Goal: Task Accomplishment & Management: Manage account settings

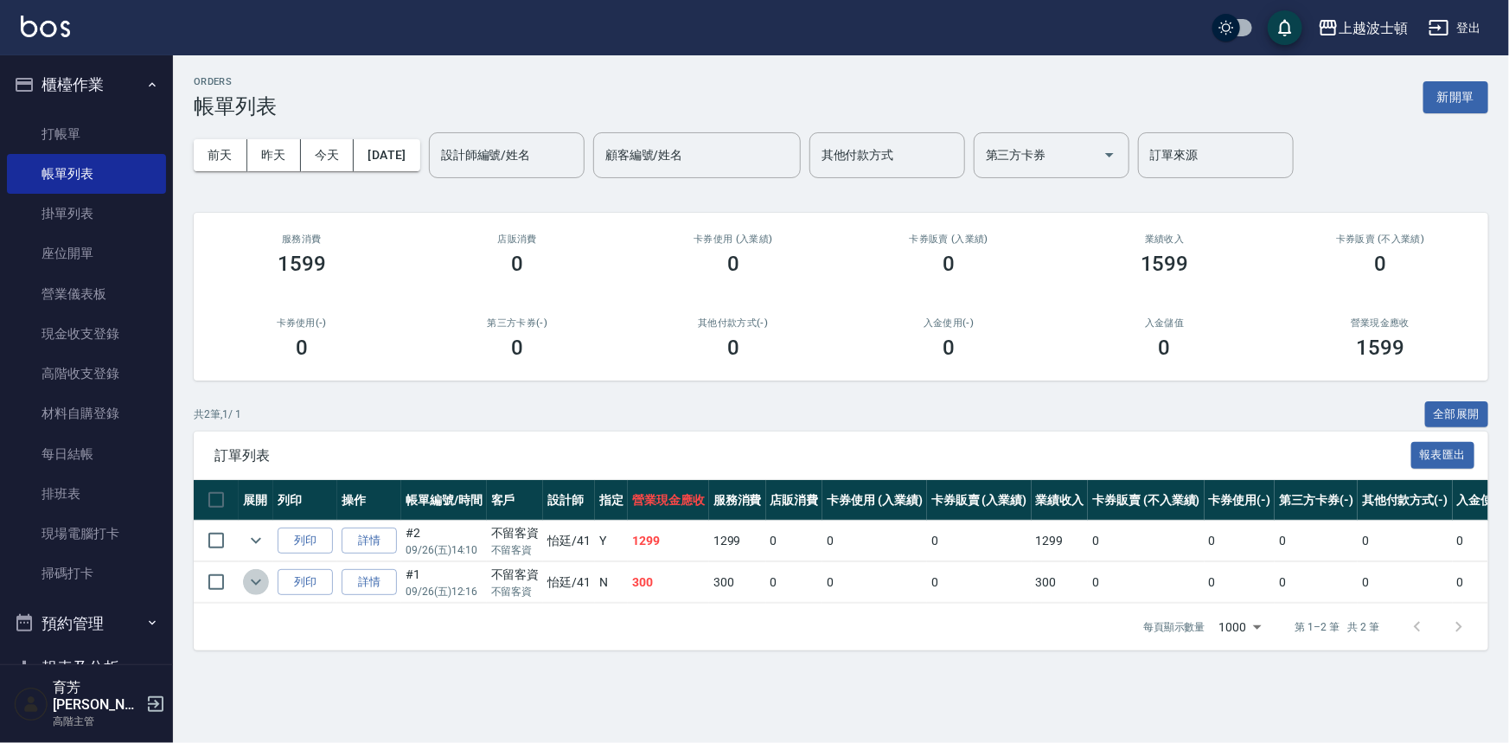
click at [259, 581] on icon "expand row" at bounding box center [256, 582] width 21 height 21
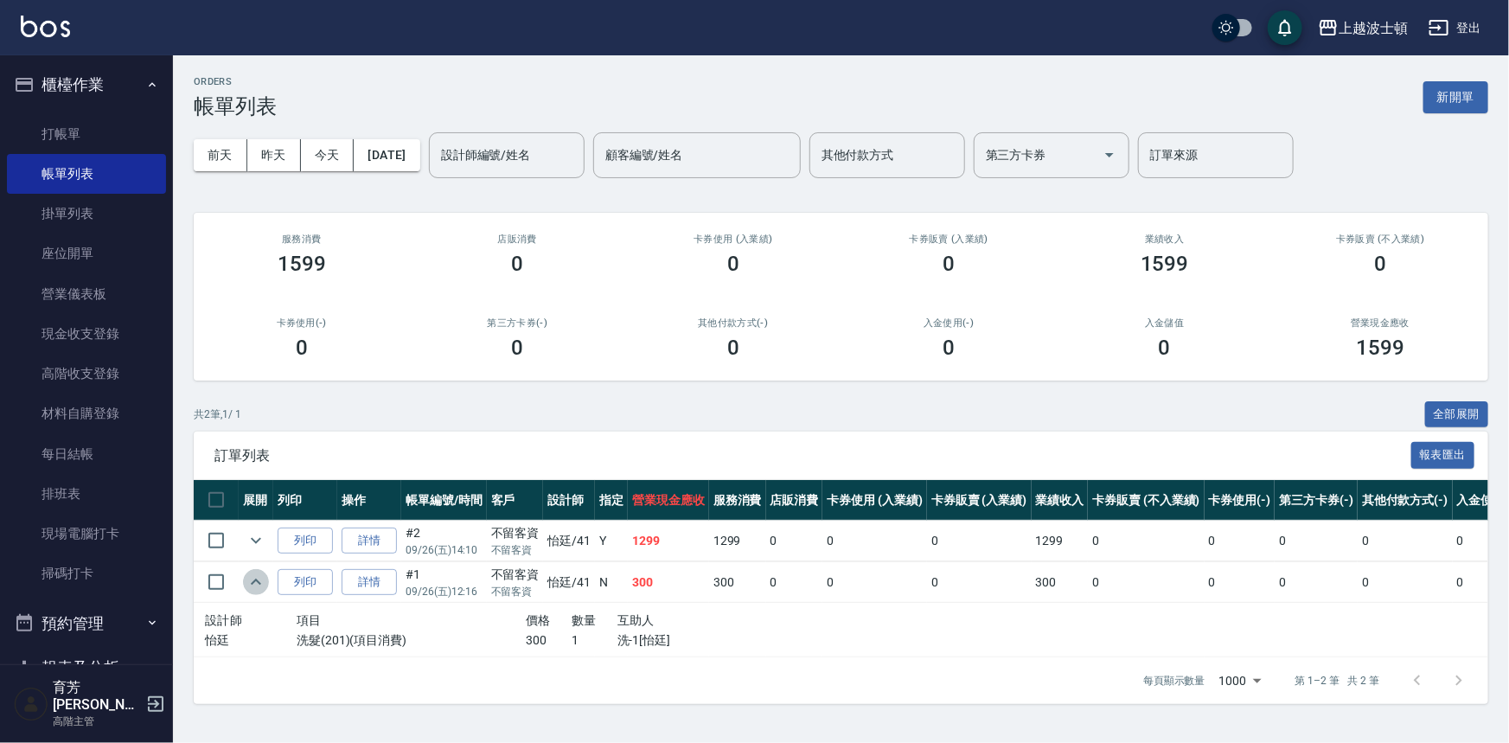
click at [259, 581] on icon "expand row" at bounding box center [256, 581] width 10 height 6
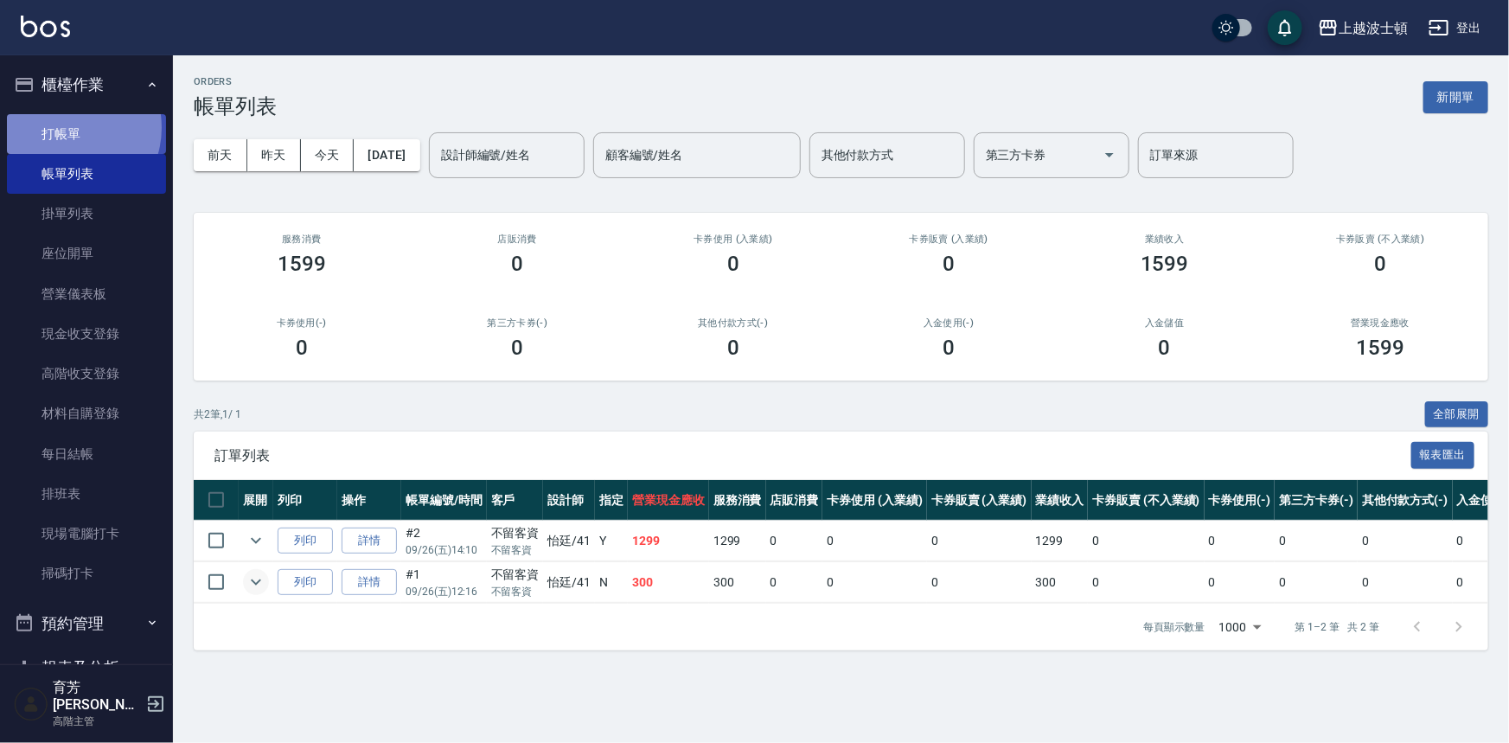
click at [67, 127] on link "打帳單" at bounding box center [86, 134] width 159 height 40
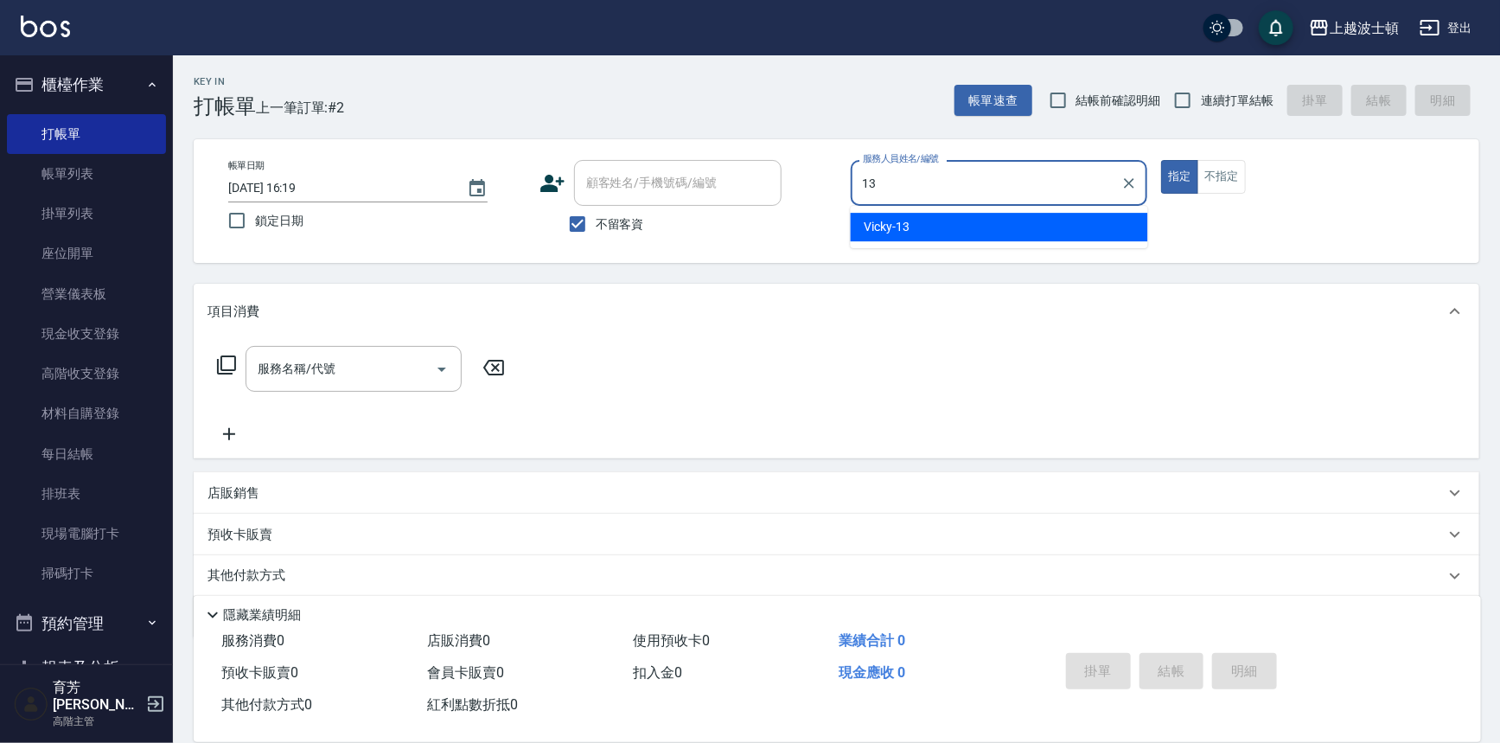
type input "Vicky-13"
type button "true"
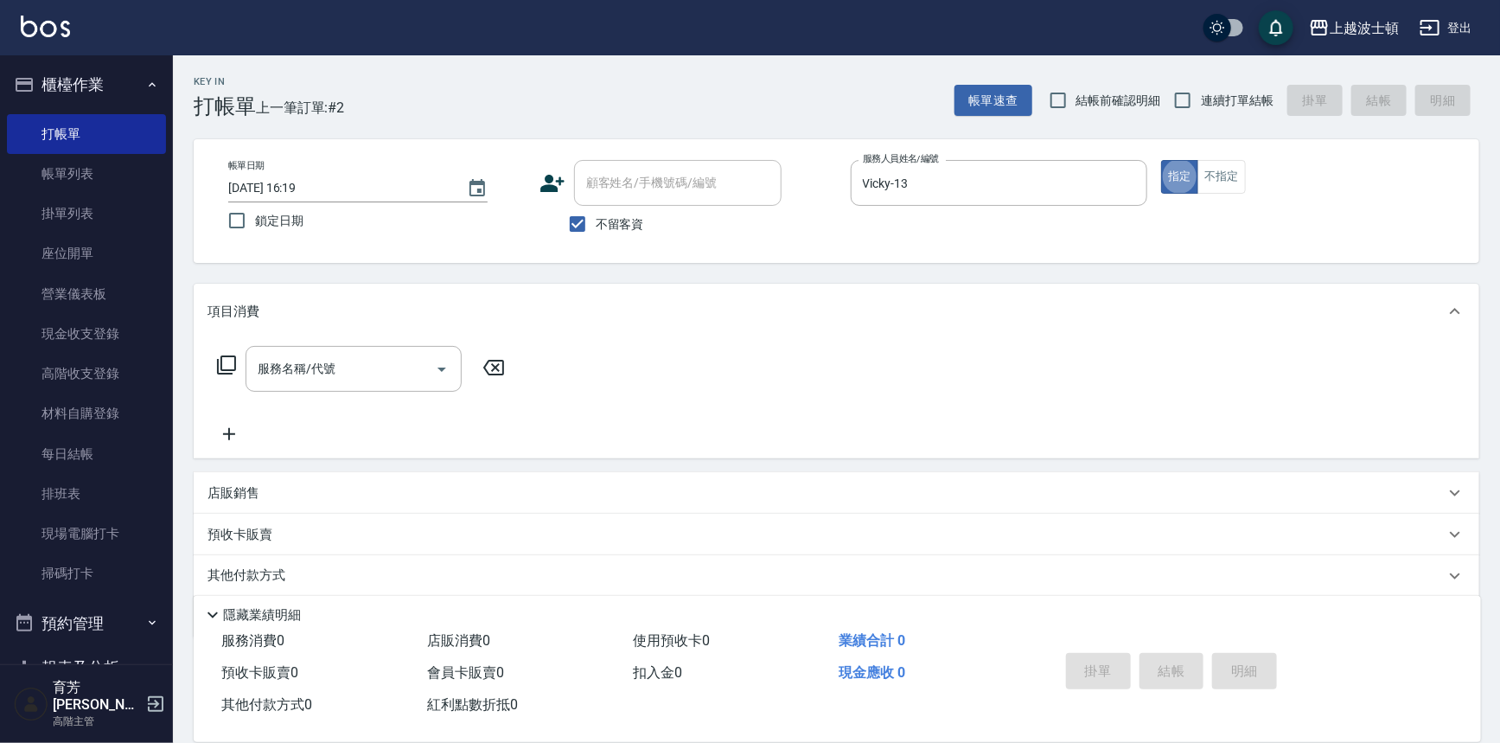
click at [289, 366] on input "服務名稱/代號" at bounding box center [340, 369] width 175 height 30
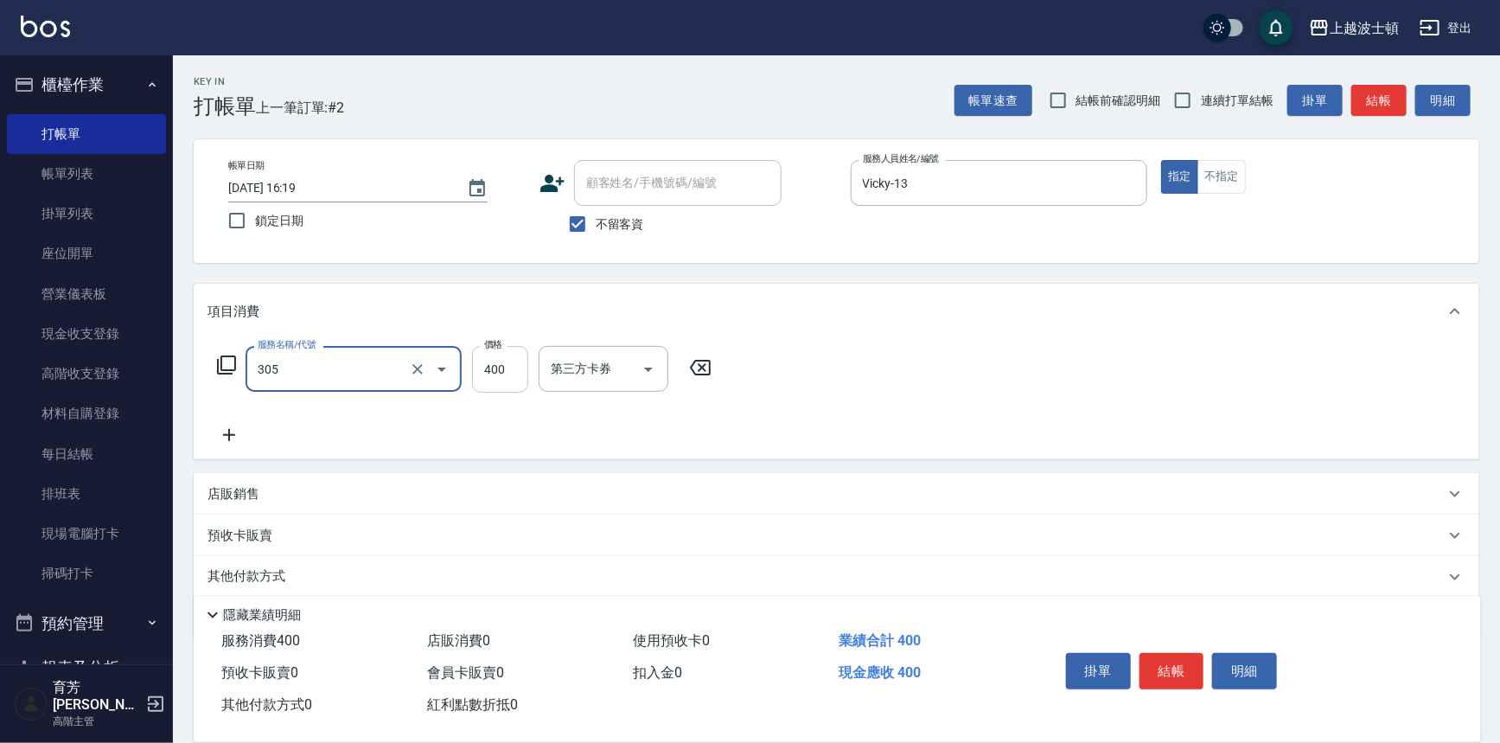
type input "剪髮(305)"
click at [502, 374] on input "400" at bounding box center [500, 369] width 56 height 47
type input "350"
click at [231, 433] on icon at bounding box center [229, 435] width 43 height 21
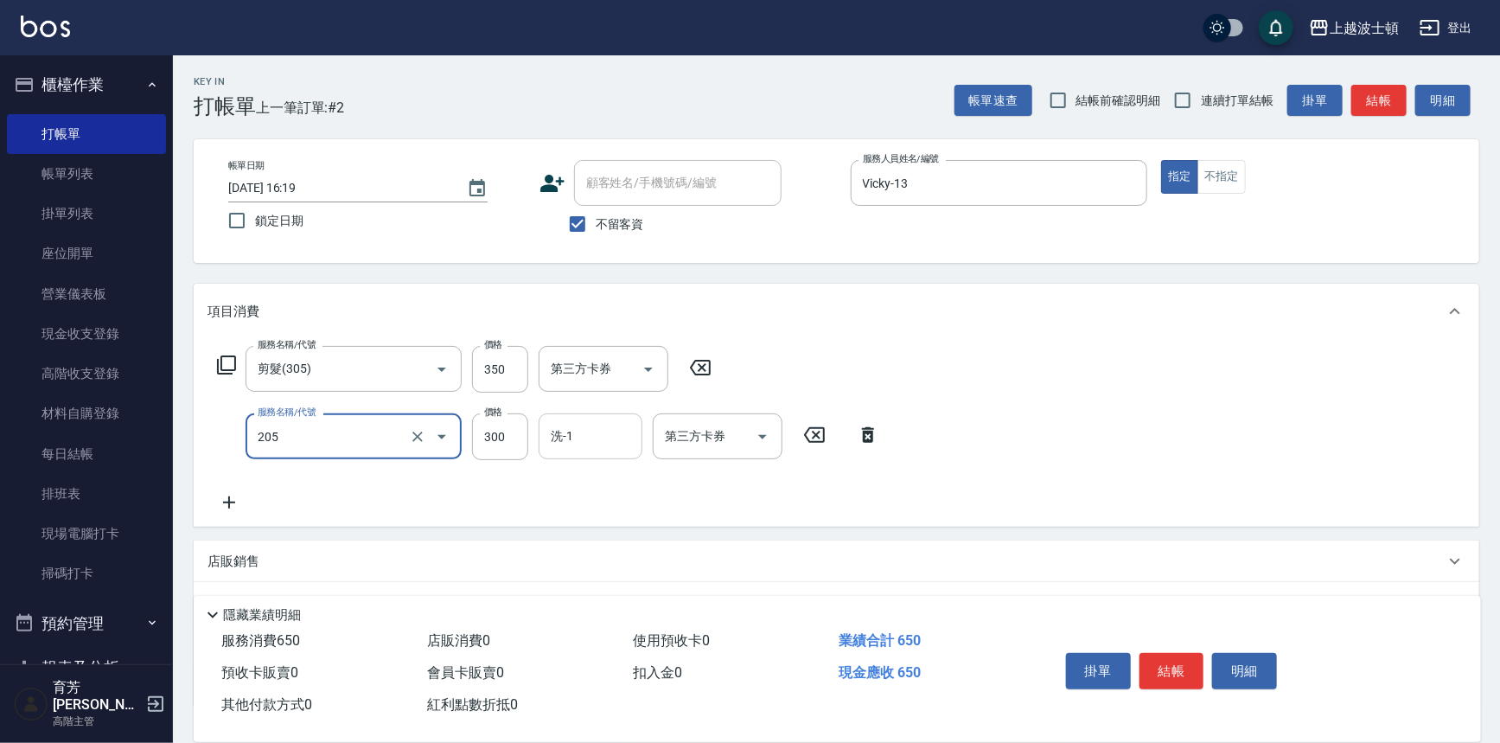
type input "洗髮(205)"
click at [595, 448] on input "洗-1" at bounding box center [590, 436] width 88 height 30
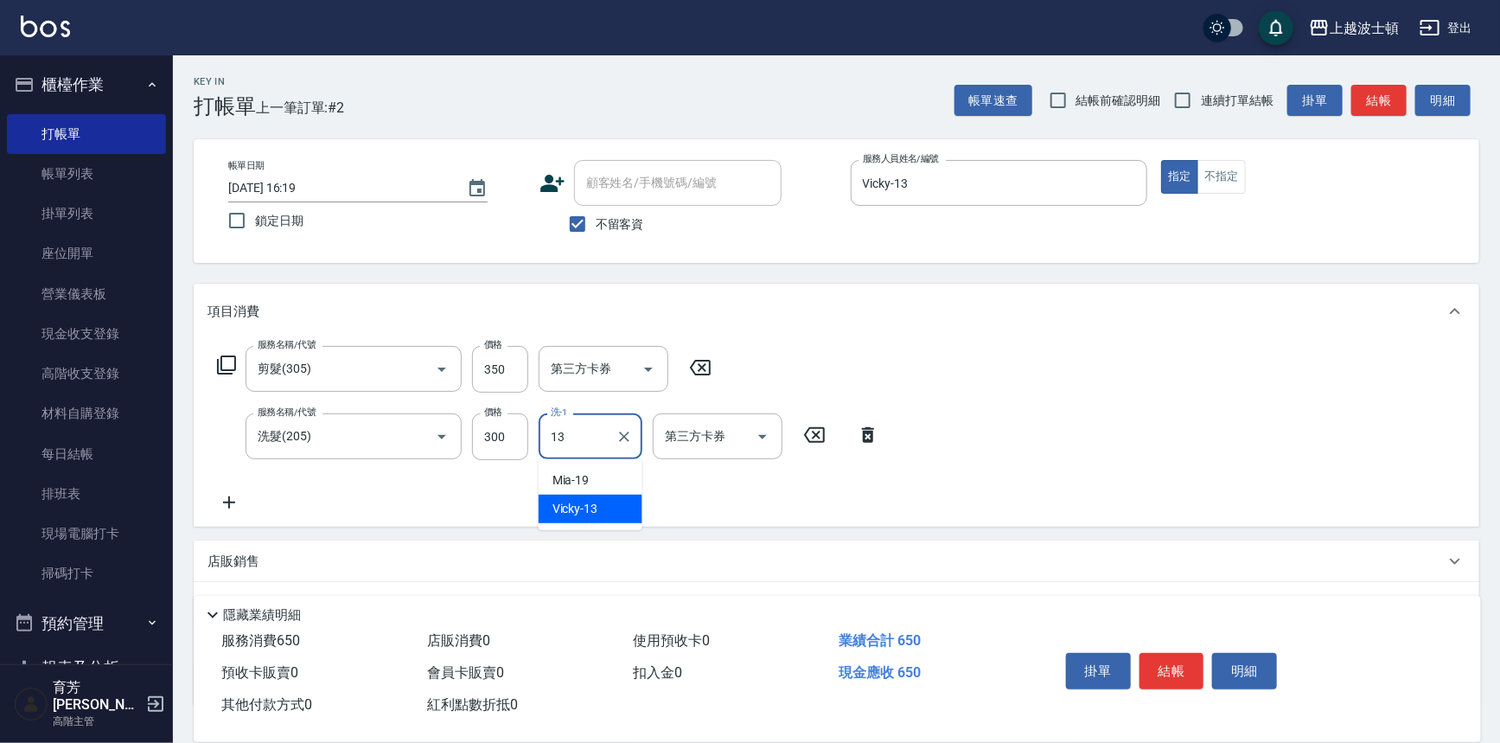
type input "Vicky-13"
click at [1185, 674] on button "結帳" at bounding box center [1172, 671] width 65 height 36
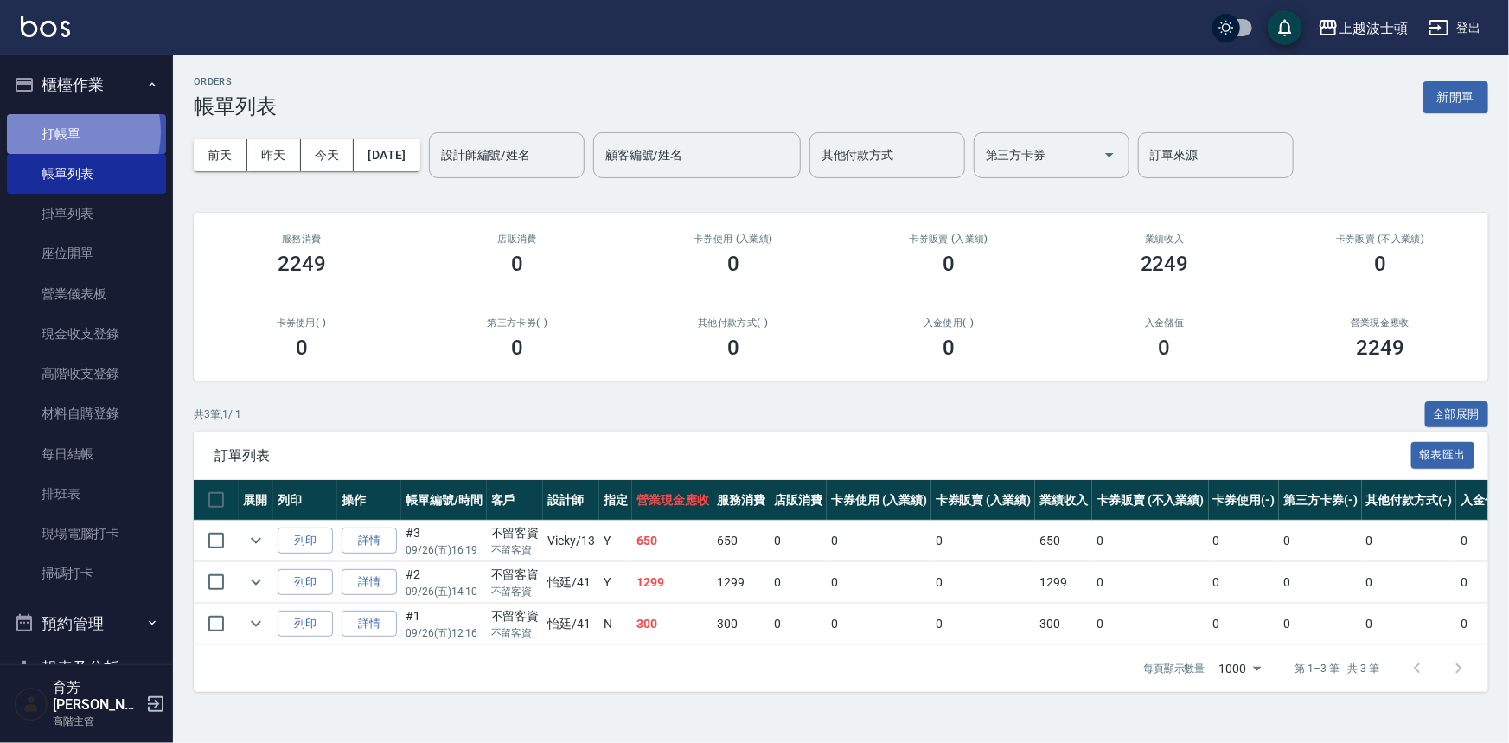
click at [65, 131] on link "打帳單" at bounding box center [86, 134] width 159 height 40
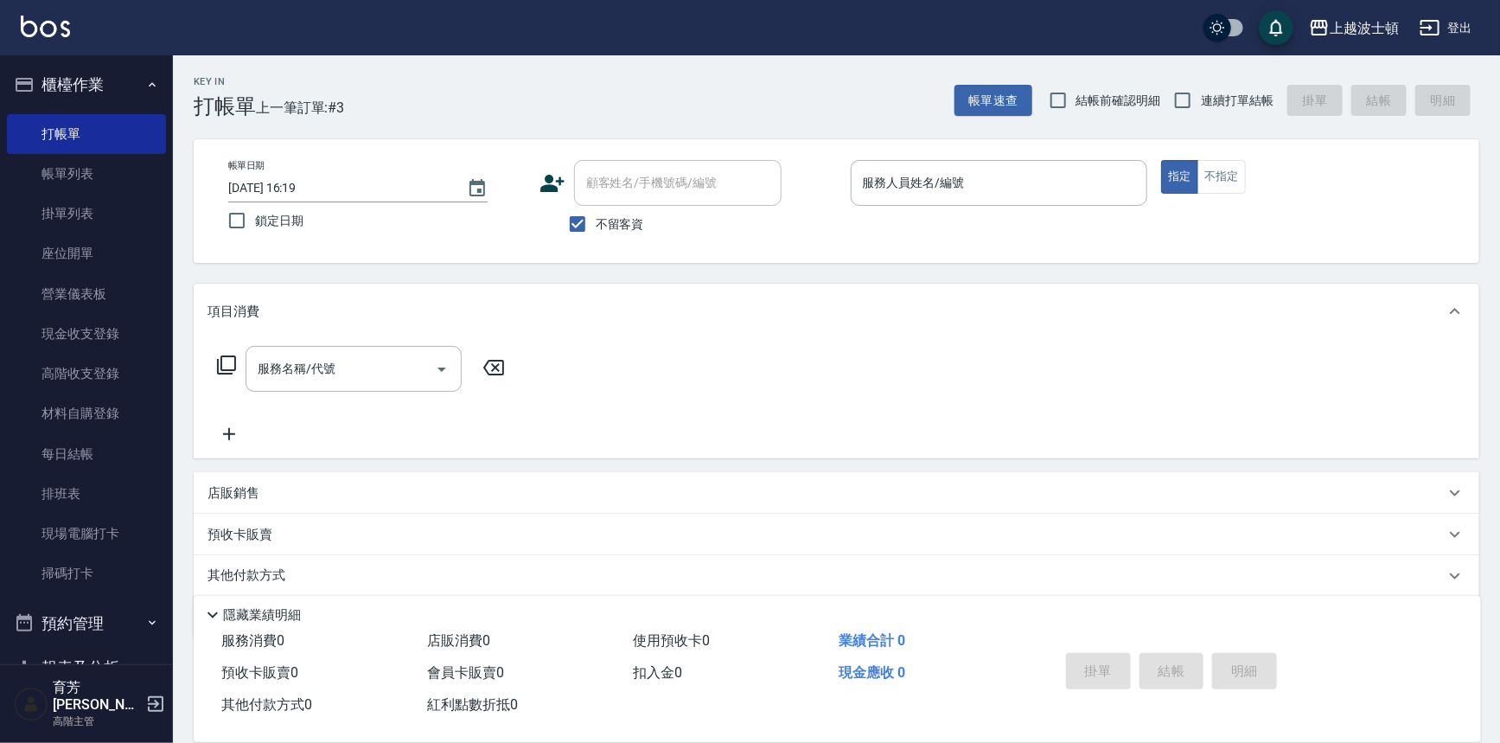
click at [625, 220] on span "不留客資" at bounding box center [620, 224] width 48 height 18
click at [596, 220] on input "不留客資" at bounding box center [577, 224] width 36 height 36
checkbox input "false"
click at [618, 189] on input "顧客姓名/手機號碼/編號" at bounding box center [665, 183] width 166 height 30
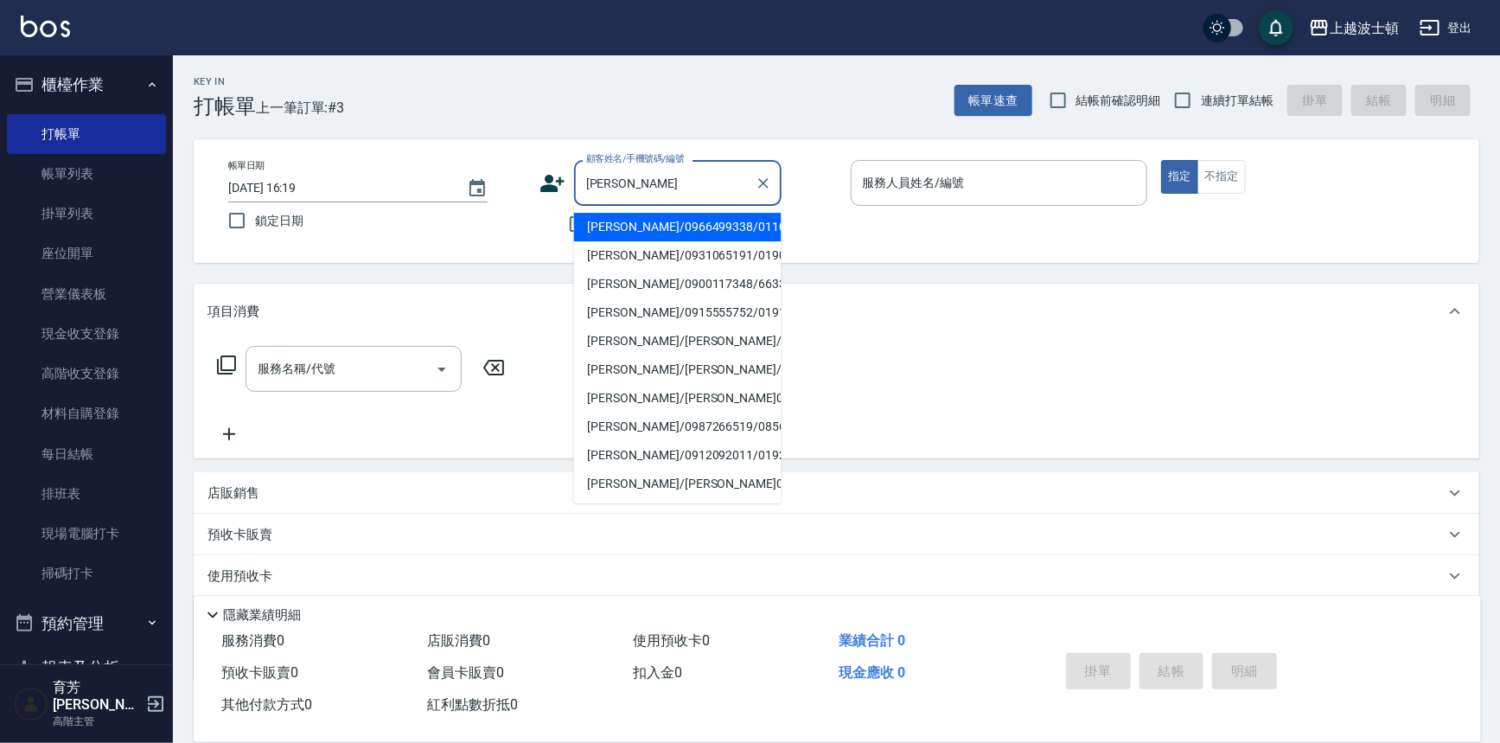
drag, startPoint x: 623, startPoint y: 219, endPoint x: 623, endPoint y: 231, distance: 12.1
click at [623, 231] on li "[PERSON_NAME]/0966499338/0110319" at bounding box center [678, 227] width 208 height 29
type input "[PERSON_NAME]/0966499338/0110319"
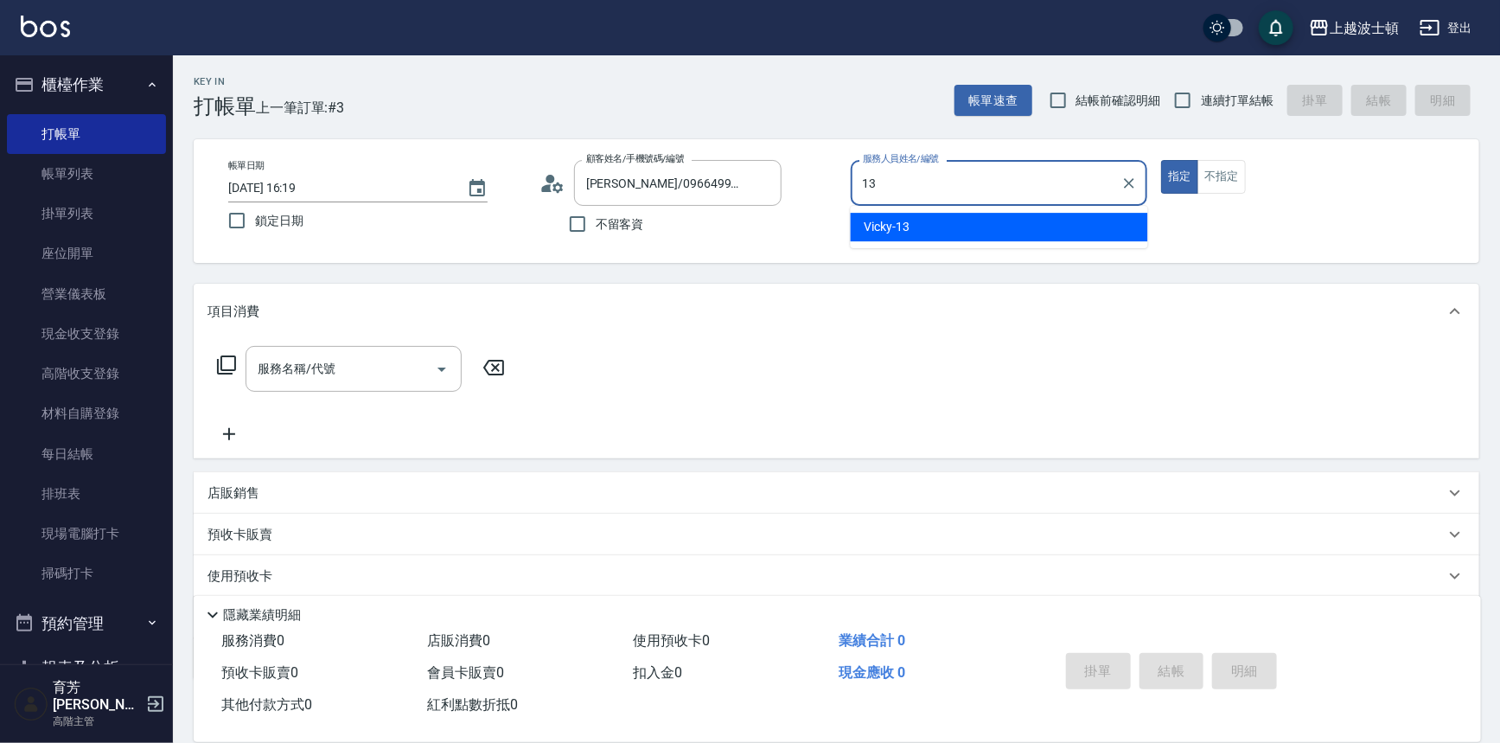
type input "Vicky-13"
type button "true"
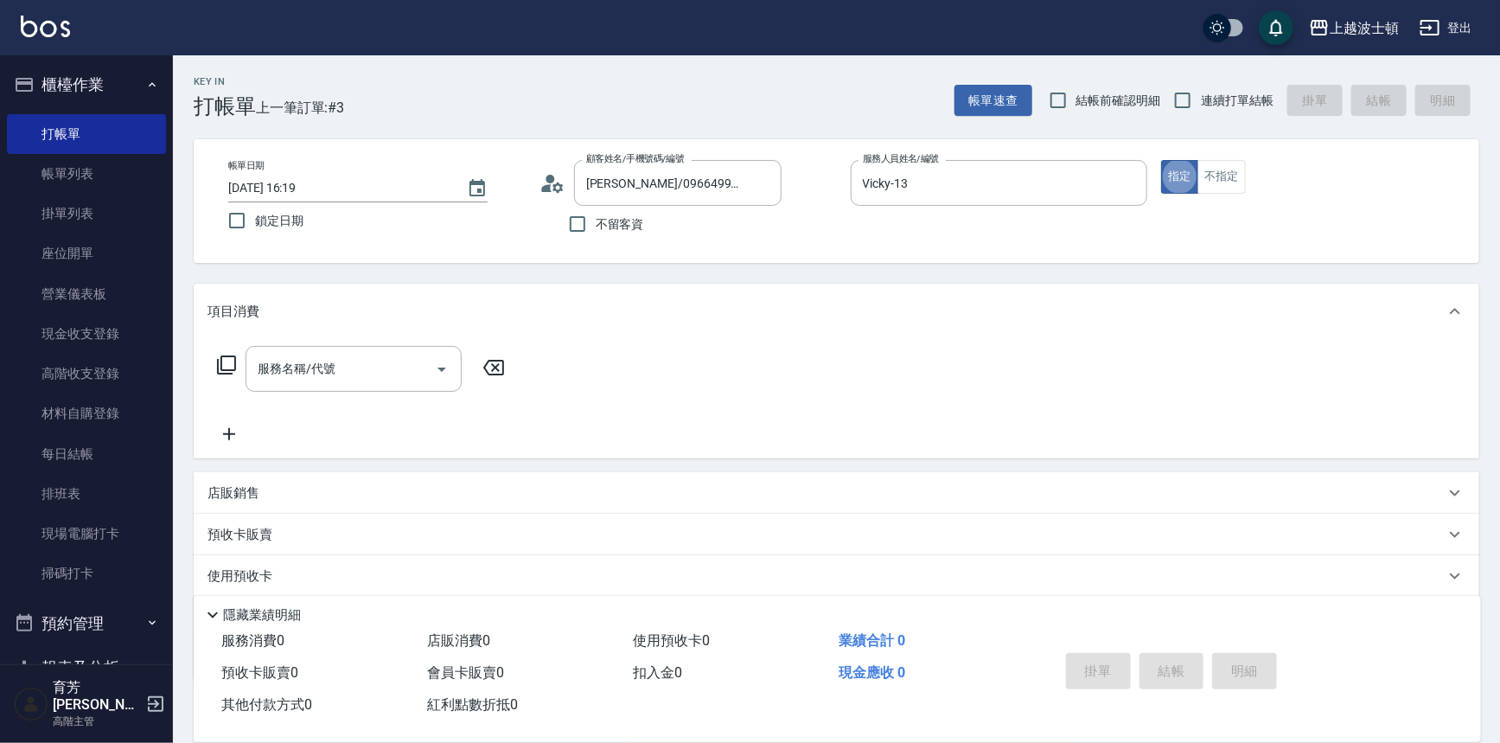
click at [323, 393] on div "服務名稱/代號 服務名稱/代號" at bounding box center [362, 395] width 308 height 99
click at [329, 379] on input "服務名稱/代號" at bounding box center [340, 369] width 175 height 30
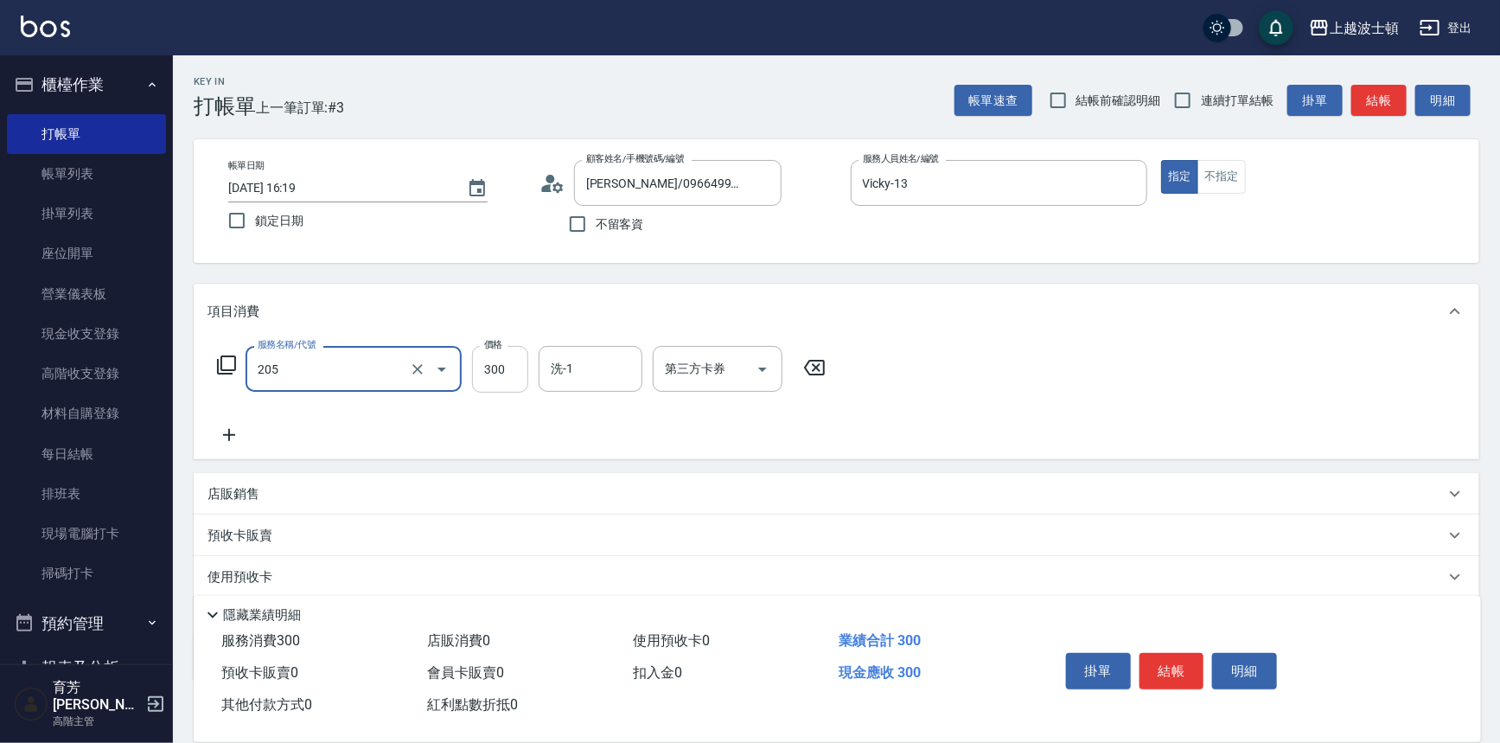
type input "洗髮(205)"
click at [489, 365] on input "300" at bounding box center [500, 369] width 56 height 47
type input "270"
click at [606, 365] on input "洗-1" at bounding box center [590, 369] width 88 height 30
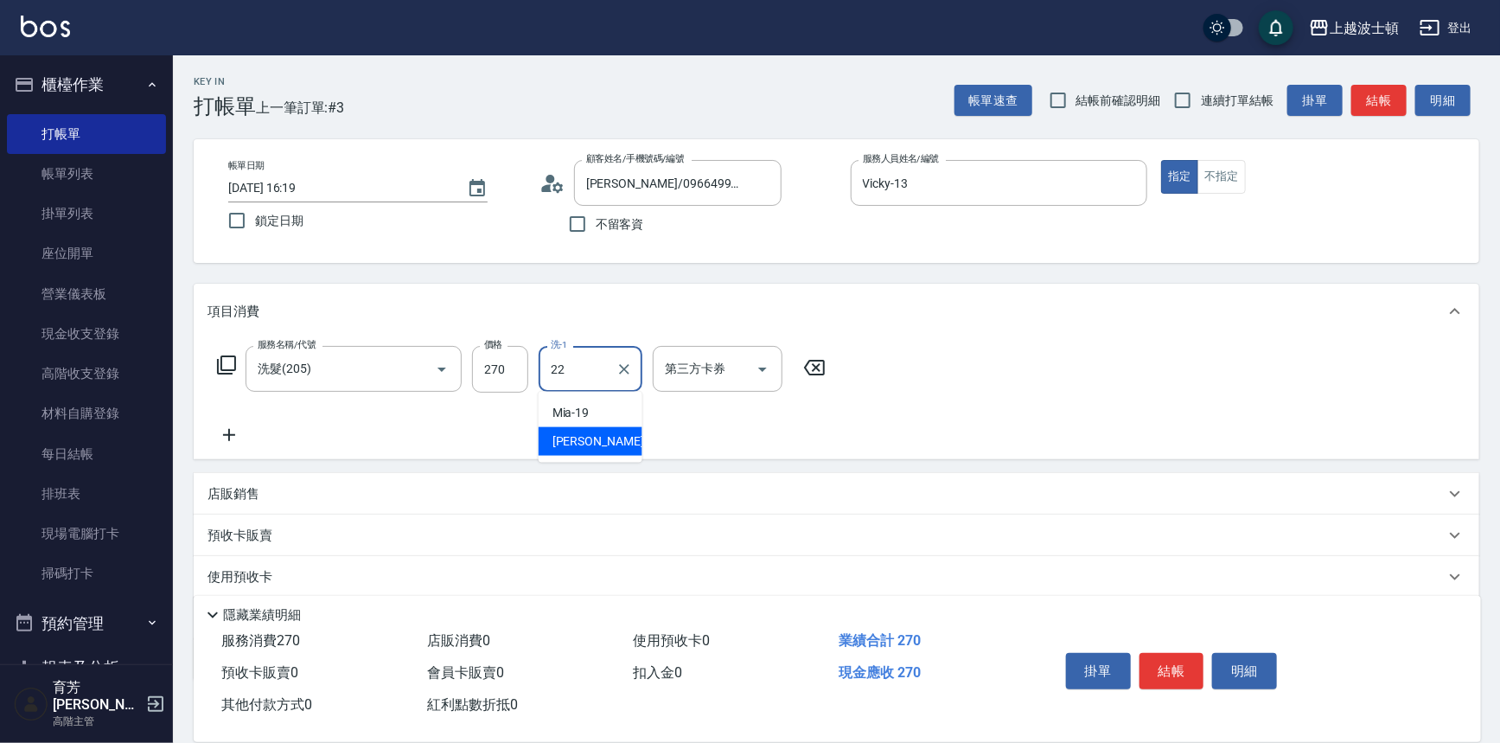
type input "[PERSON_NAME]-22"
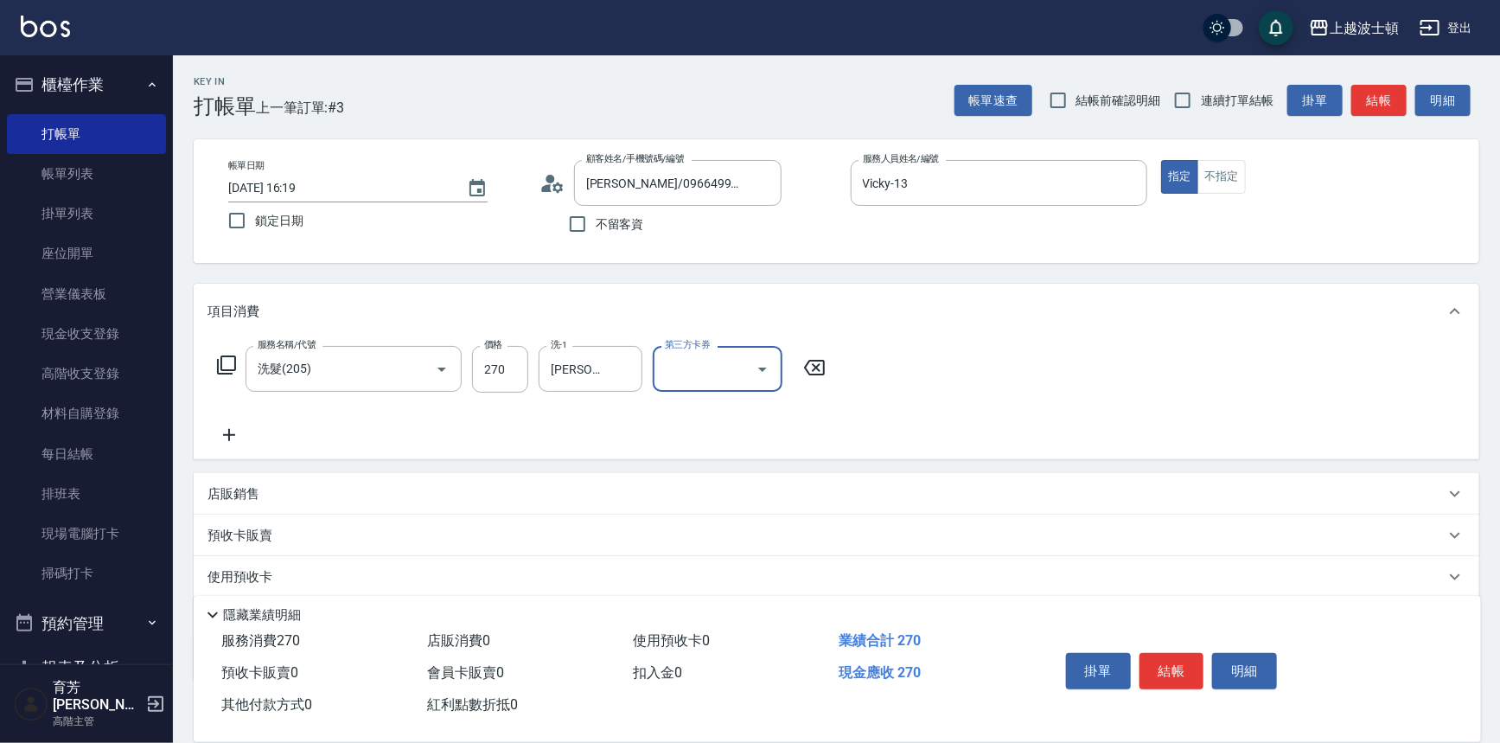
scroll to position [100, 0]
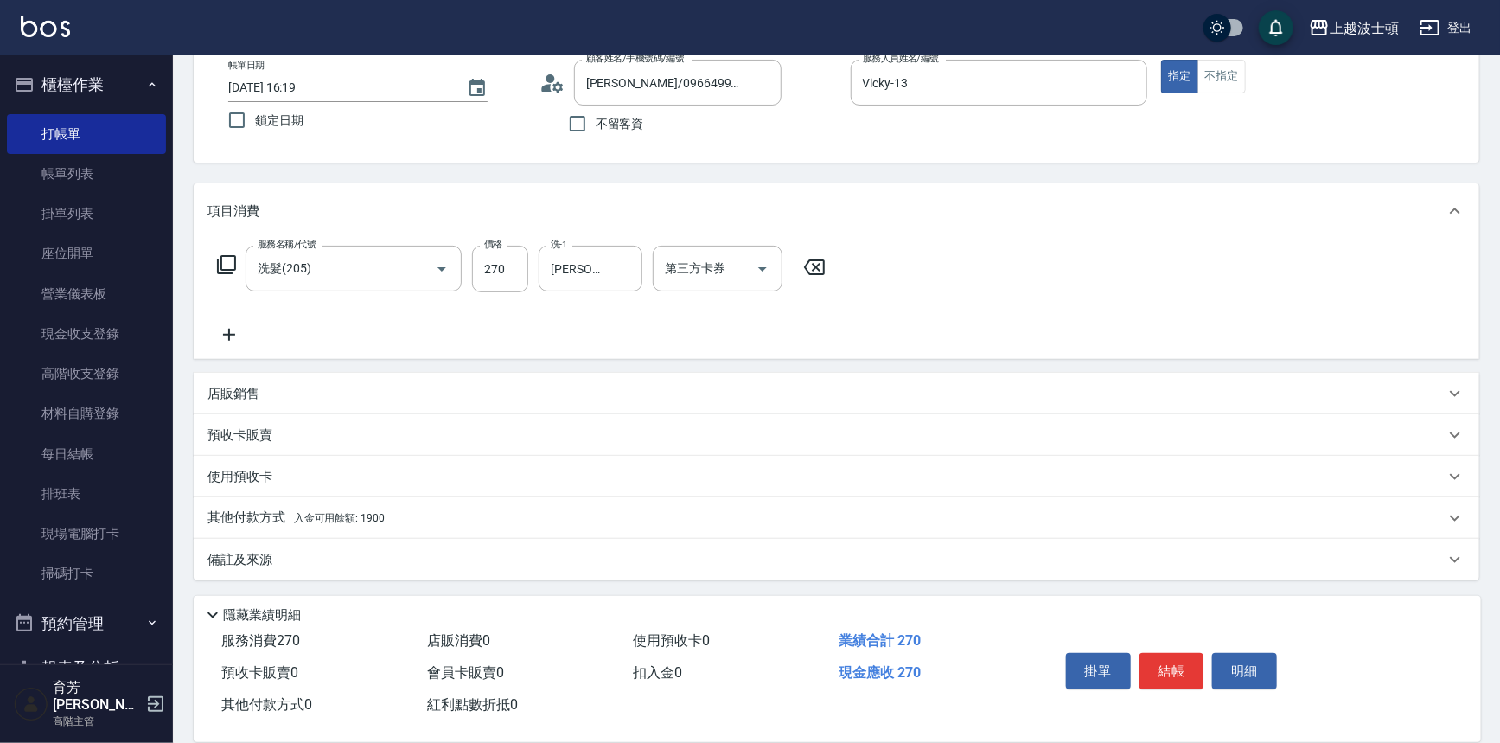
click at [249, 507] on div "其他付款方式 入金可用餘額: 1900" at bounding box center [837, 518] width 1286 height 42
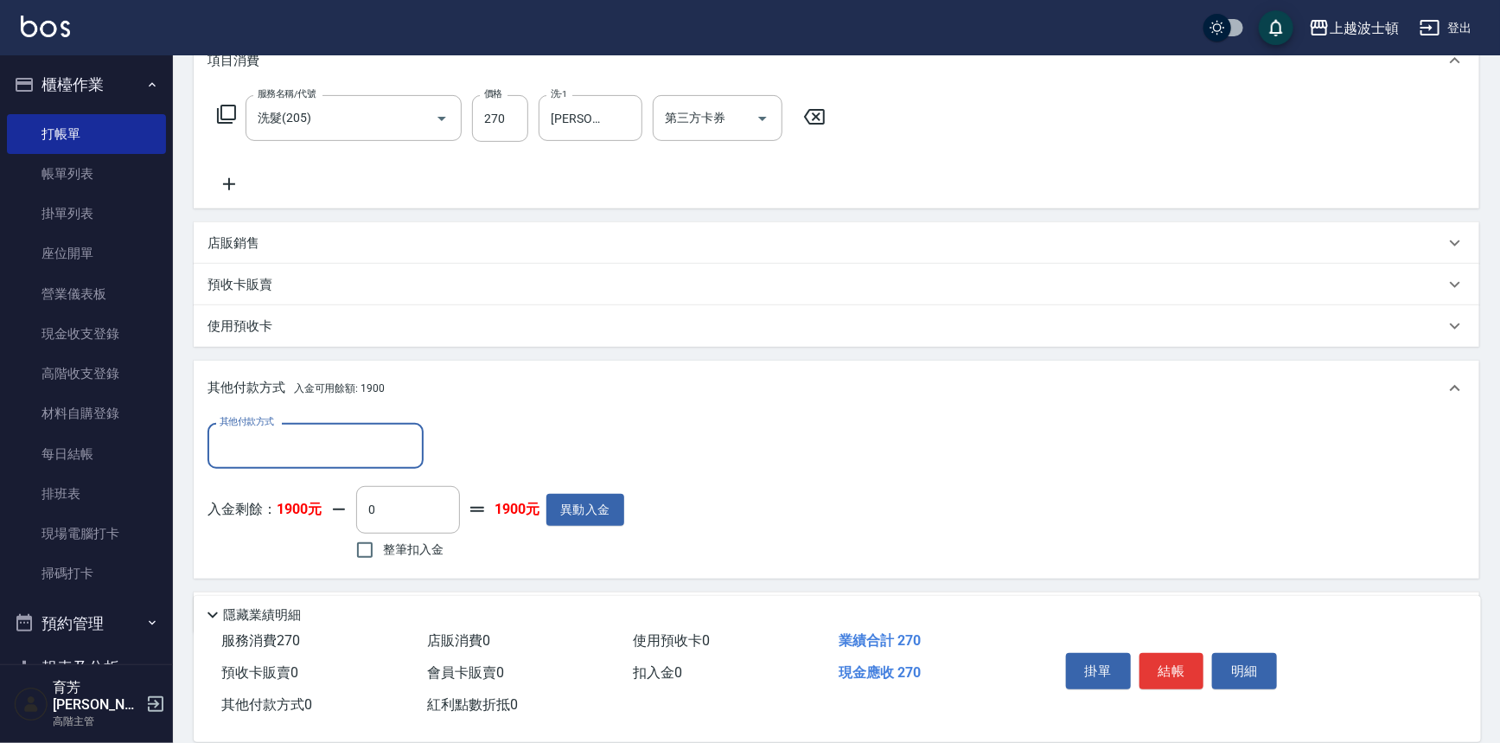
scroll to position [303, 0]
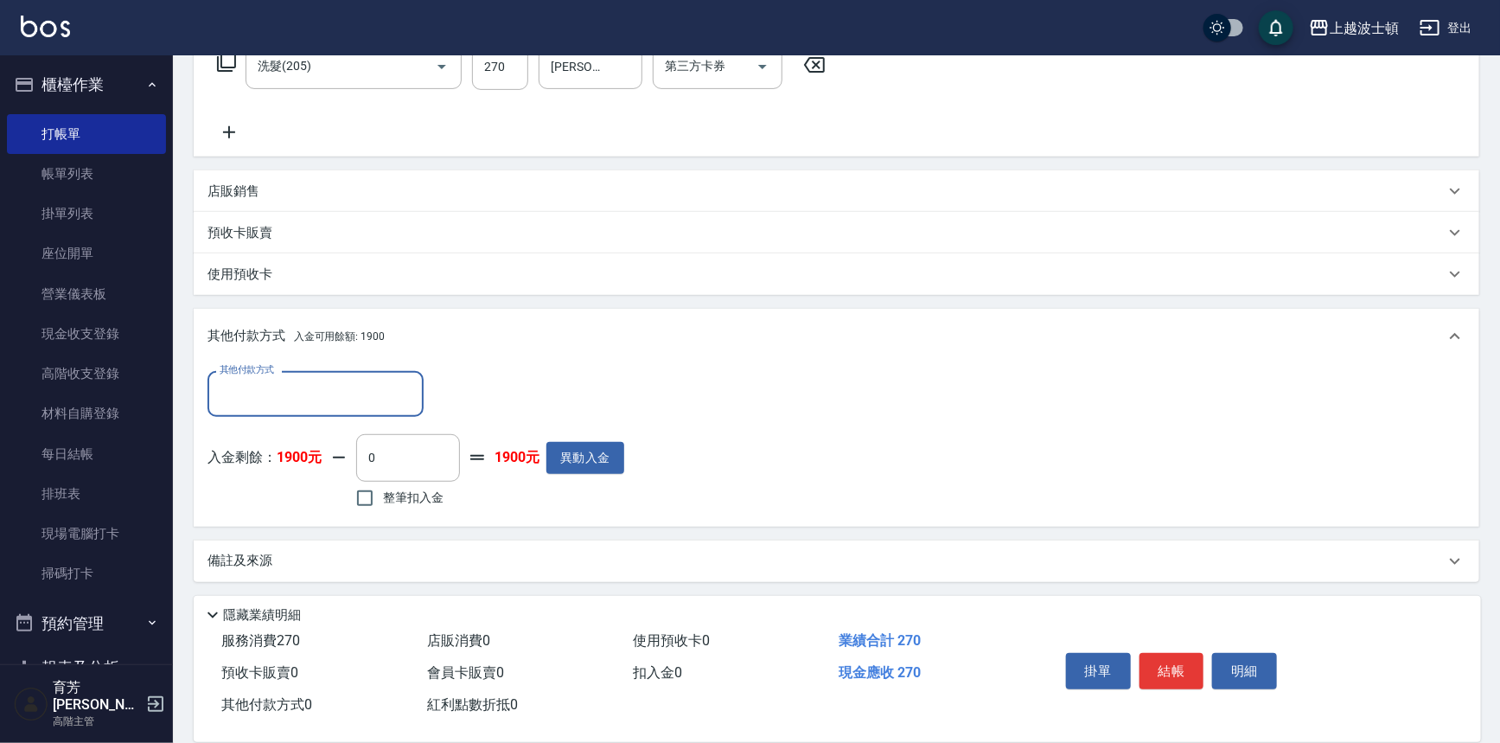
click at [427, 501] on span "整筆扣入金" at bounding box center [413, 498] width 61 height 18
click at [383, 501] on input "整筆扣入金" at bounding box center [365, 498] width 36 height 36
checkbox input "true"
type input "270"
click at [1147, 656] on button "結帳" at bounding box center [1172, 671] width 65 height 36
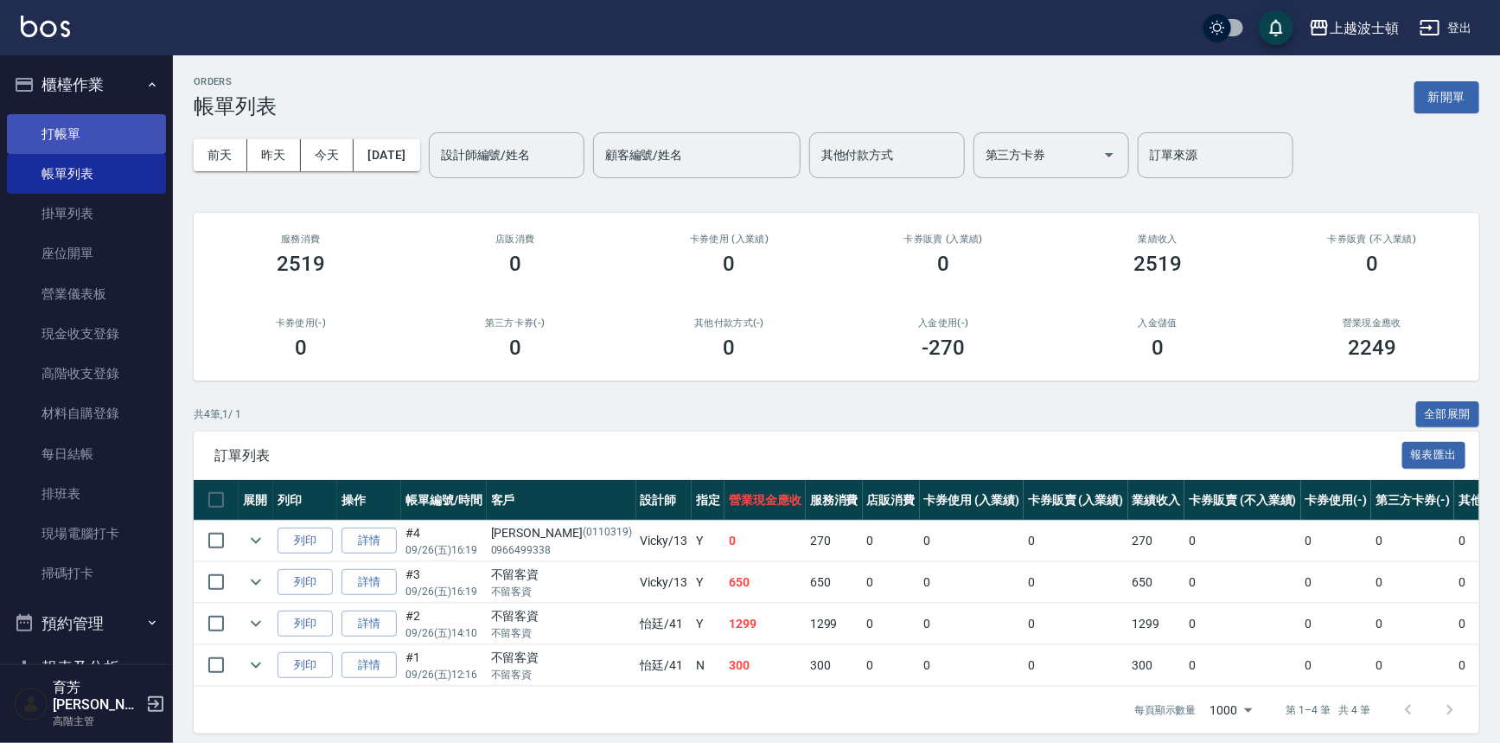
click at [77, 147] on link "打帳單" at bounding box center [86, 134] width 159 height 40
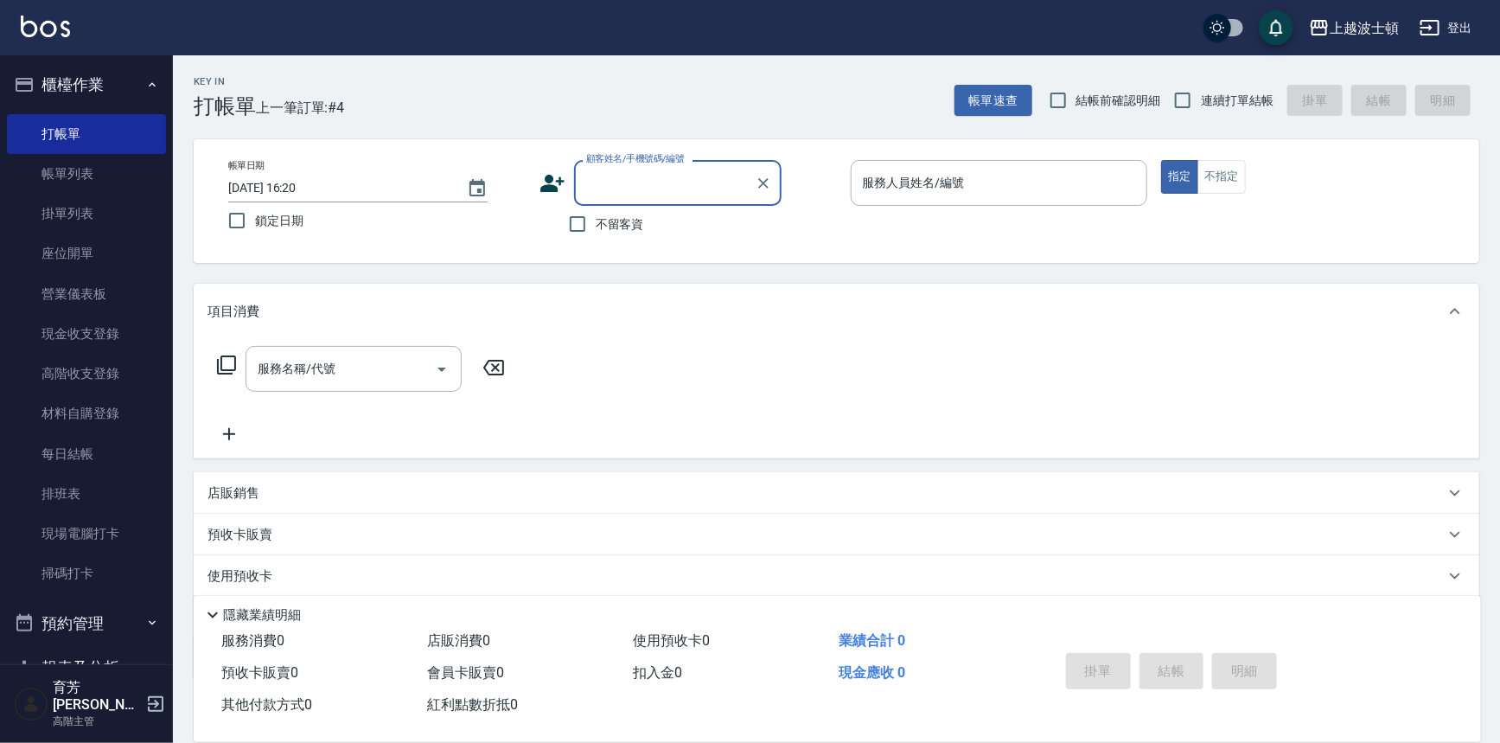
click at [621, 222] on span "不留客資" at bounding box center [620, 224] width 48 height 18
click at [596, 222] on input "不留客資" at bounding box center [577, 224] width 36 height 36
checkbox input "true"
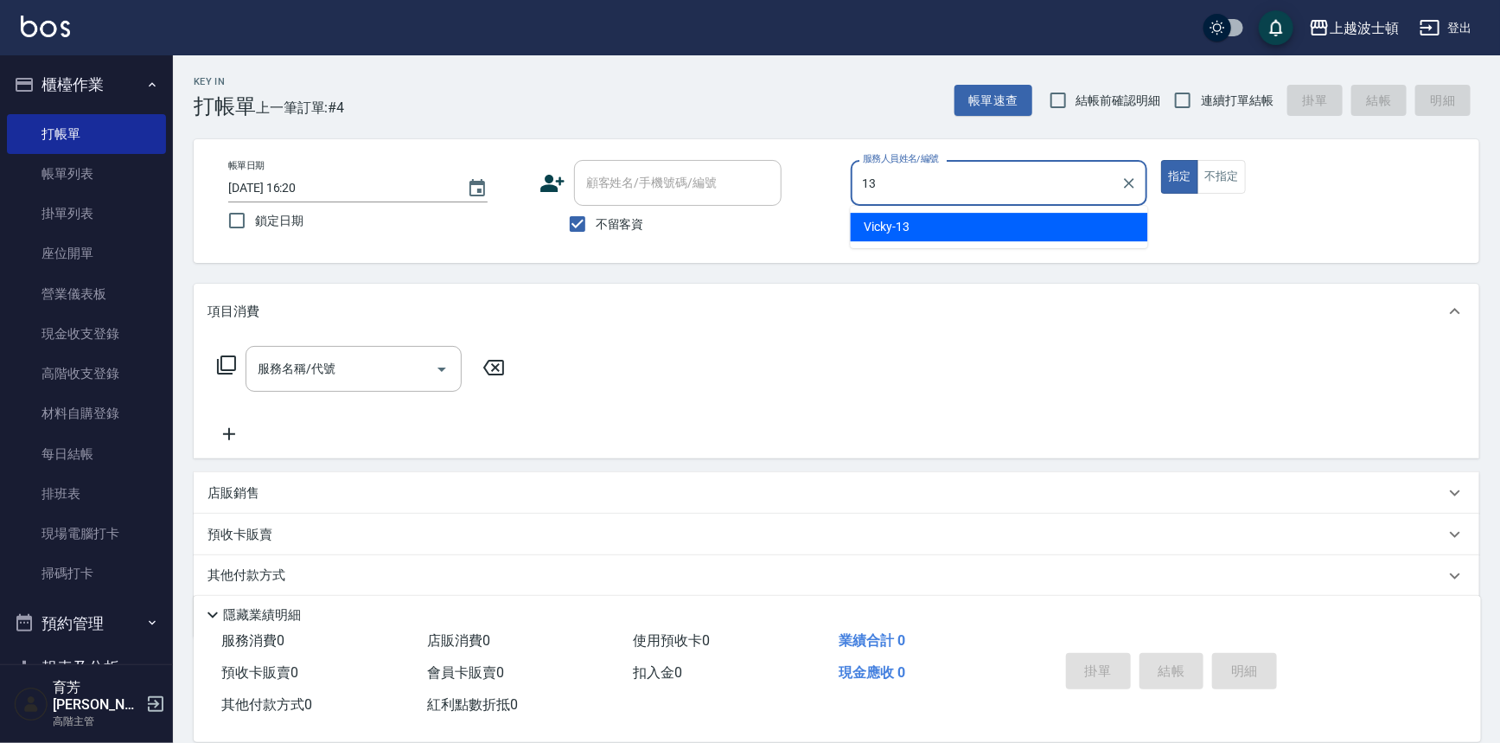
type input "Vicky-13"
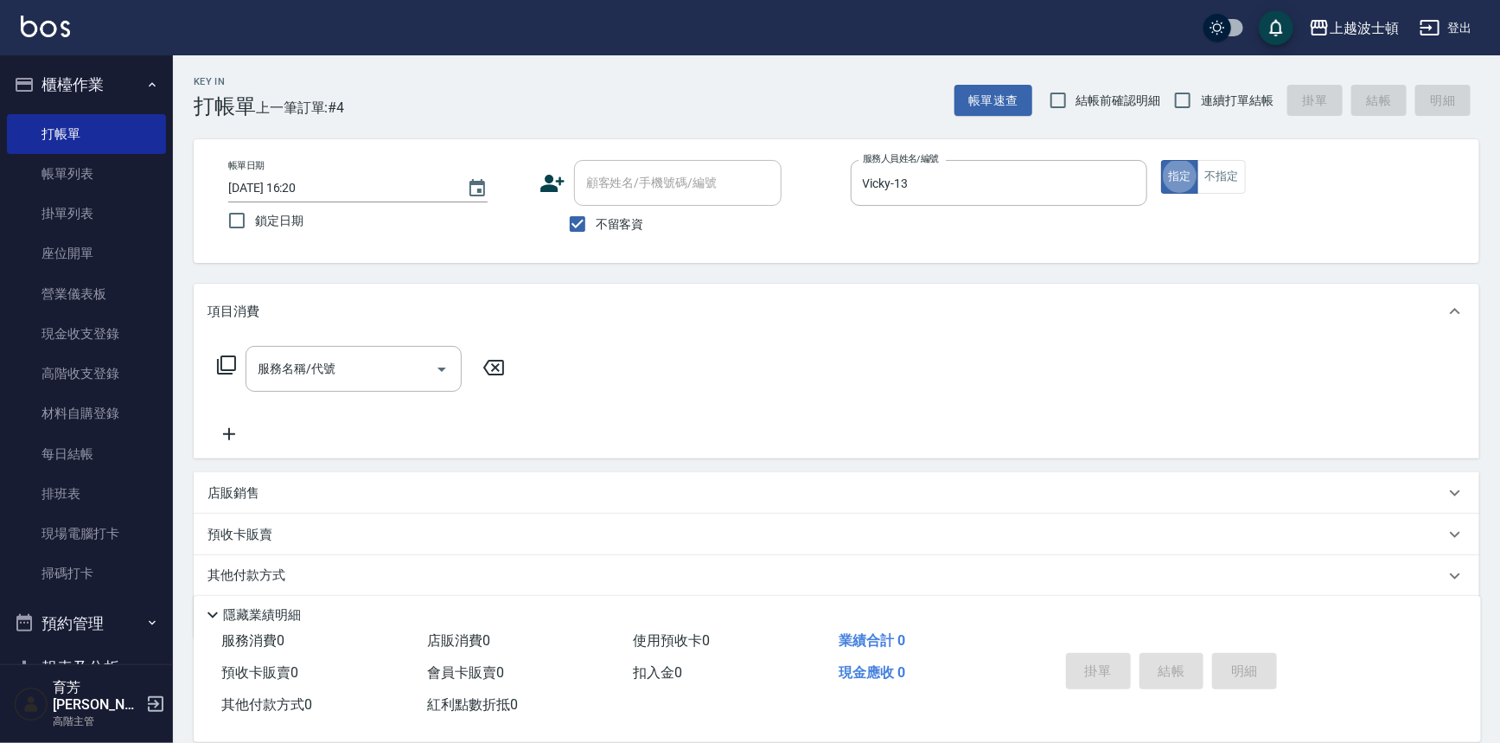
type button "true"
click at [1214, 162] on button "不指定" at bounding box center [1222, 177] width 48 height 34
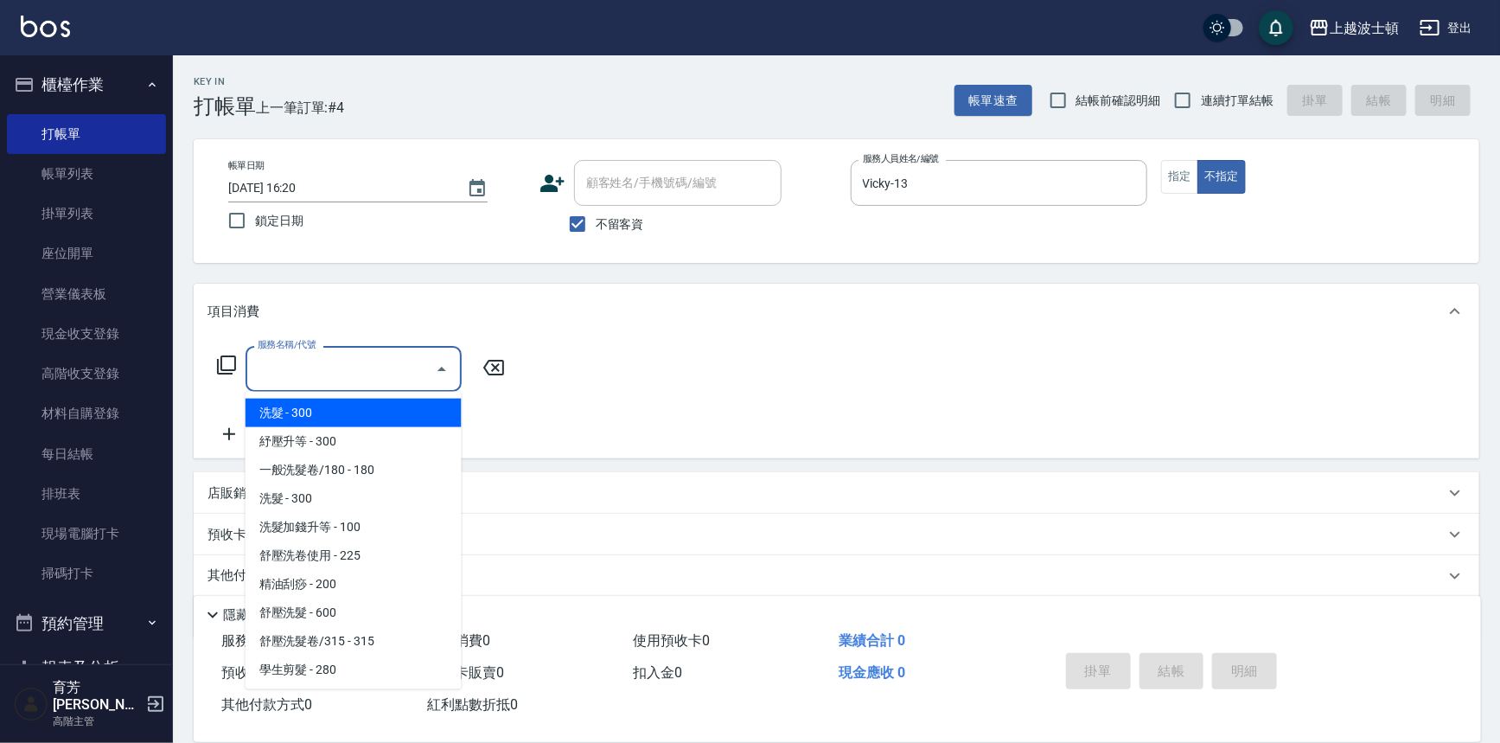
click at [310, 367] on input "服務名稱/代號" at bounding box center [340, 369] width 175 height 30
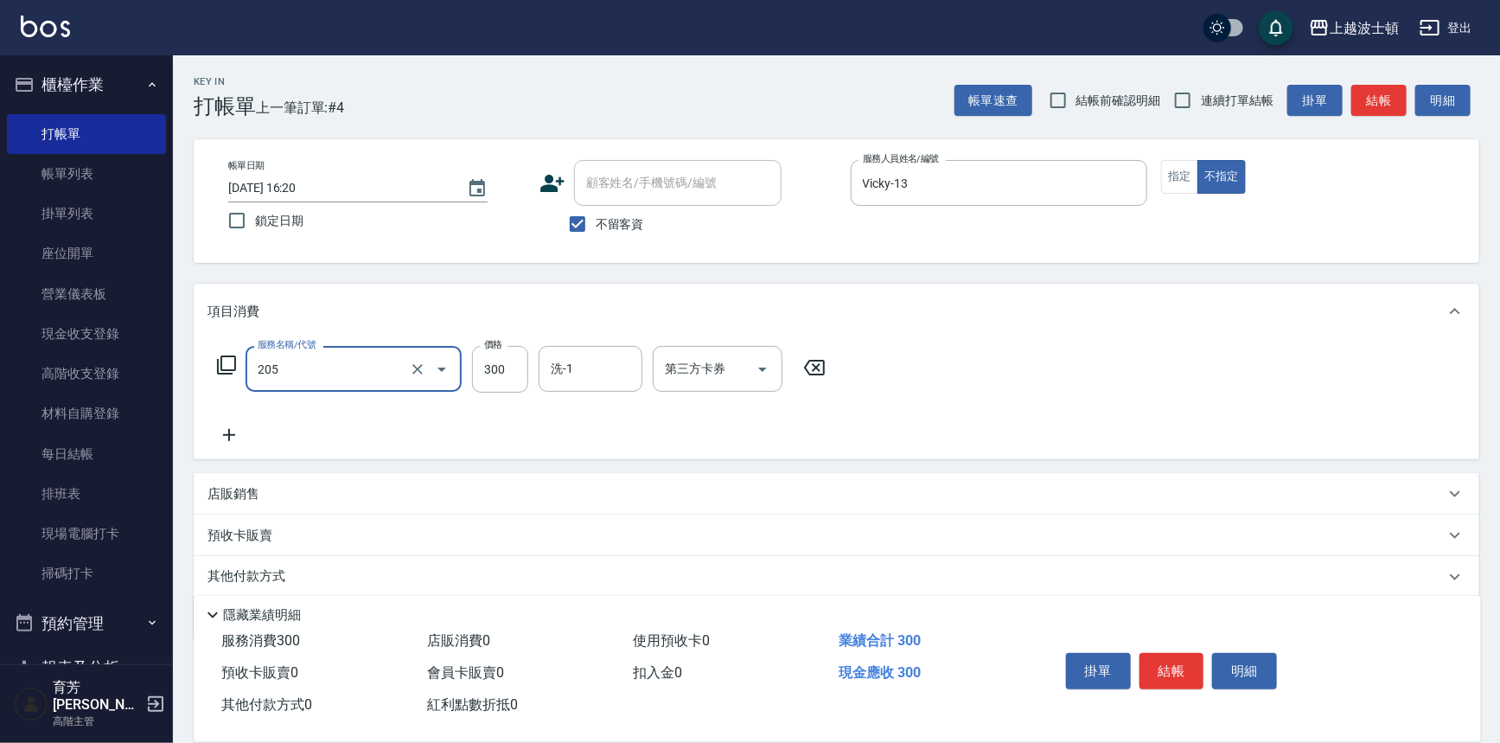
type input "洗髮(205)"
click at [235, 431] on icon at bounding box center [229, 435] width 43 height 21
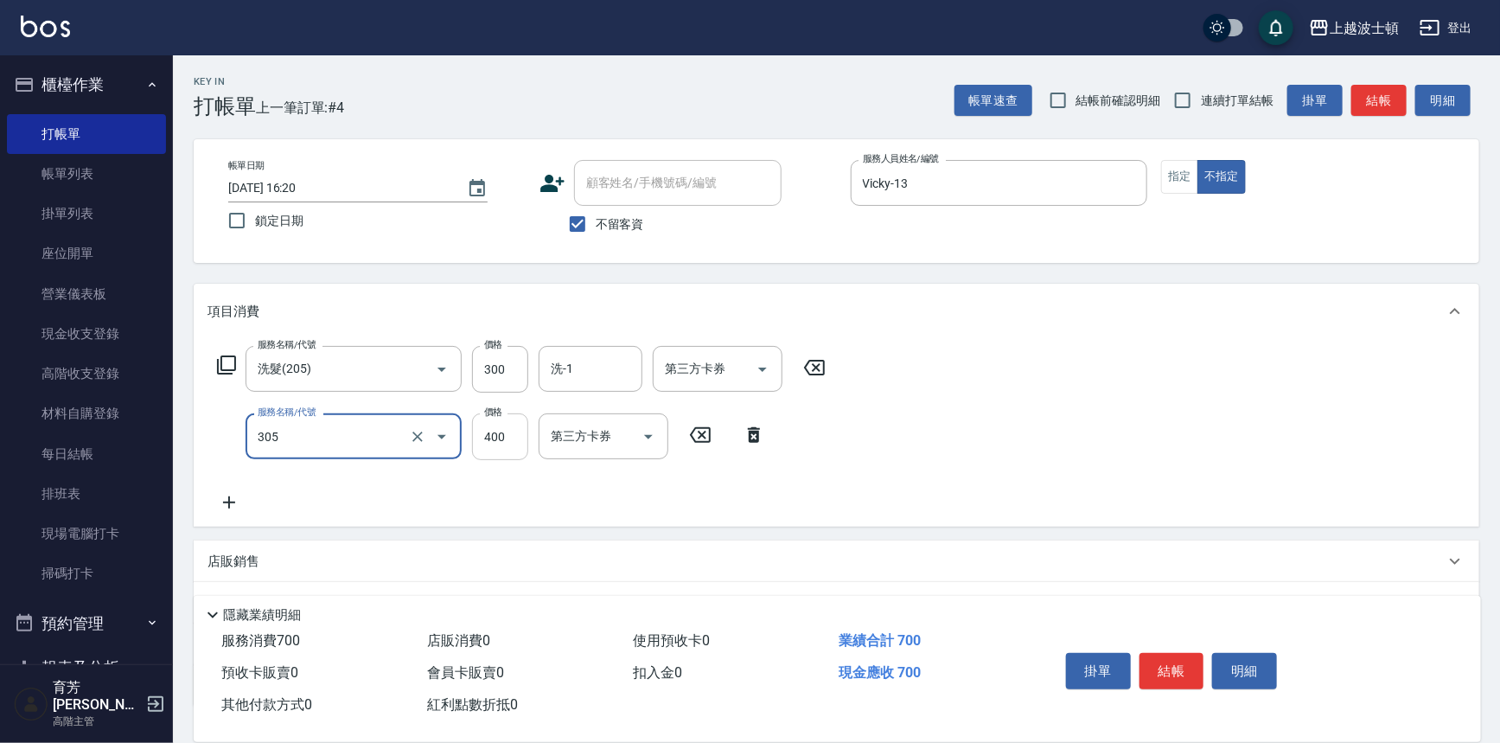
type input "剪髮(305)"
click at [490, 445] on input "400" at bounding box center [500, 436] width 56 height 47
type input "350"
click at [228, 495] on icon at bounding box center [229, 502] width 43 height 21
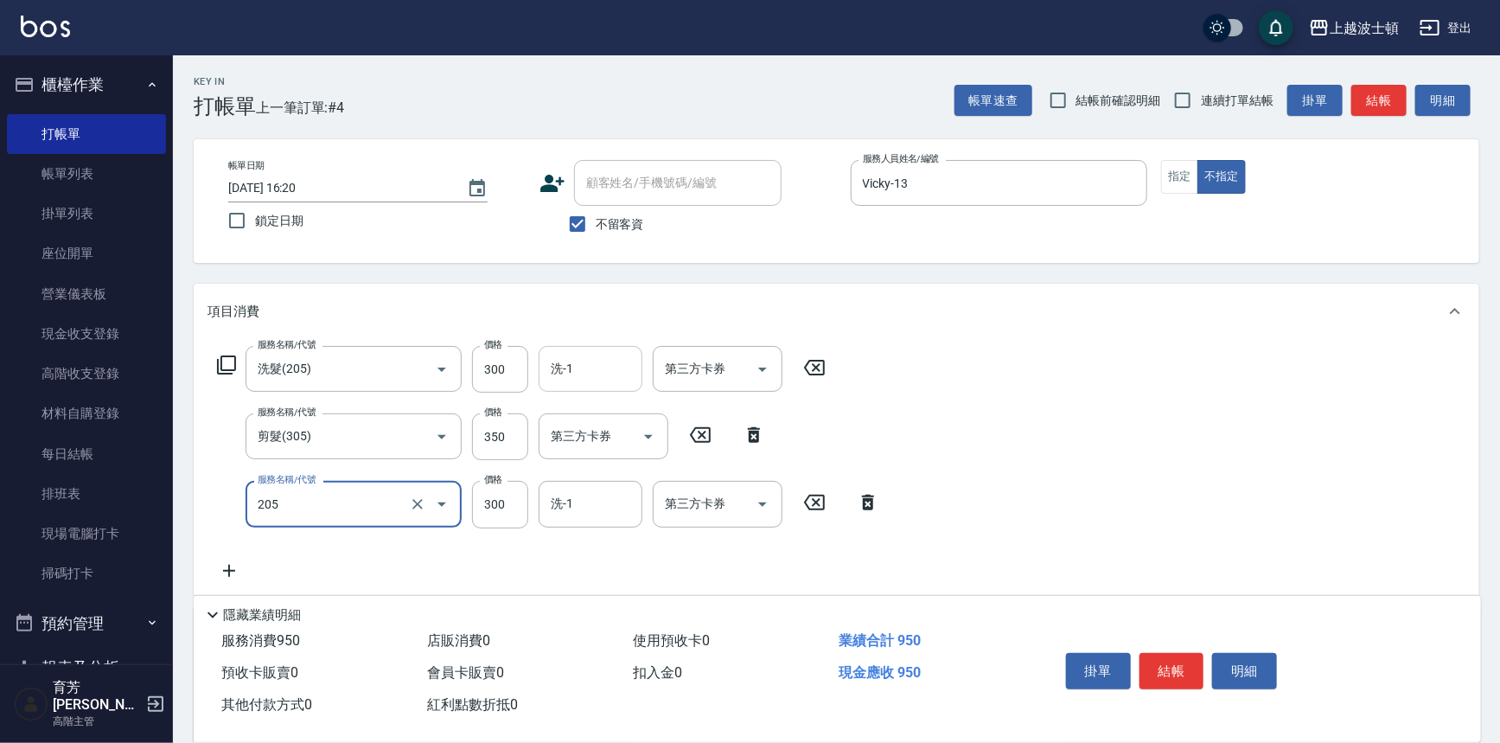
type input "洗髮(205)"
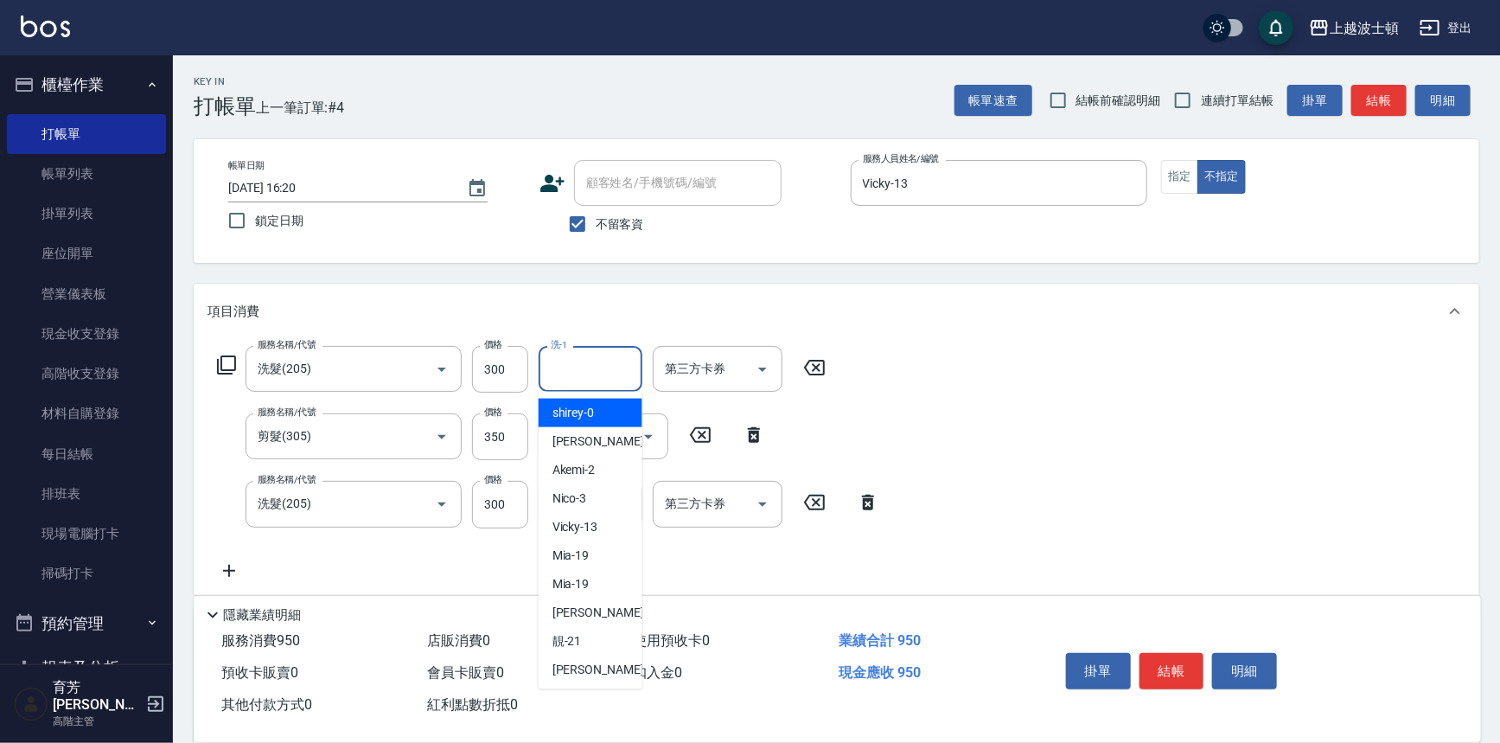
click at [585, 362] on input "洗-1" at bounding box center [590, 369] width 88 height 30
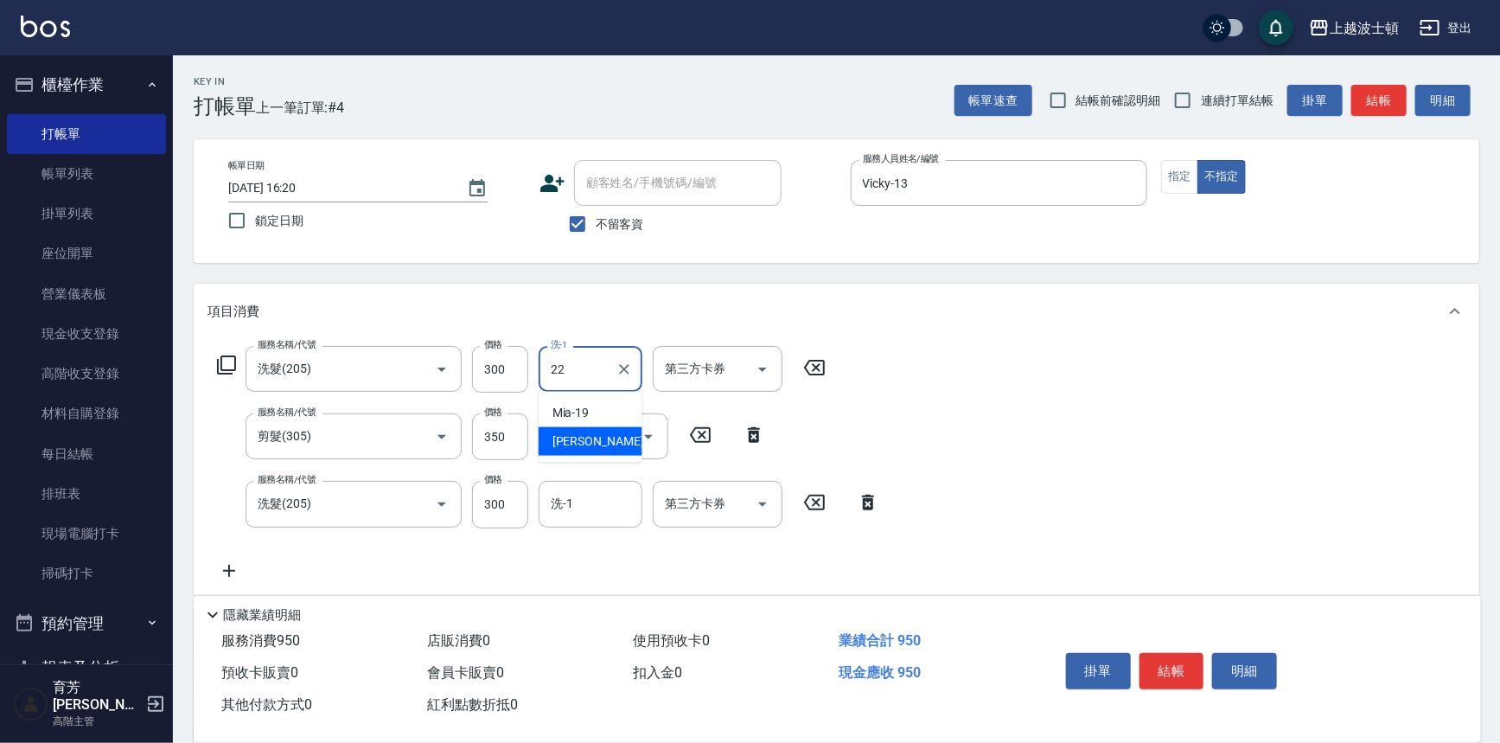
type input "[PERSON_NAME]-22"
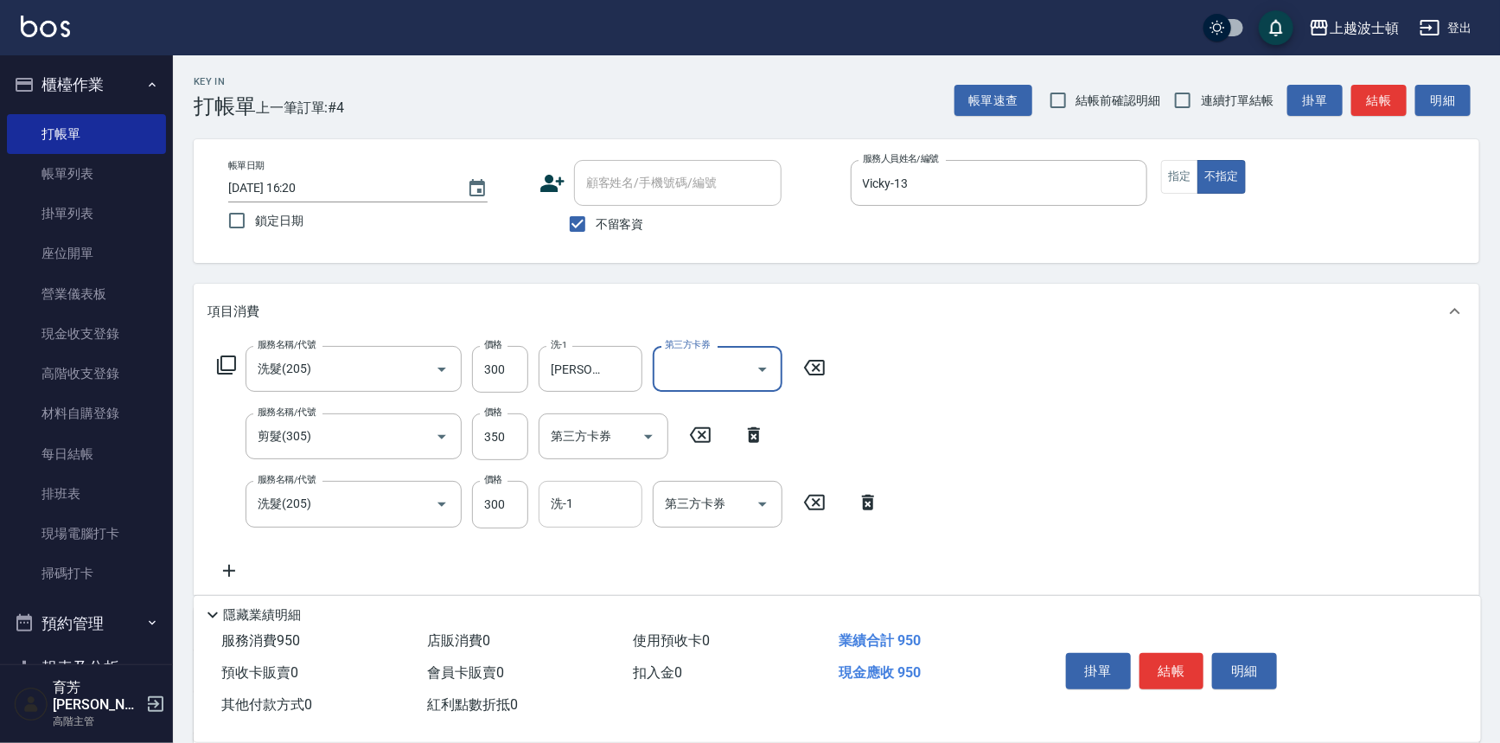
click at [579, 502] on input "洗-1" at bounding box center [590, 504] width 88 height 30
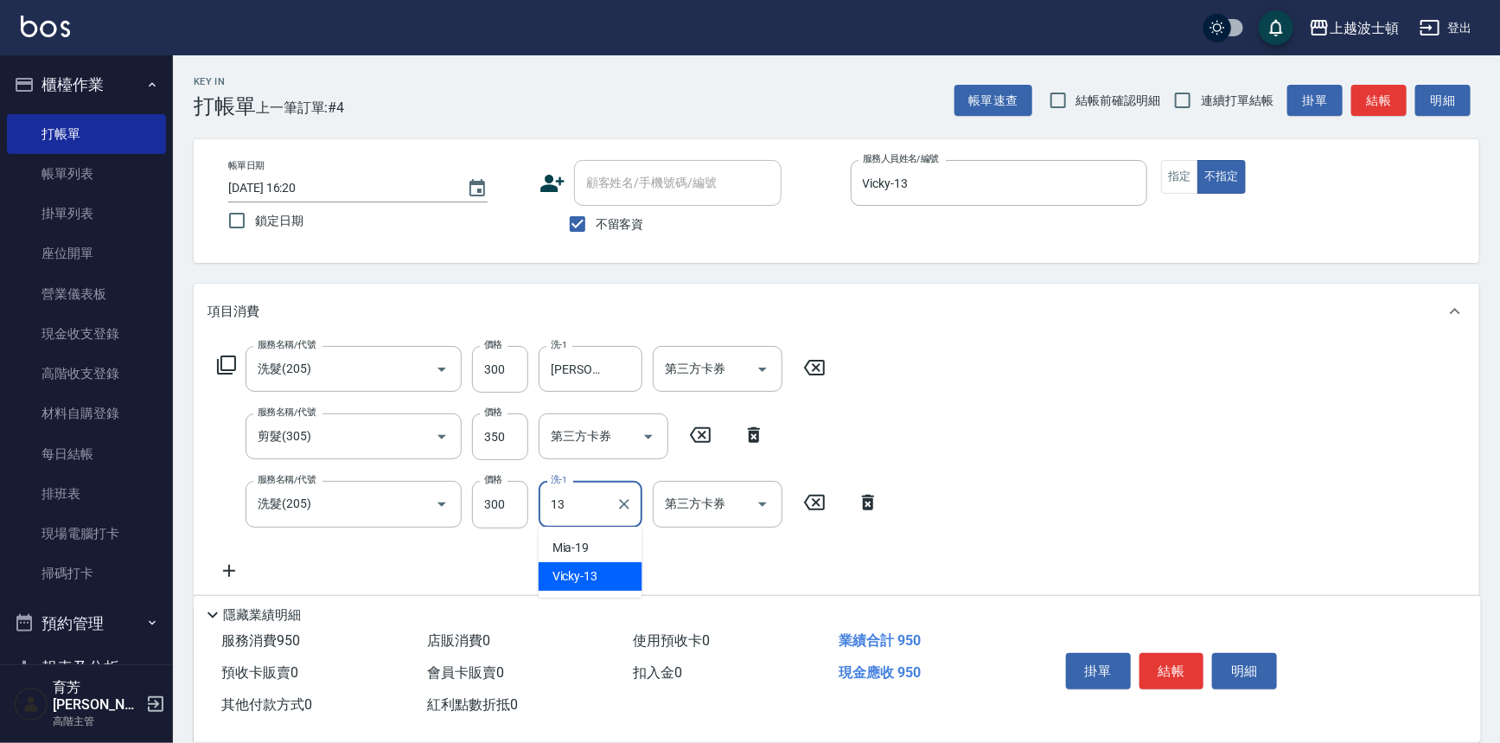
type input "Vicky-13"
click at [1199, 668] on button "結帳" at bounding box center [1172, 671] width 65 height 36
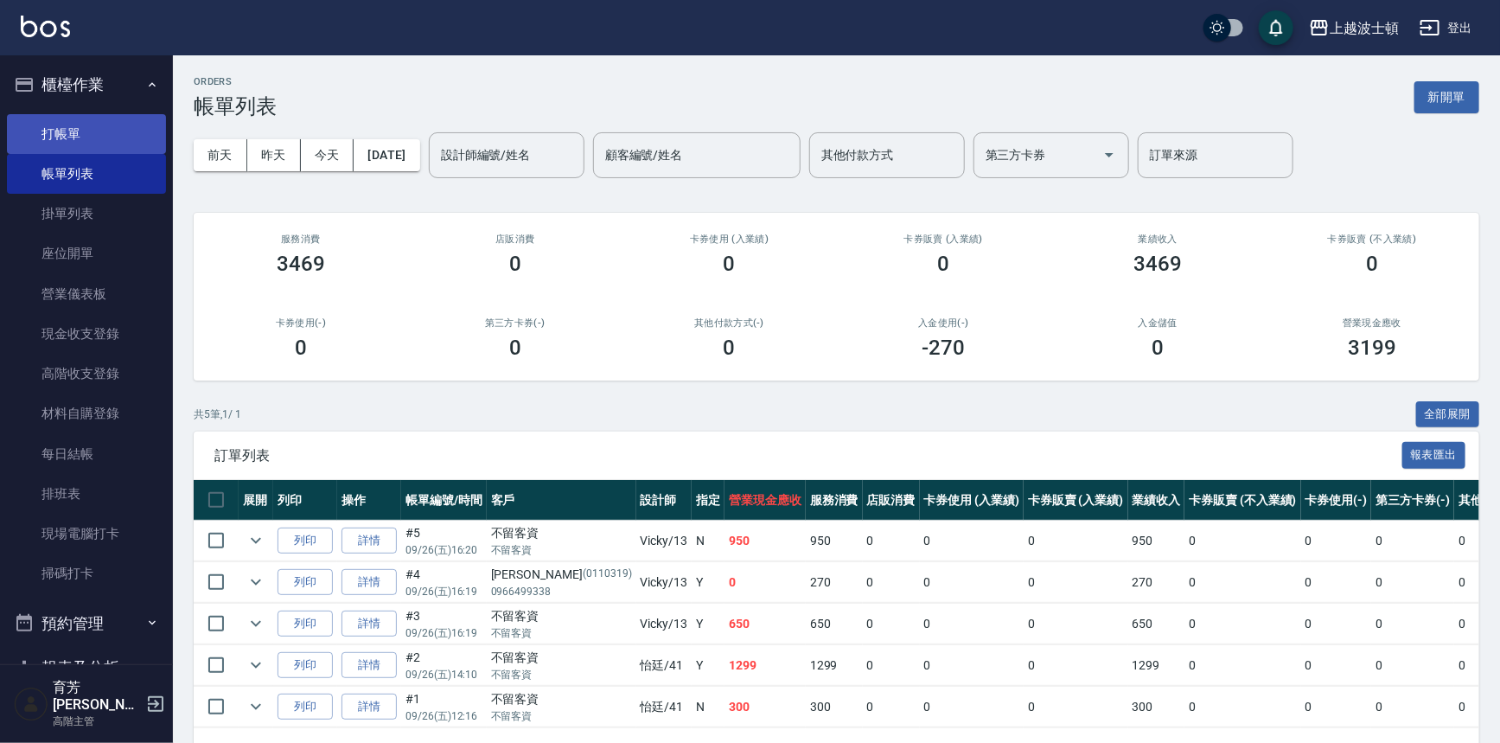
click at [58, 131] on link "打帳單" at bounding box center [86, 134] width 159 height 40
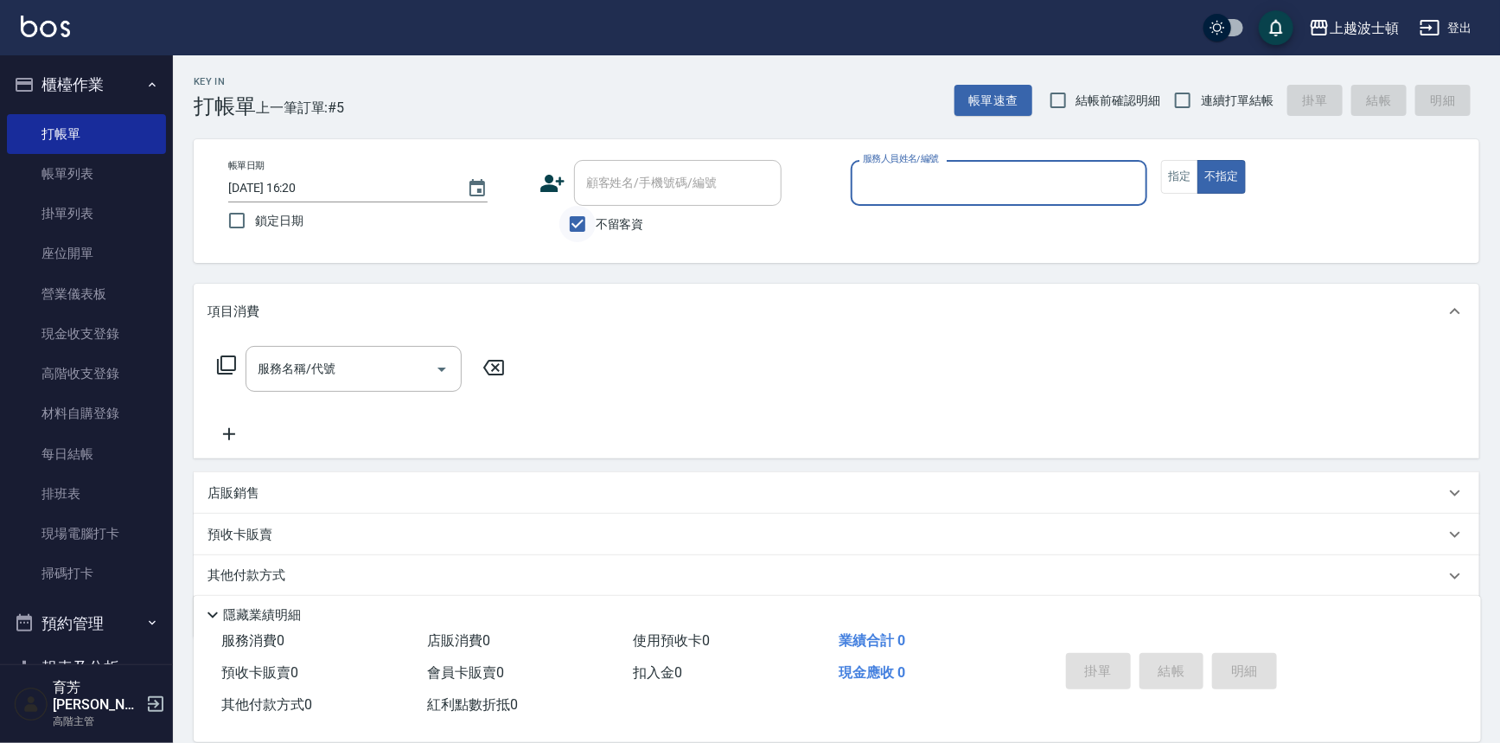
click at [595, 222] on input "不留客資" at bounding box center [577, 224] width 36 height 36
checkbox input "false"
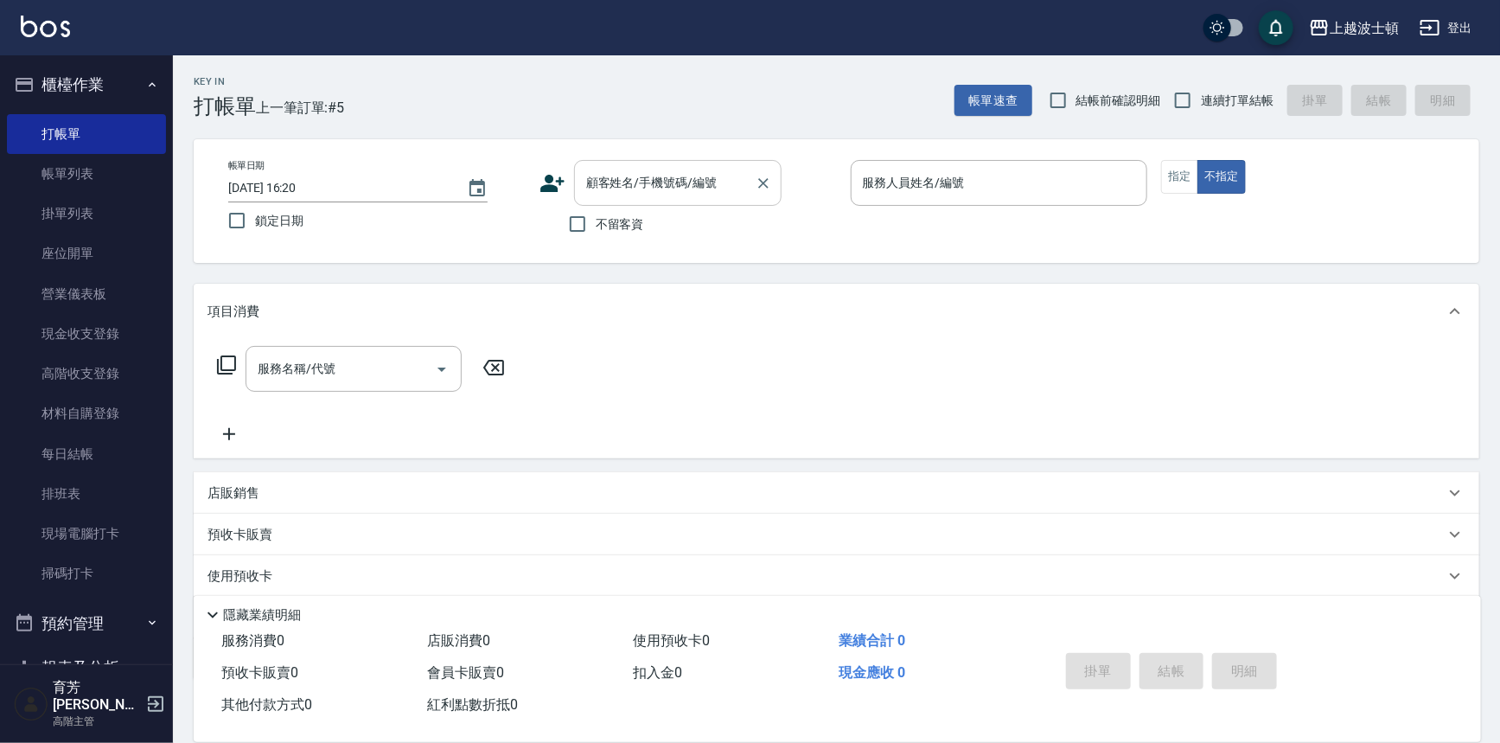
click at [619, 182] on input "顧客姓名/手機號碼/編號" at bounding box center [665, 183] width 166 height 30
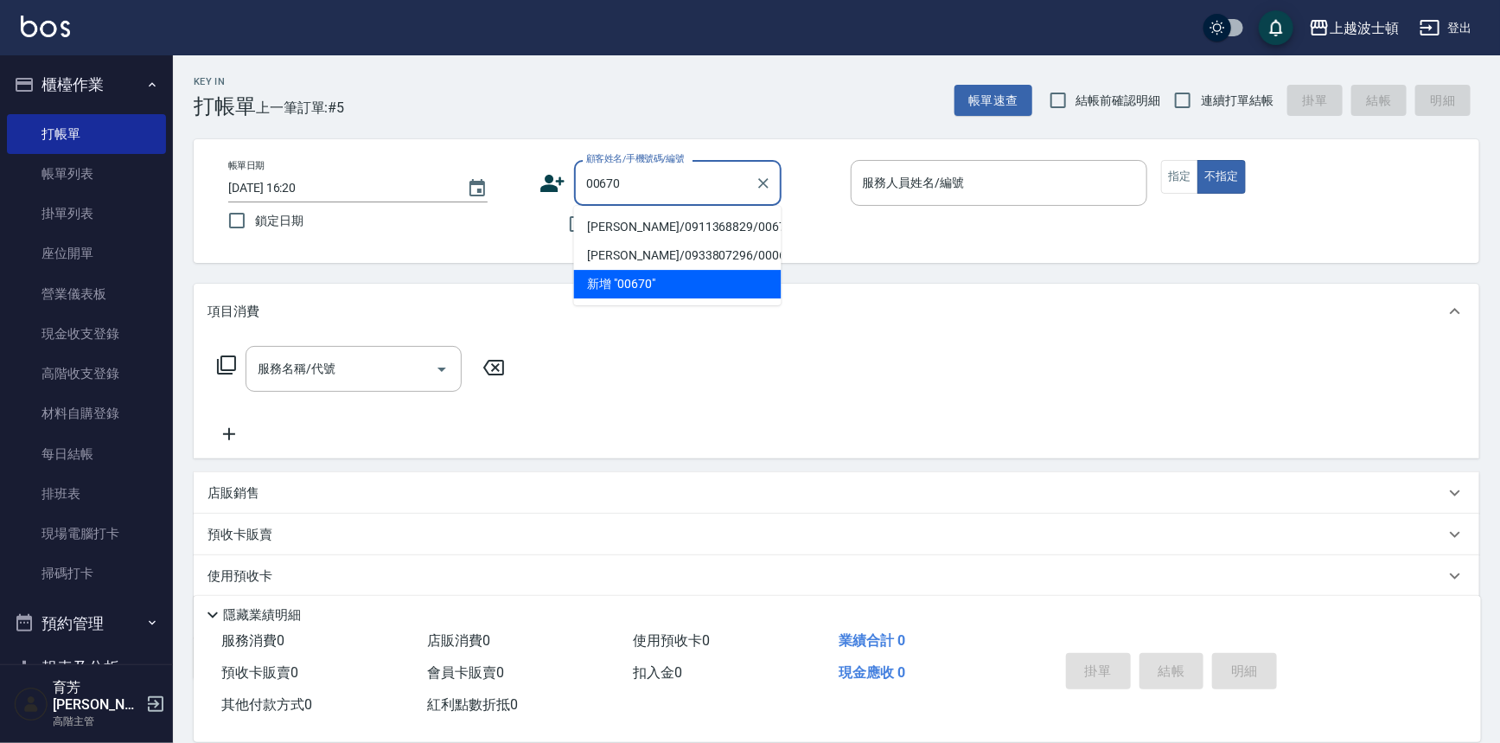
click at [639, 225] on li "[PERSON_NAME]/0911368829/00670" at bounding box center [678, 227] width 208 height 29
type input "[PERSON_NAME]/0911368829/00670"
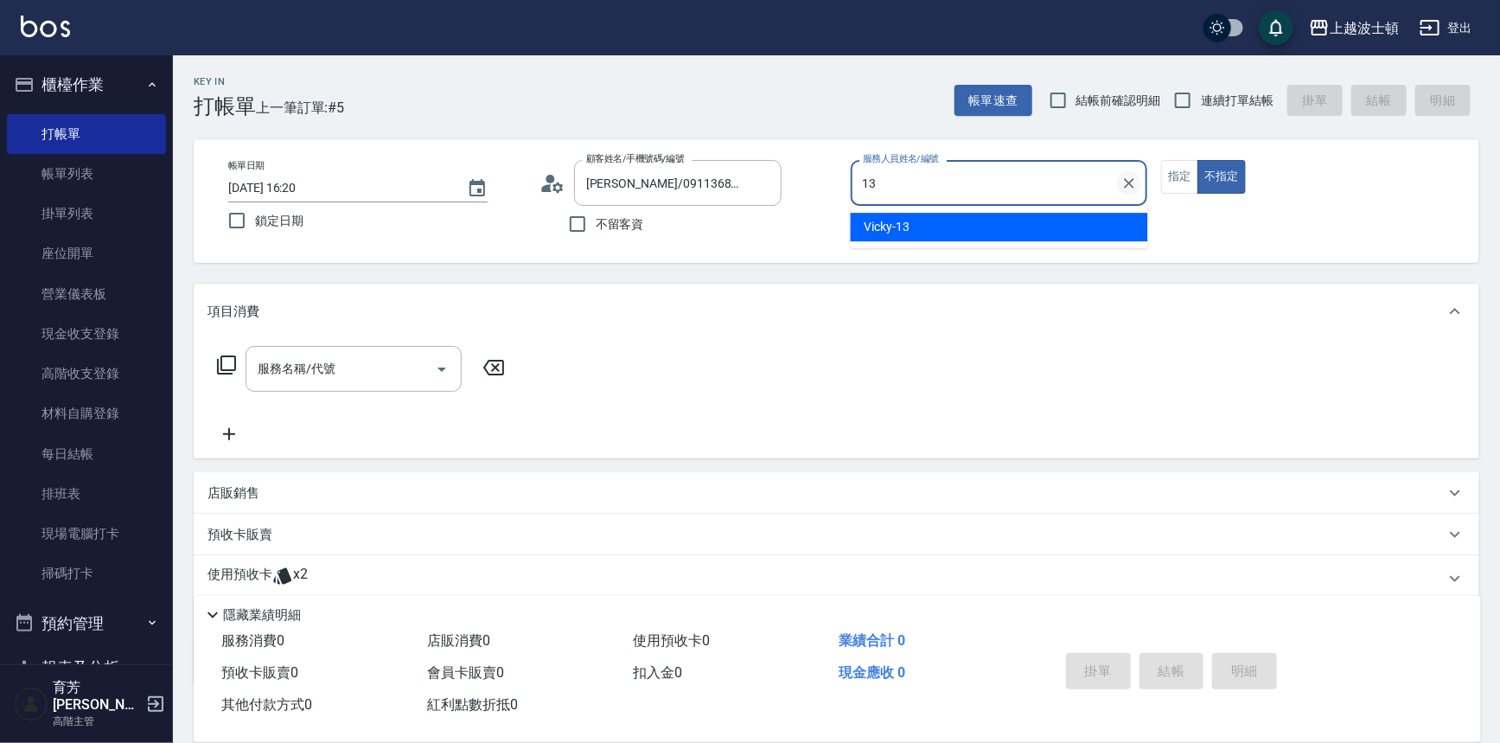
type input "Vicky-13"
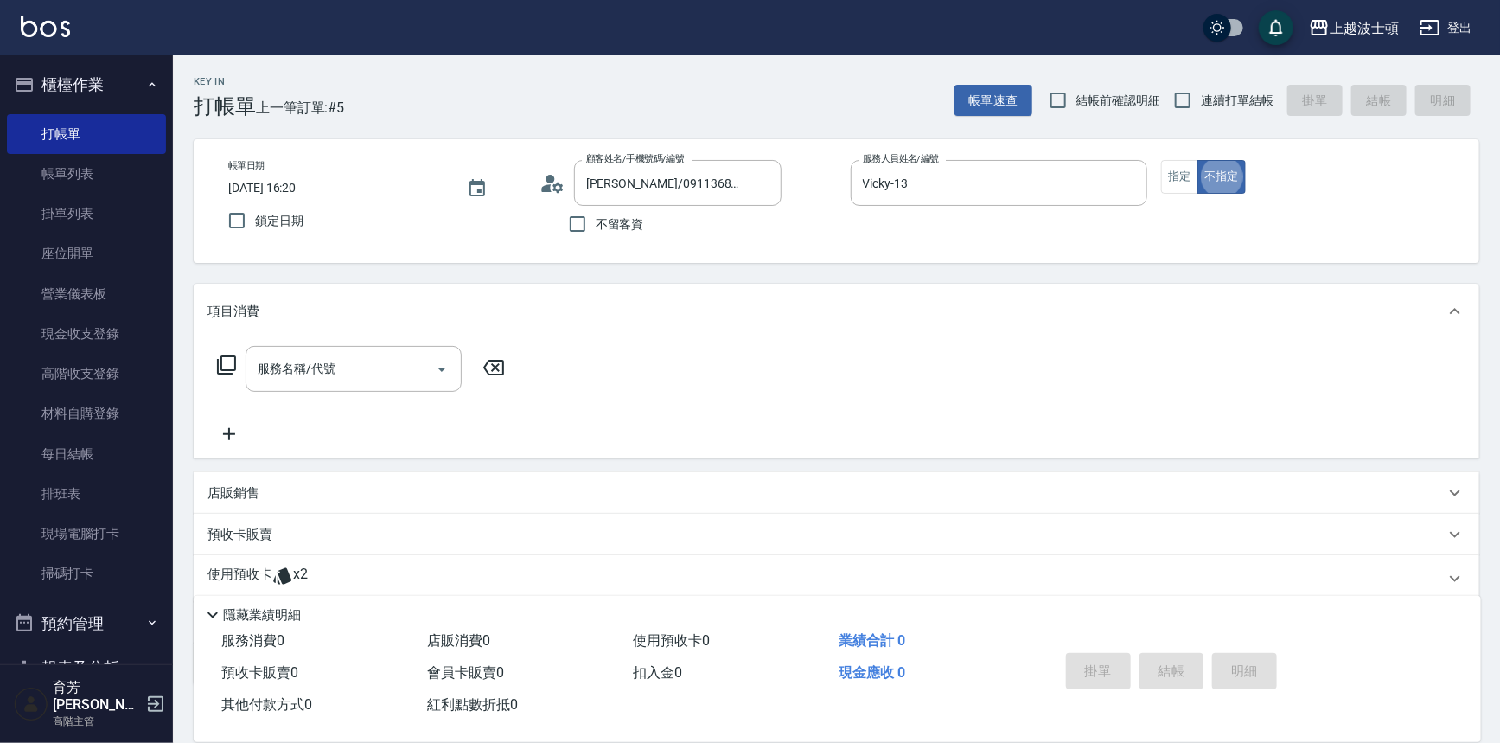
type button "false"
click at [1168, 187] on button "指定" at bounding box center [1179, 177] width 37 height 34
click at [284, 577] on icon at bounding box center [282, 576] width 18 height 16
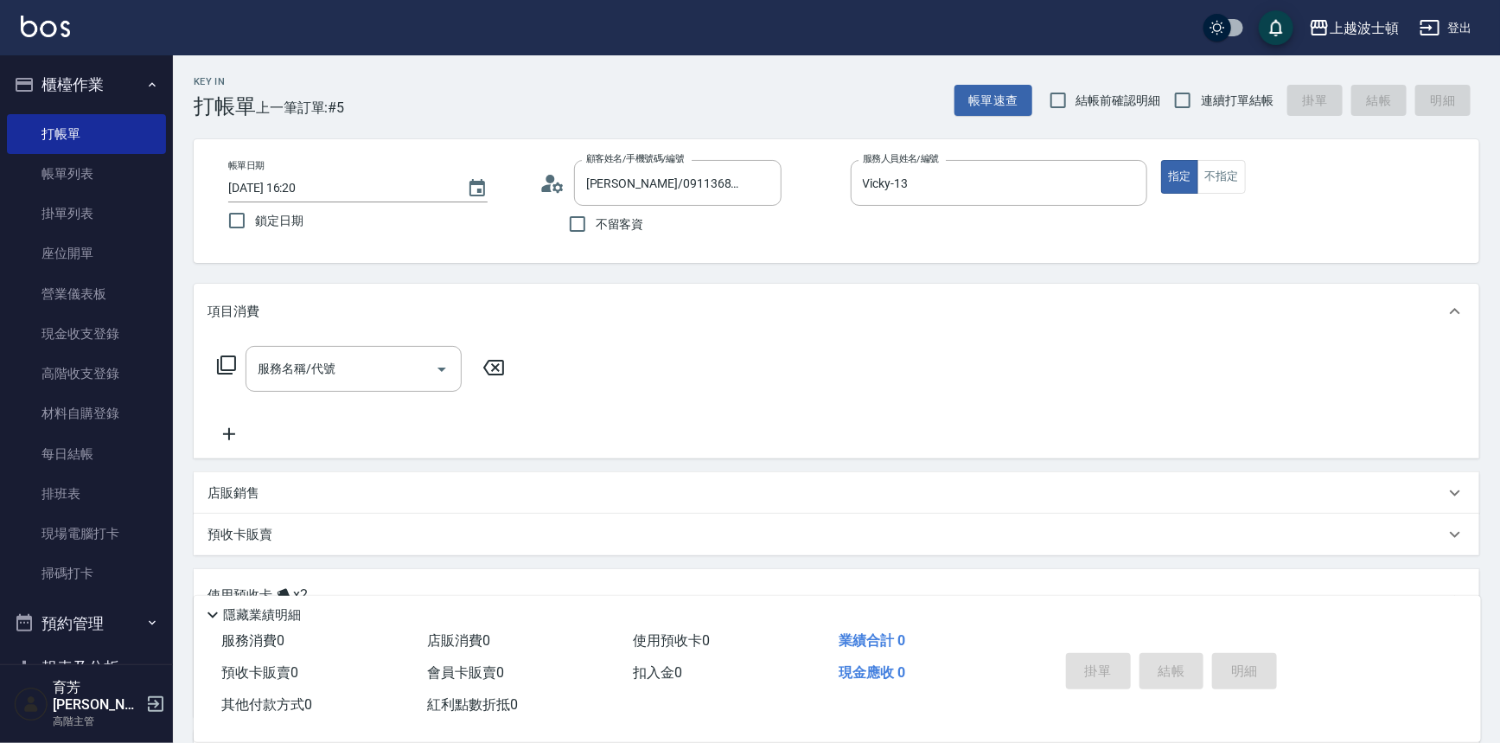
scroll to position [233, 0]
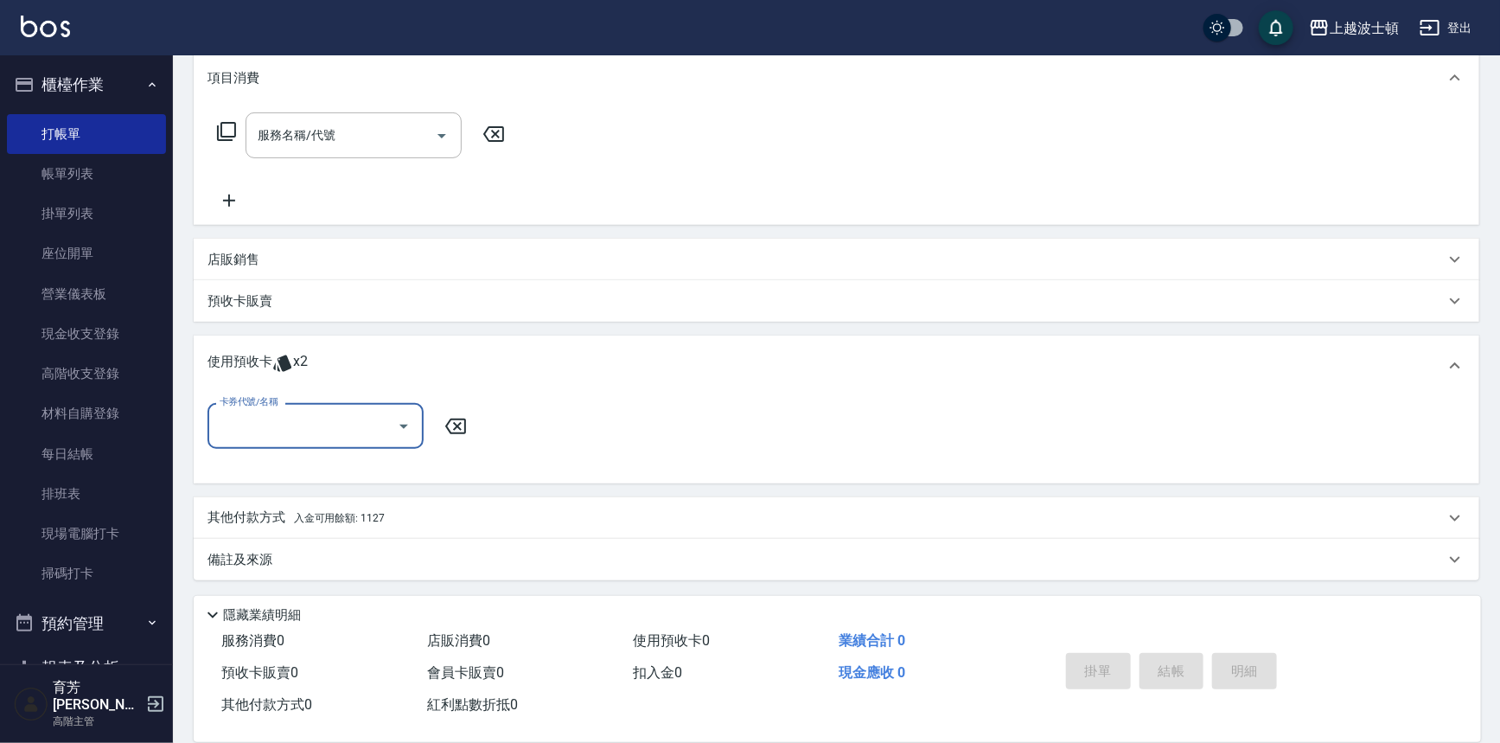
click at [289, 414] on input "卡券代號/名稱" at bounding box center [302, 426] width 175 height 30
click at [301, 482] on div "洗髮卷 剩餘2張" at bounding box center [316, 470] width 216 height 29
type input "洗髮卷"
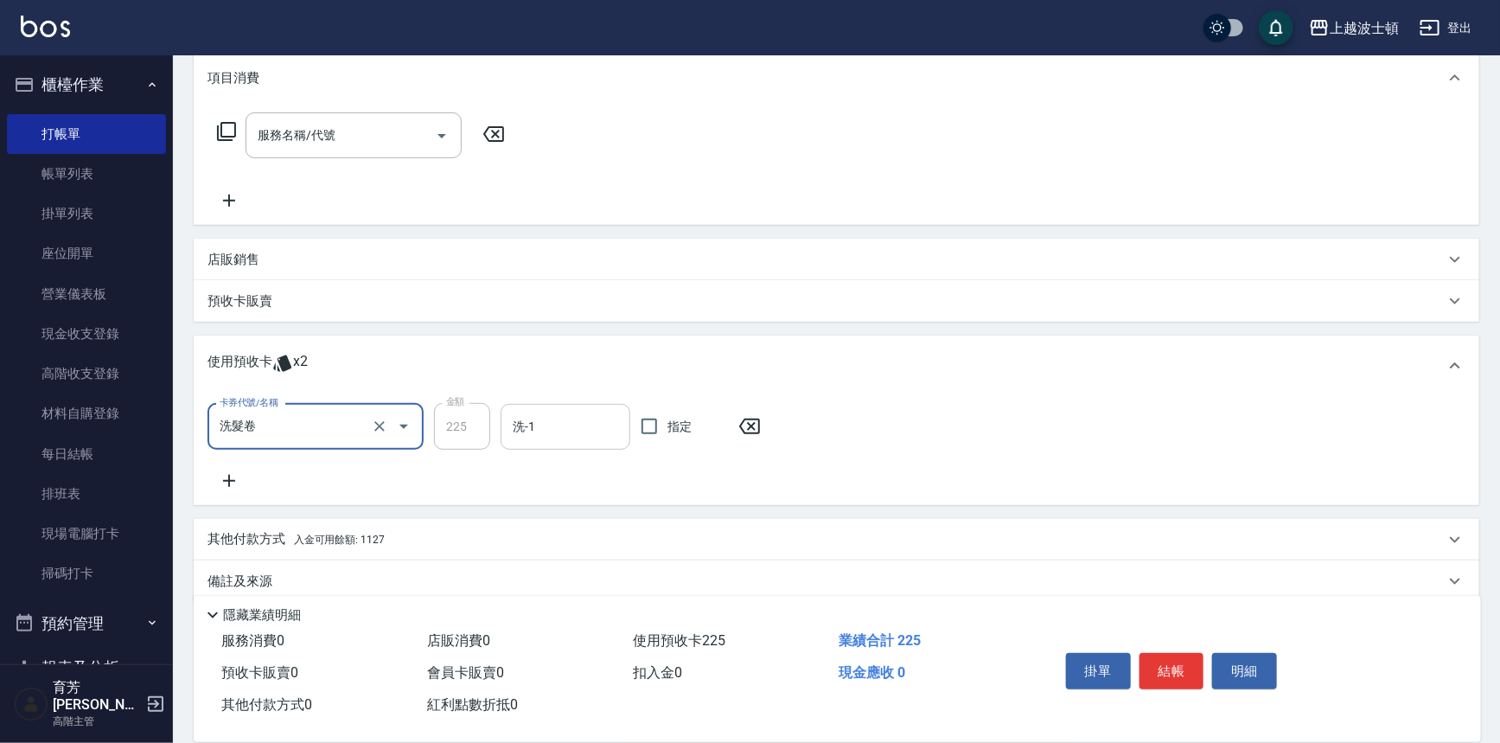
click at [560, 442] on div "洗-1" at bounding box center [566, 427] width 130 height 46
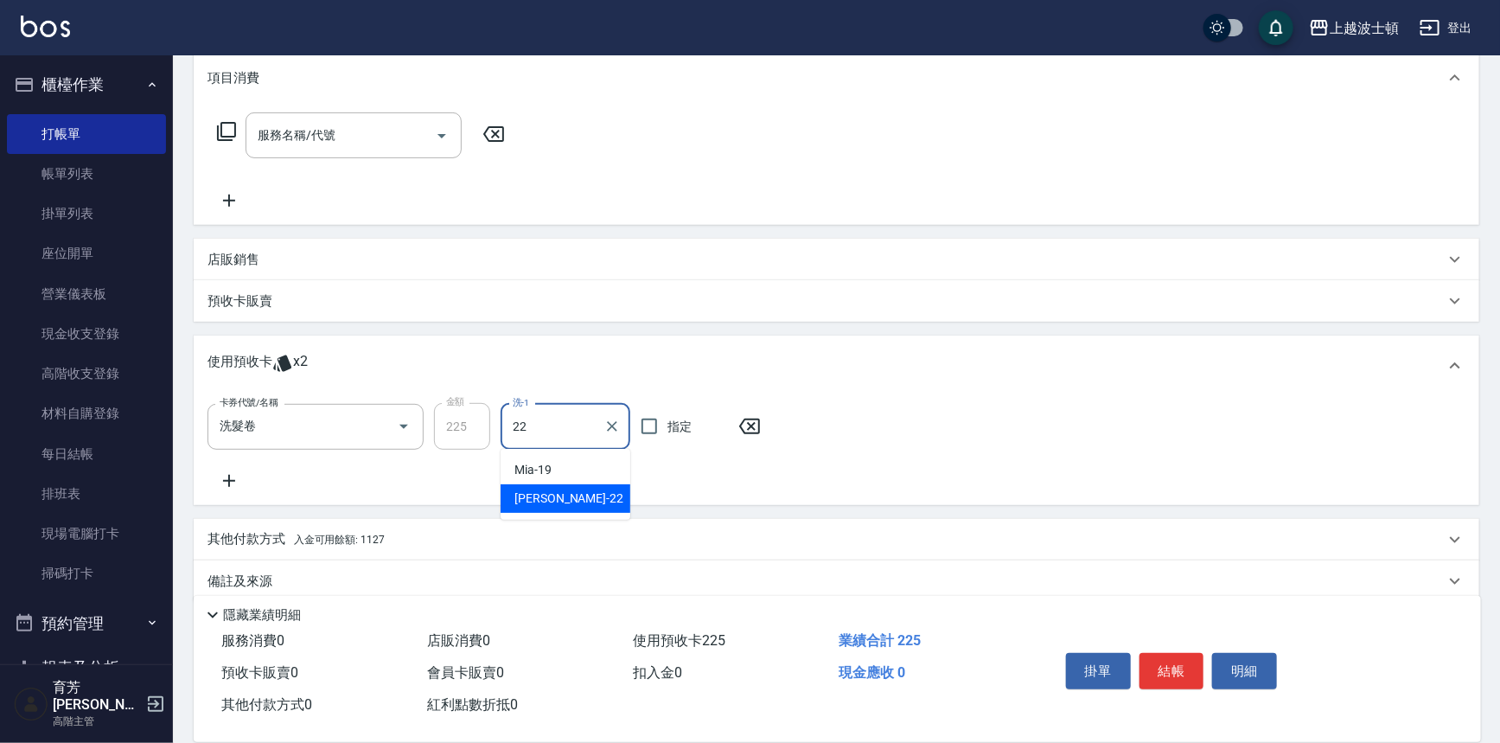
type input "[PERSON_NAME]-22"
click at [1149, 653] on button "結帳" at bounding box center [1172, 671] width 65 height 36
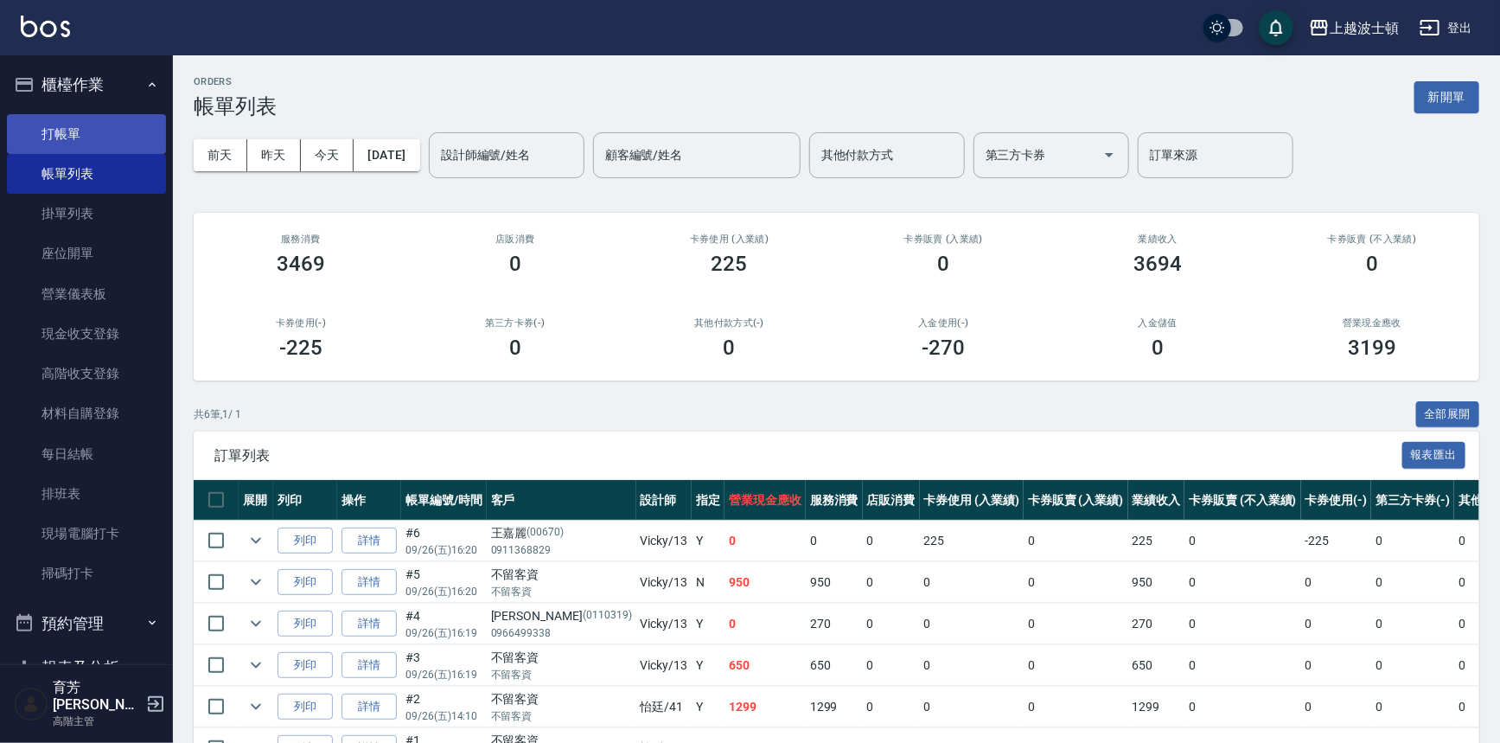
click at [64, 138] on link "打帳單" at bounding box center [86, 134] width 159 height 40
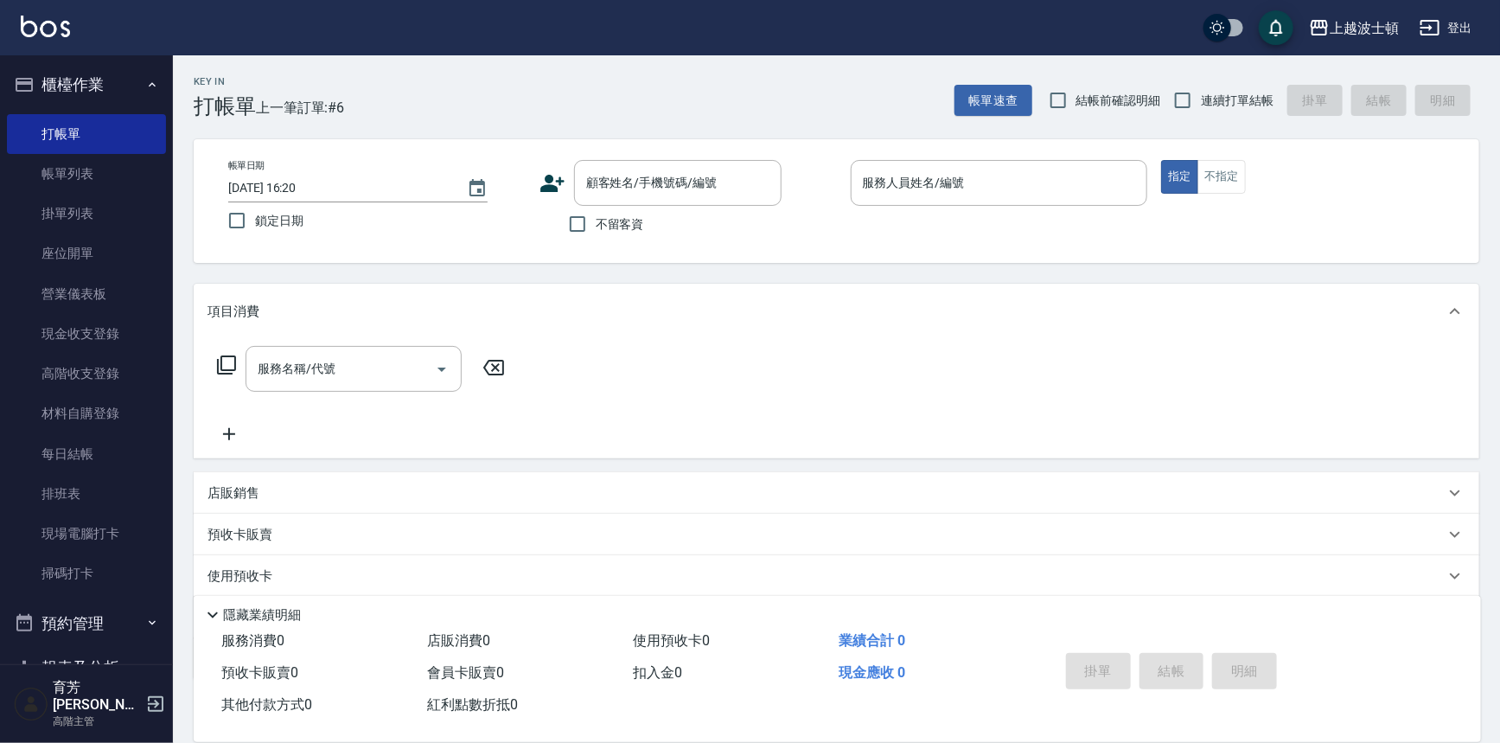
click at [632, 235] on label "不留客資" at bounding box center [601, 224] width 85 height 36
click at [596, 235] on input "不留客資" at bounding box center [577, 224] width 36 height 36
checkbox input "true"
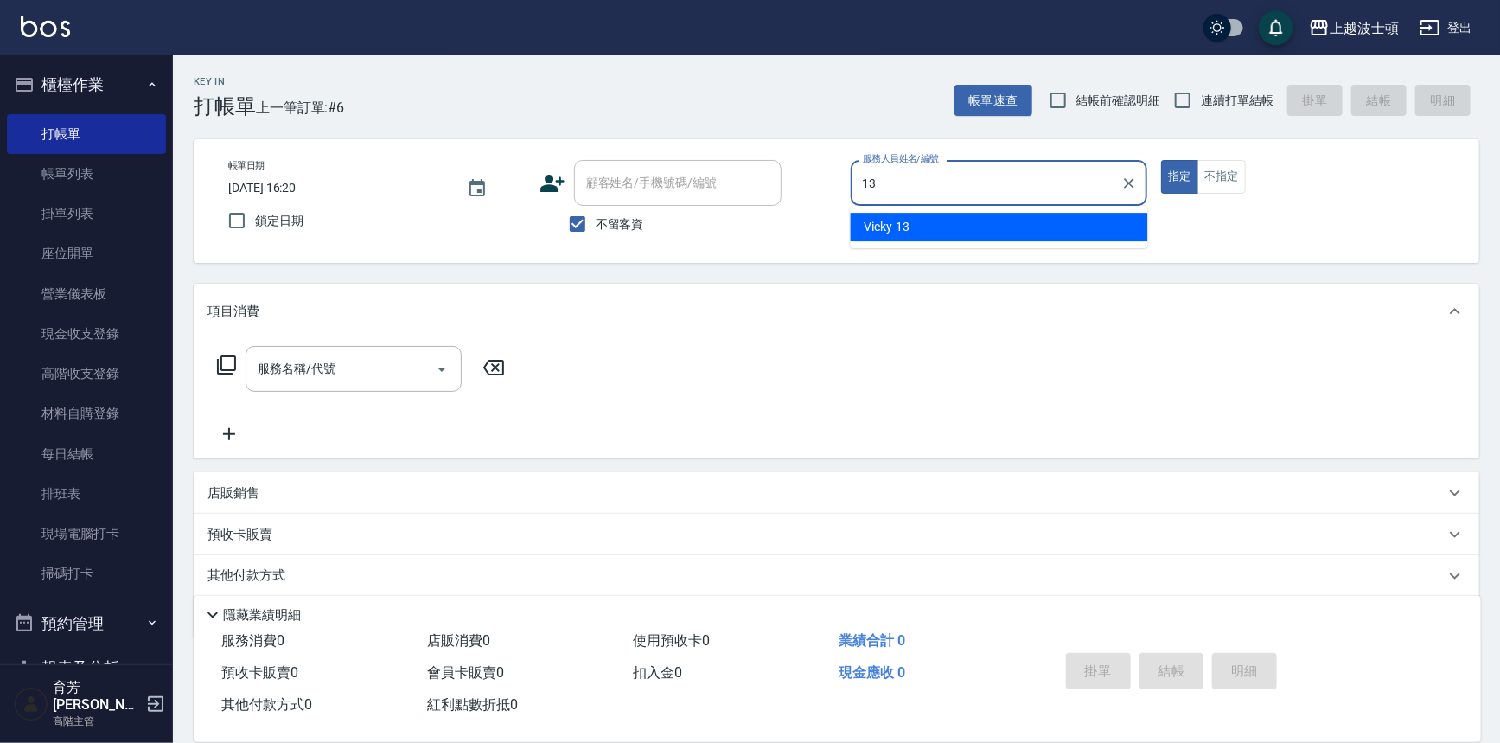
type input "Vicky-13"
type button "true"
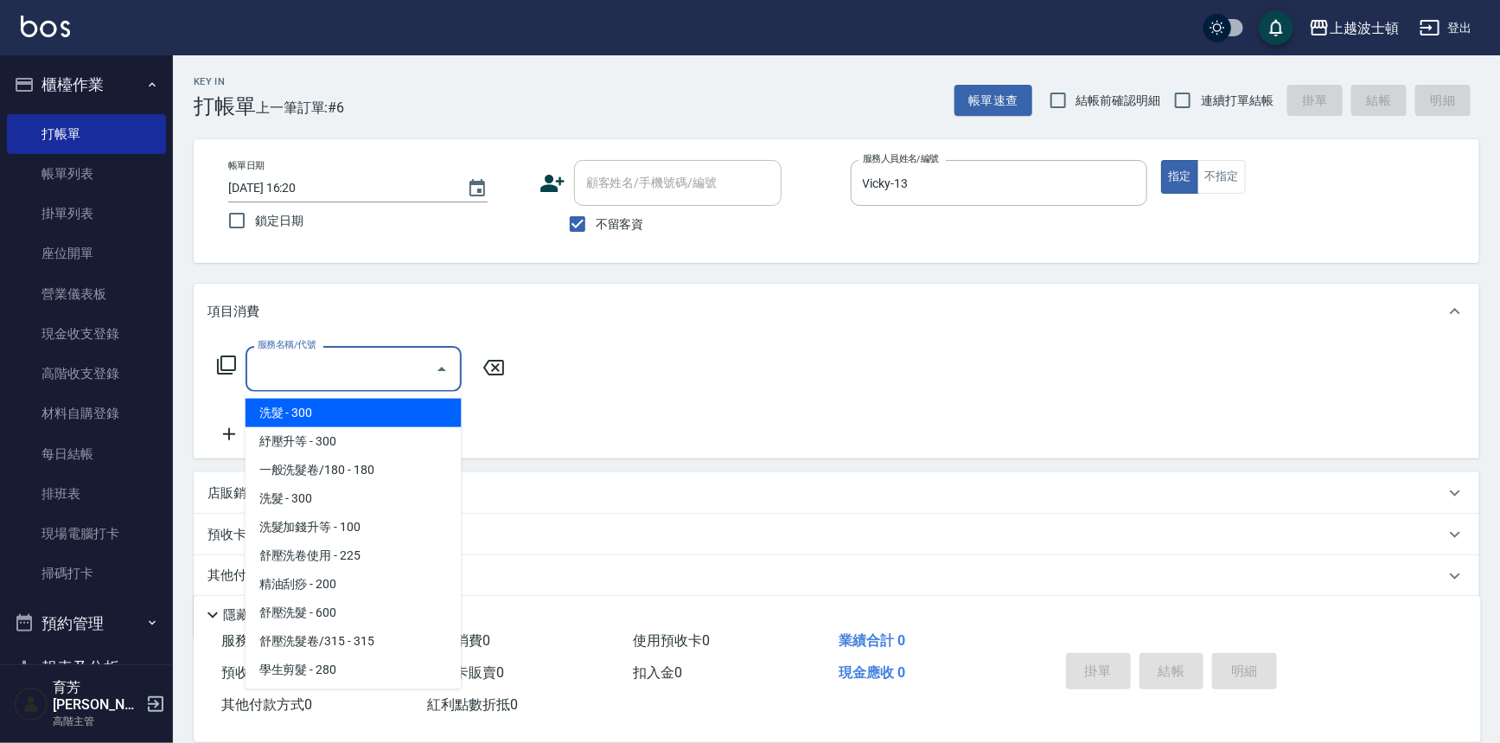
click at [389, 374] on input "服務名稱/代號" at bounding box center [340, 369] width 175 height 30
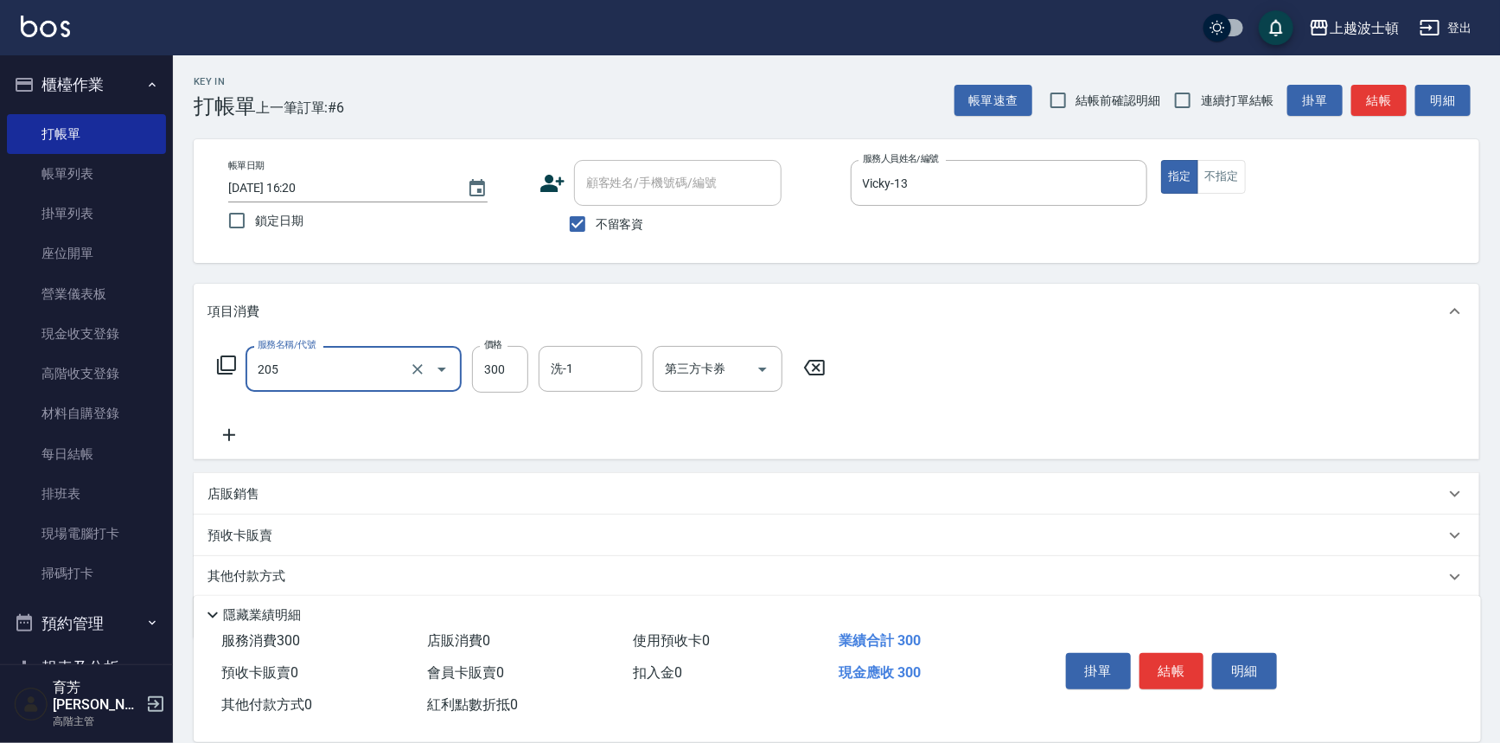
type input "洗髮(205)"
click at [229, 433] on icon at bounding box center [229, 435] width 12 height 12
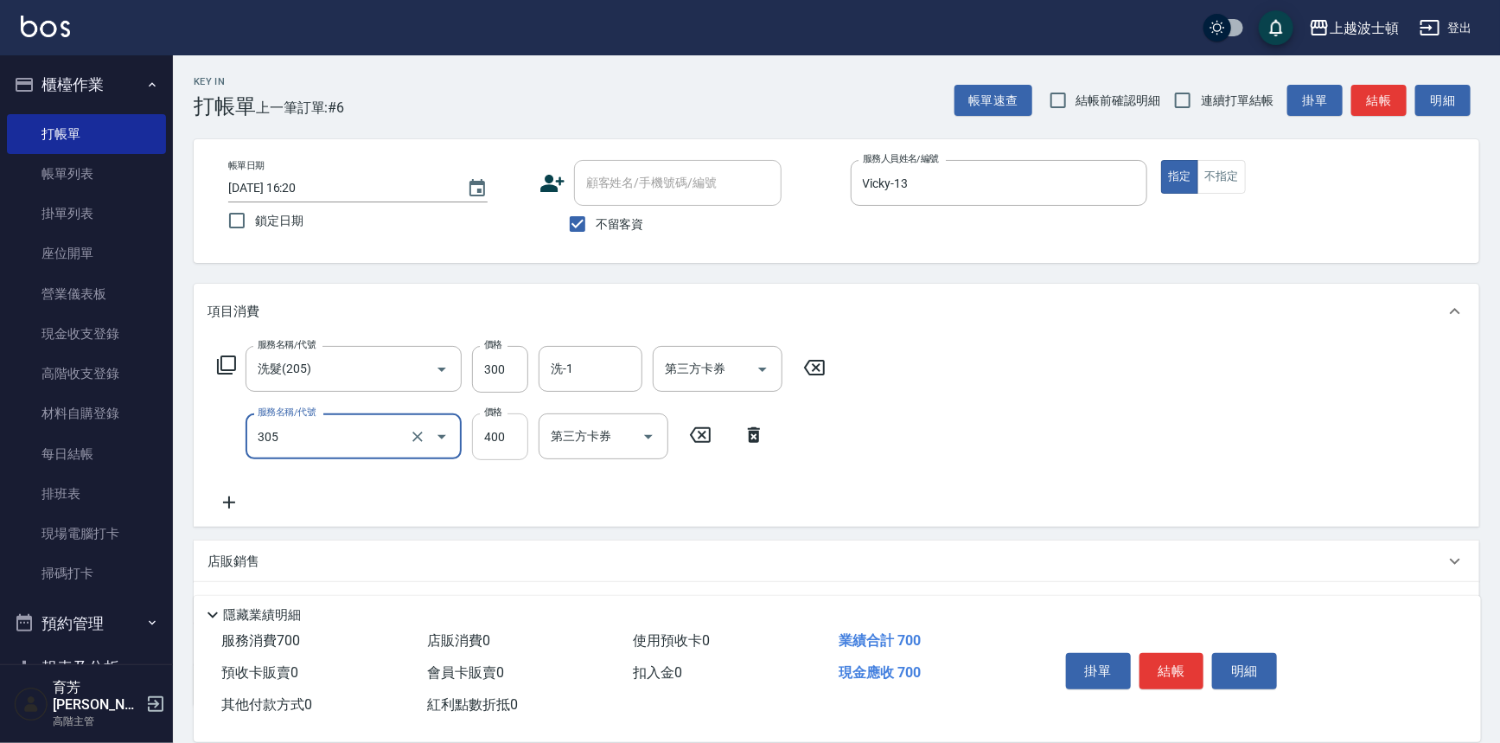
type input "剪髮(305)"
click at [496, 434] on input "400" at bounding box center [500, 436] width 56 height 47
type input "350"
click at [574, 378] on input "洗-1" at bounding box center [590, 369] width 88 height 30
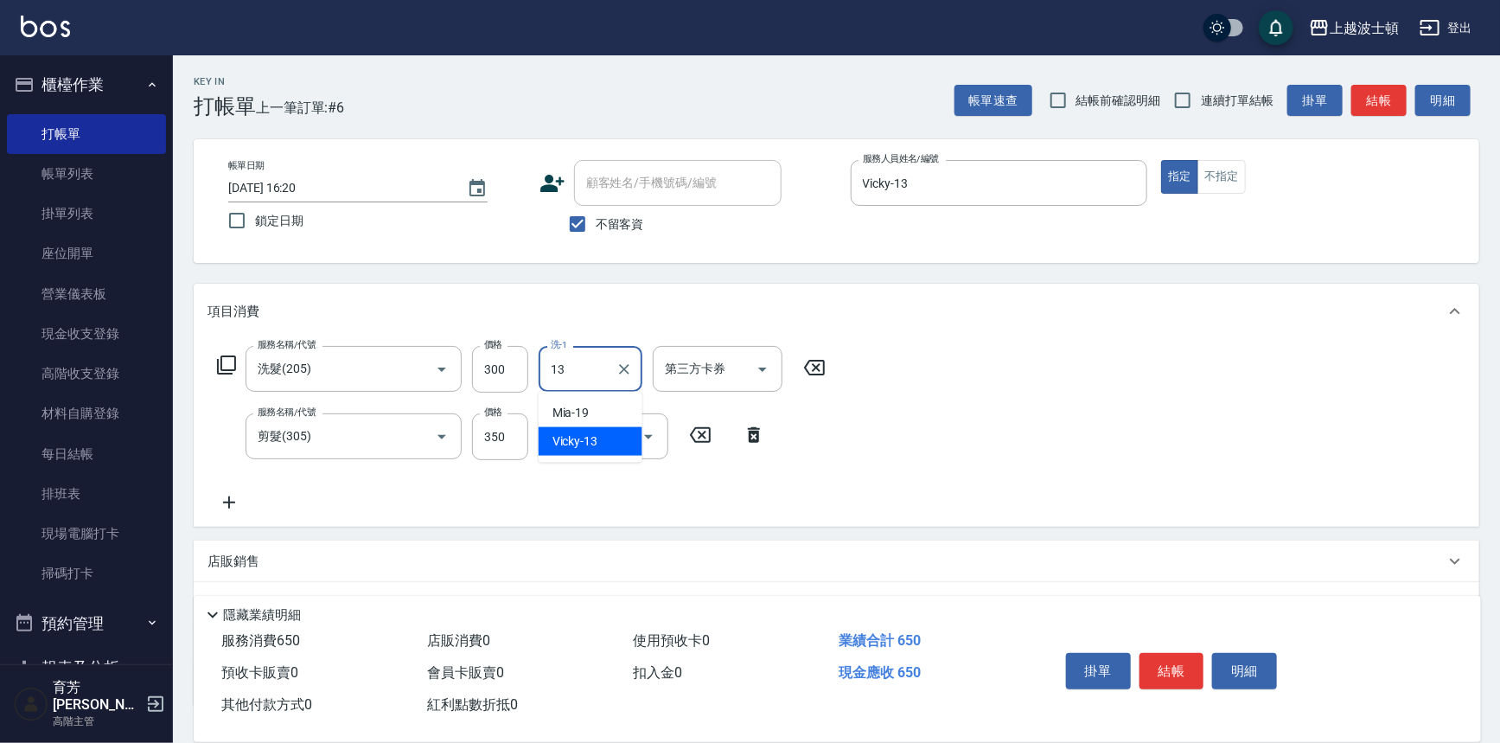
type input "Vicky-13"
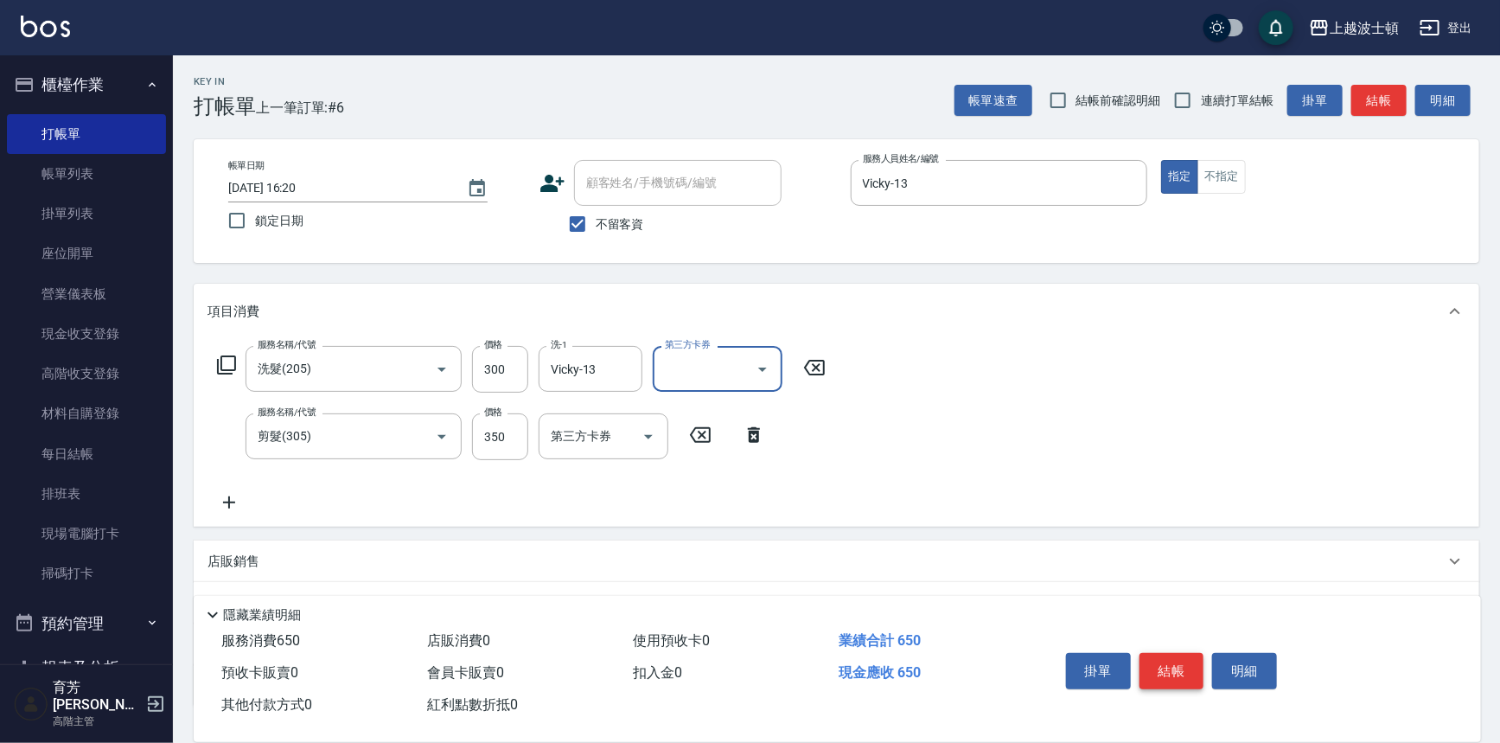
click at [1183, 667] on button "結帳" at bounding box center [1172, 671] width 65 height 36
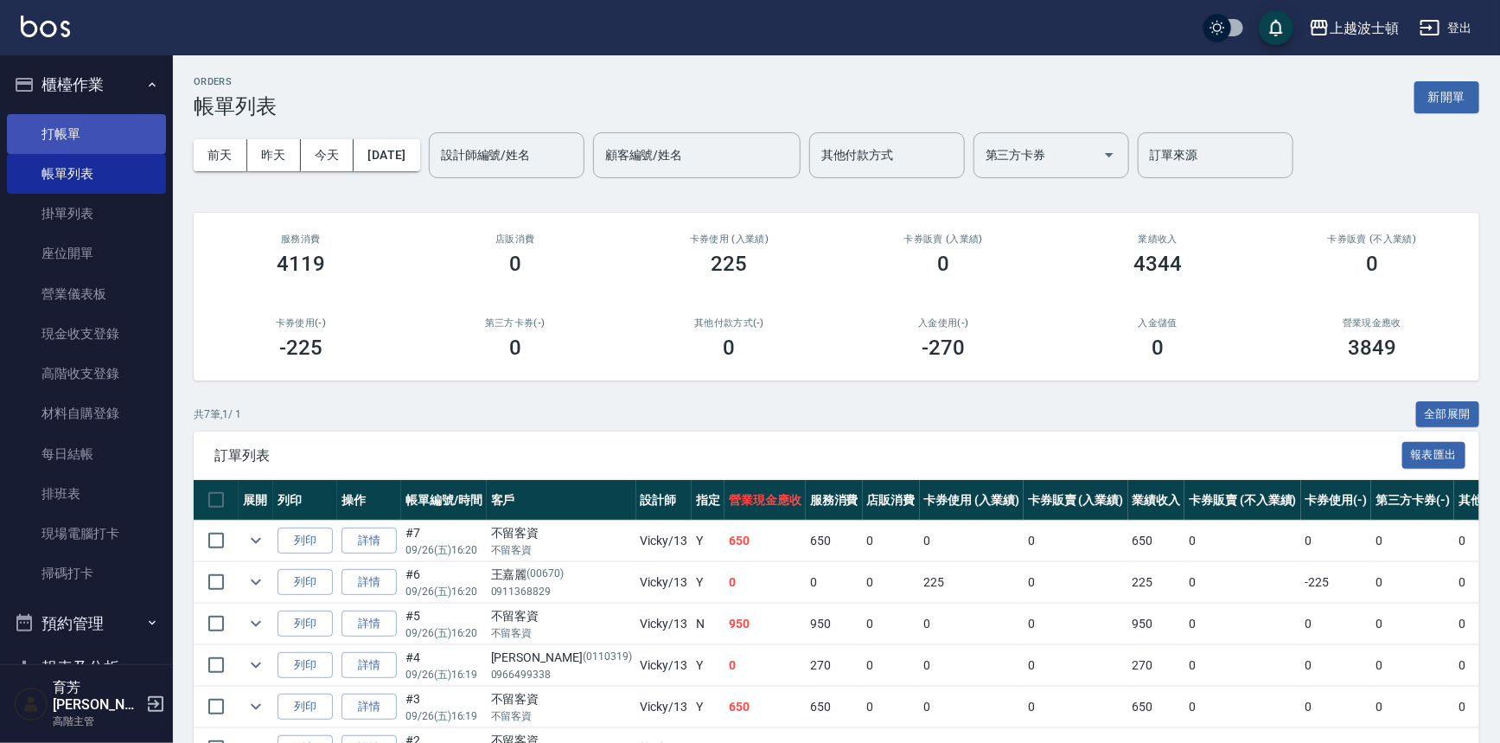
click at [44, 125] on link "打帳單" at bounding box center [86, 134] width 159 height 40
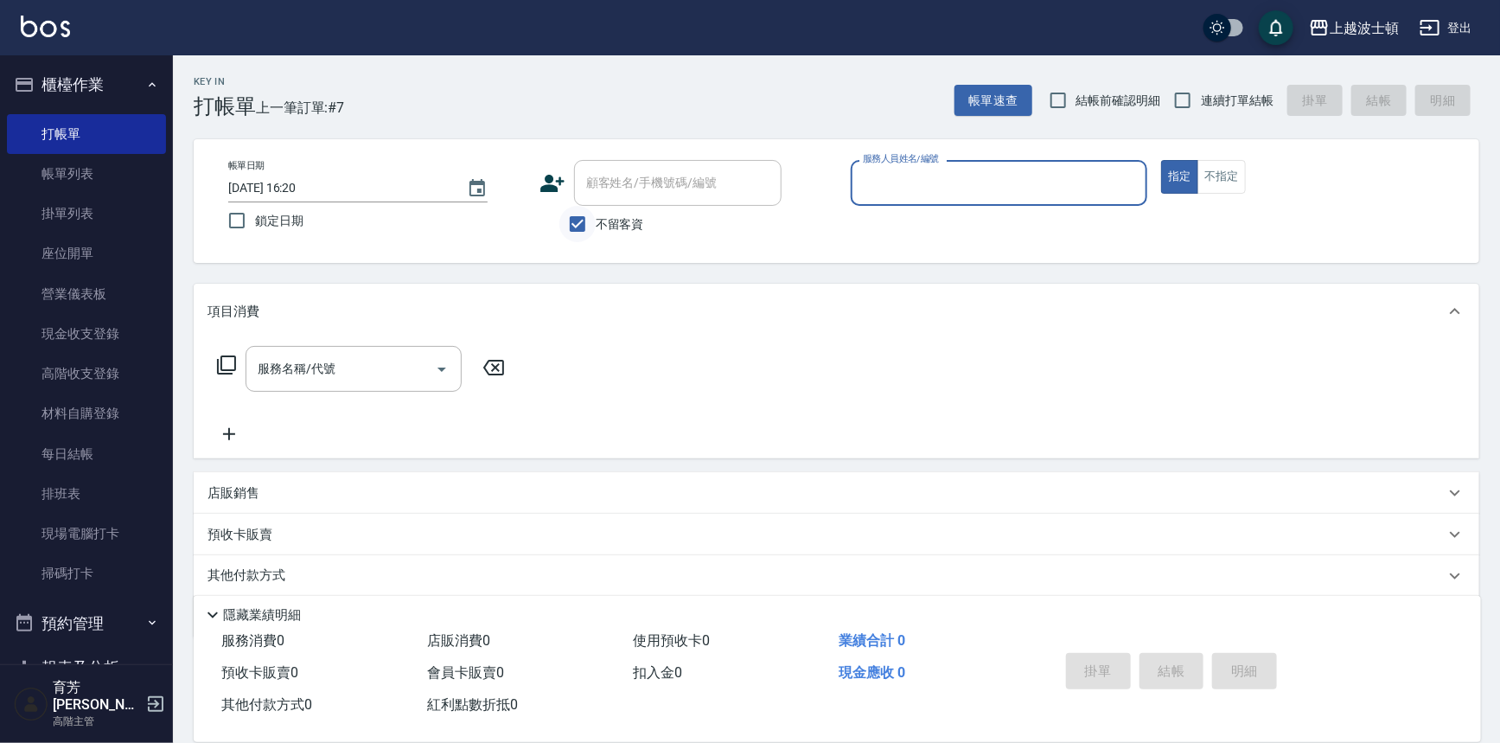
click at [585, 229] on input "不留客資" at bounding box center [577, 224] width 36 height 36
checkbox input "false"
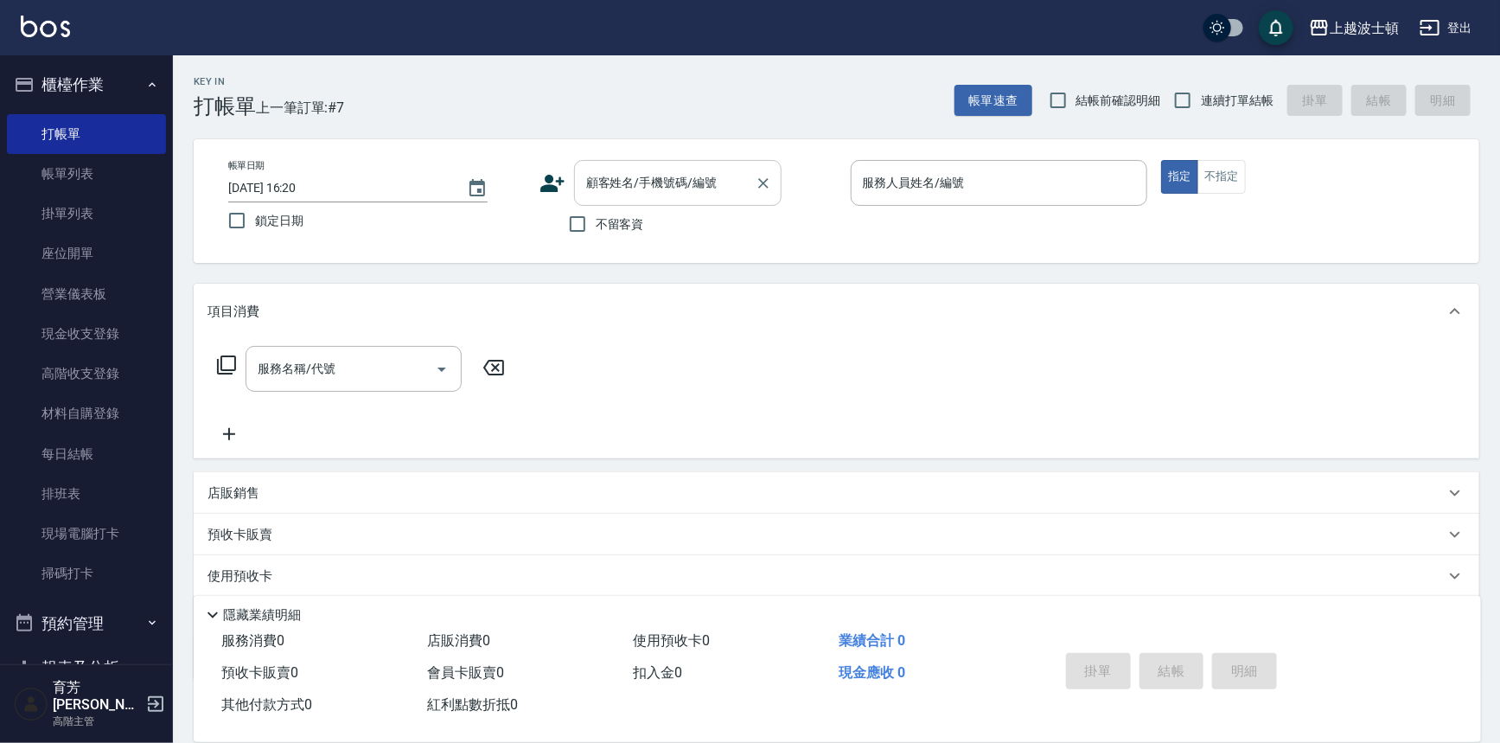
click at [614, 184] on input "顧客姓名/手機號碼/編號" at bounding box center [665, 183] width 166 height 30
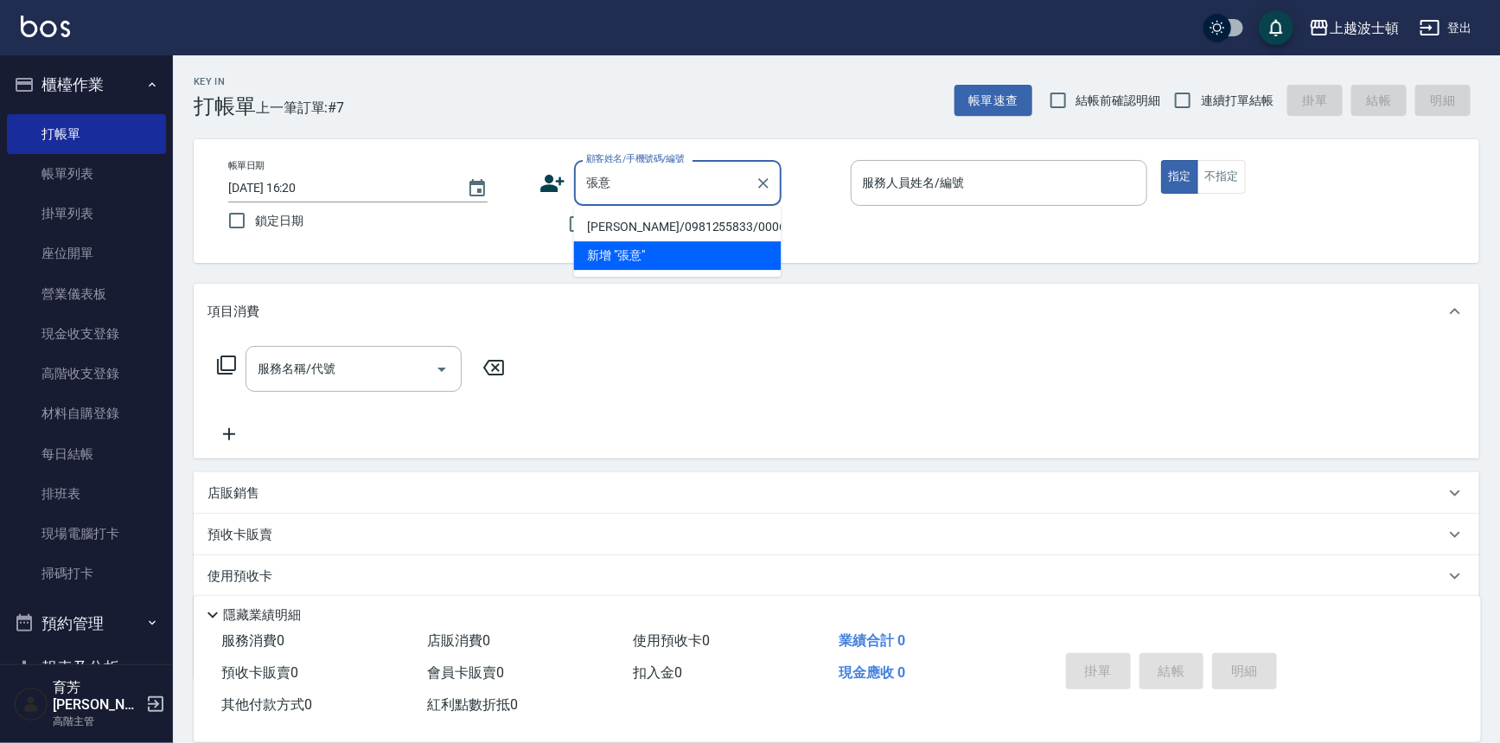
click at [634, 227] on li "[PERSON_NAME]/0981255833/000658" at bounding box center [678, 227] width 208 height 29
type input "[PERSON_NAME]/0981255833/000658"
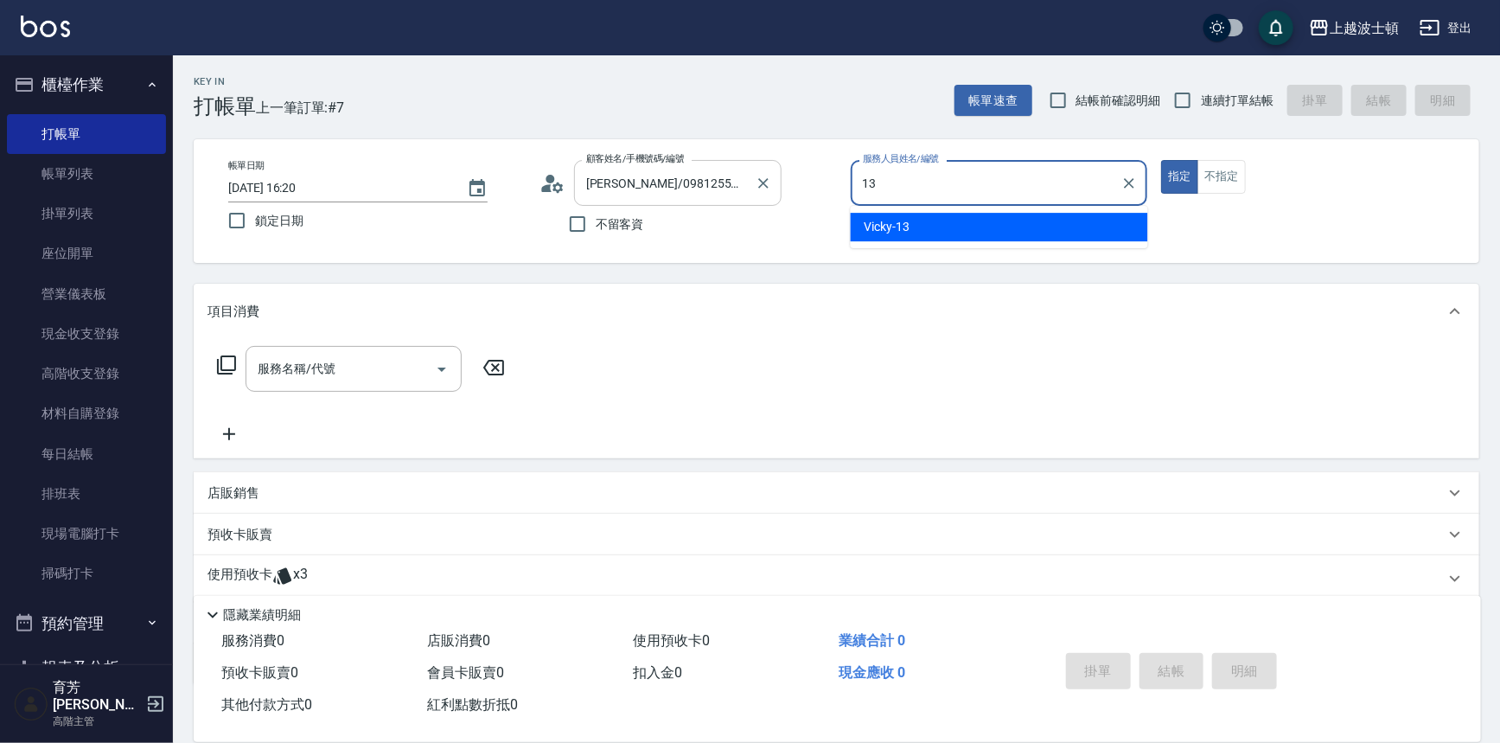
type input "Vicky-13"
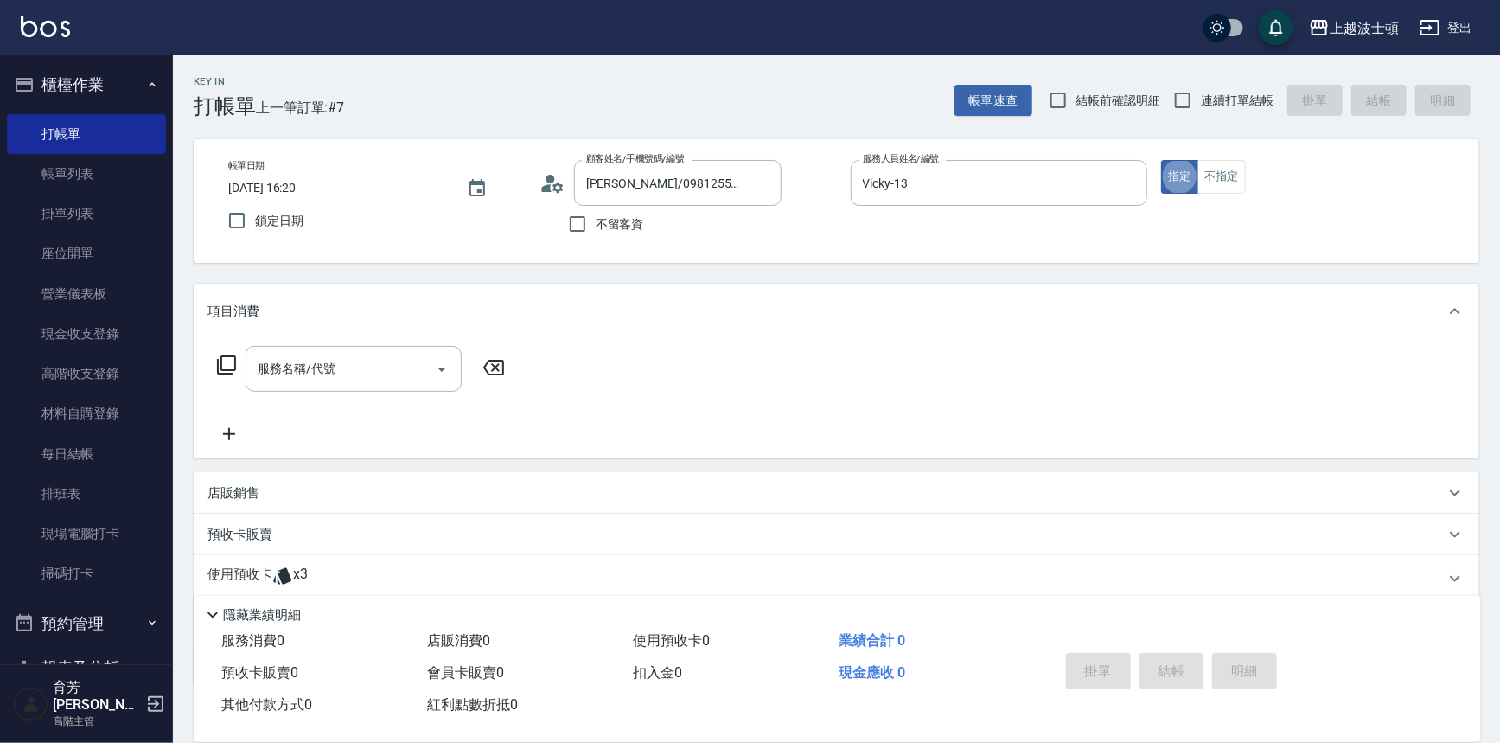
type button "true"
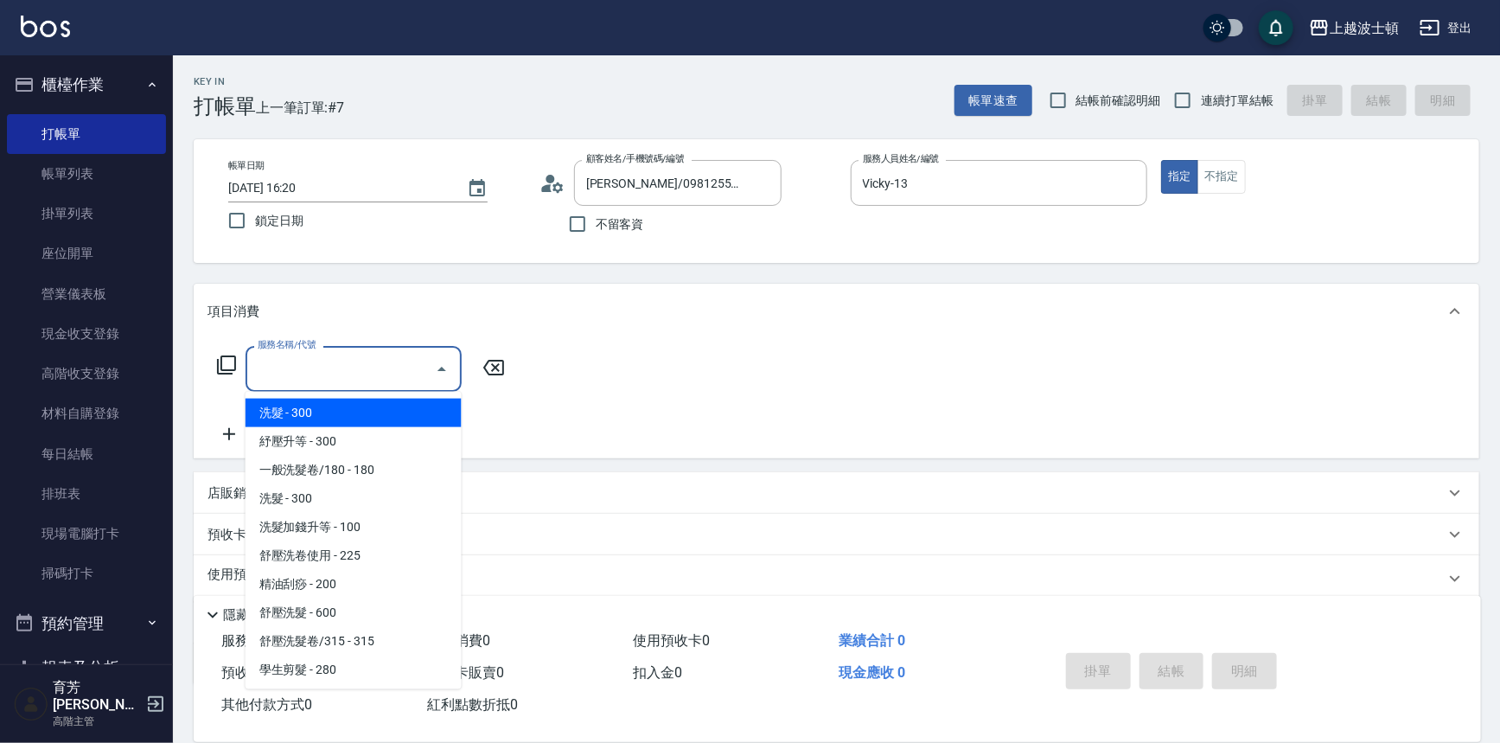
click at [372, 375] on input "服務名稱/代號" at bounding box center [340, 369] width 175 height 30
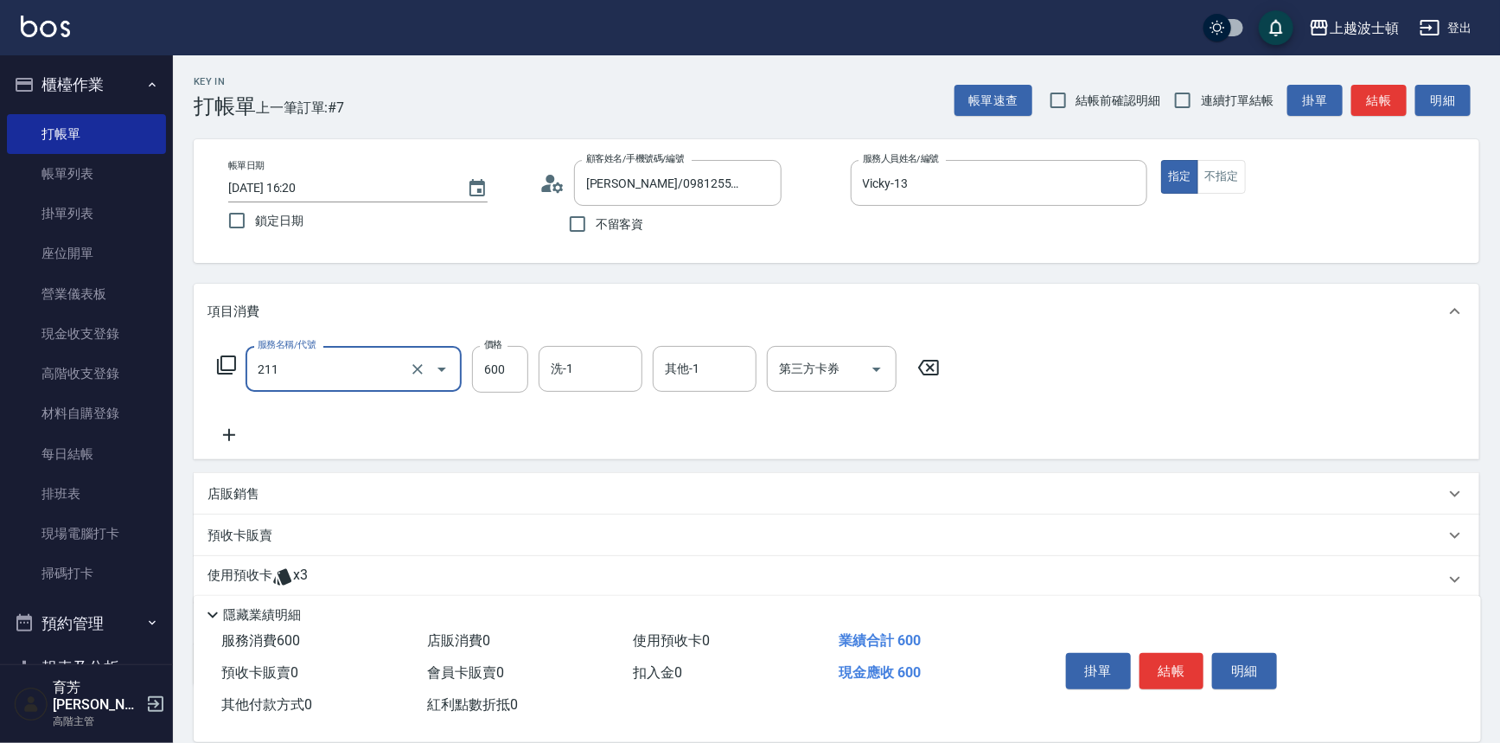
type input "舒壓洗髮(211)"
click at [241, 431] on icon at bounding box center [229, 435] width 43 height 21
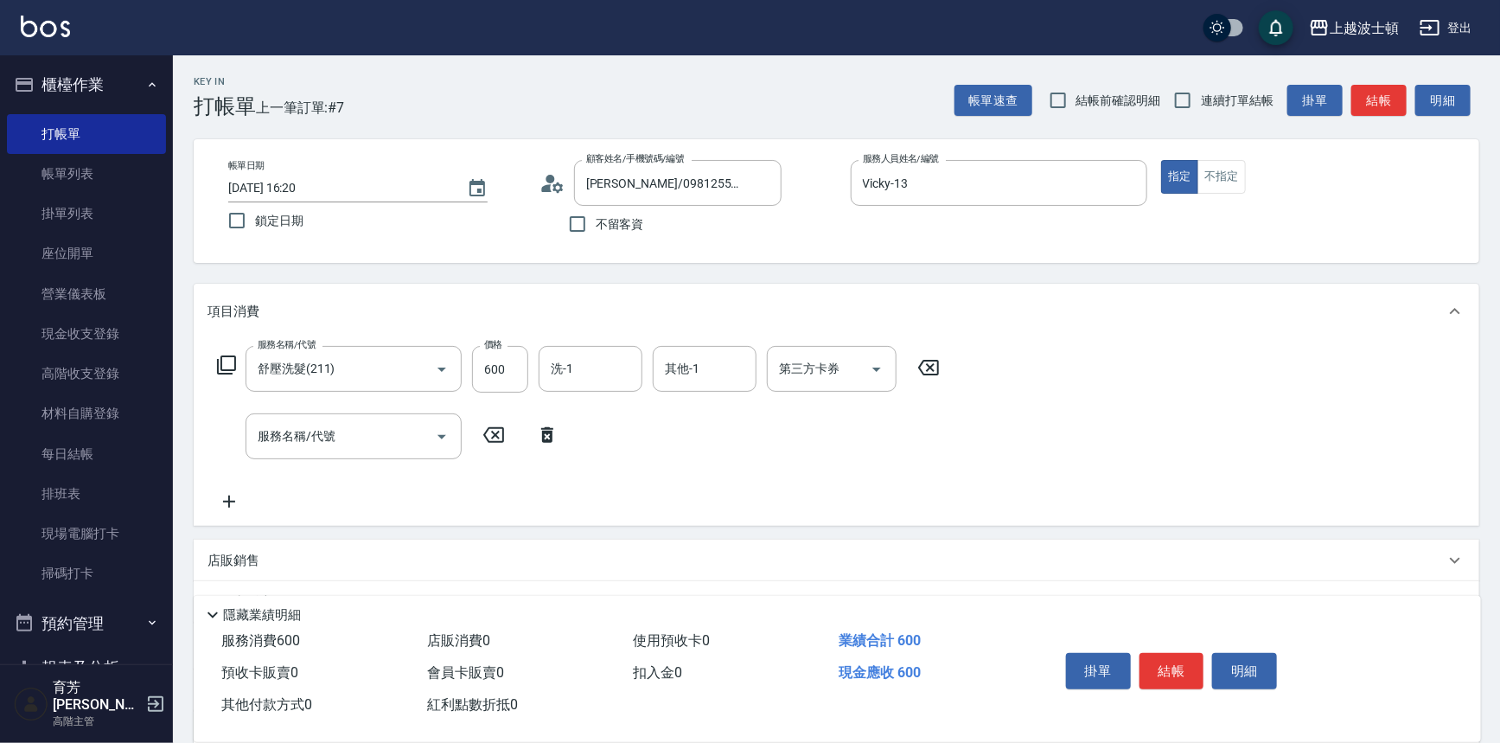
click at [240, 431] on div "服務名稱/代號 服務名稱/代號" at bounding box center [388, 436] width 361 height 46
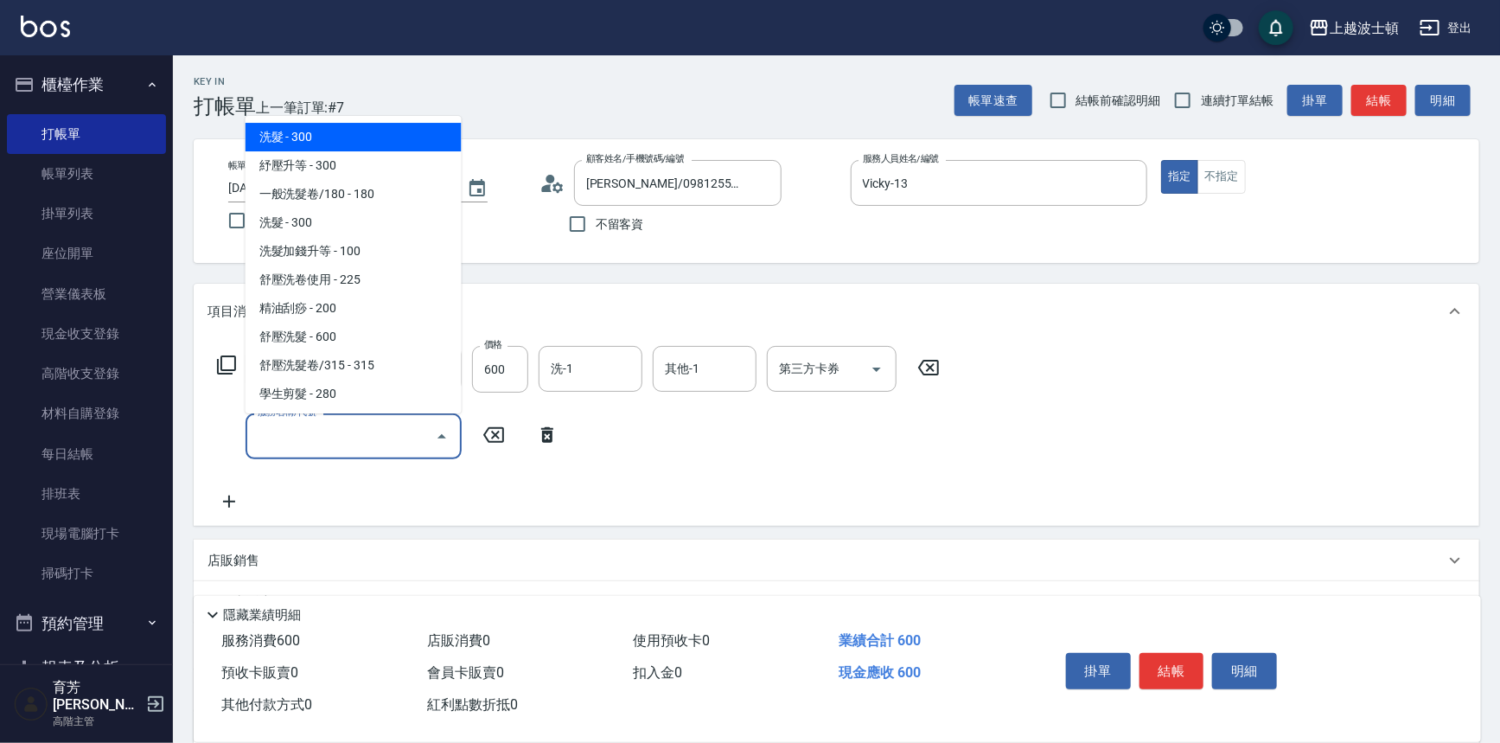
click at [264, 443] on input "服務名稱/代號" at bounding box center [340, 436] width 175 height 30
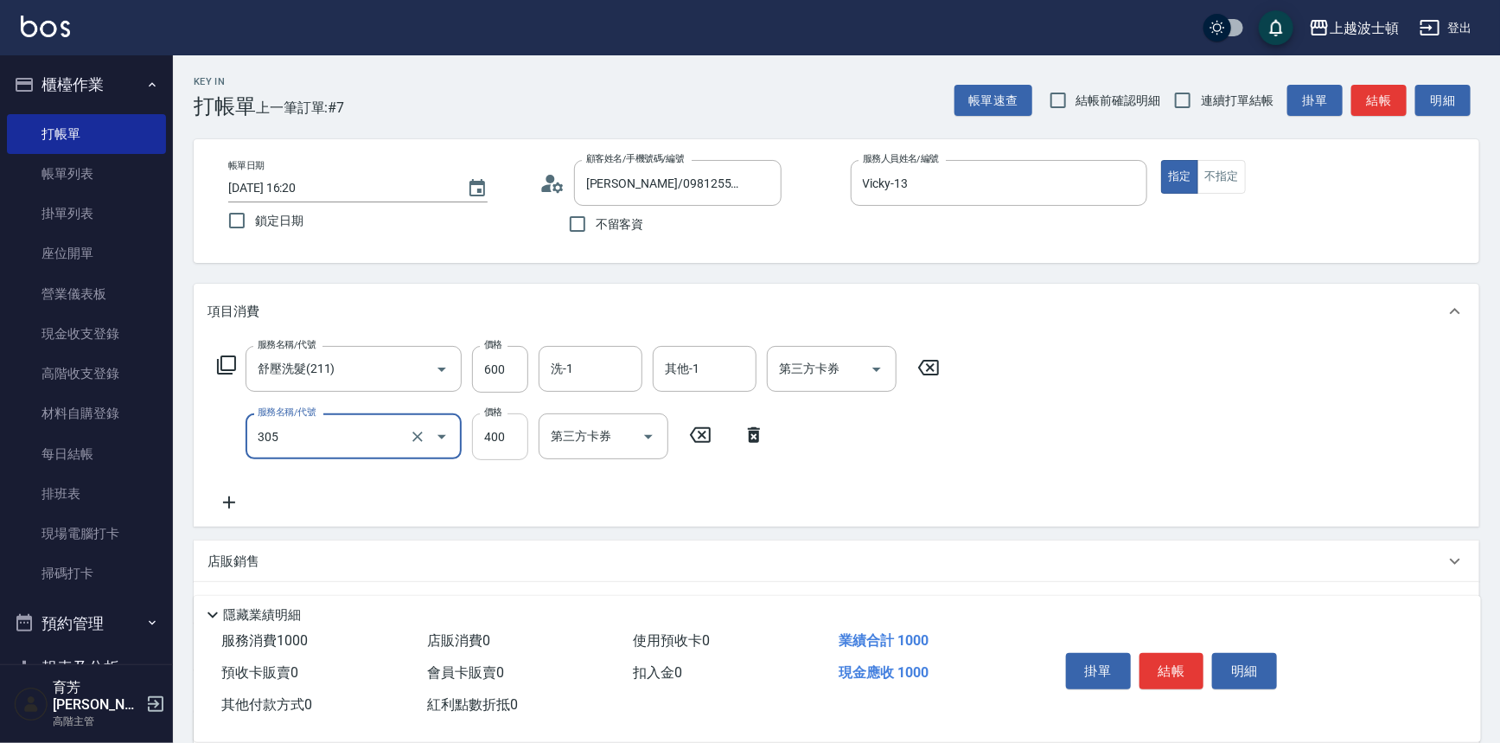
type input "剪髮(305)"
click at [506, 431] on input "400" at bounding box center [500, 436] width 56 height 47
type input "350"
click at [519, 365] on input "600" at bounding box center [500, 369] width 56 height 47
type input "540"
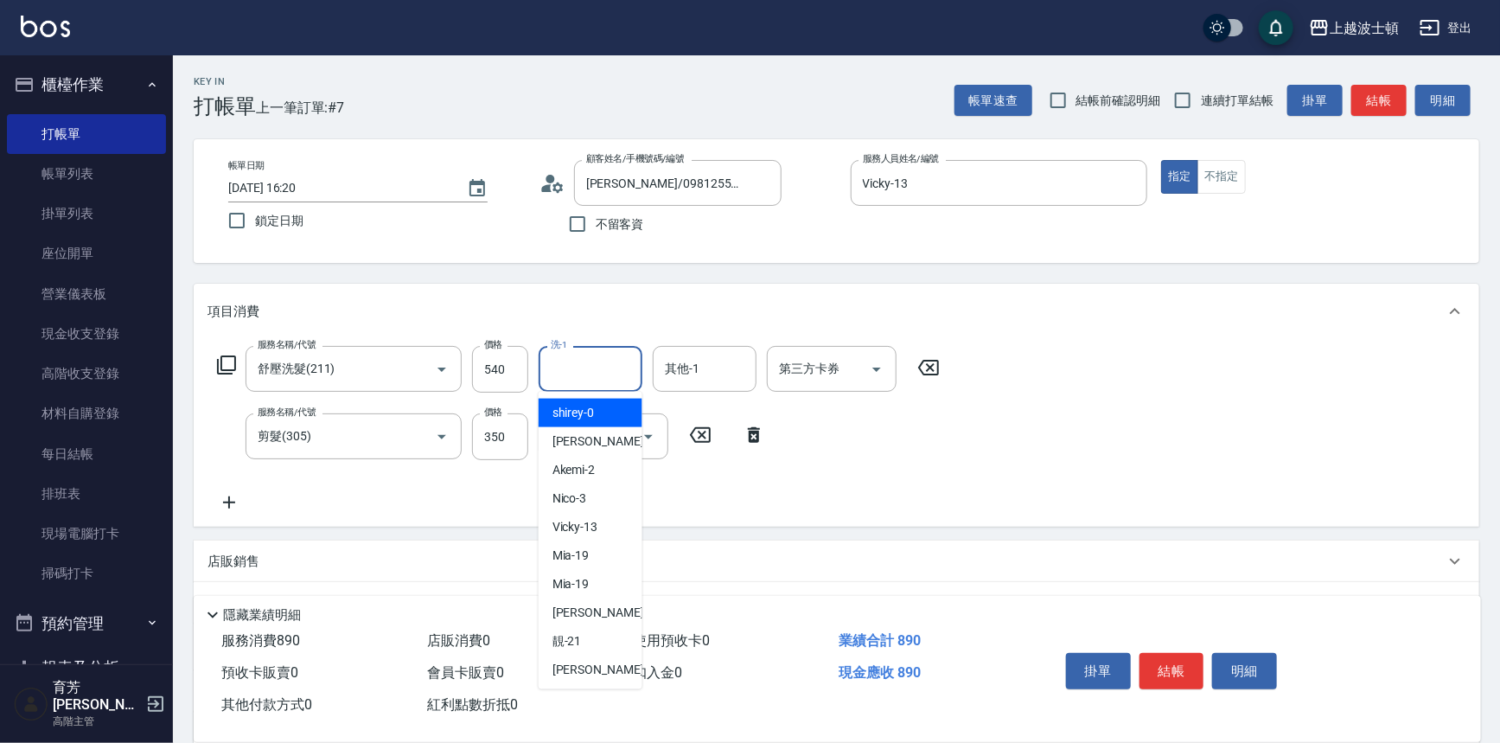
click at [562, 361] on input "洗-1" at bounding box center [590, 369] width 88 height 30
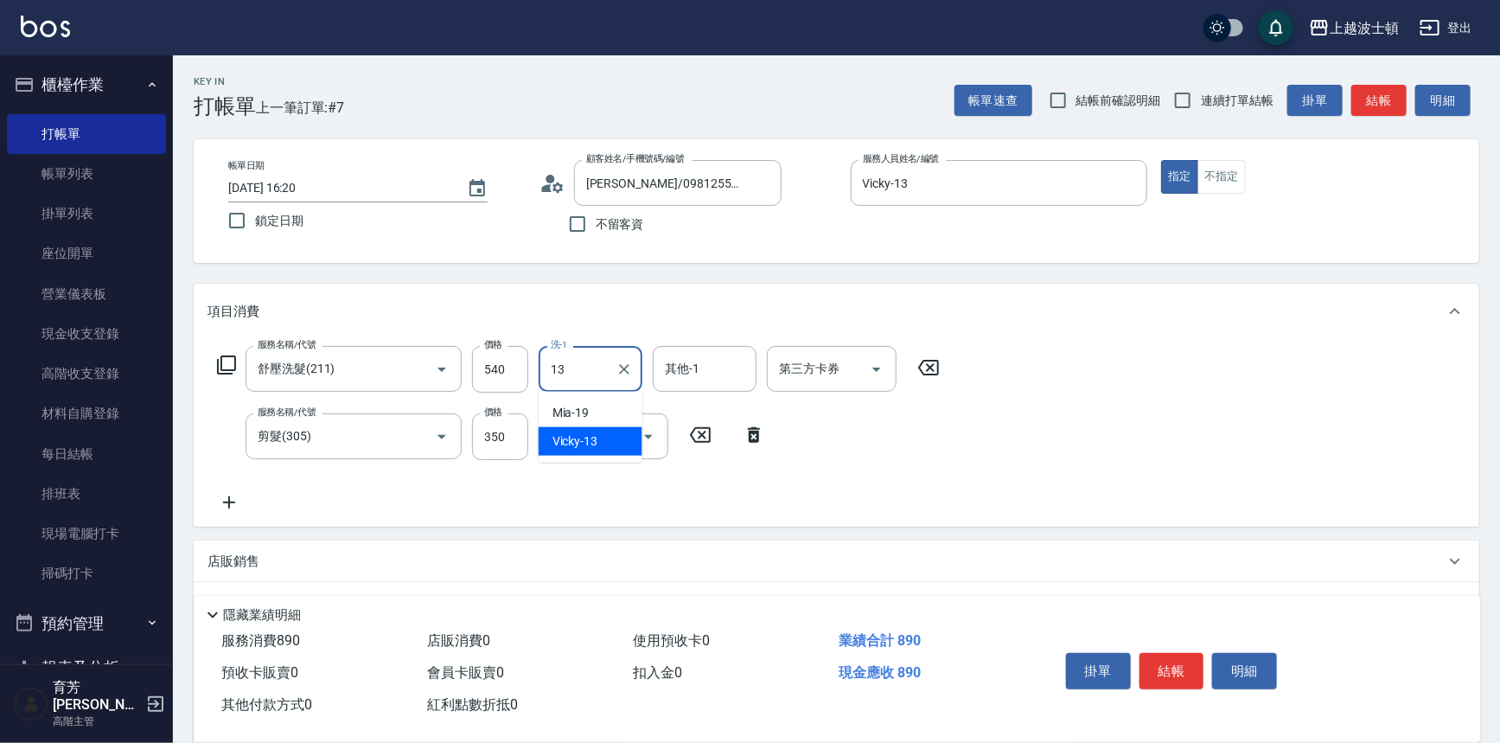
type input "Vicky-13"
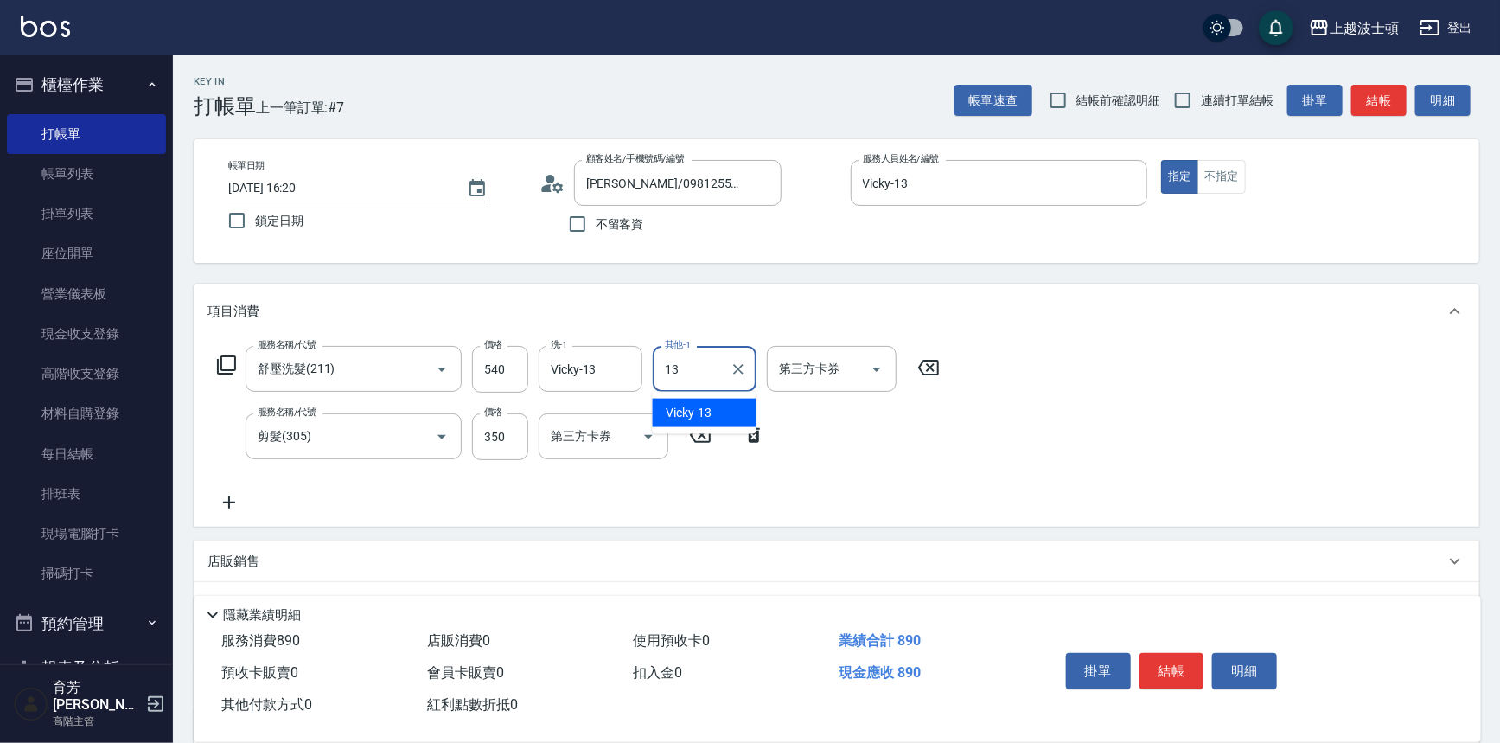
type input "Vicky-13"
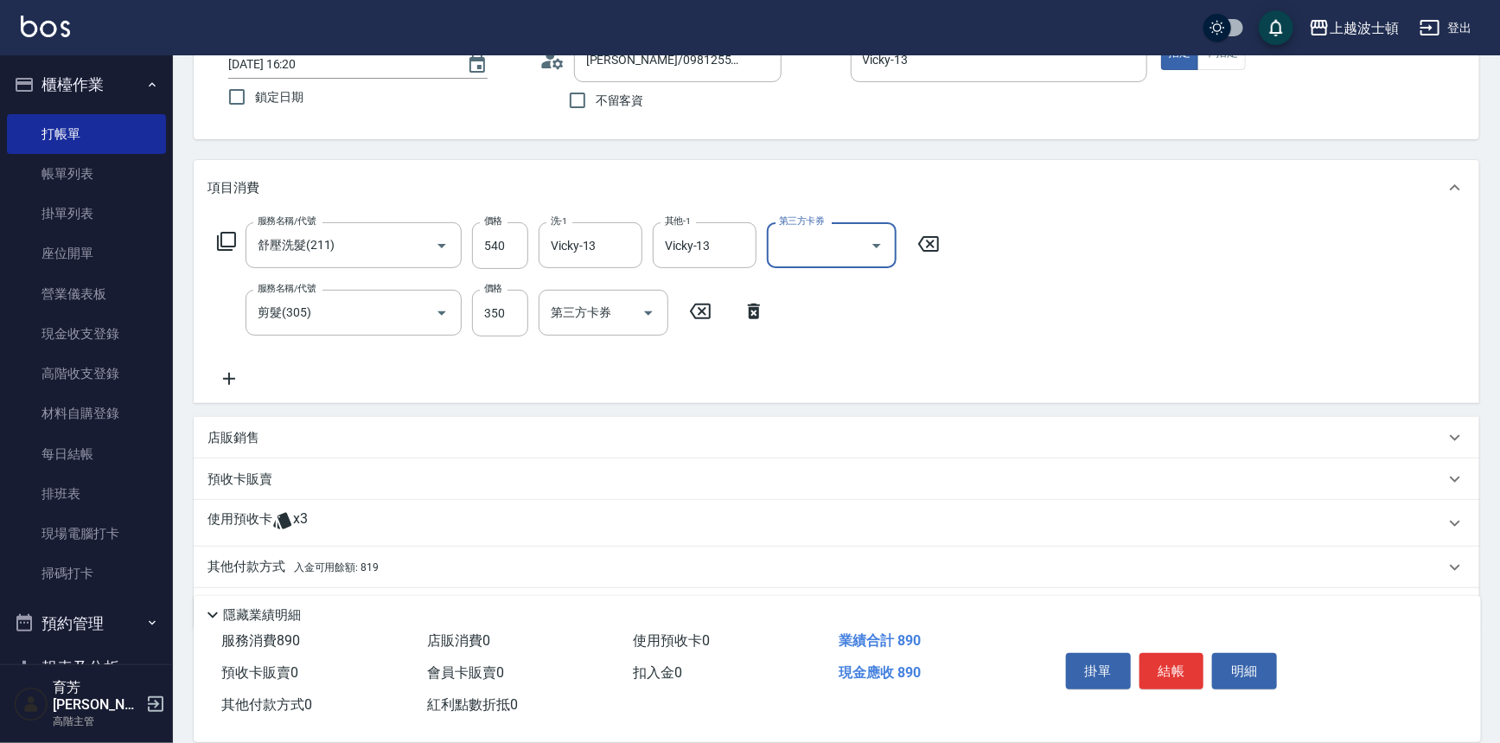
scroll to position [172, 0]
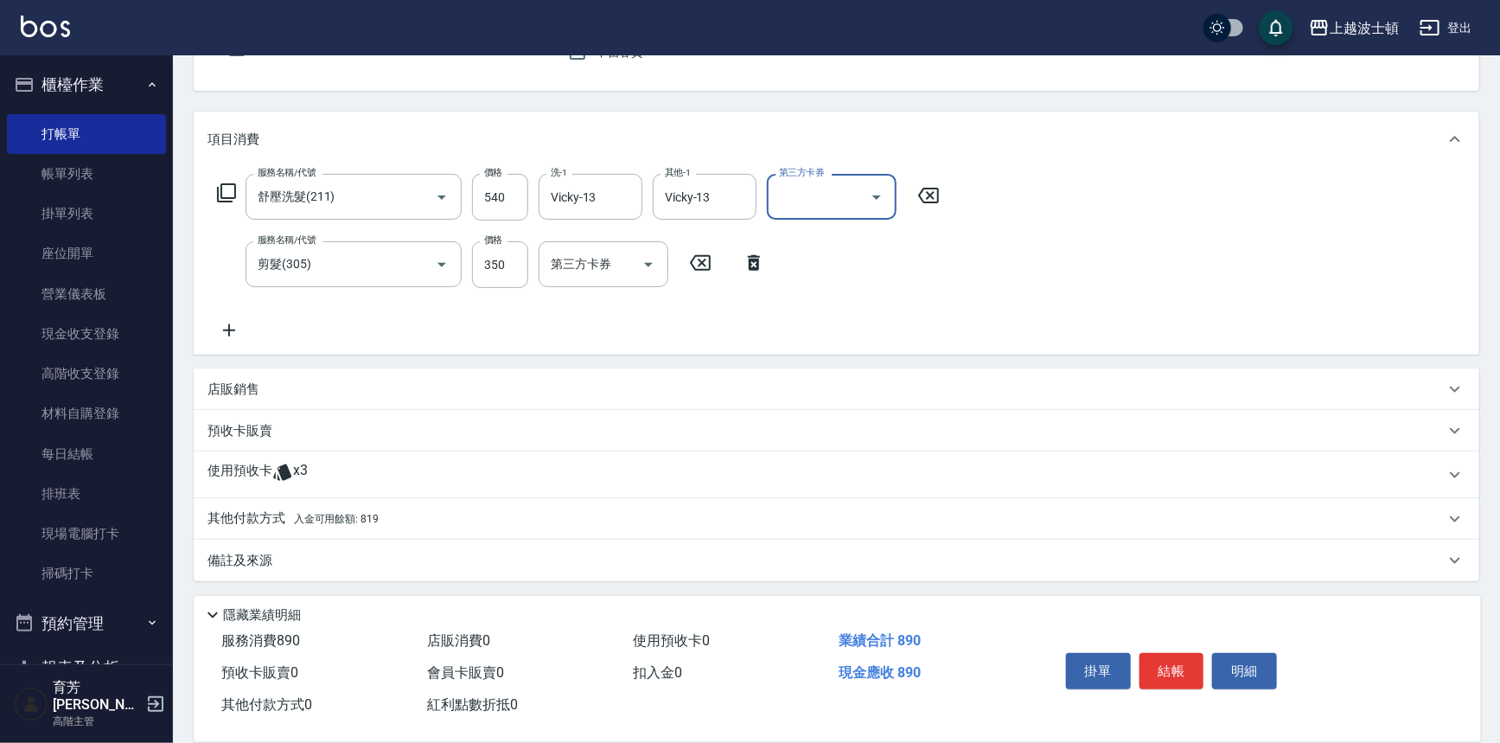
drag, startPoint x: 239, startPoint y: 519, endPoint x: 277, endPoint y: 510, distance: 39.0
click at [239, 519] on p "其他付款方式 入金可用餘額: 819" at bounding box center [293, 518] width 171 height 19
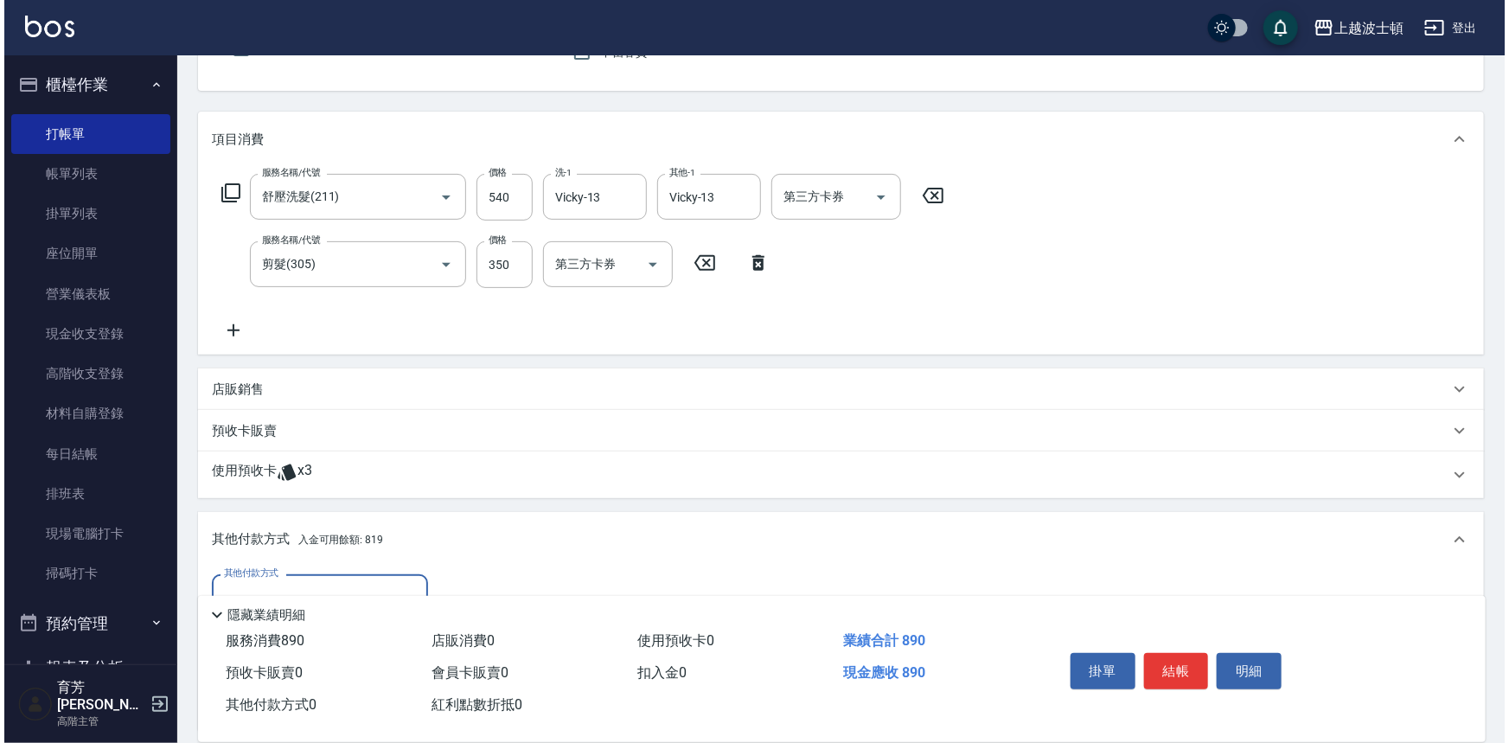
scroll to position [375, 0]
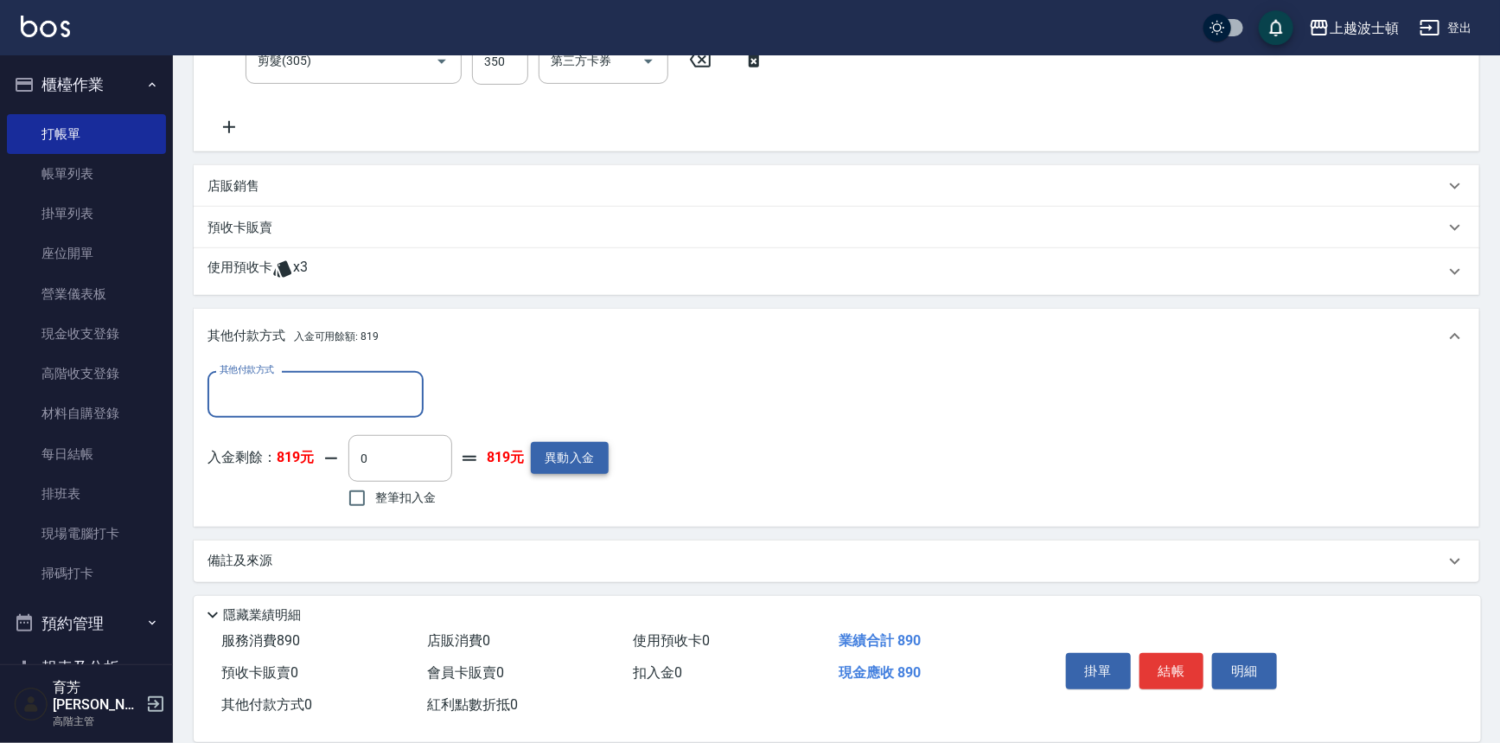
click at [550, 453] on button "異動入金" at bounding box center [570, 458] width 78 height 32
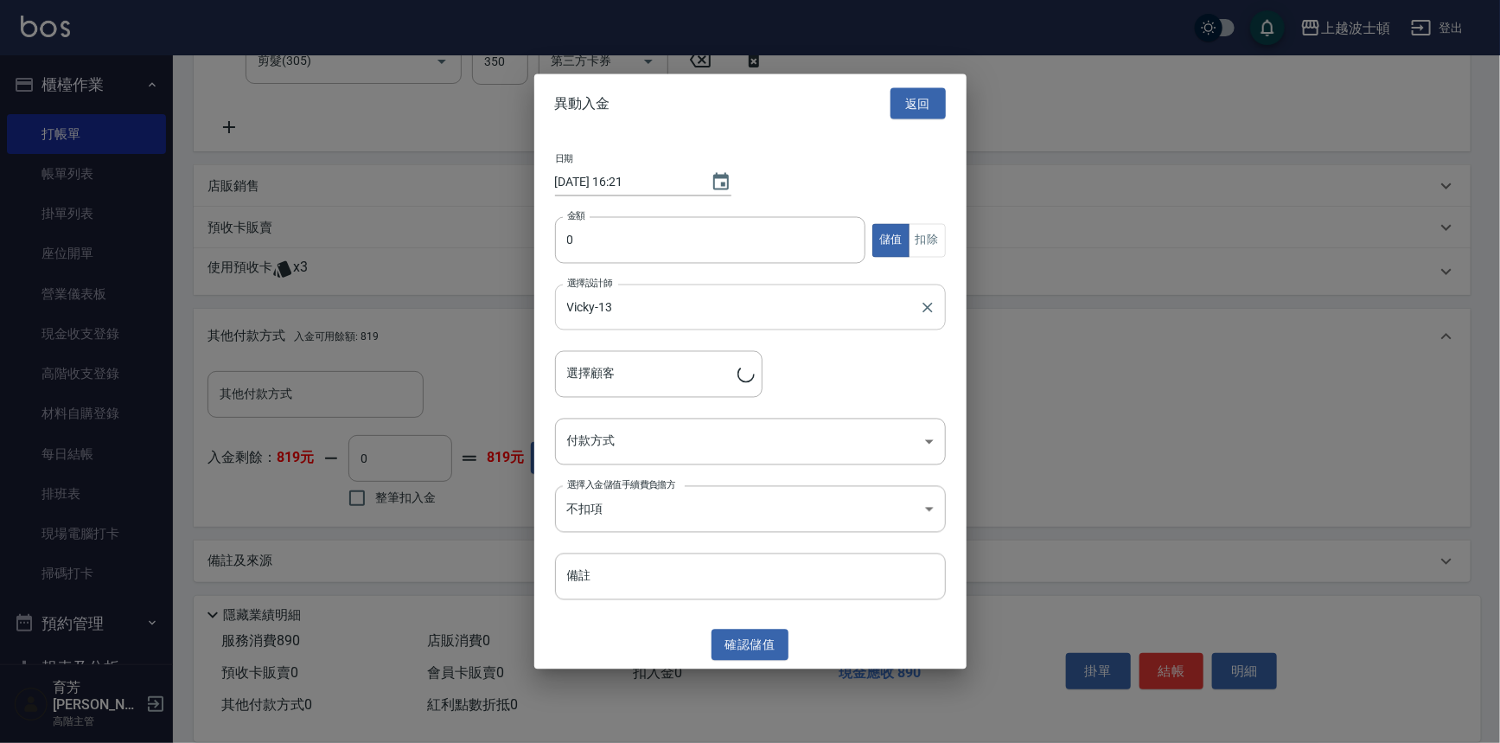
type input "[PERSON_NAME]/0981255833/000658"
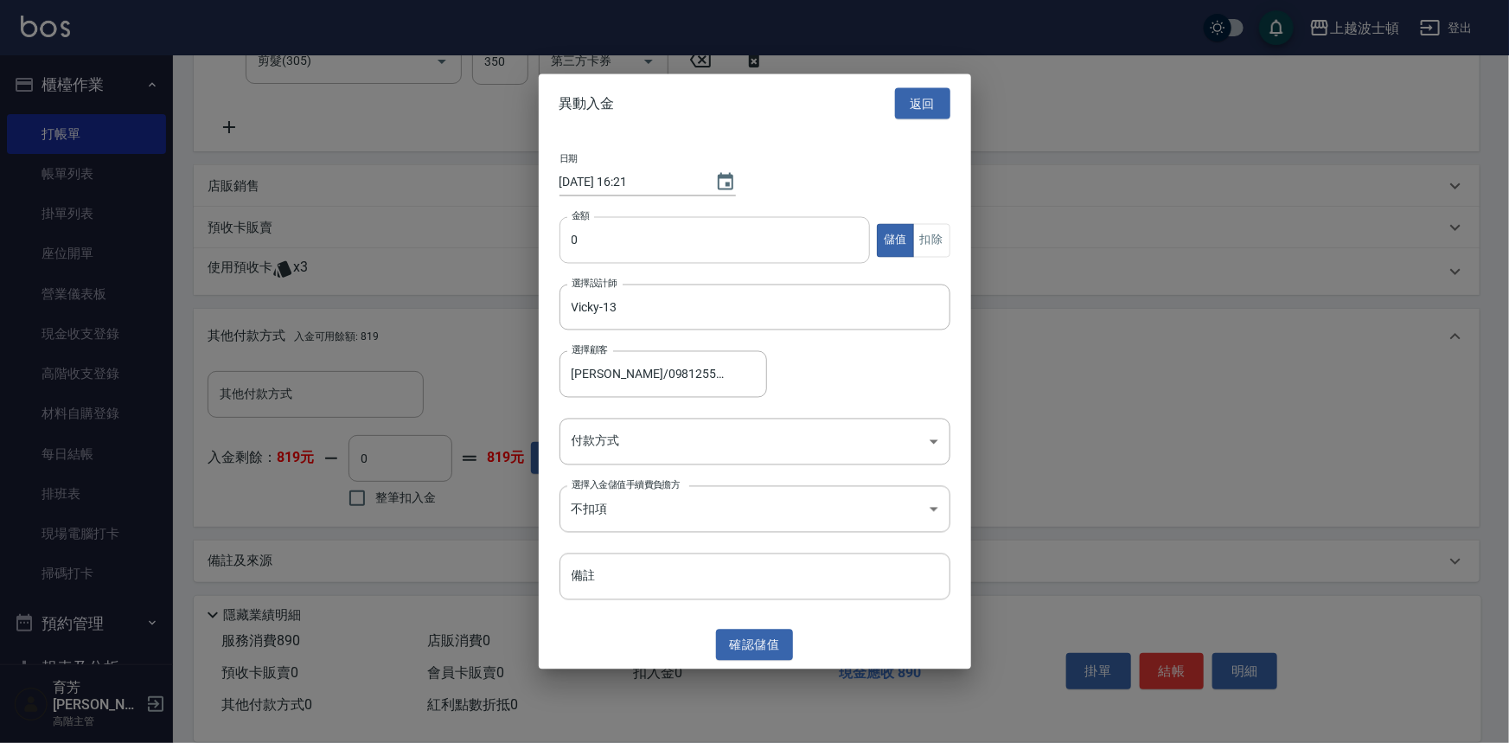
click at [584, 256] on input "0" at bounding box center [714, 240] width 311 height 47
type input "1000"
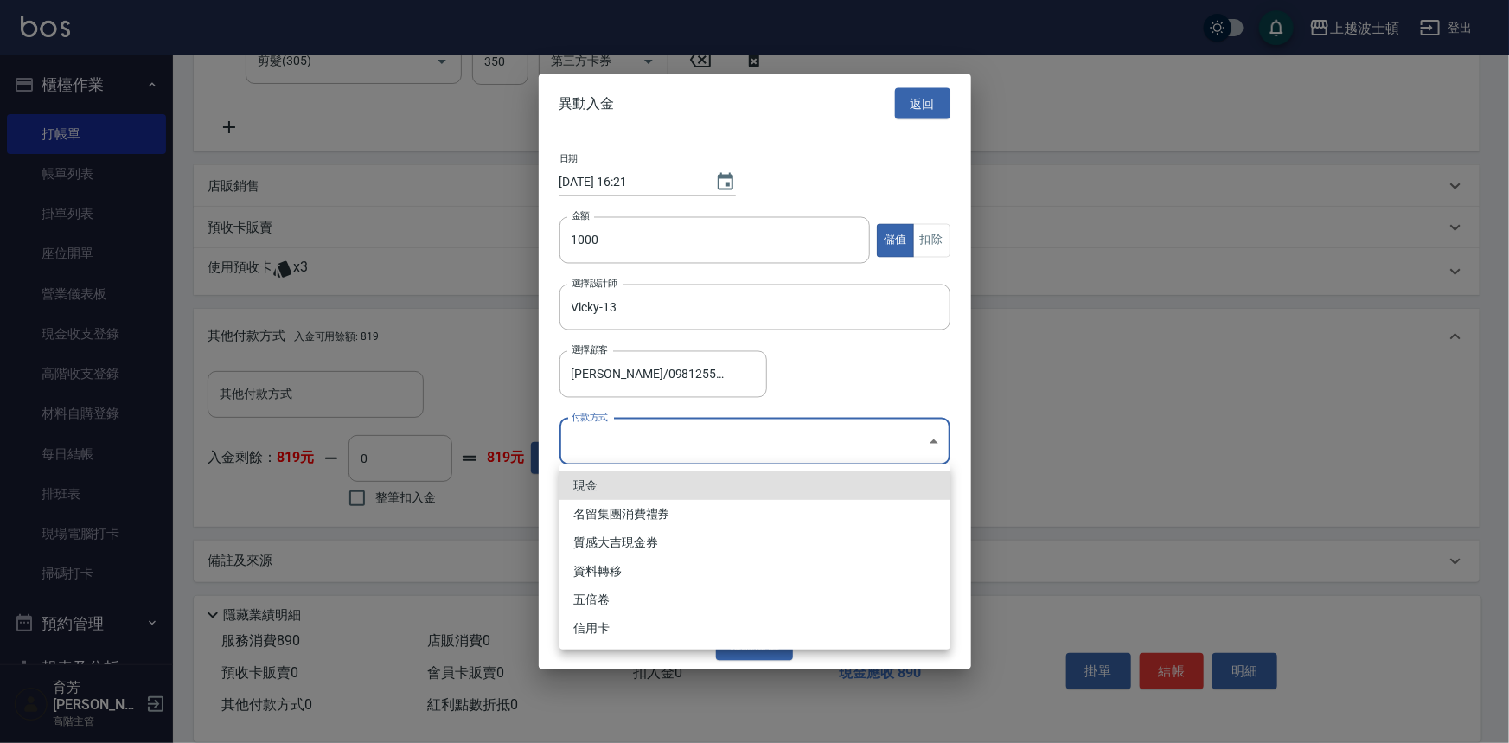
click at [609, 431] on body "上越波士頓 登出 櫃檯作業 打帳單 帳單列表 掛單列表 座位開單 營業儀表板 現金收支登錄 高階收支登錄 材料自購登錄 每日結帳 排班表 現場電腦打卡 掃碼打…" at bounding box center [754, 185] width 1509 height 1120
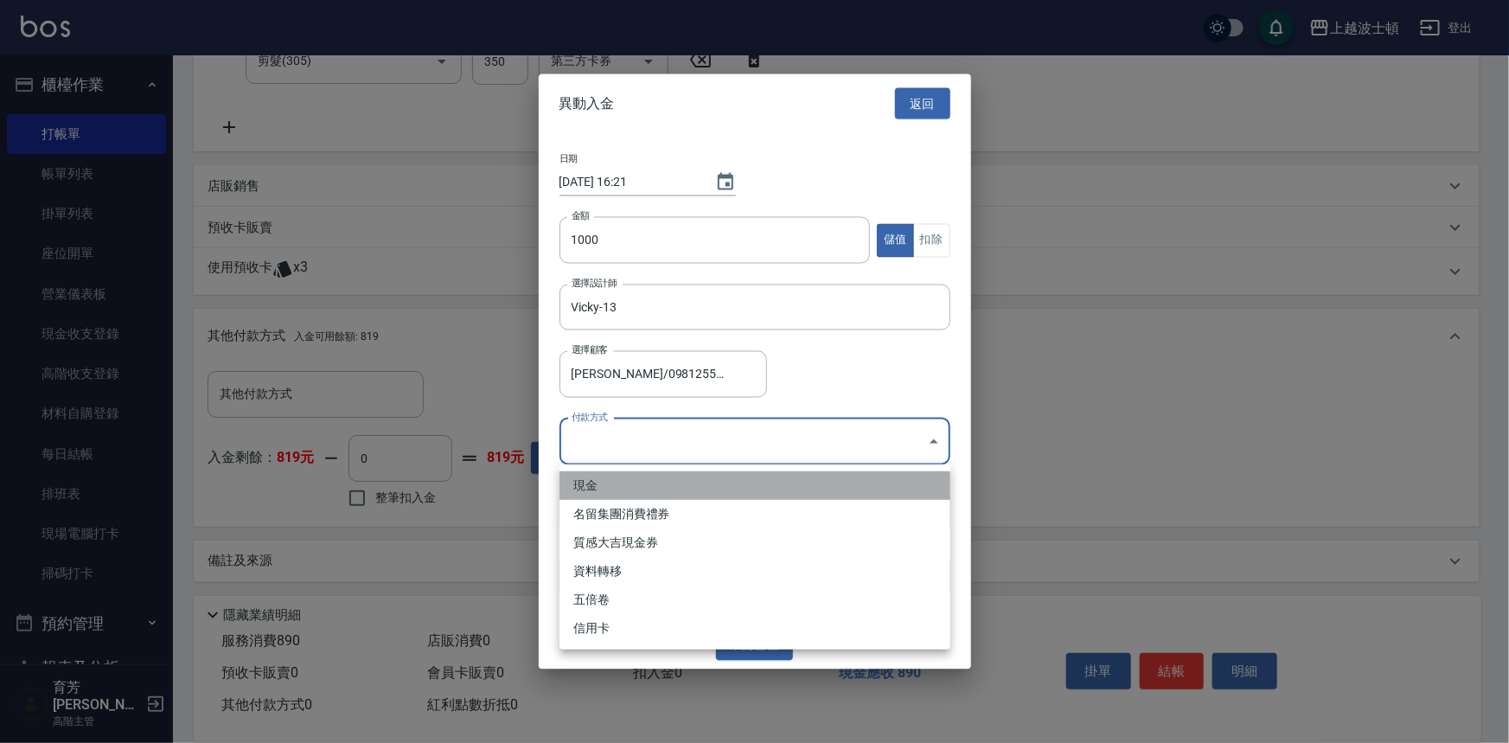
click at [588, 476] on li "現金" at bounding box center [754, 485] width 391 height 29
type input "現金"
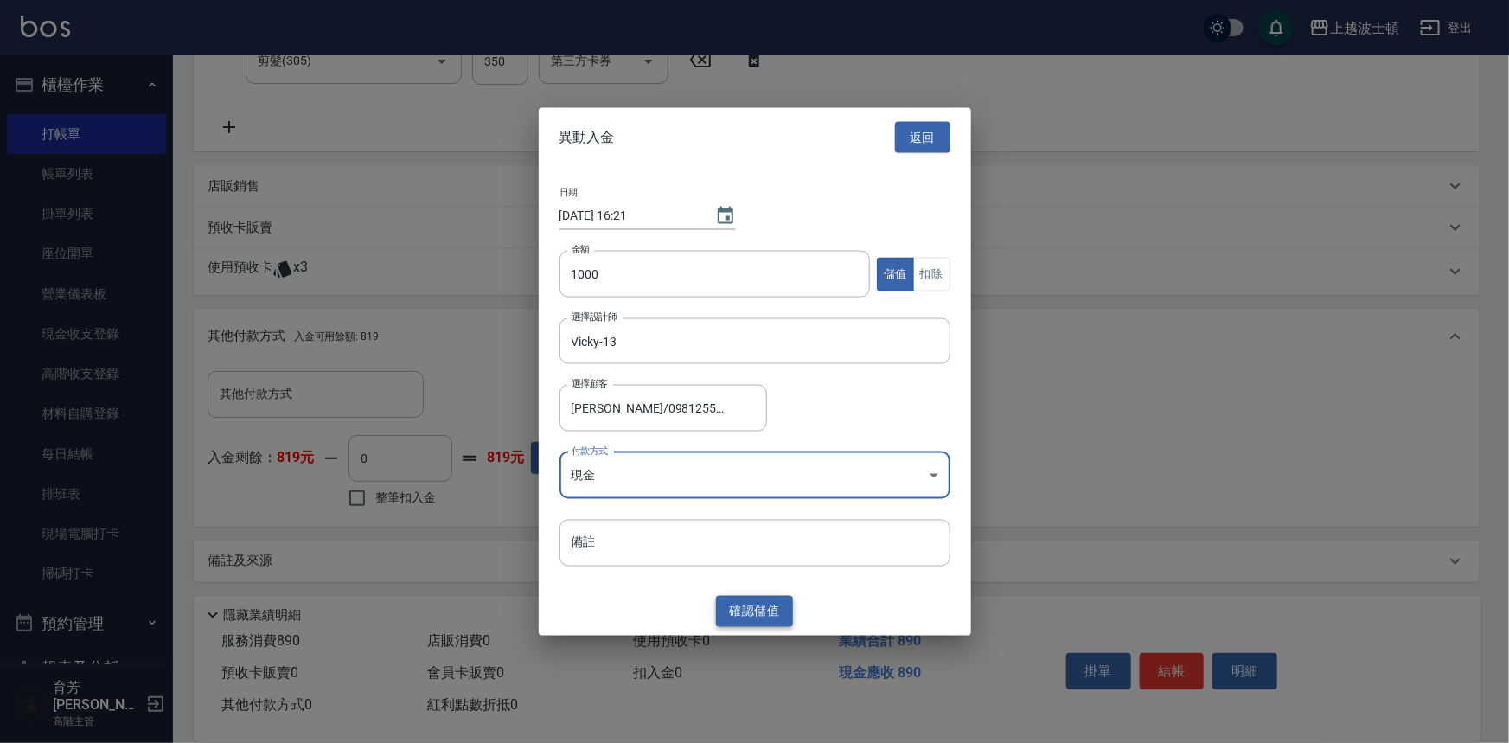
click at [751, 621] on button "確認 儲值" at bounding box center [755, 611] width 78 height 32
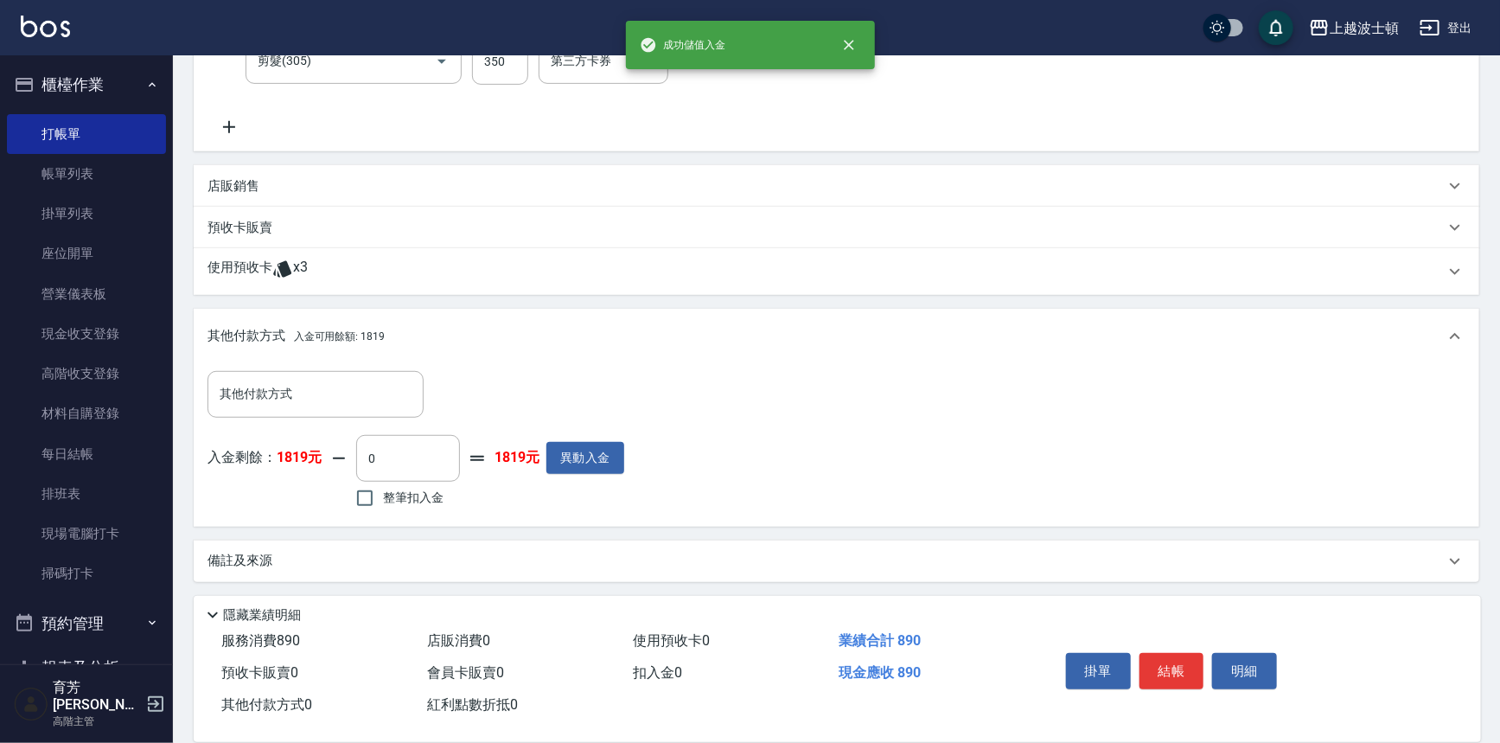
click at [411, 496] on span "整筆扣入金" at bounding box center [413, 498] width 61 height 18
click at [383, 496] on input "整筆扣入金" at bounding box center [365, 498] width 36 height 36
checkbox input "true"
type input "890"
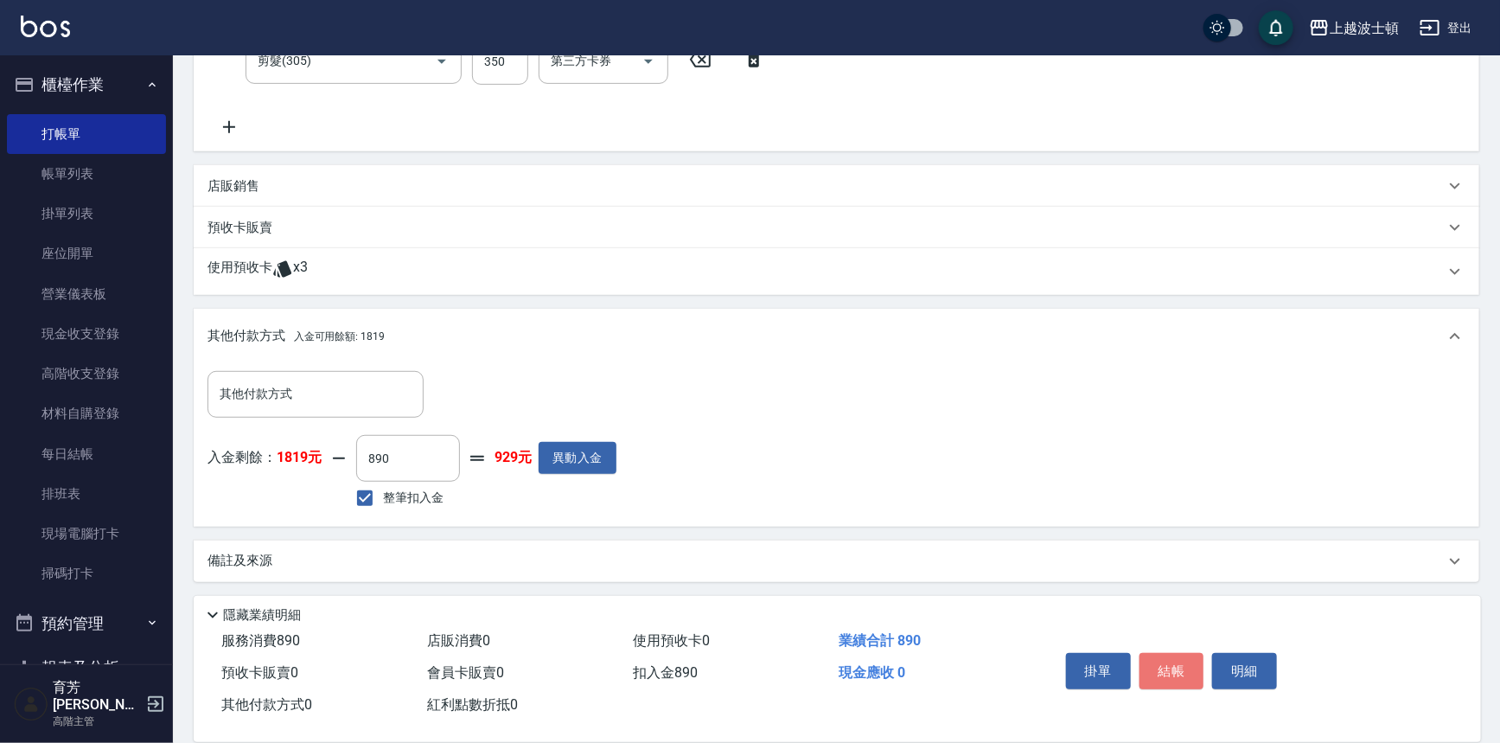
click at [1180, 653] on button "結帳" at bounding box center [1172, 671] width 65 height 36
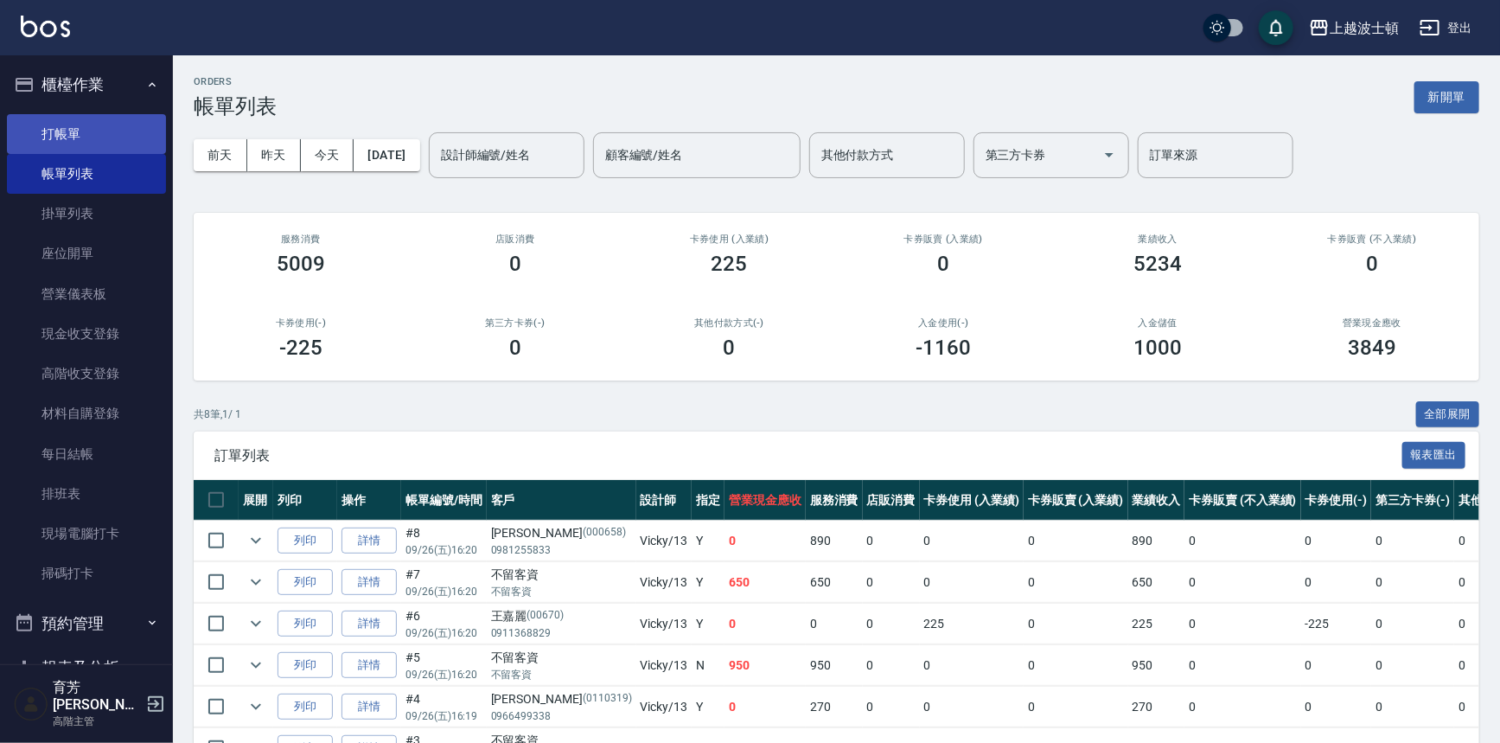
click at [62, 134] on link "打帳單" at bounding box center [86, 134] width 159 height 40
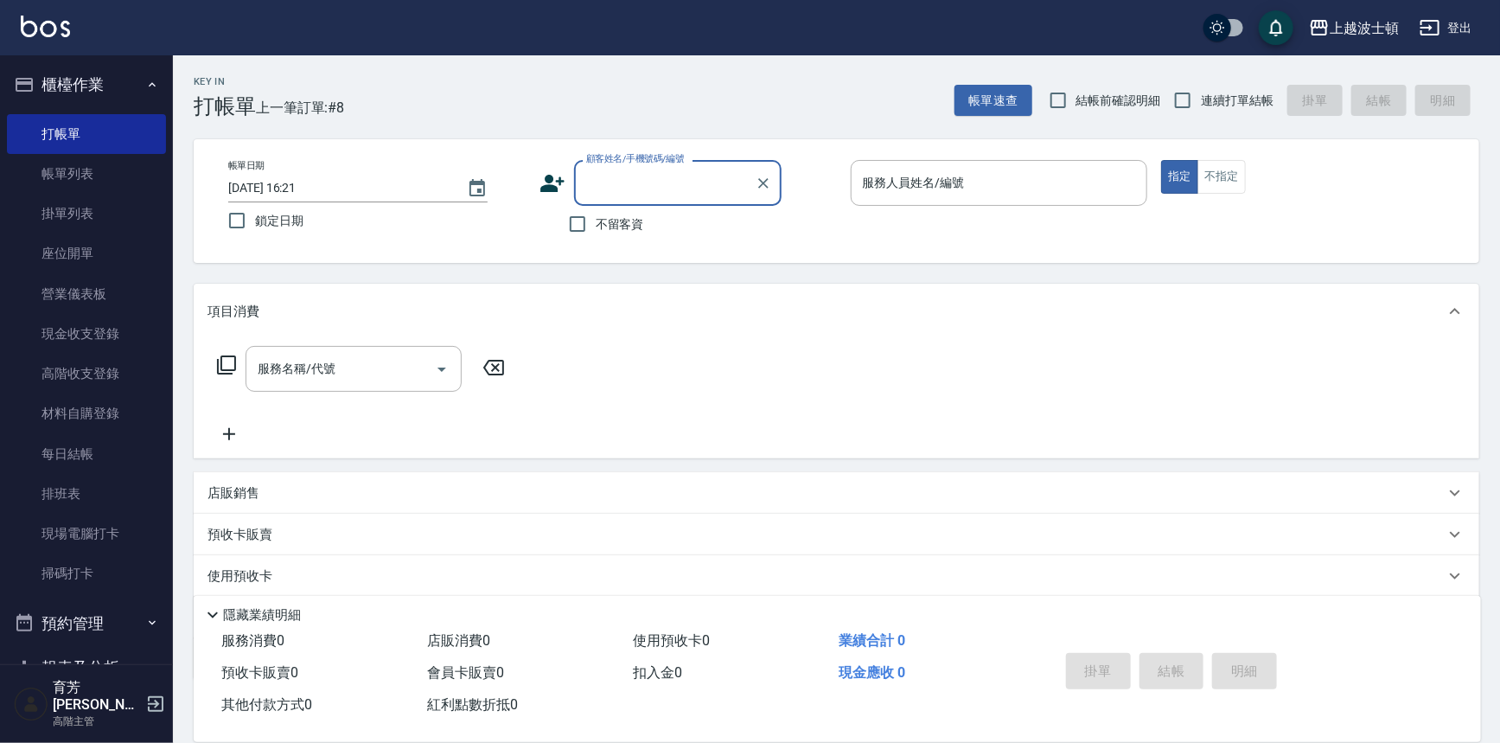
click at [603, 210] on label "不留客資" at bounding box center [601, 224] width 85 height 36
click at [596, 210] on input "不留客資" at bounding box center [577, 224] width 36 height 36
checkbox input "true"
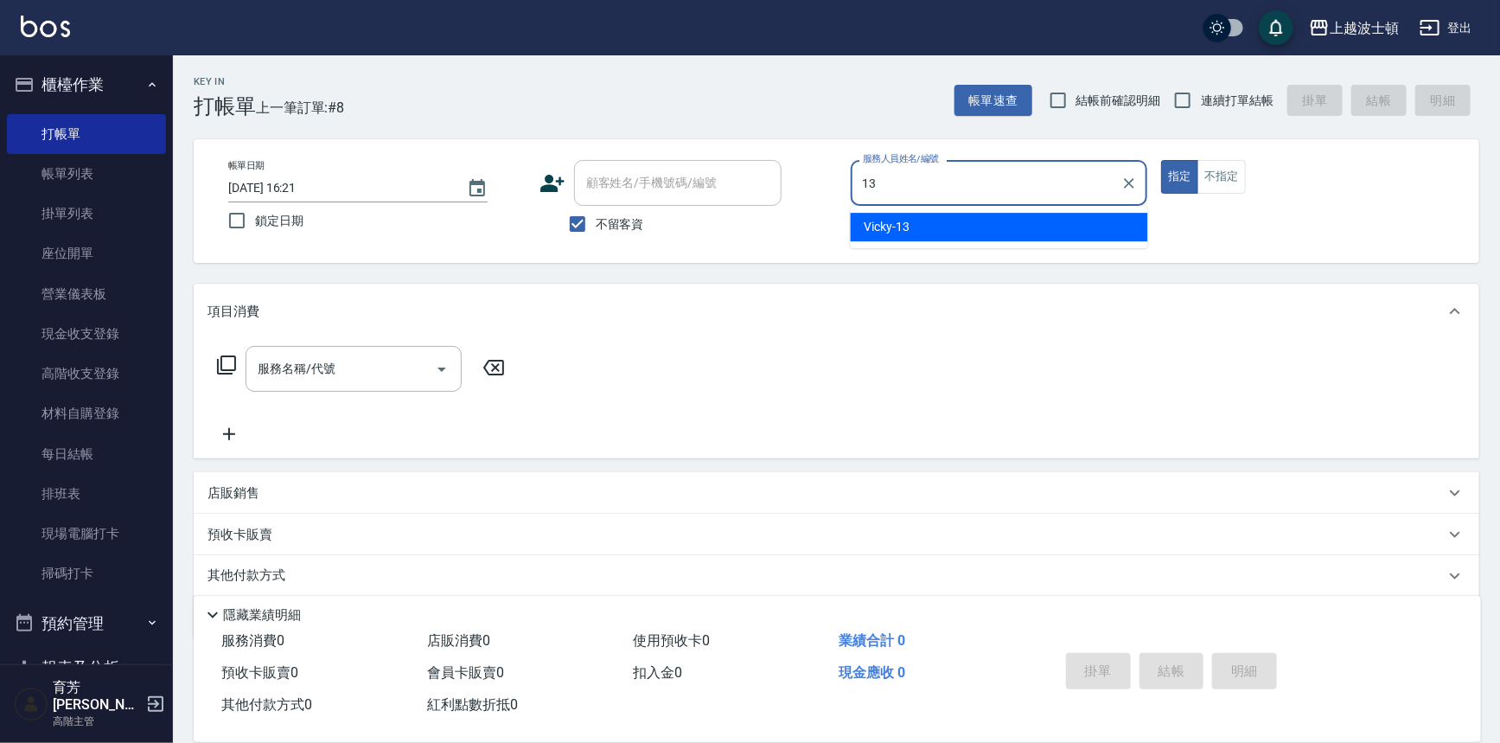
type input "Vicky-13"
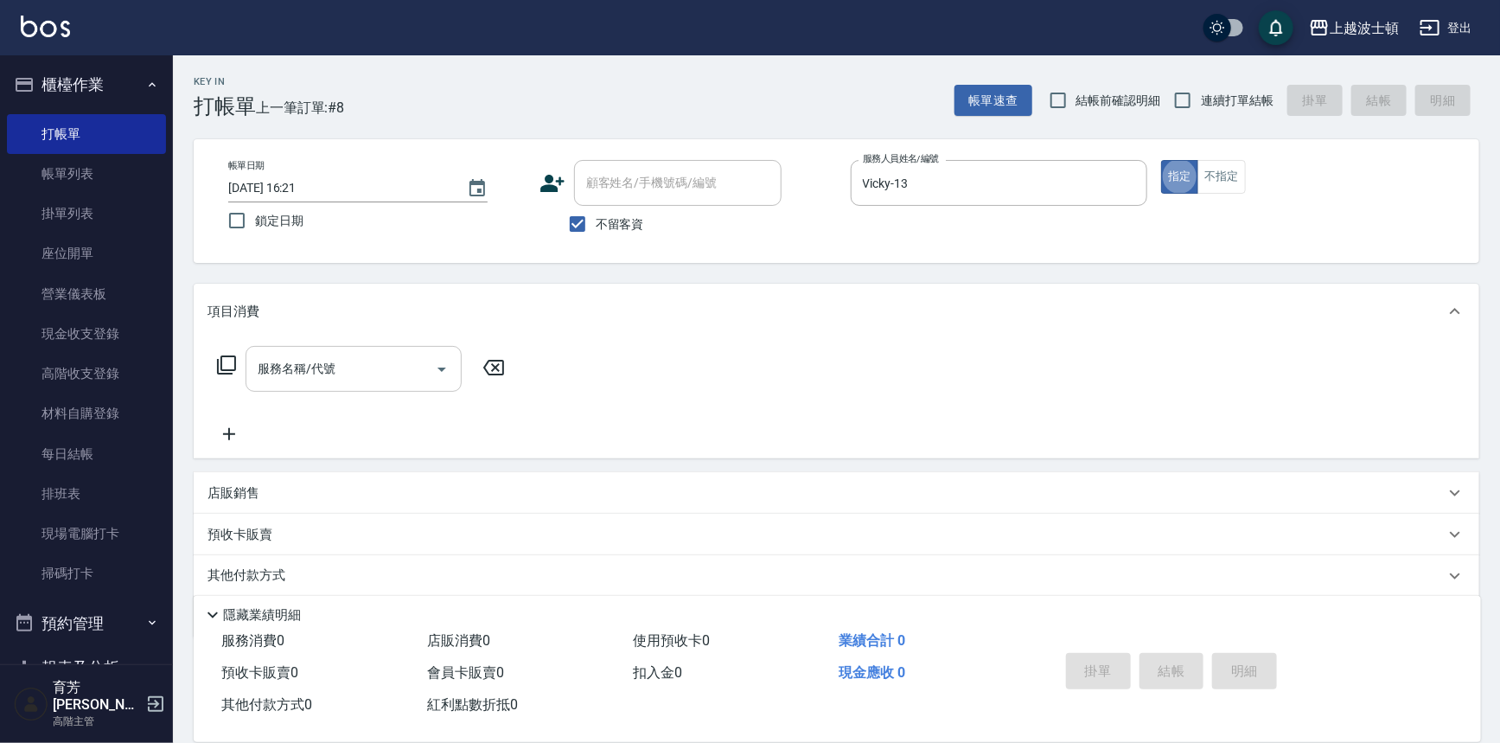
type button "true"
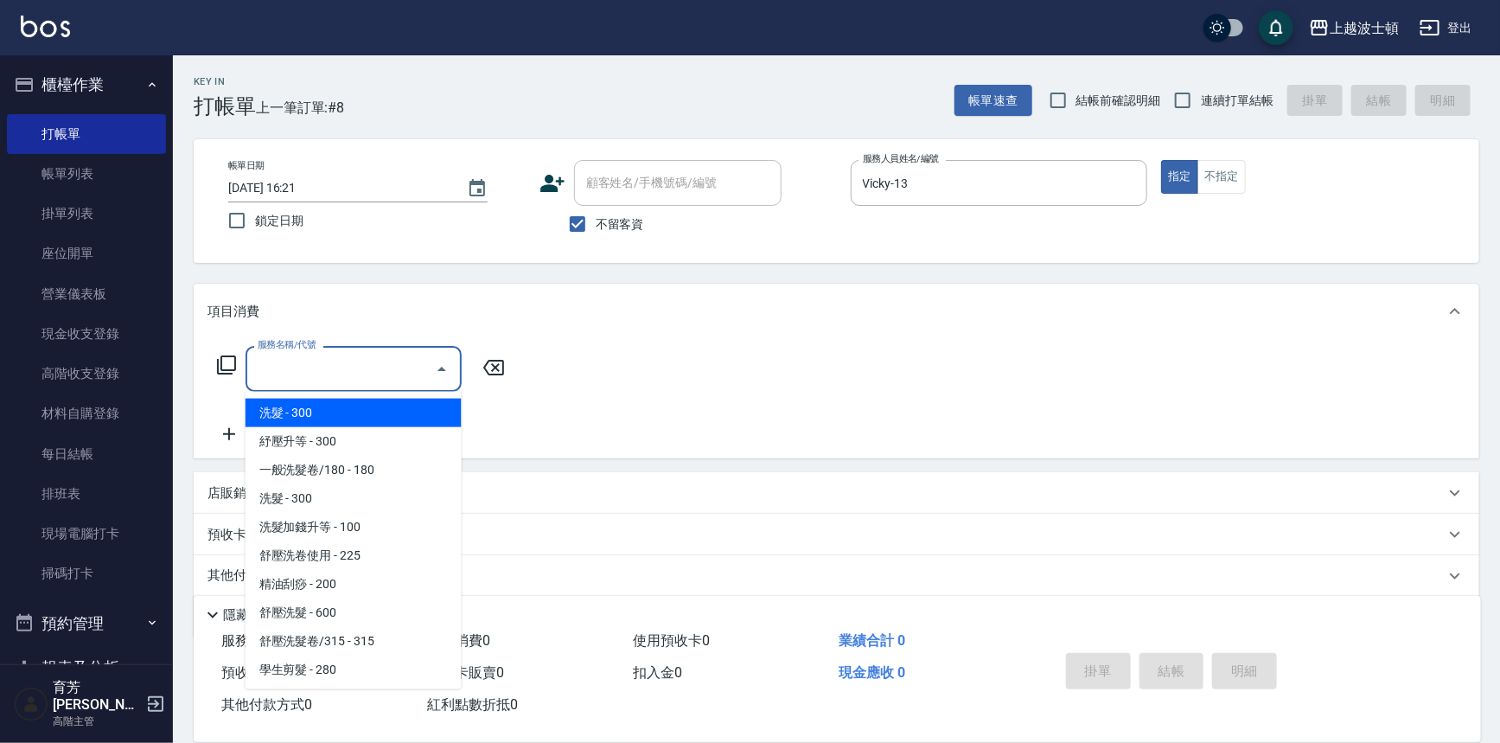
click at [421, 376] on input "服務名稱/代號" at bounding box center [340, 369] width 175 height 30
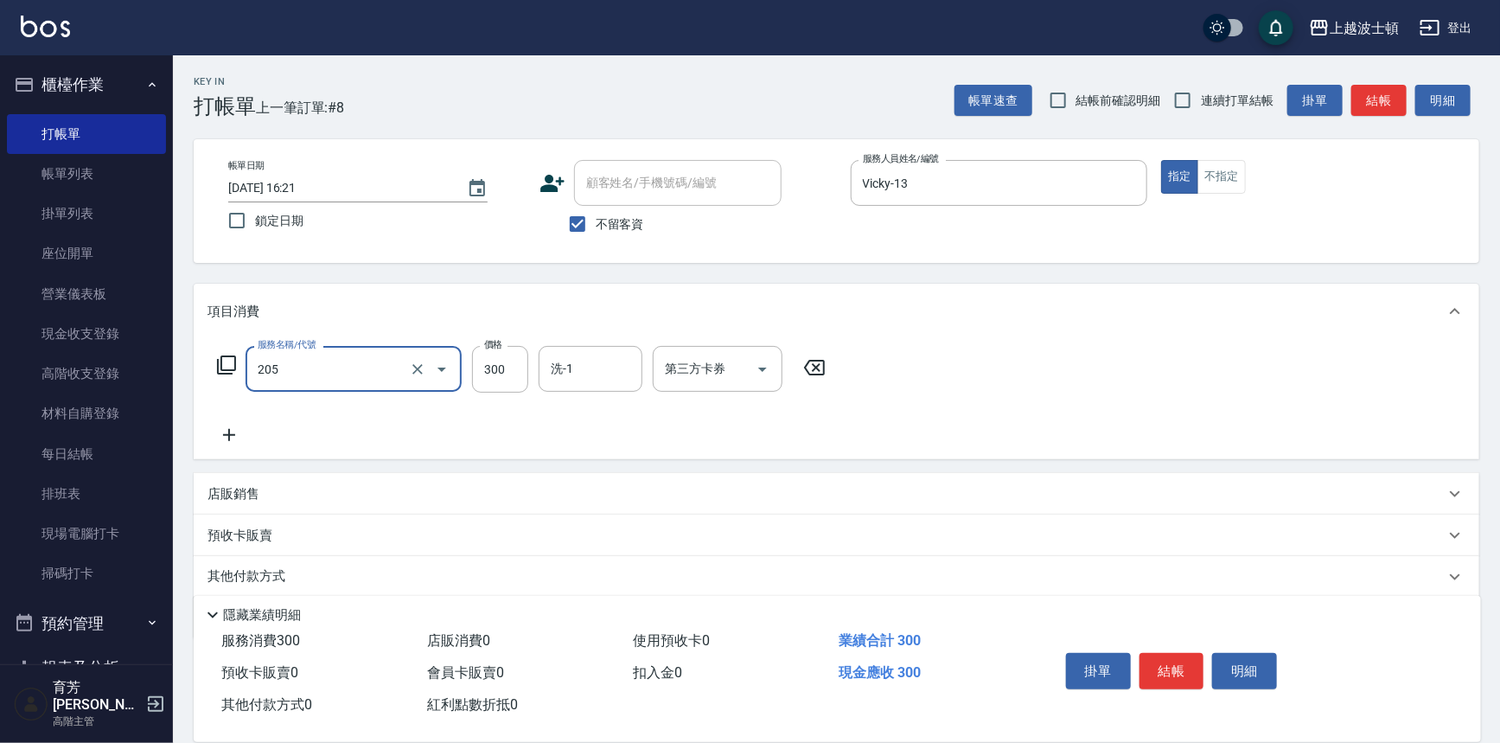
type input "洗髮(205)"
click at [214, 437] on icon at bounding box center [229, 435] width 43 height 21
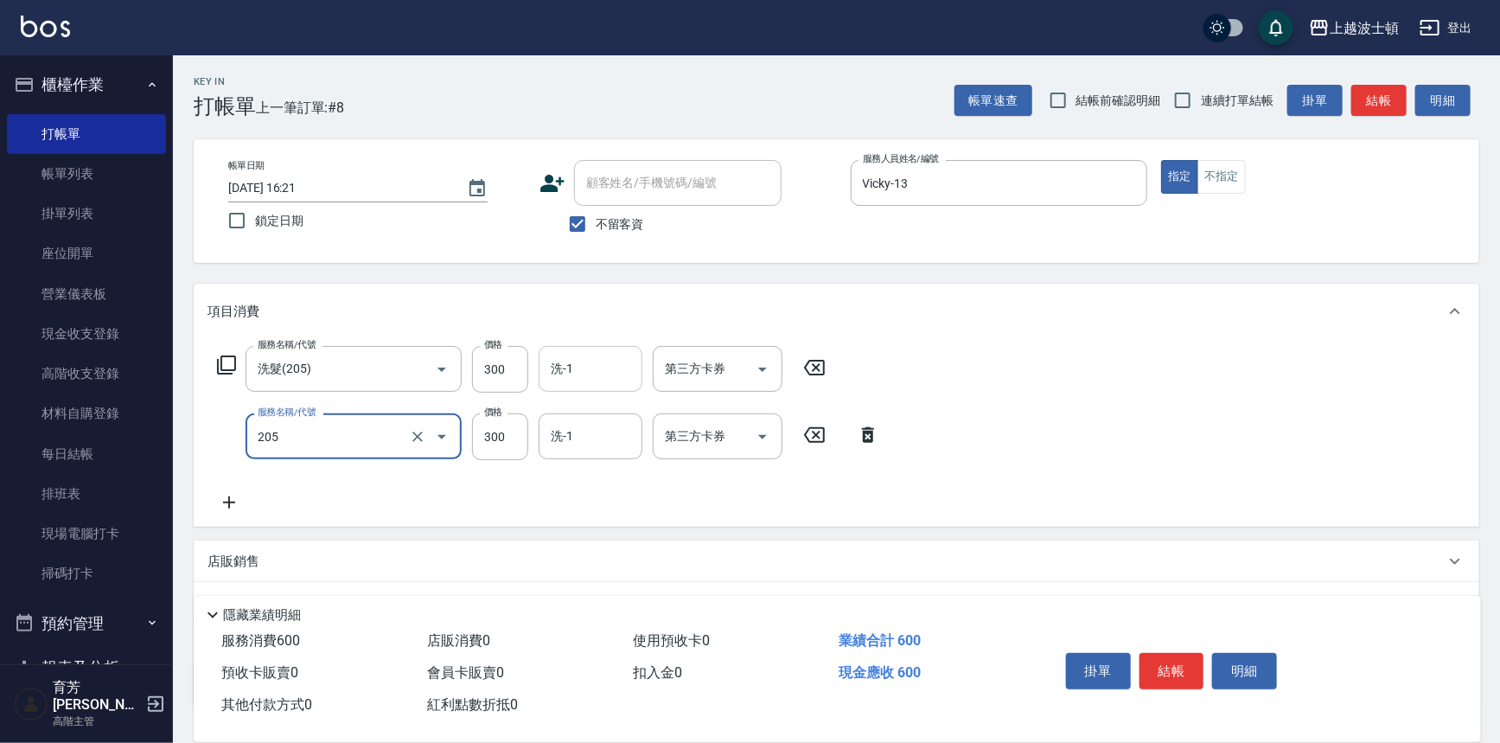
type input "洗髮(205)"
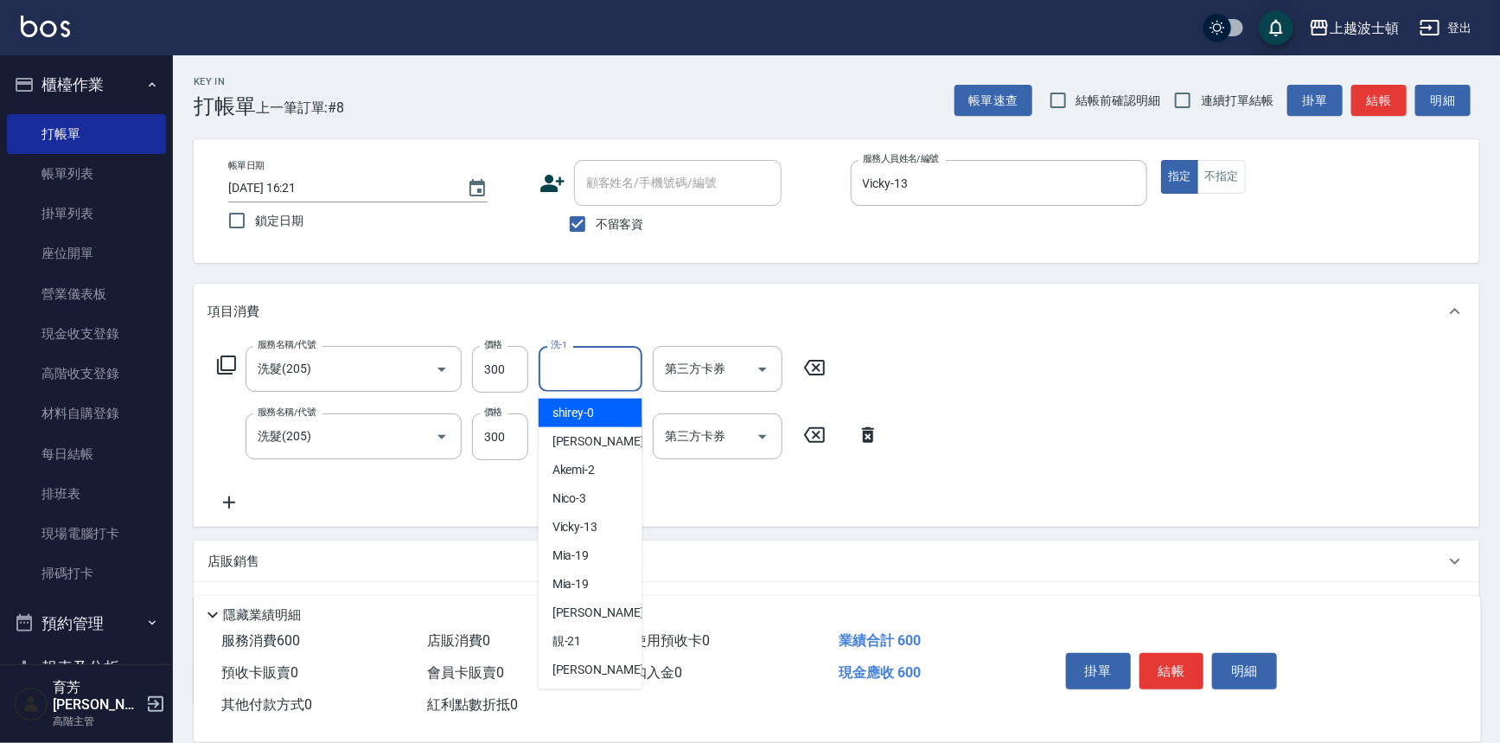
click at [607, 355] on input "洗-1" at bounding box center [590, 369] width 88 height 30
click at [495, 368] on input "300" at bounding box center [500, 369] width 56 height 47
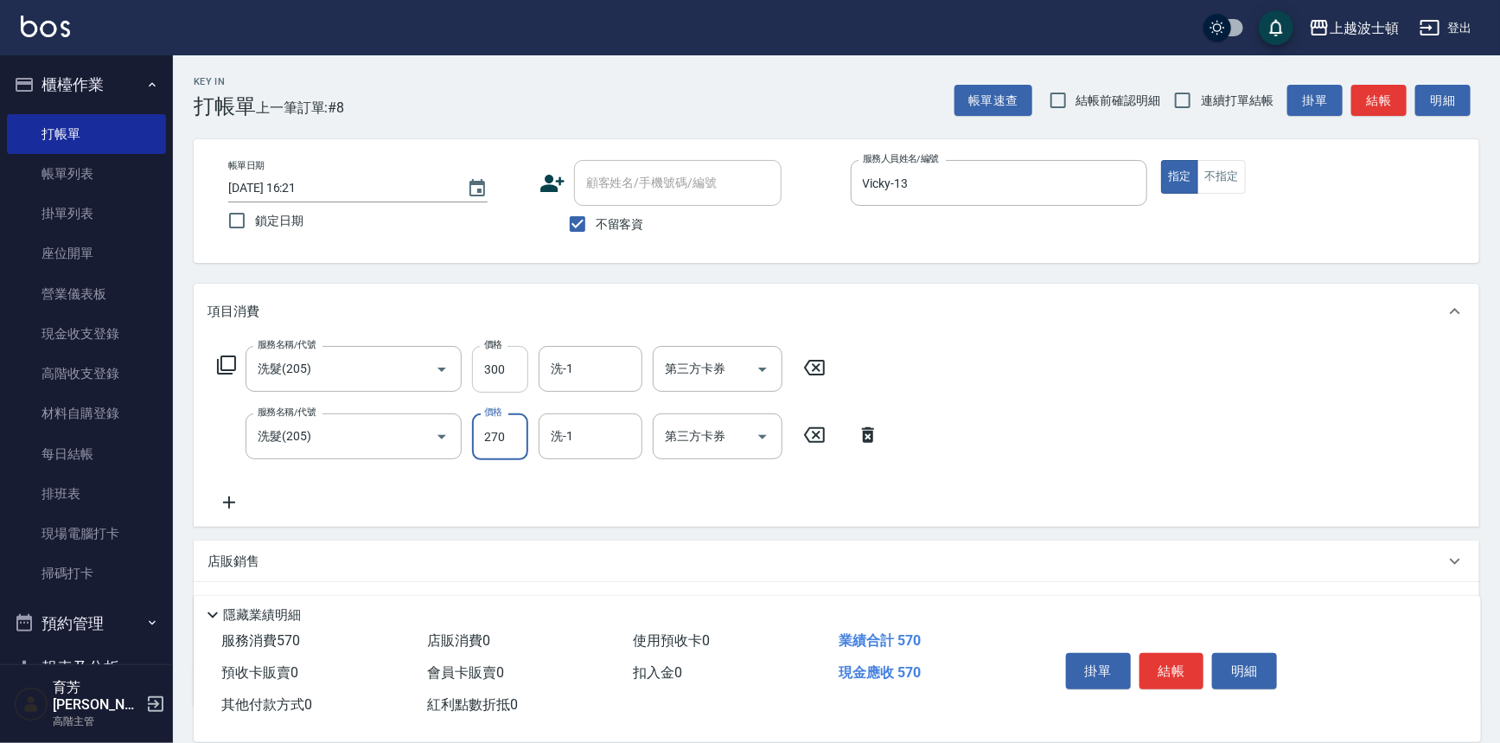
type input "270"
click at [508, 370] on input "300" at bounding box center [500, 369] width 56 height 47
type input "270"
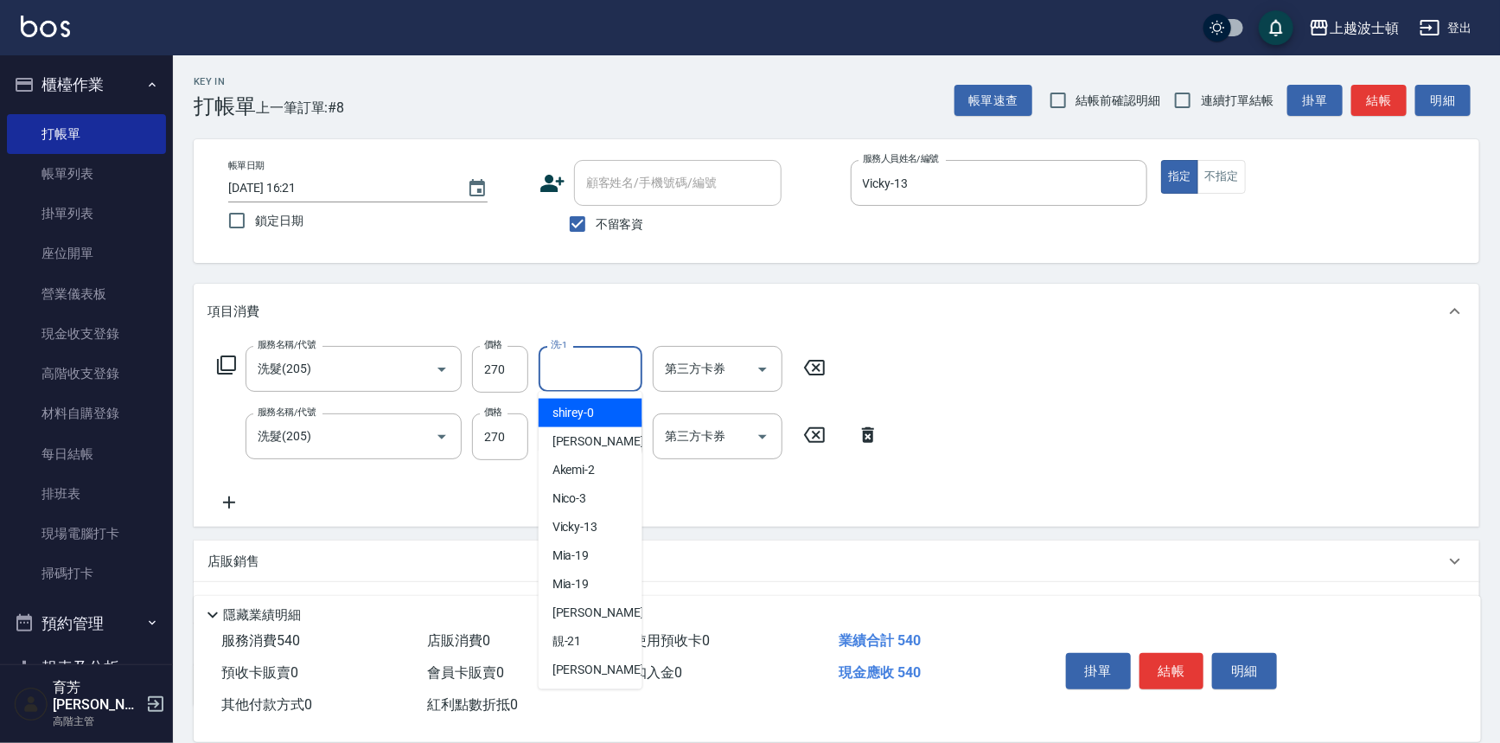
click at [571, 364] on input "洗-1" at bounding box center [590, 369] width 88 height 30
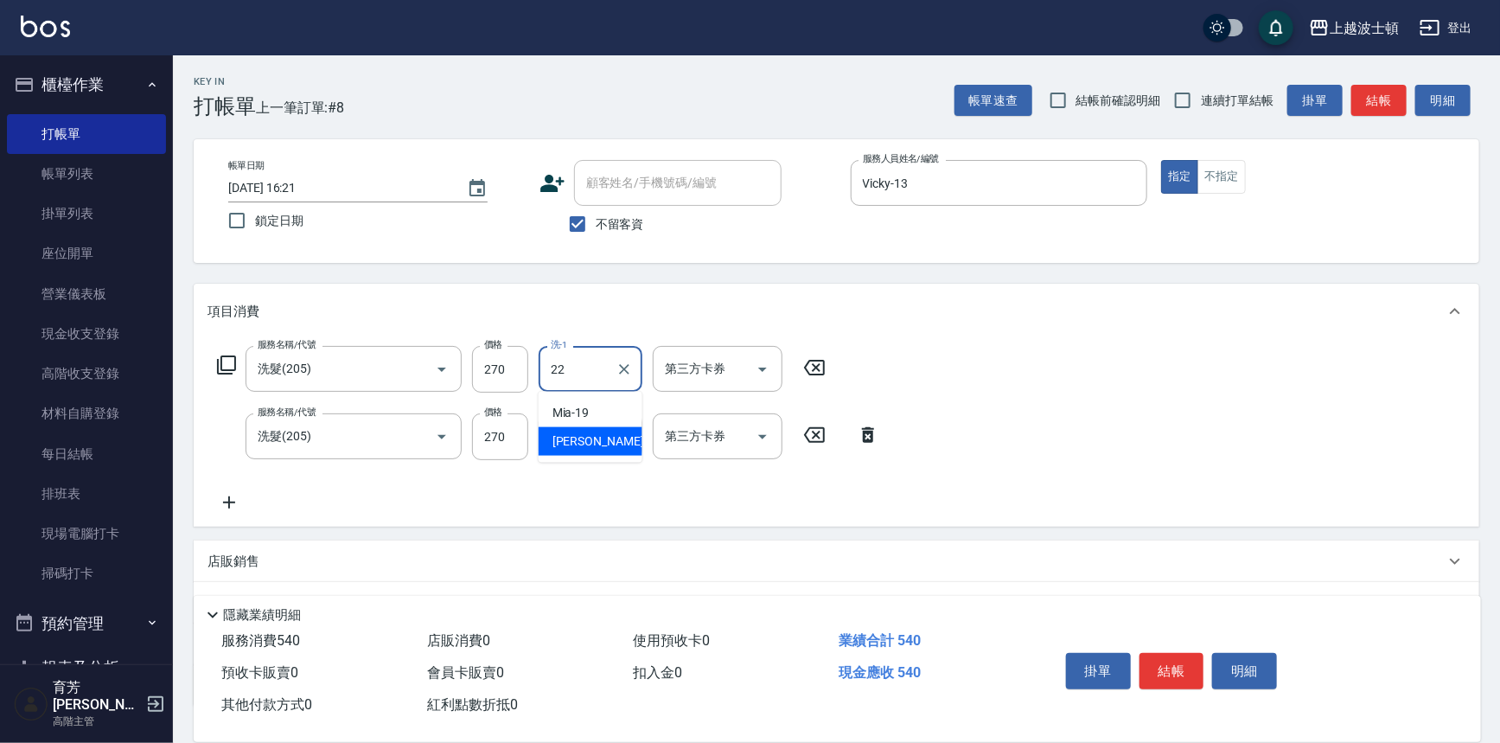
type input "[PERSON_NAME]-22"
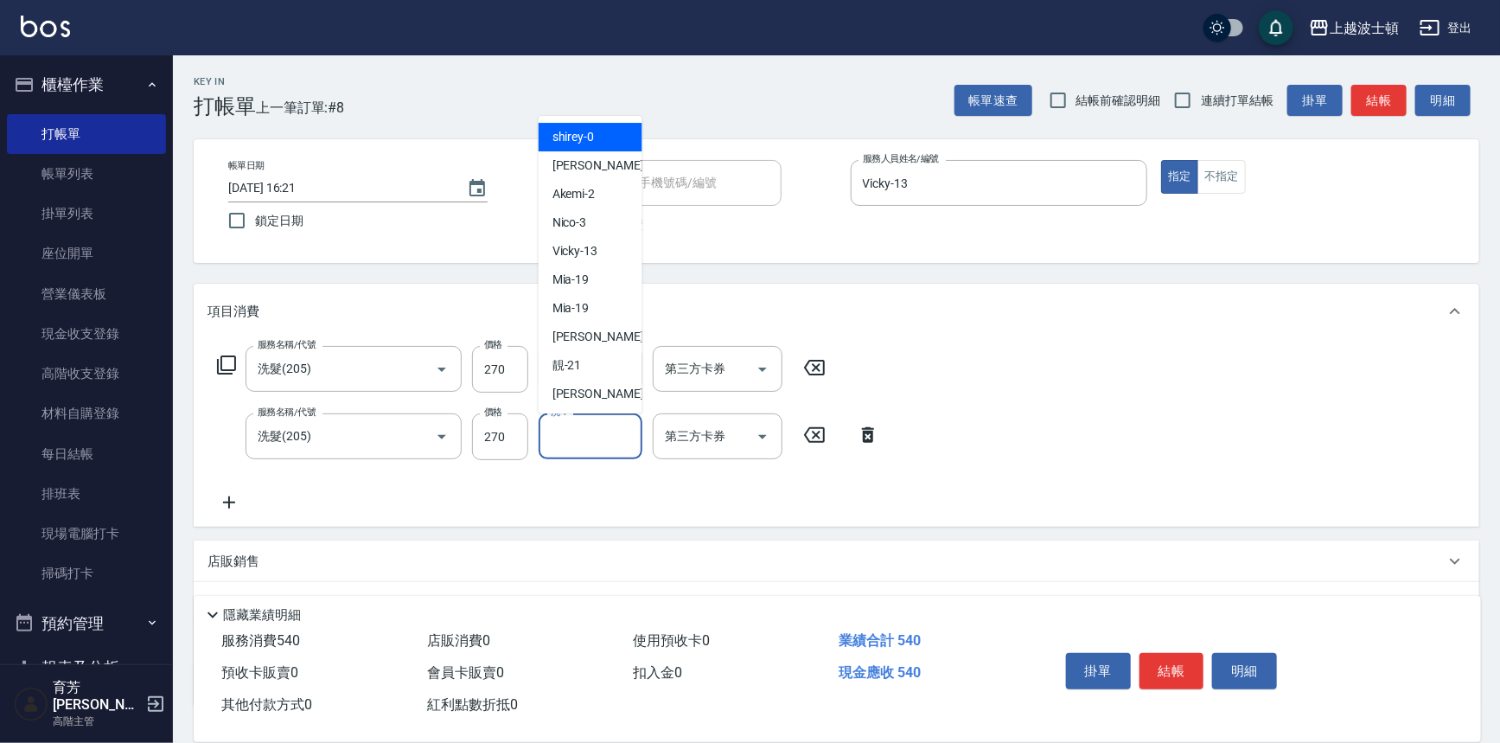
click at [588, 429] on input "洗-1" at bounding box center [590, 436] width 88 height 30
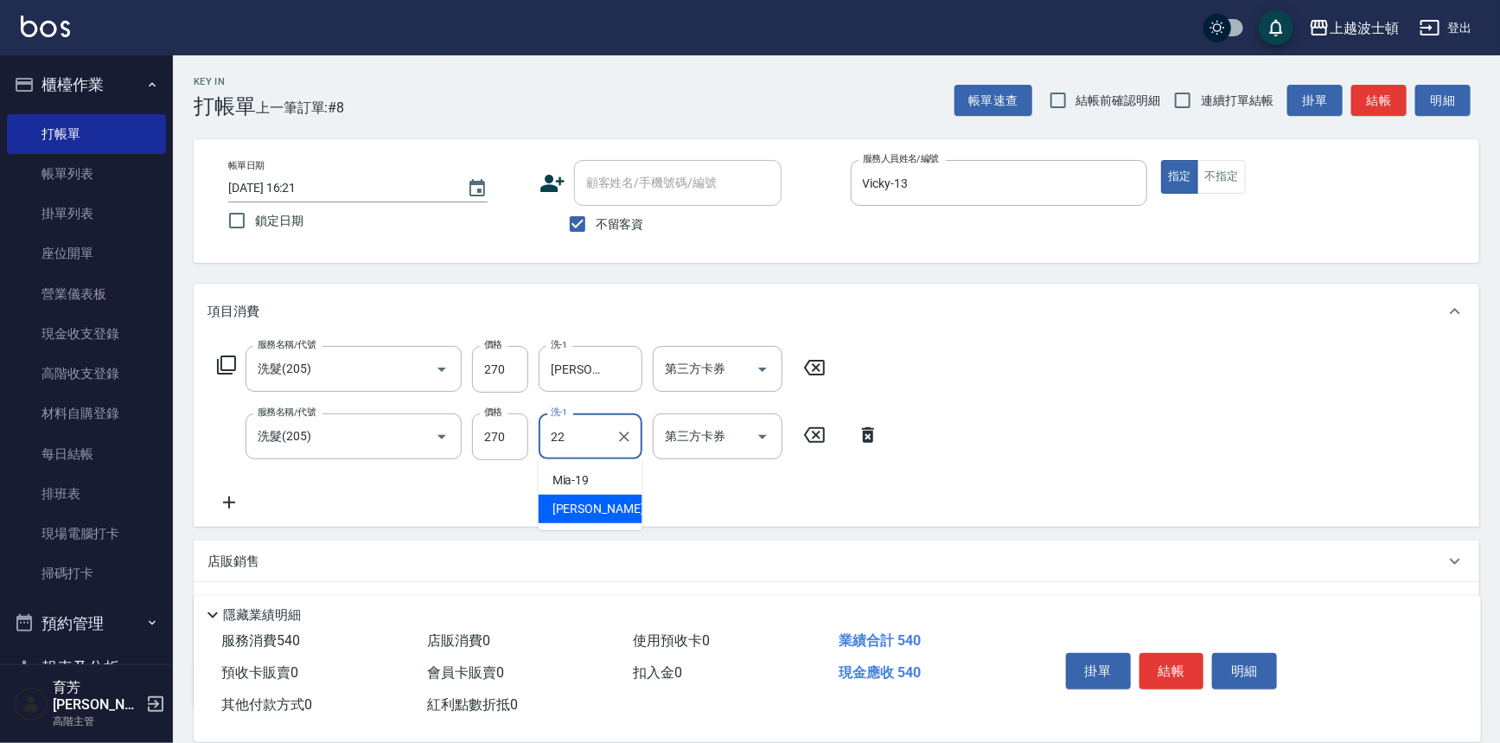
type input "[PERSON_NAME]-22"
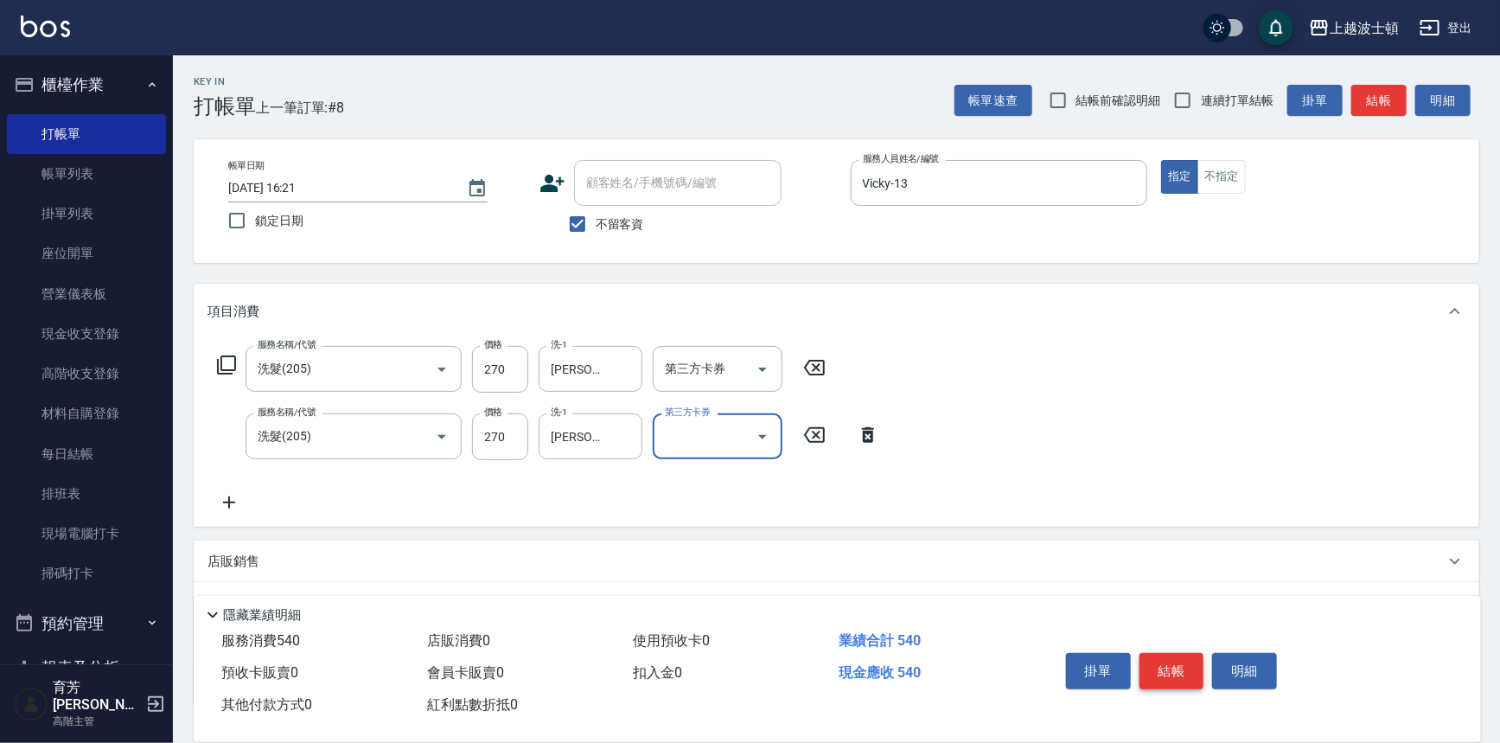
click at [1159, 661] on button "結帳" at bounding box center [1172, 671] width 65 height 36
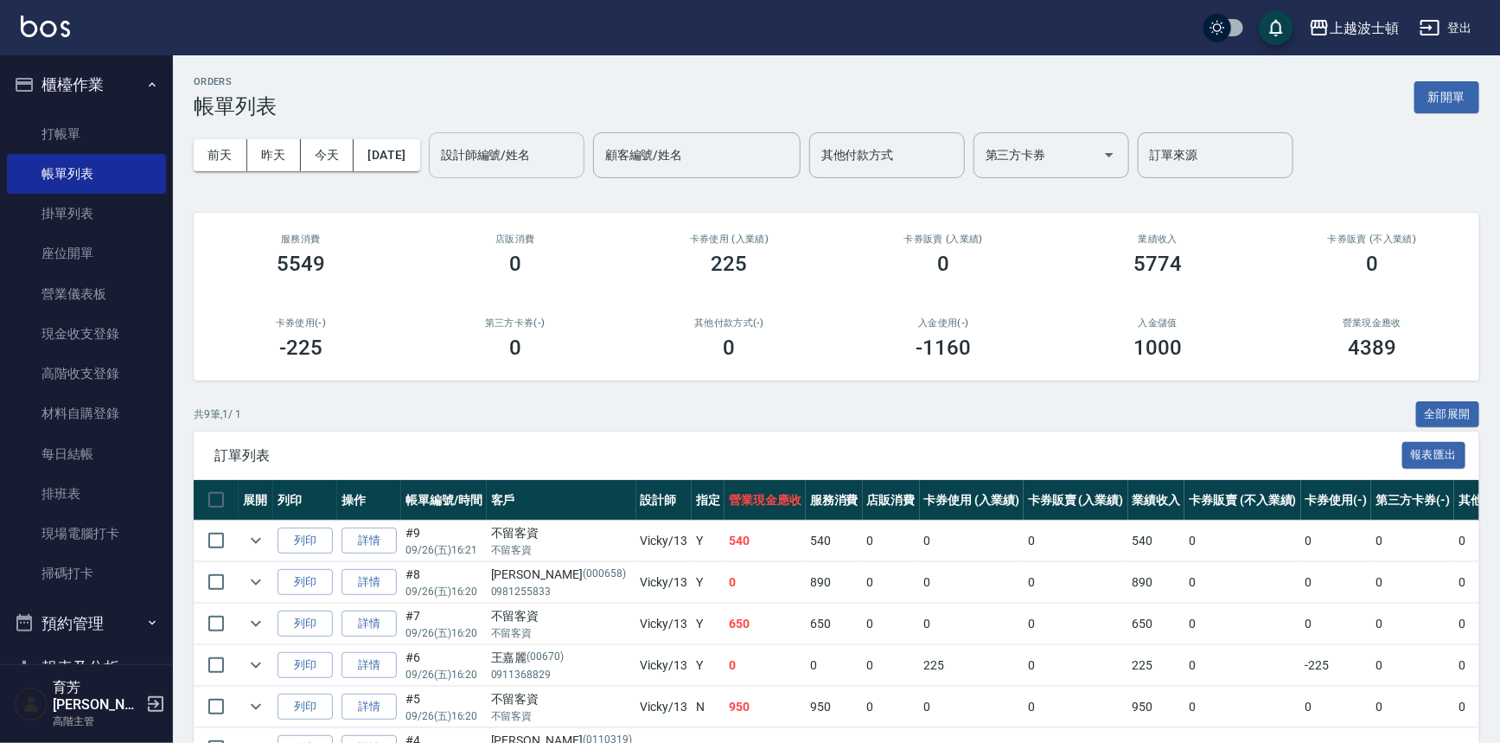
click at [539, 165] on input "設計師編號/姓名" at bounding box center [507, 155] width 140 height 30
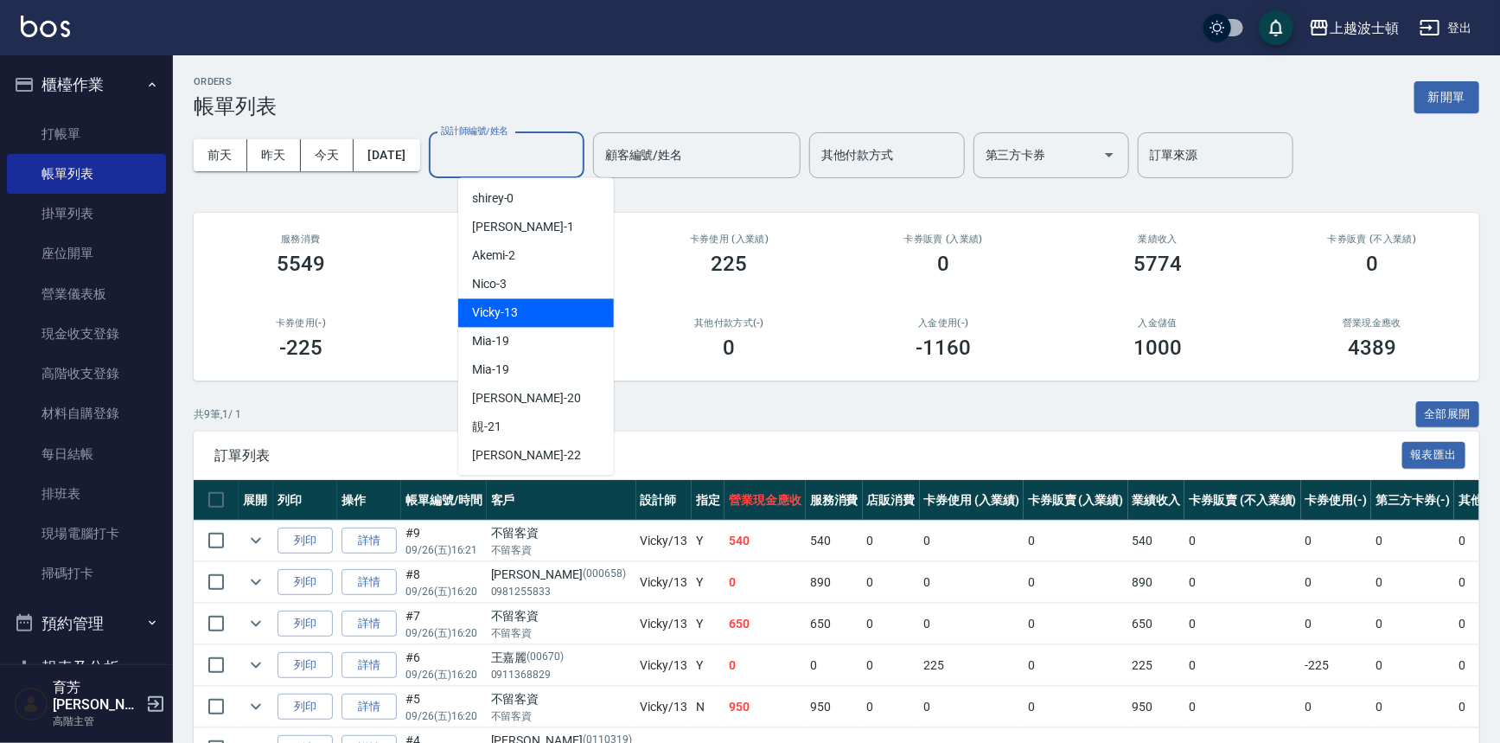
click at [526, 311] on div "Vicky -13" at bounding box center [536, 312] width 156 height 29
type input "Vicky-13"
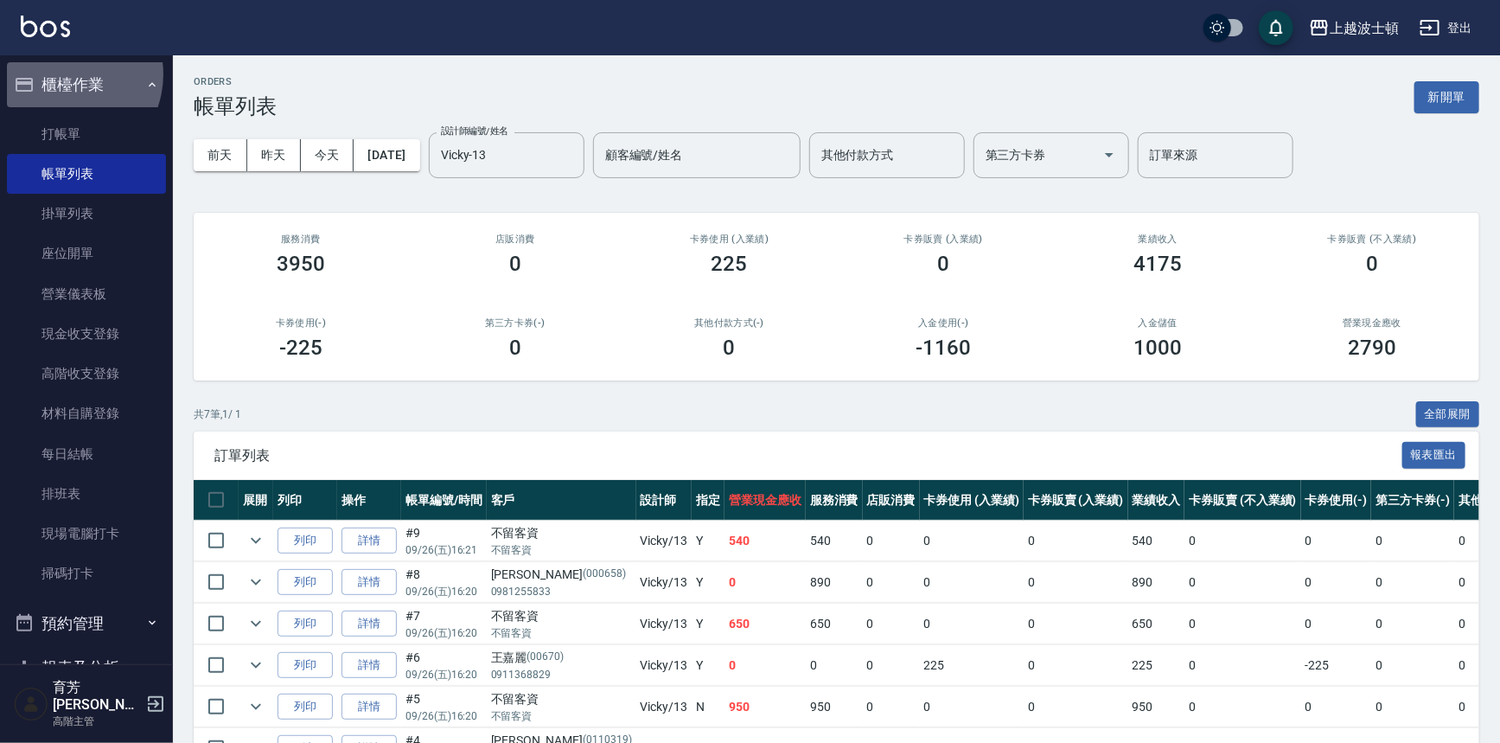
click at [63, 74] on button "櫃檯作業" at bounding box center [86, 84] width 159 height 45
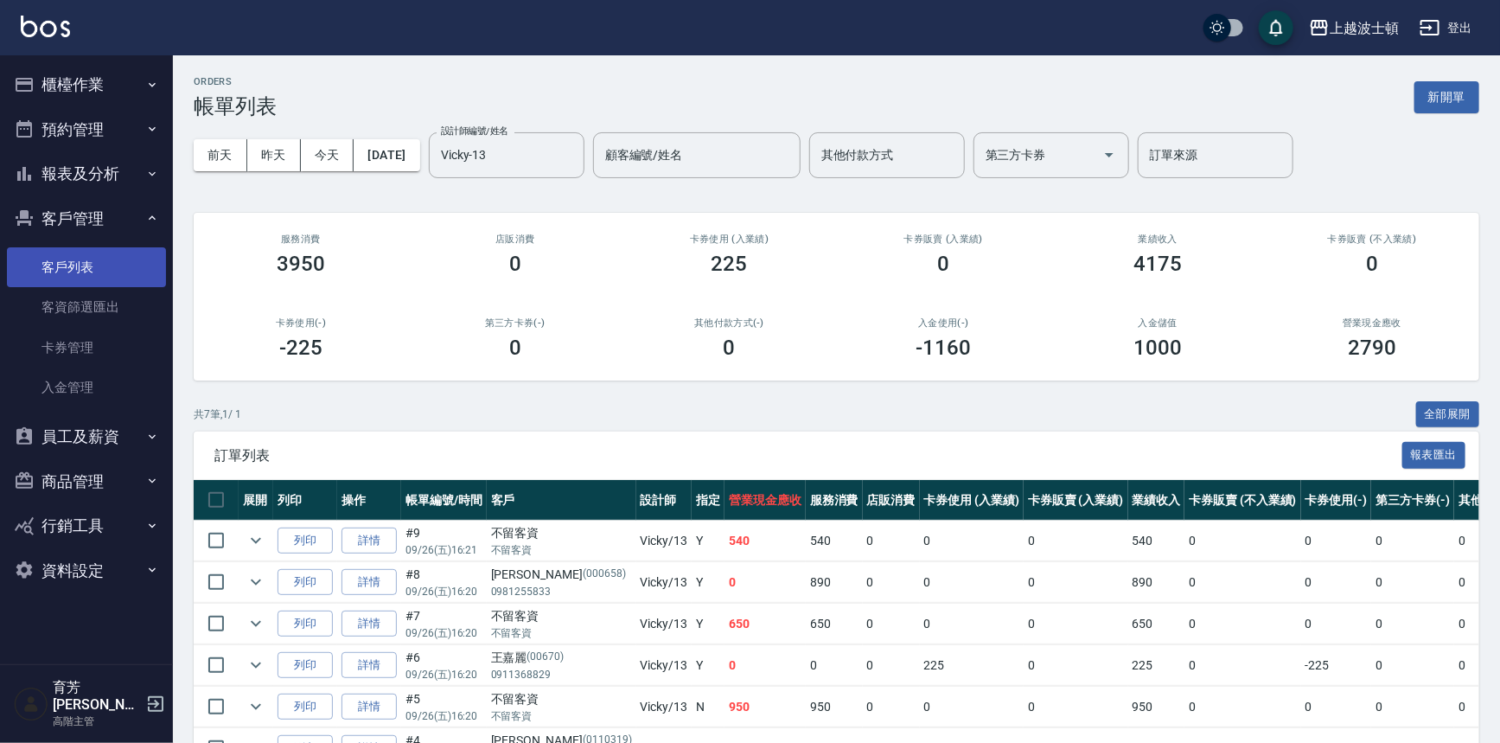
click at [67, 262] on link "客戶列表" at bounding box center [86, 267] width 159 height 40
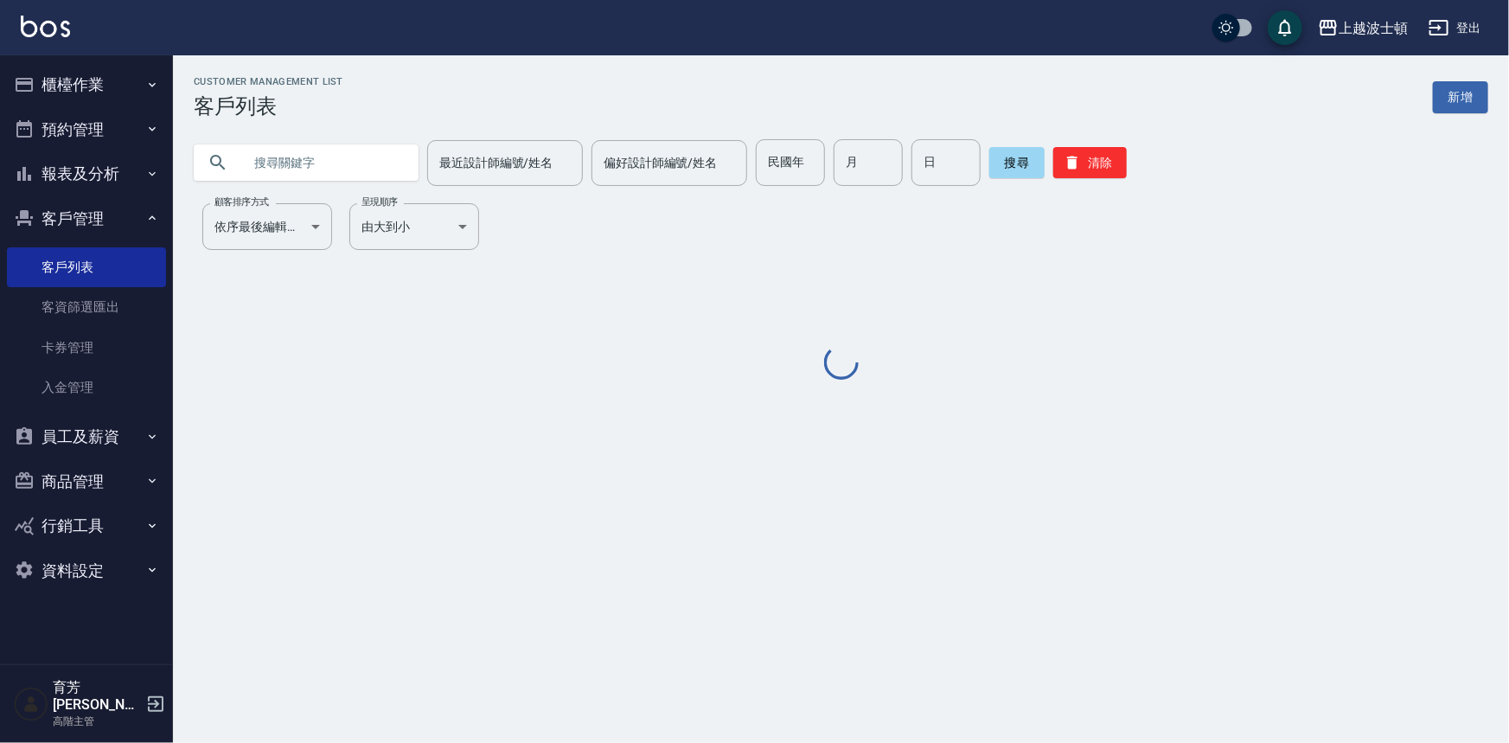
click at [268, 141] on input "text" at bounding box center [323, 162] width 163 height 47
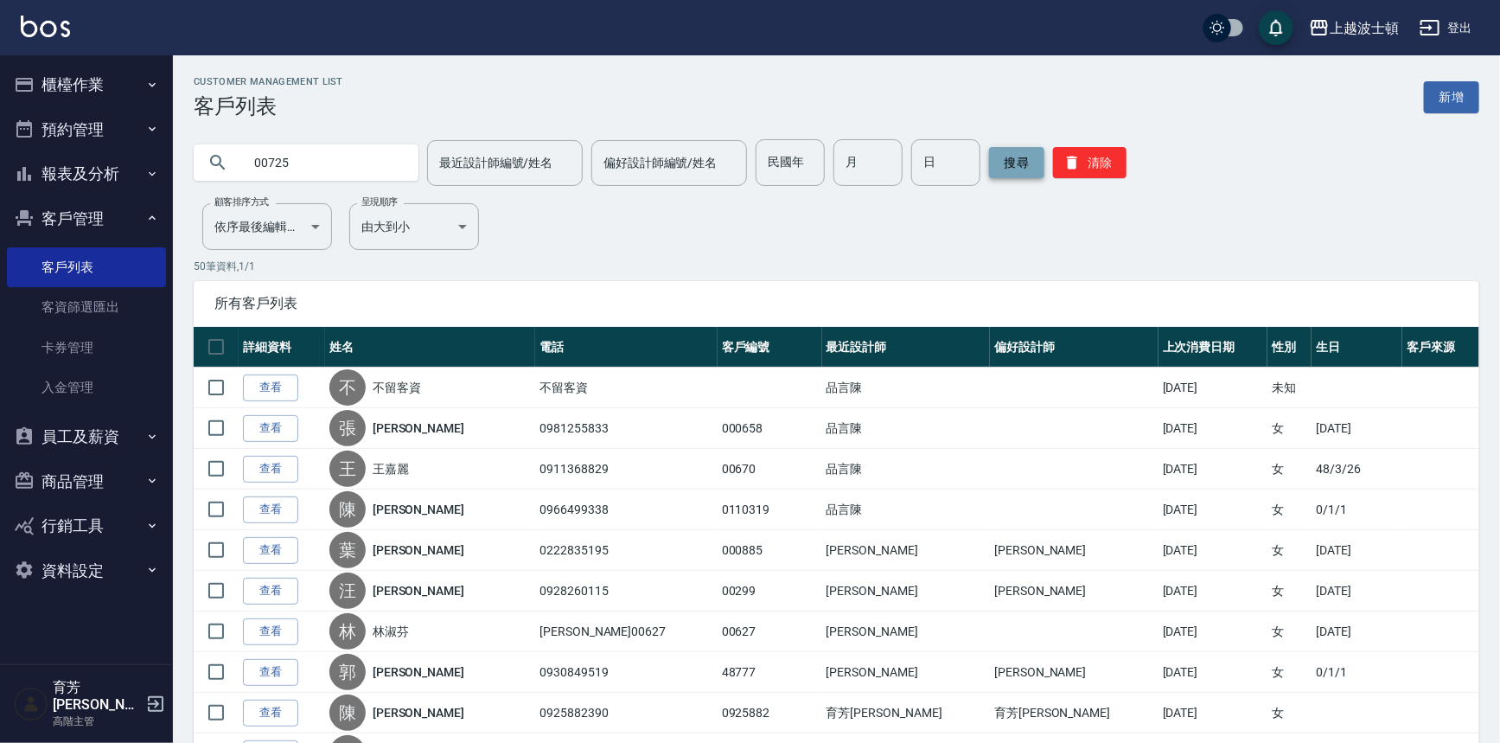
type input "00725"
click at [1029, 163] on button "搜尋" at bounding box center [1016, 162] width 55 height 31
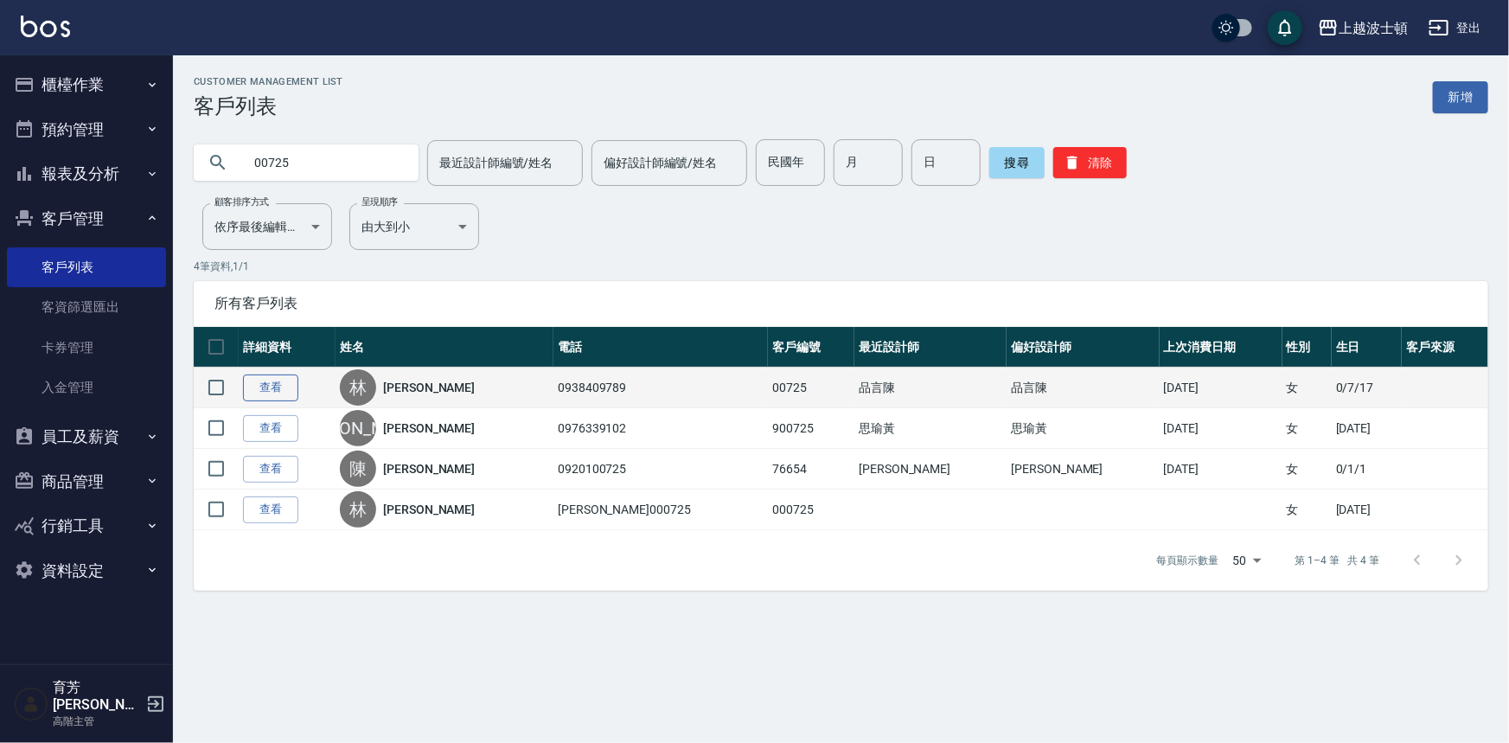
click at [268, 380] on link "查看" at bounding box center [270, 387] width 55 height 27
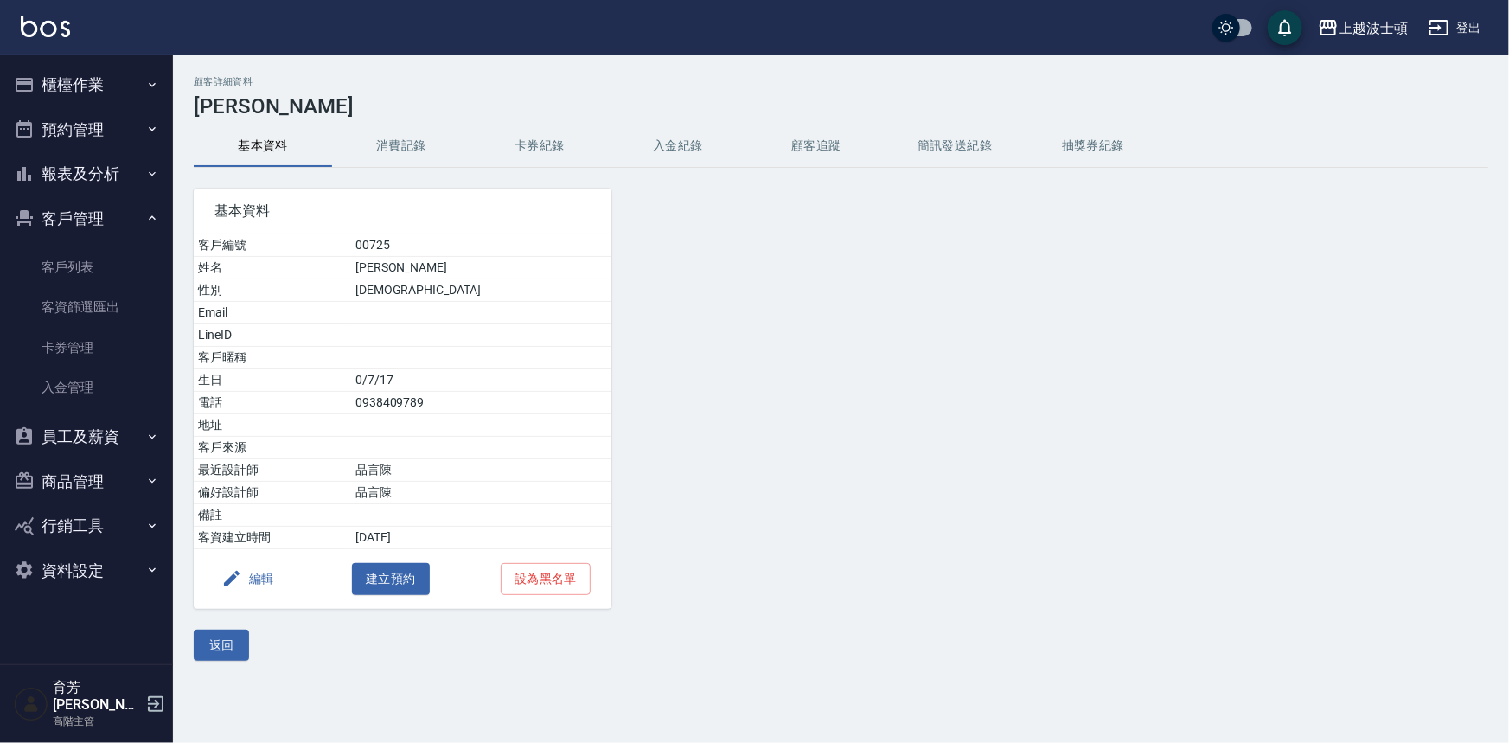
click at [392, 136] on button "消費記錄" at bounding box center [401, 146] width 138 height 42
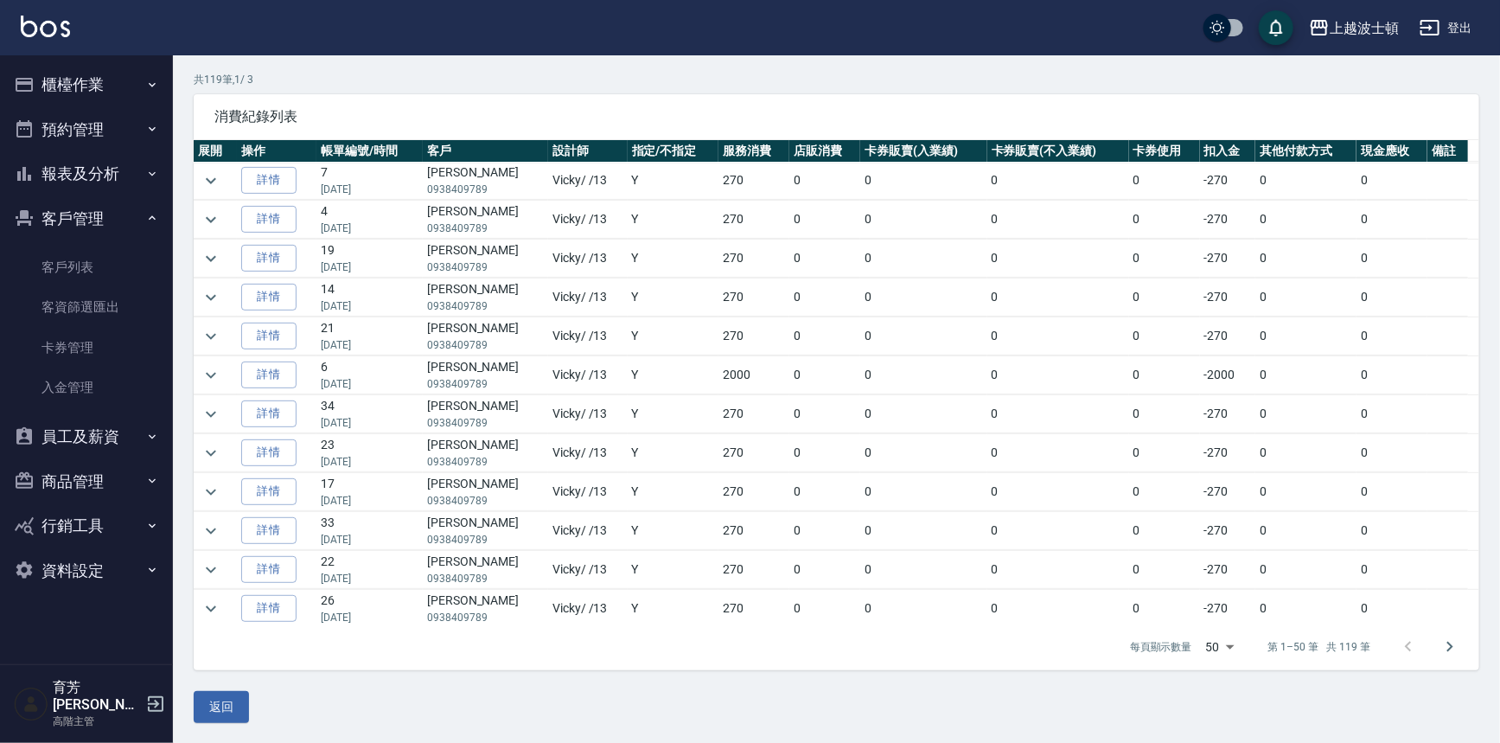
scroll to position [666, 0]
click at [212, 369] on icon "expand row" at bounding box center [211, 371] width 21 height 21
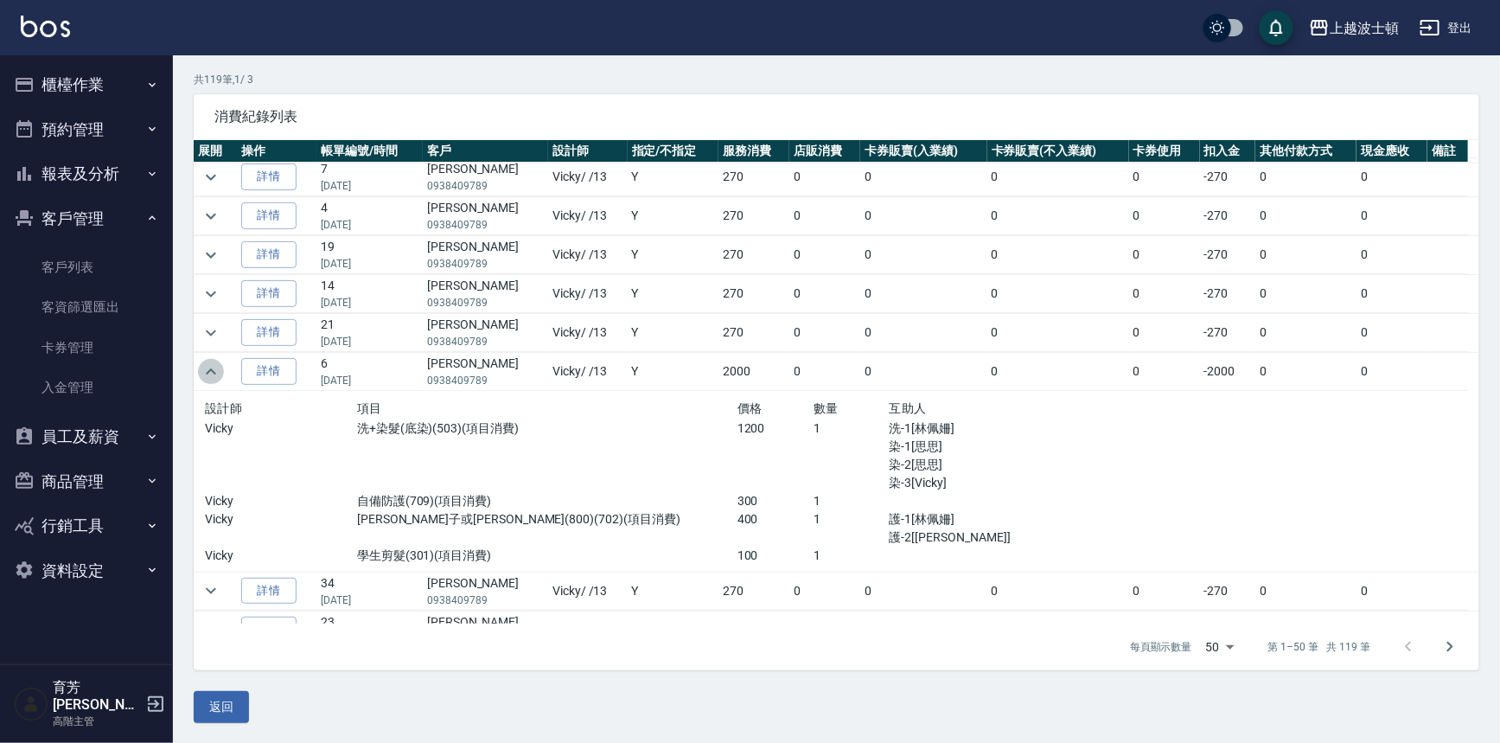
click at [212, 369] on icon "expand row" at bounding box center [211, 371] width 21 height 21
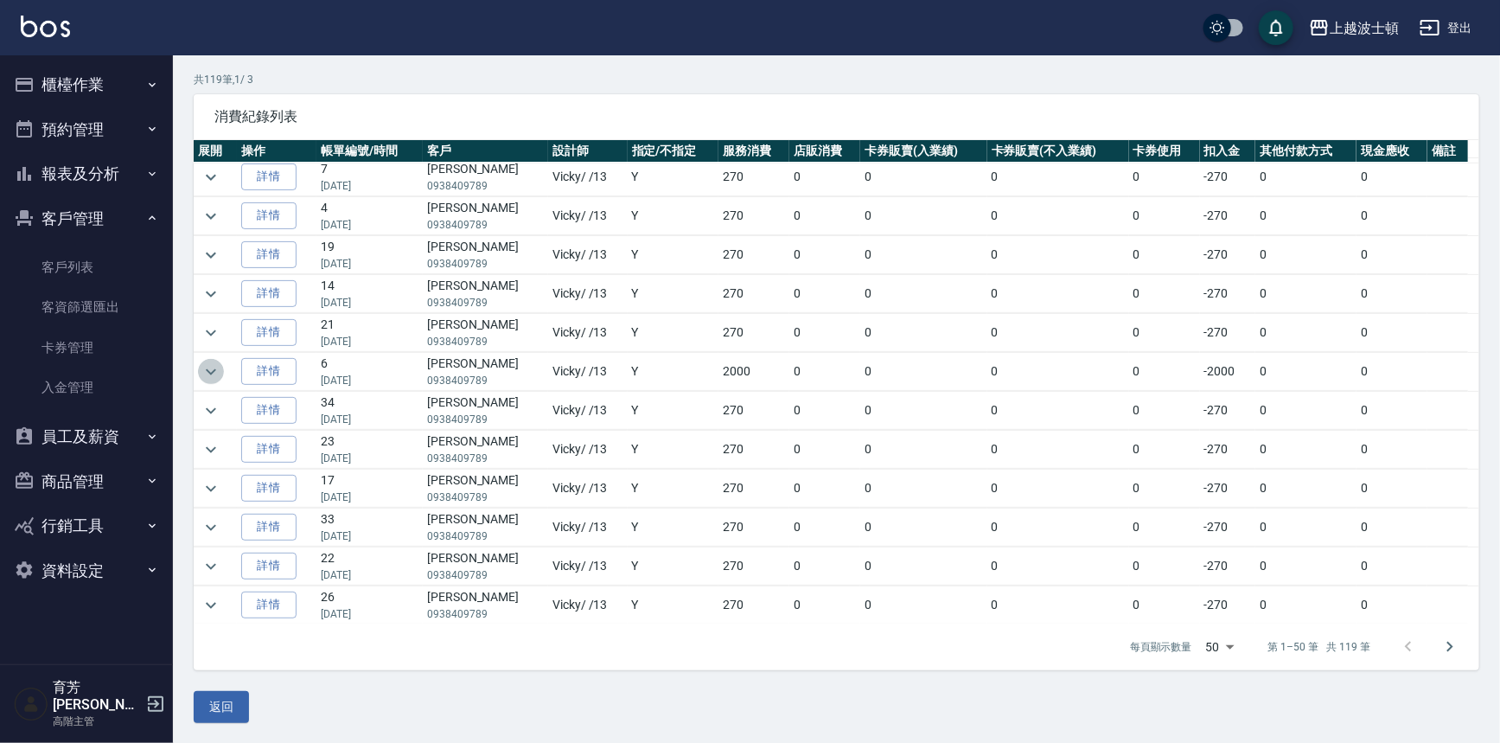
click at [215, 367] on icon "expand row" at bounding box center [211, 371] width 21 height 21
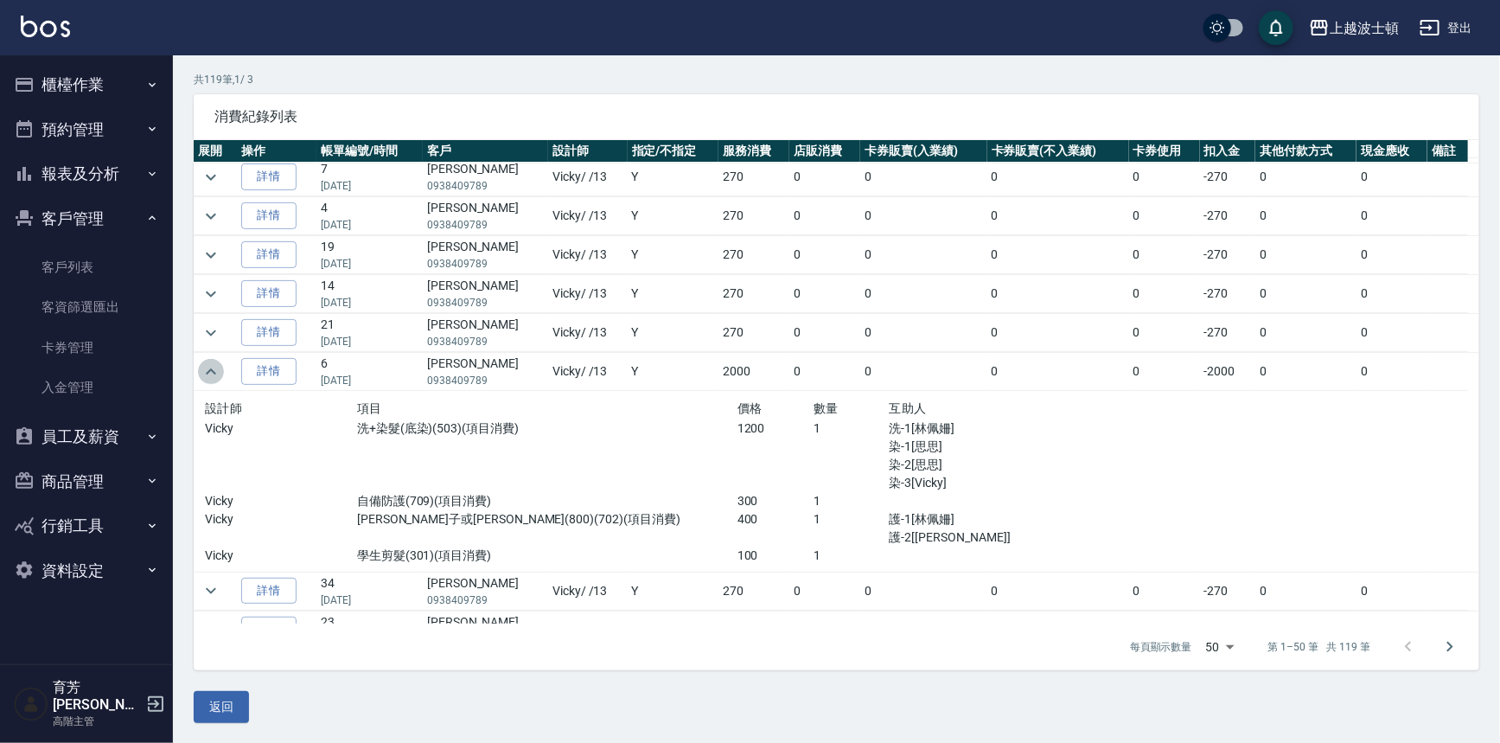
click at [215, 368] on icon "expand row" at bounding box center [211, 371] width 10 height 6
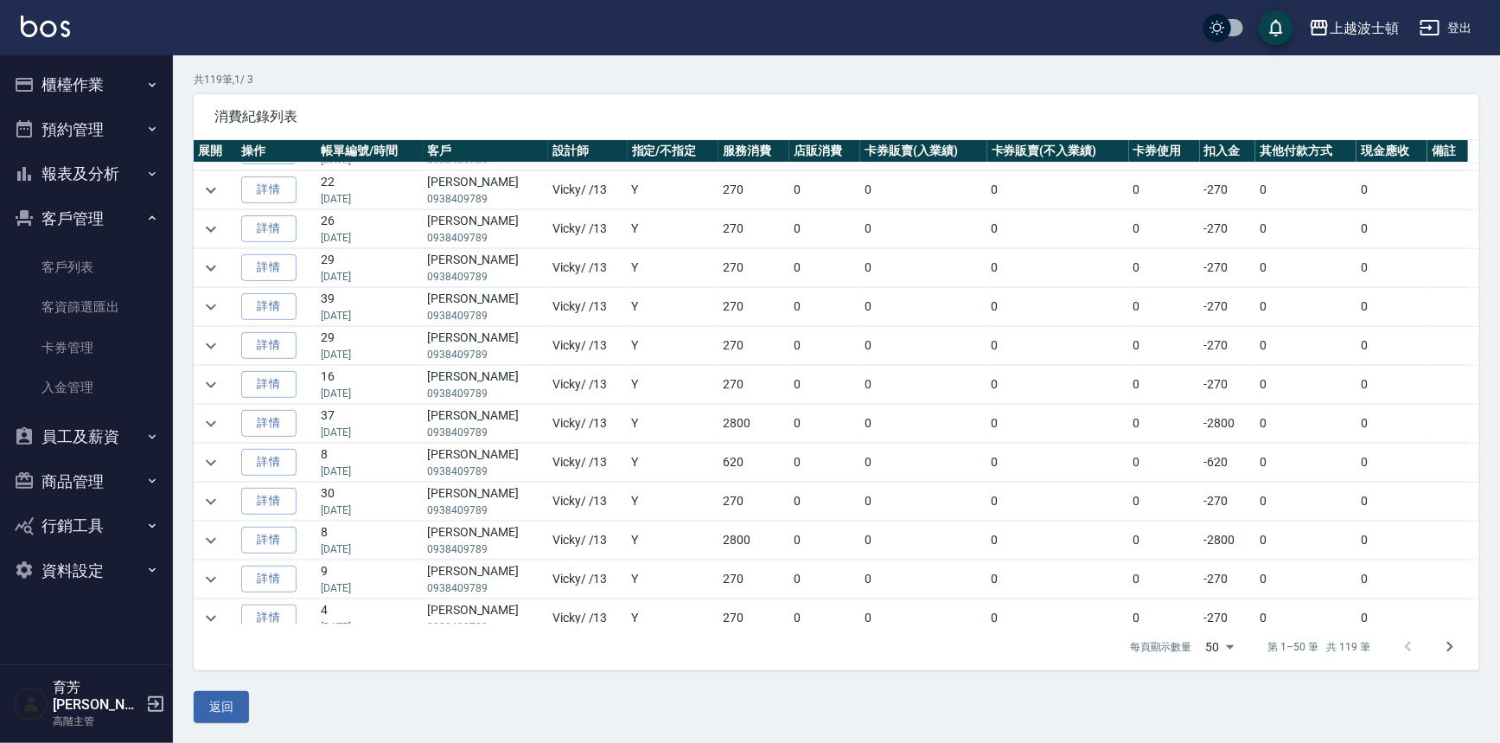
scroll to position [1055, 0]
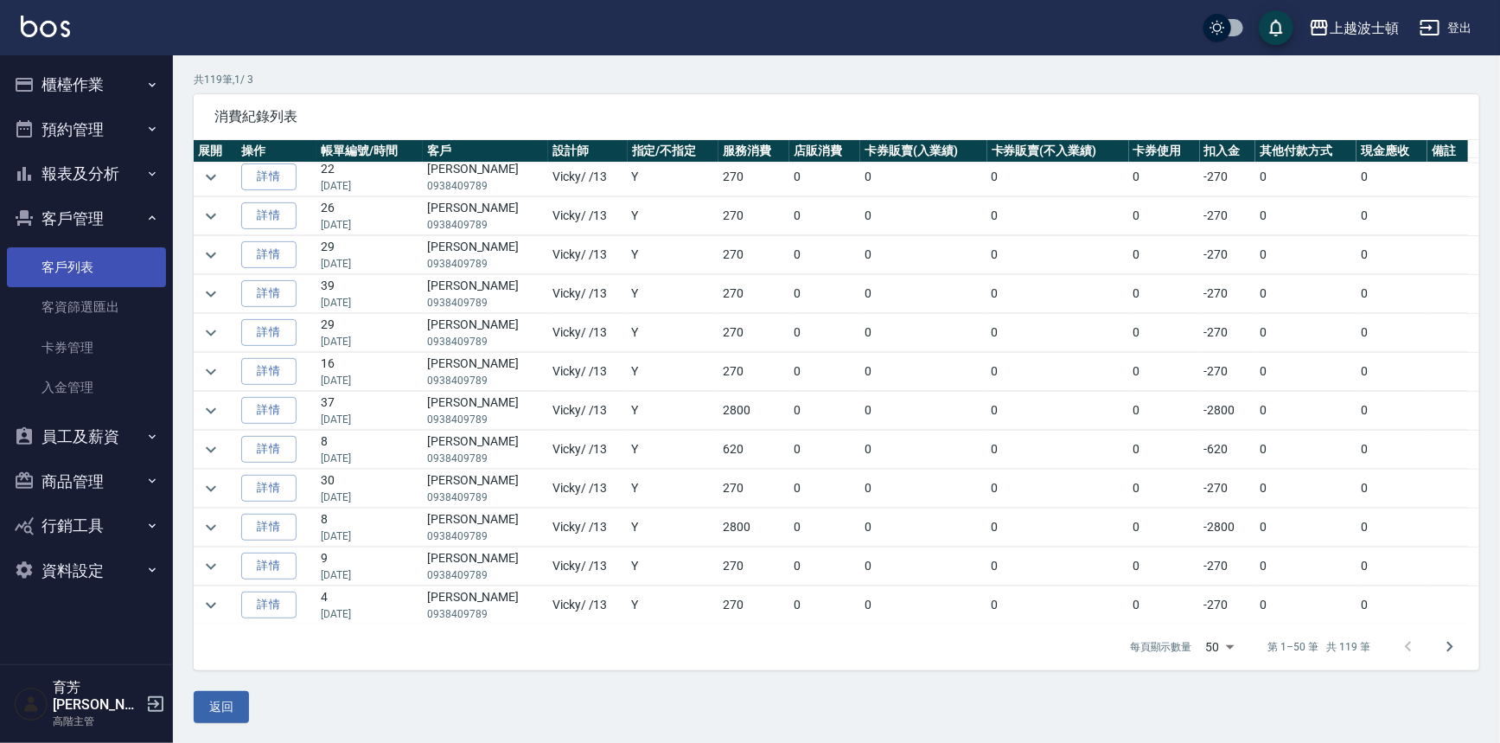
click at [46, 260] on link "客戶列表" at bounding box center [86, 267] width 159 height 40
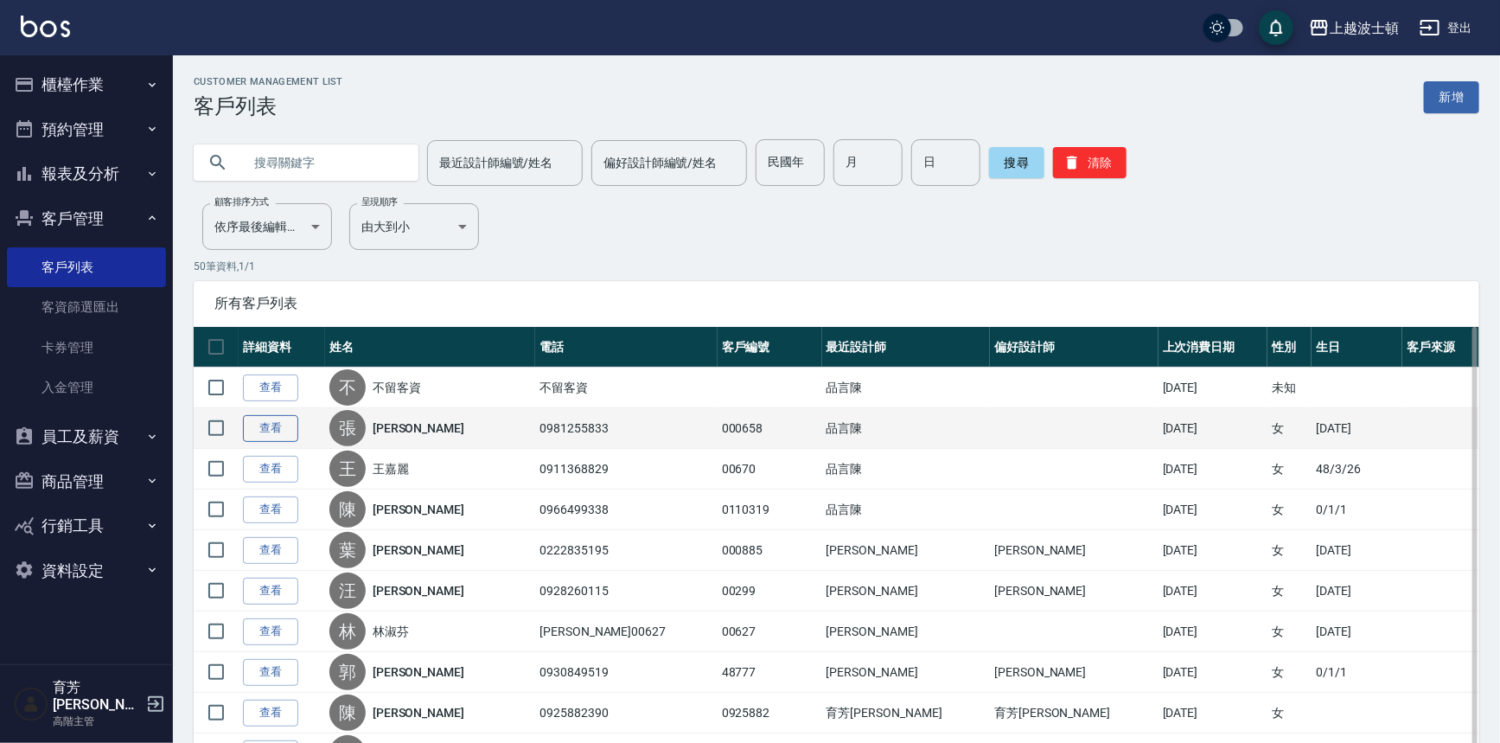
click at [268, 422] on link "查看" at bounding box center [270, 428] width 55 height 27
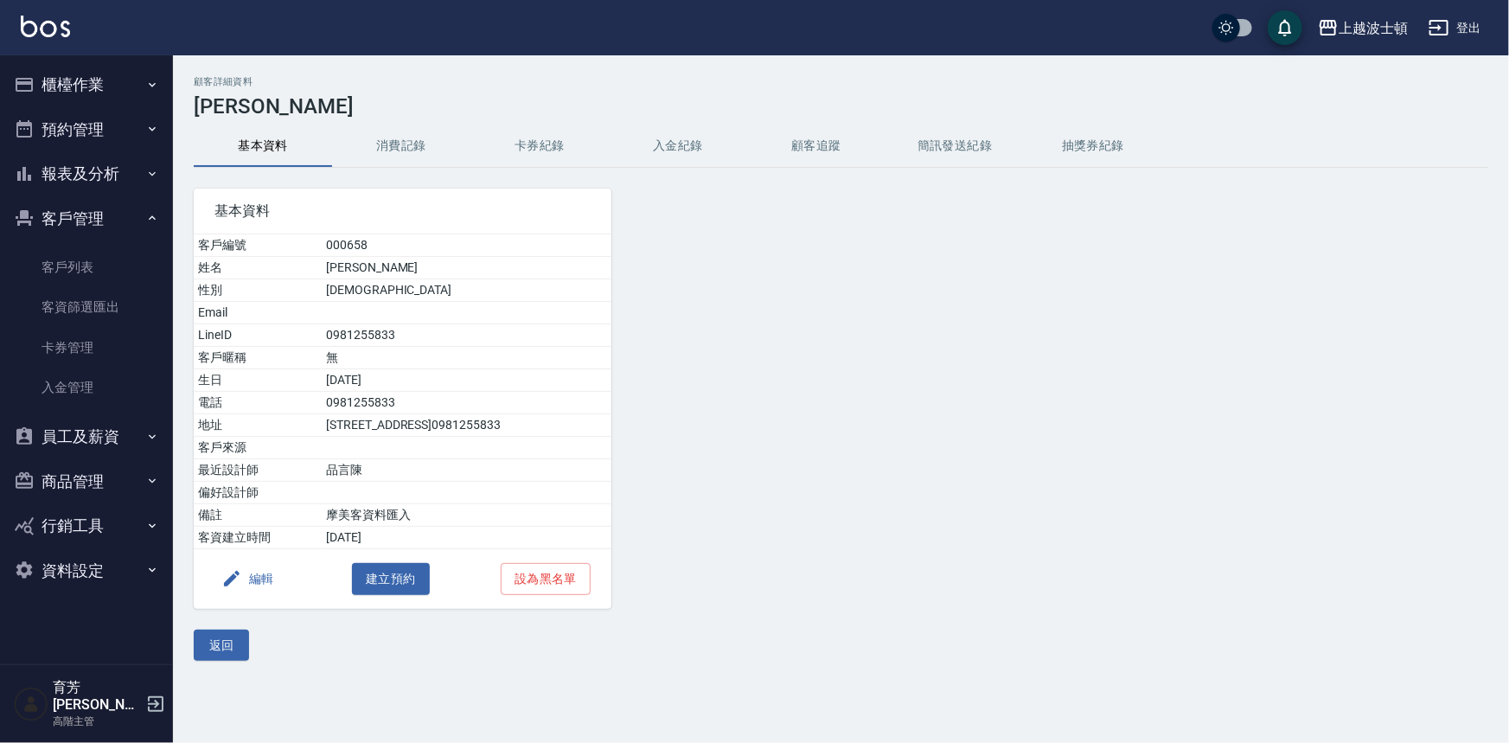
click at [393, 145] on button "消費記錄" at bounding box center [401, 146] width 138 height 42
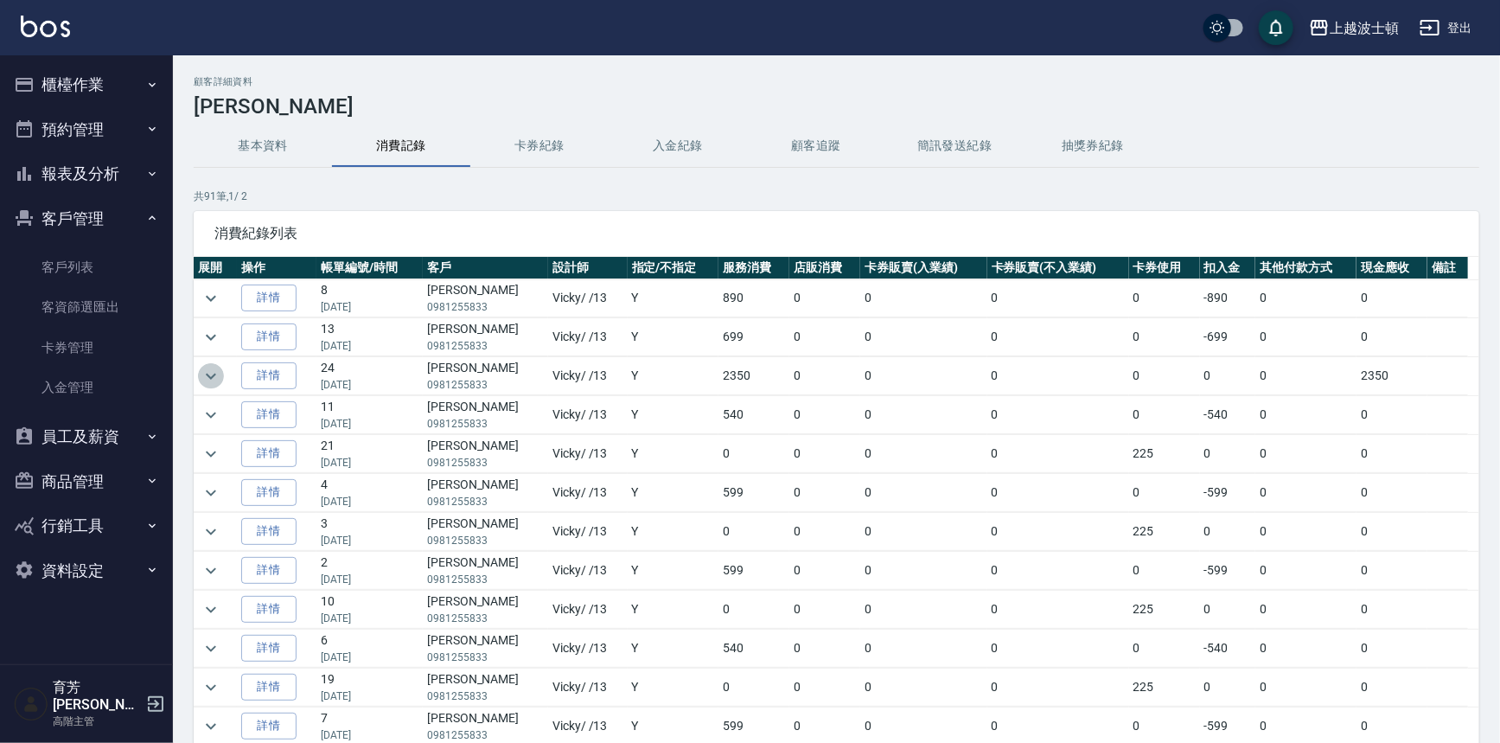
click at [208, 366] on icon "expand row" at bounding box center [211, 376] width 21 height 21
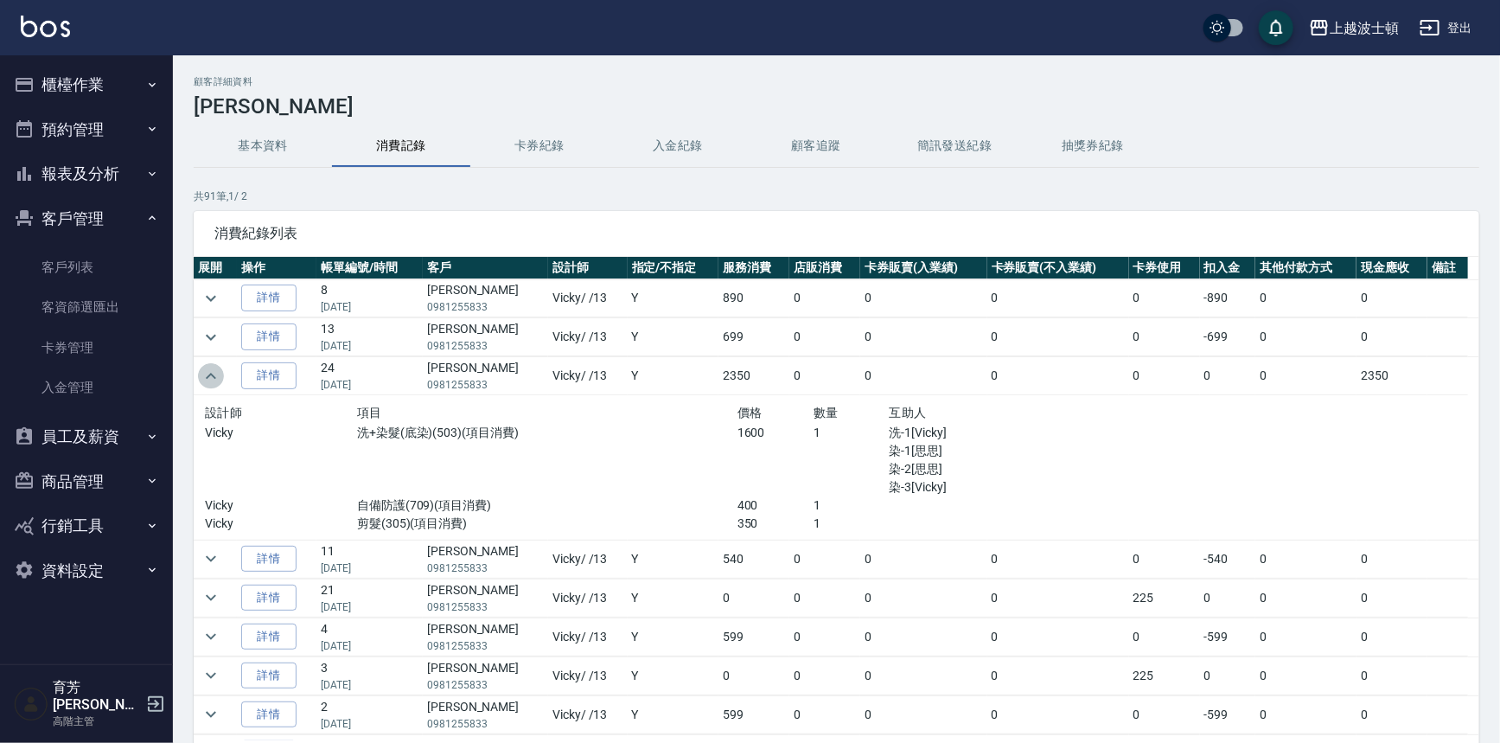
click at [208, 366] on icon "expand row" at bounding box center [211, 376] width 21 height 21
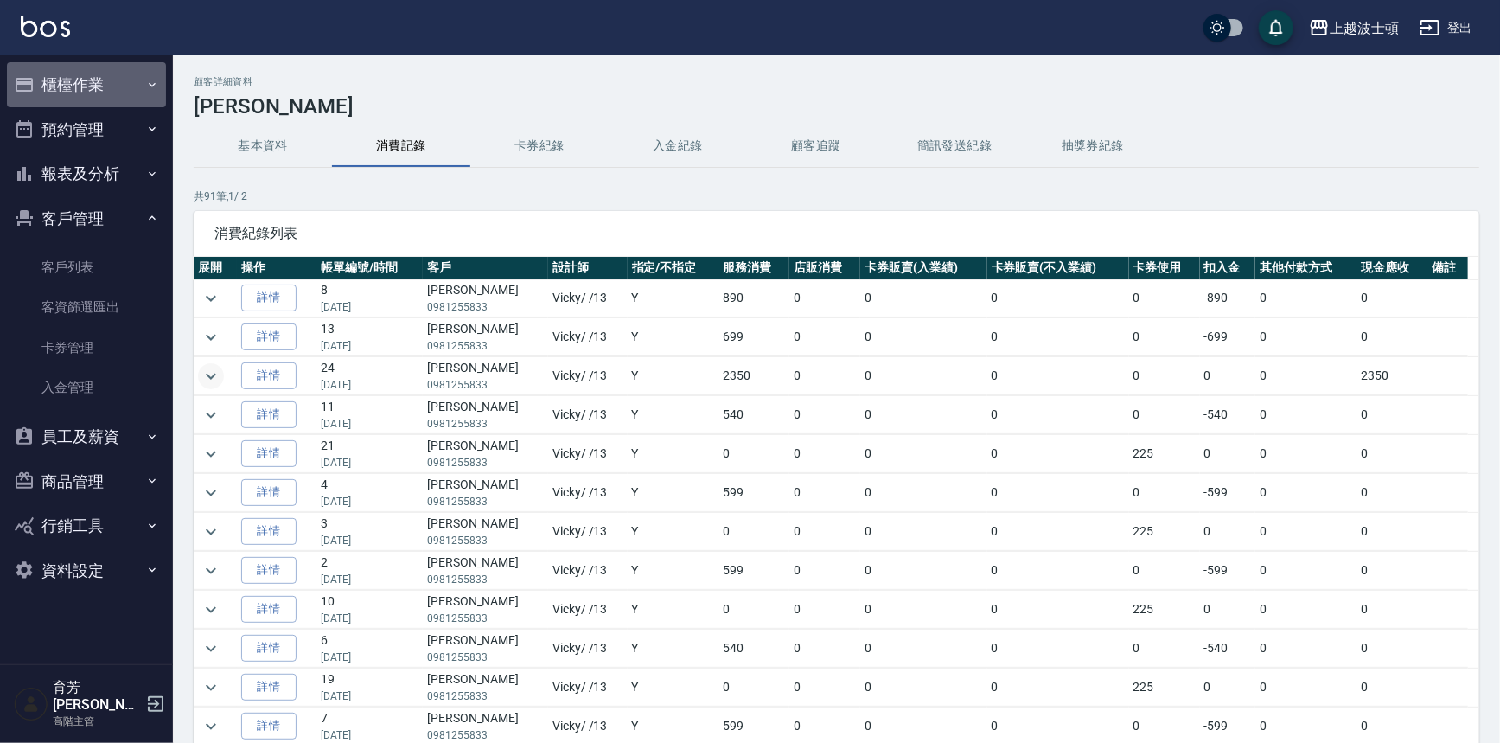
click at [73, 84] on button "櫃檯作業" at bounding box center [86, 84] width 159 height 45
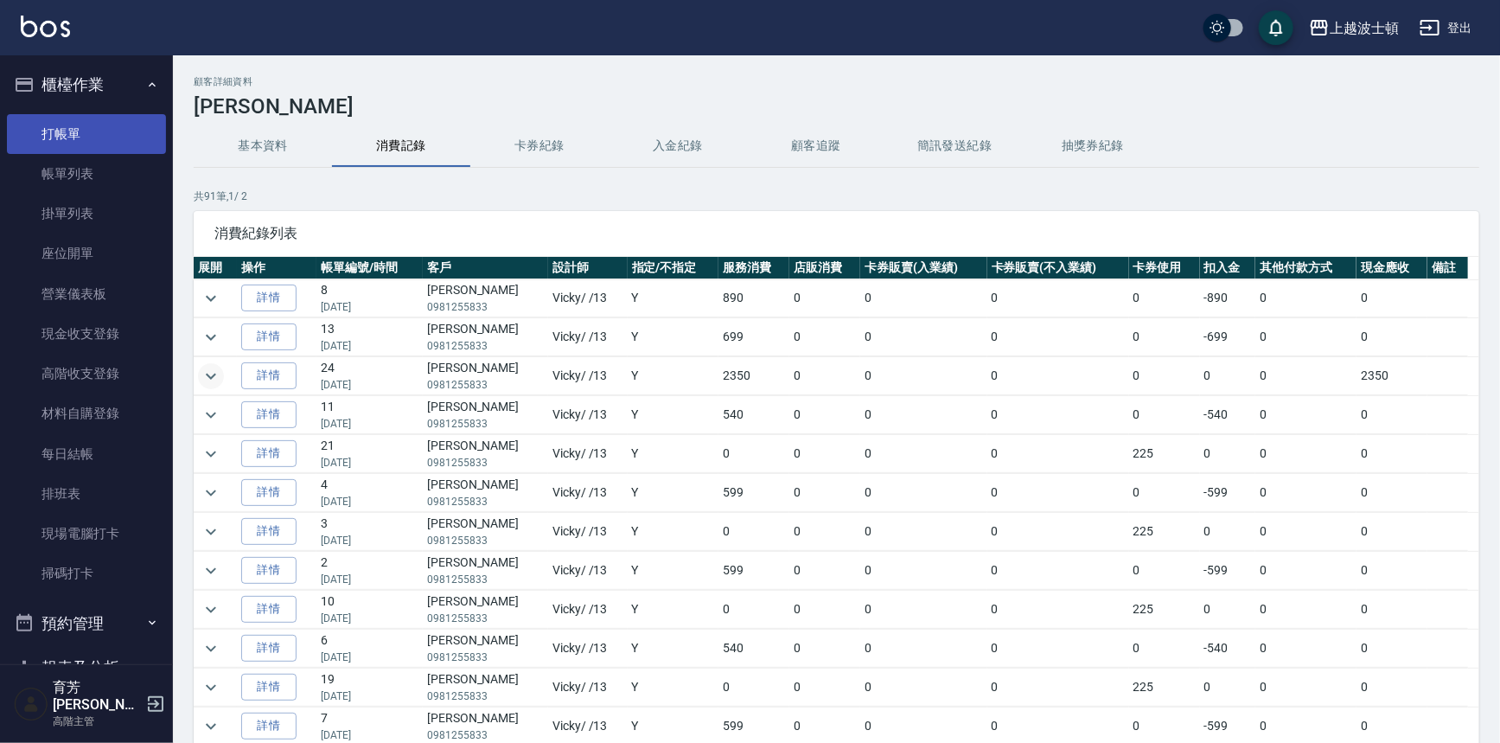
click at [73, 130] on link "打帳單" at bounding box center [86, 134] width 159 height 40
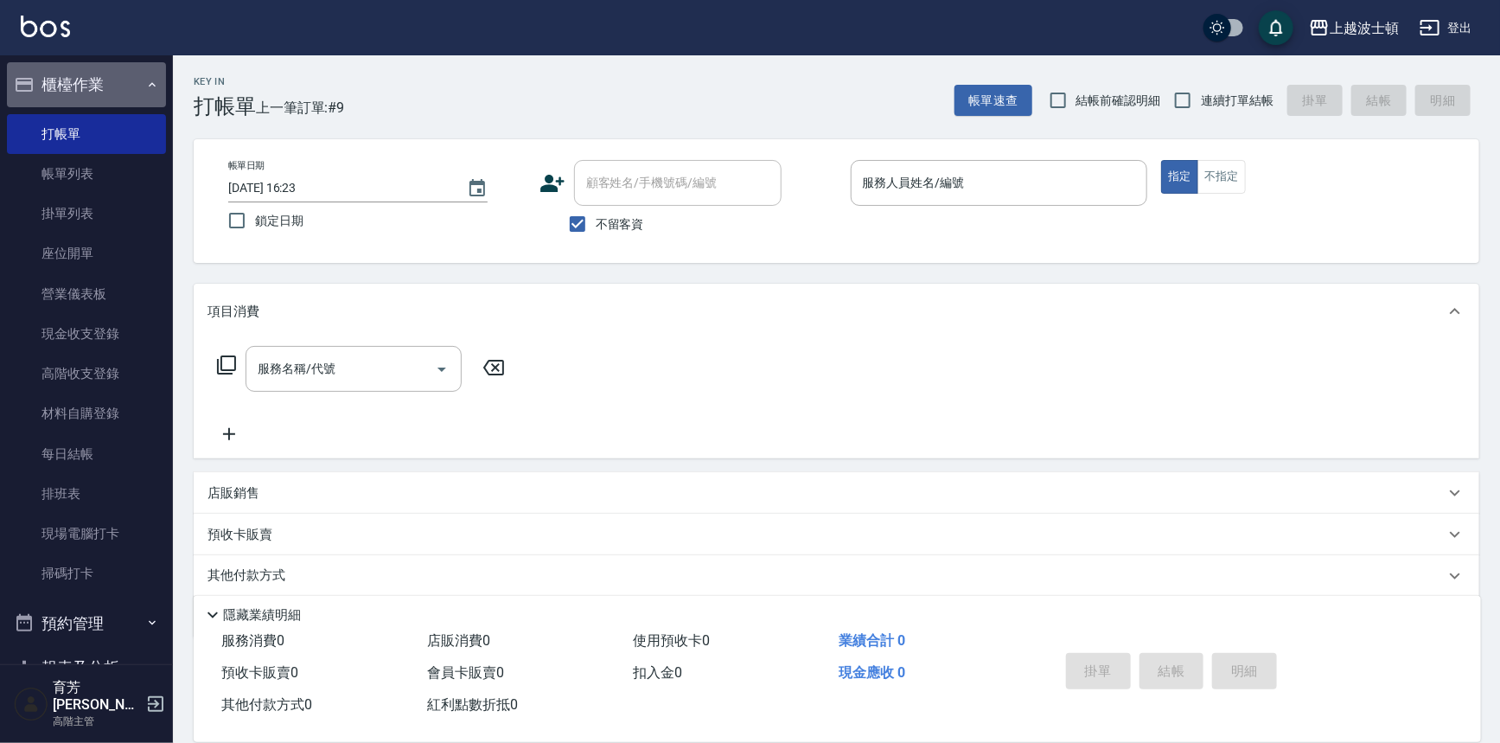
click at [88, 99] on button "櫃檯作業" at bounding box center [86, 84] width 159 height 45
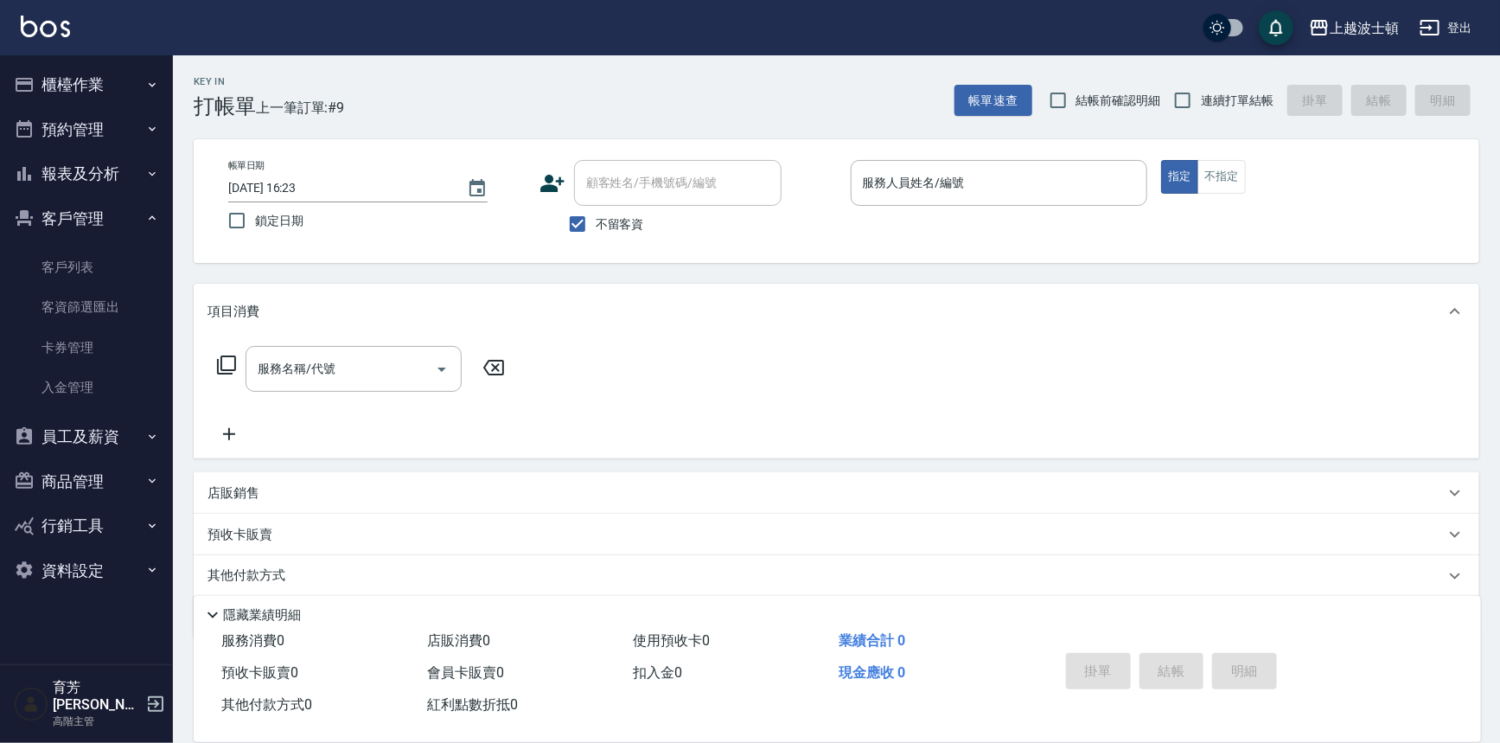
click at [91, 93] on button "櫃檯作業" at bounding box center [86, 84] width 159 height 45
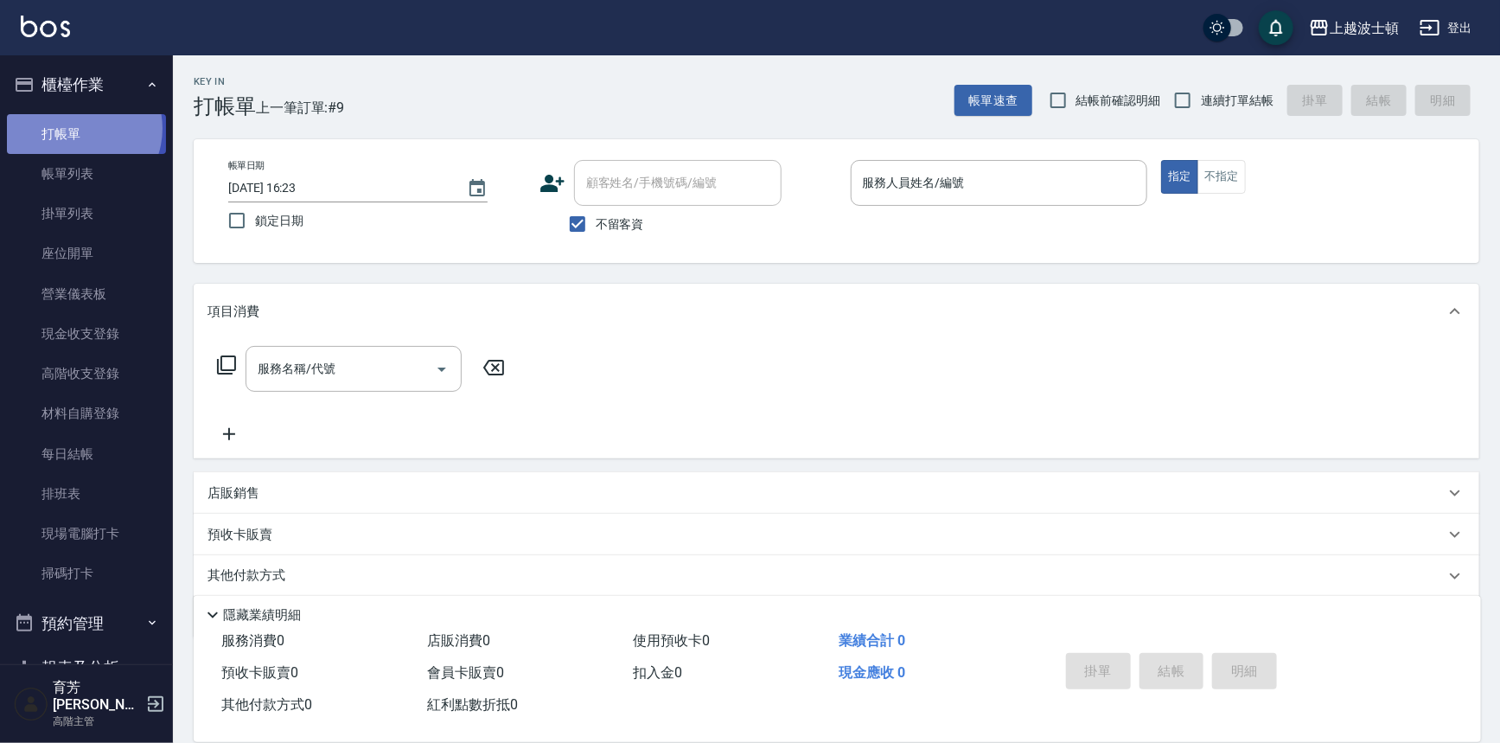
click at [77, 128] on link "打帳單" at bounding box center [86, 134] width 159 height 40
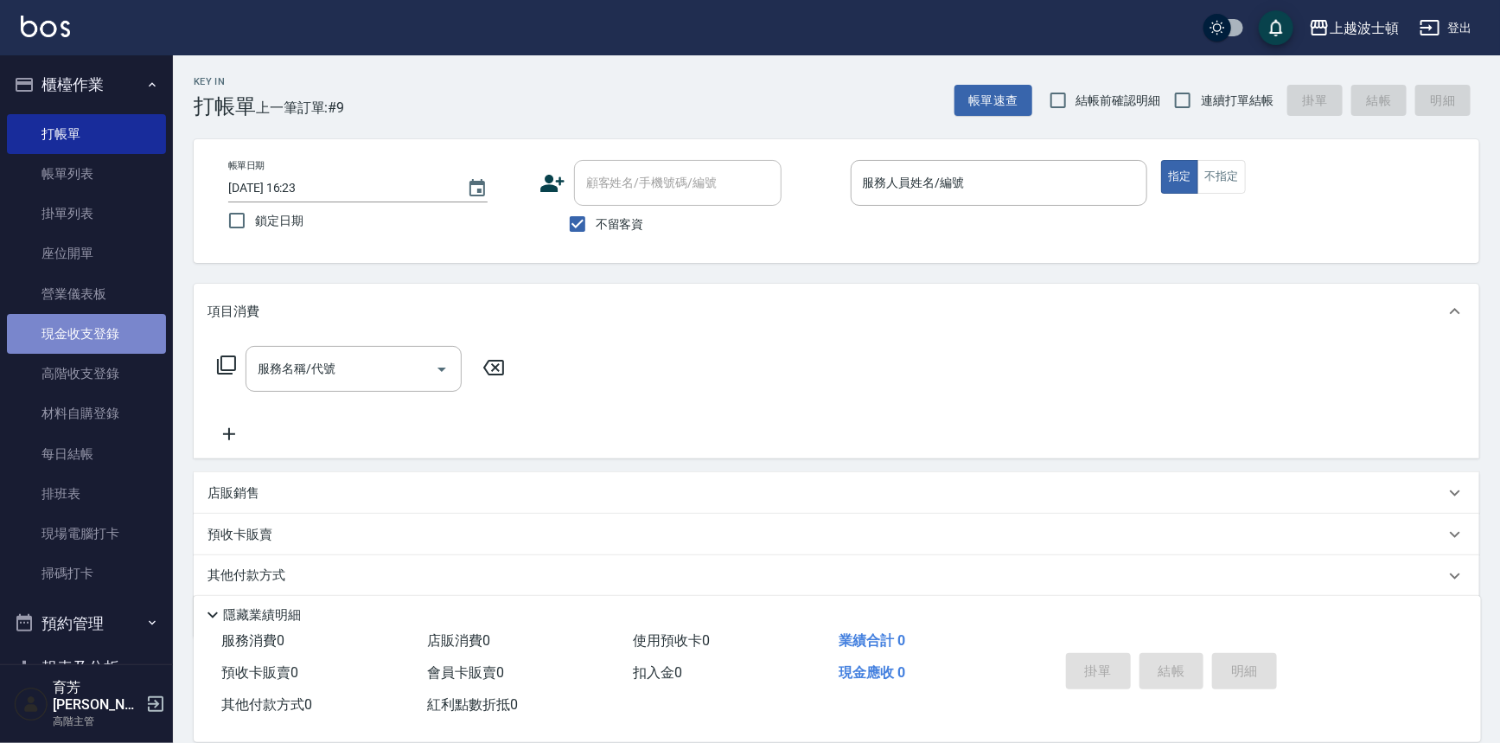
click at [152, 333] on link "現金收支登錄" at bounding box center [86, 334] width 159 height 40
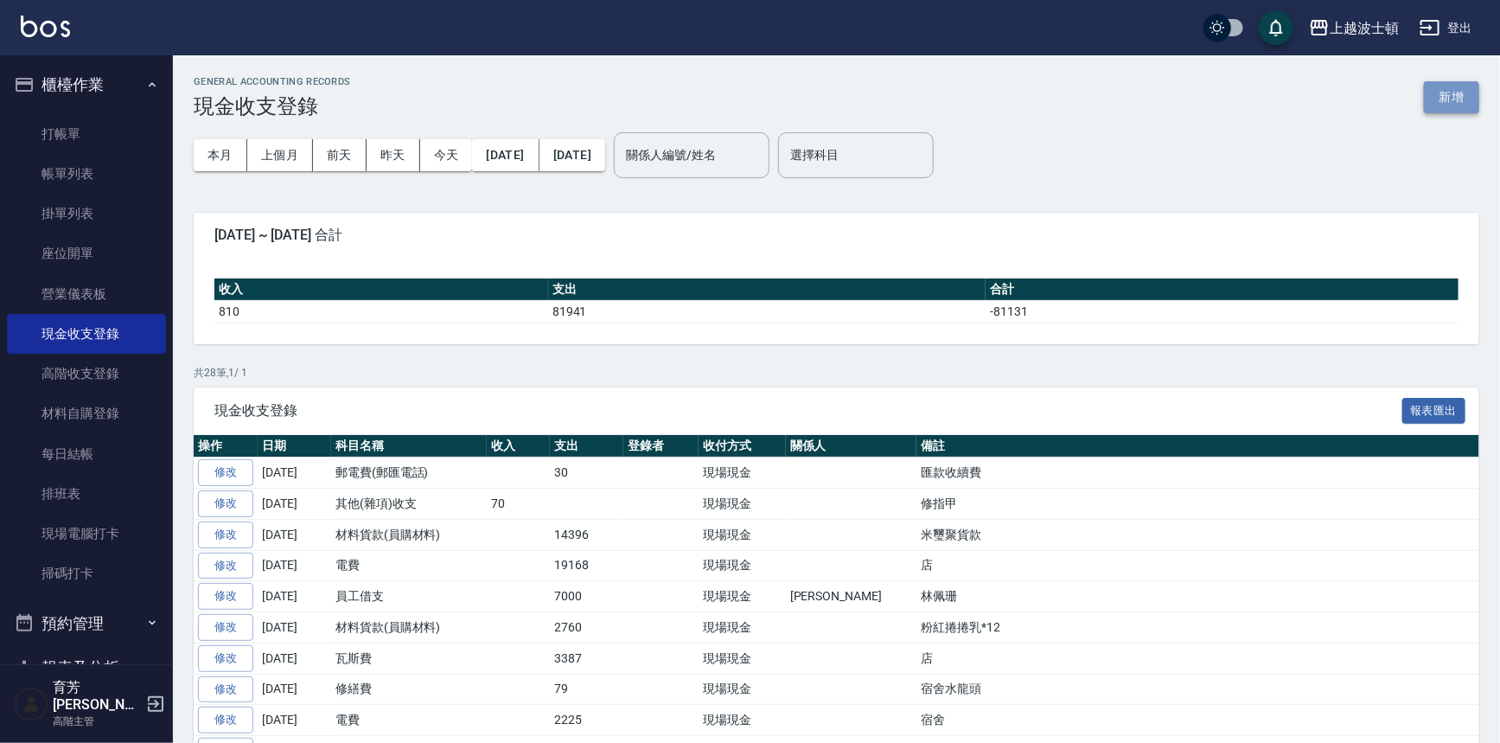
click at [1453, 92] on button "新增" at bounding box center [1451, 97] width 55 height 32
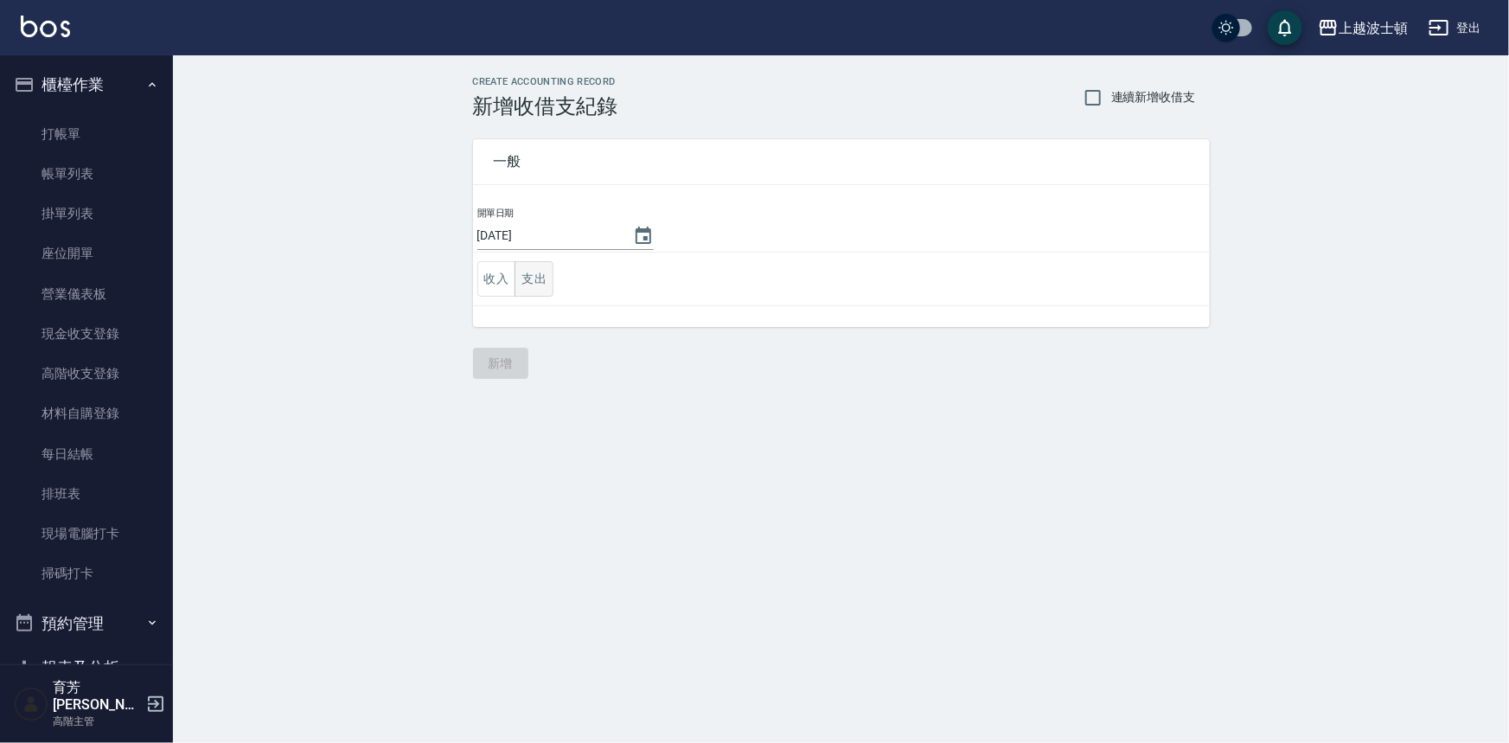
click at [528, 276] on button "支出" at bounding box center [533, 278] width 39 height 35
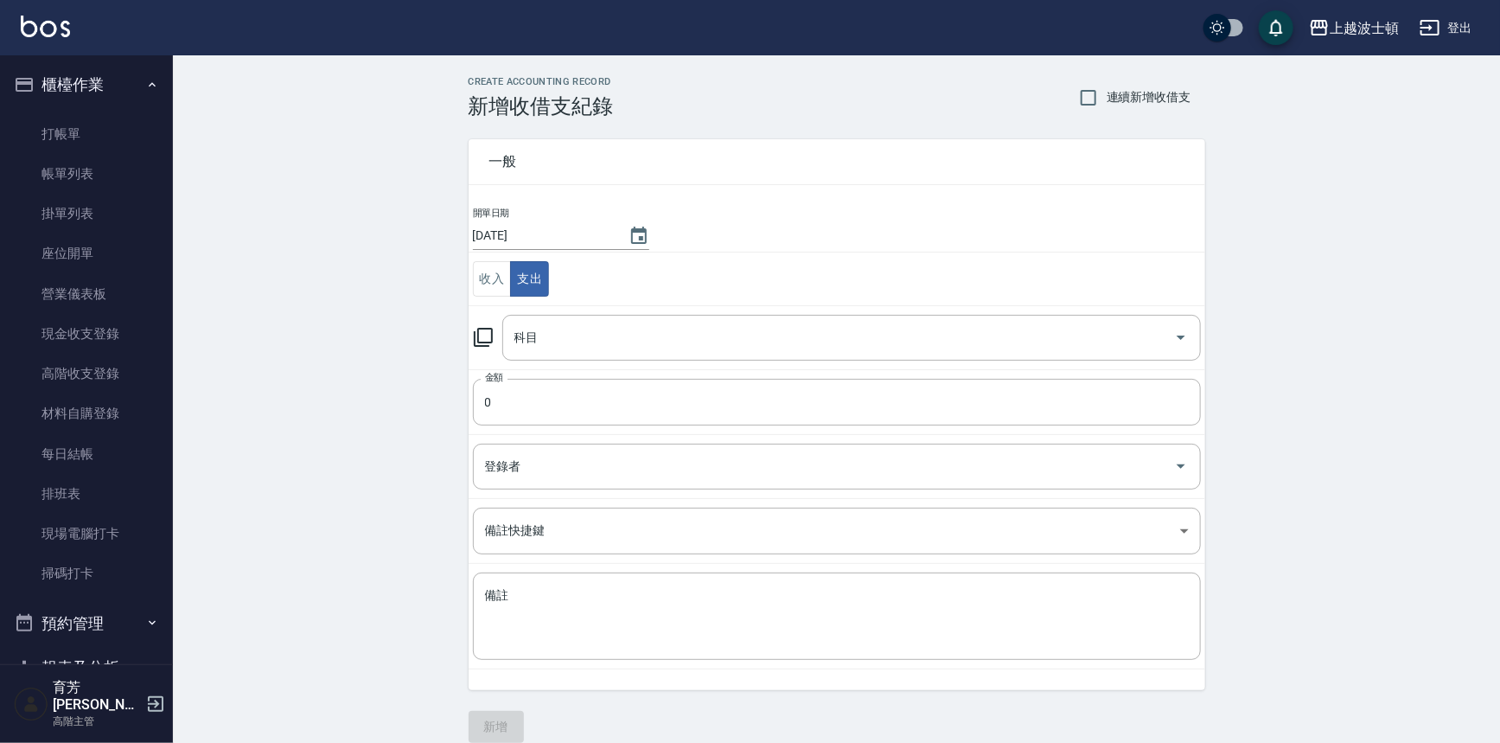
click at [537, 364] on td "科目 科目" at bounding box center [837, 337] width 737 height 64
drag, startPoint x: 543, startPoint y: 348, endPoint x: 675, endPoint y: 349, distance: 132.3
click at [544, 348] on input "科目" at bounding box center [838, 338] width 657 height 30
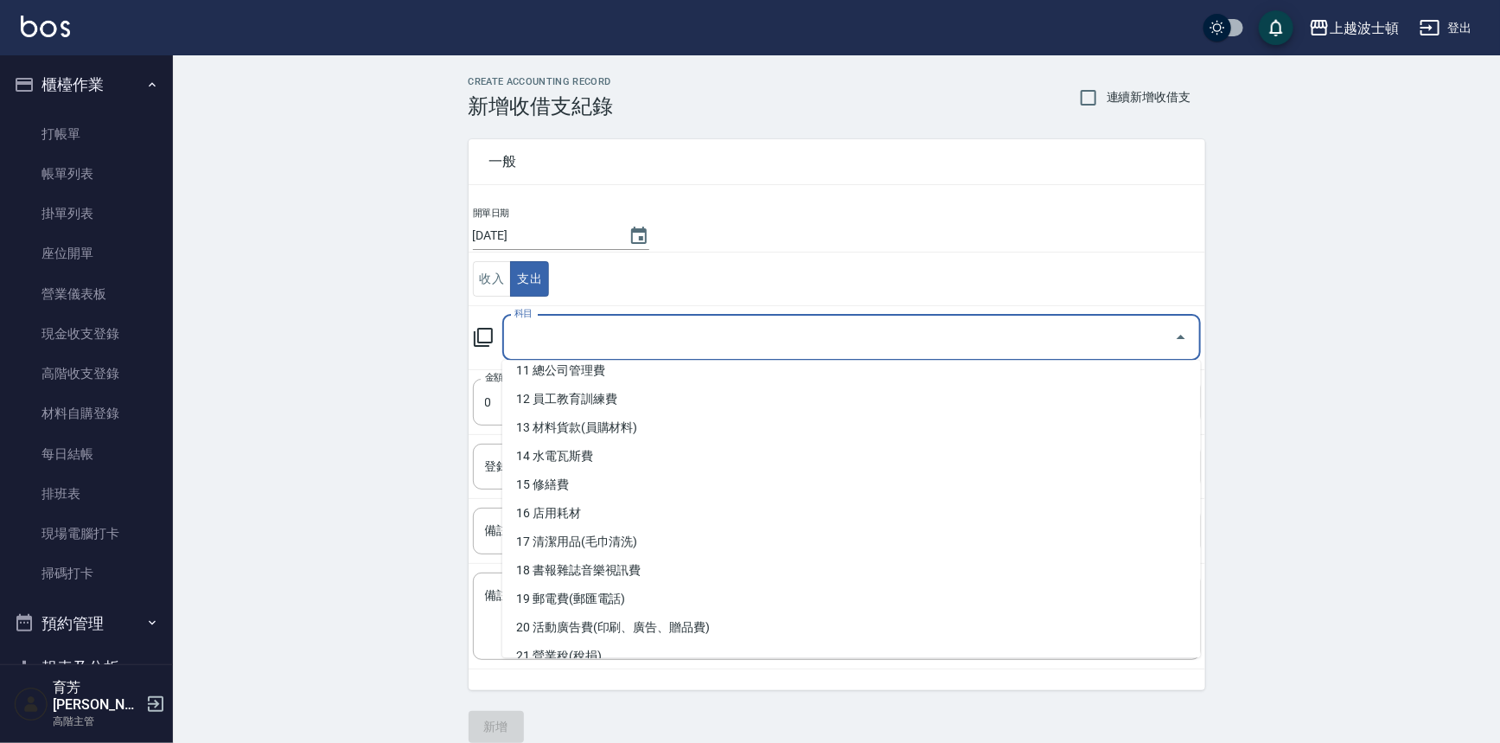
scroll to position [328, 0]
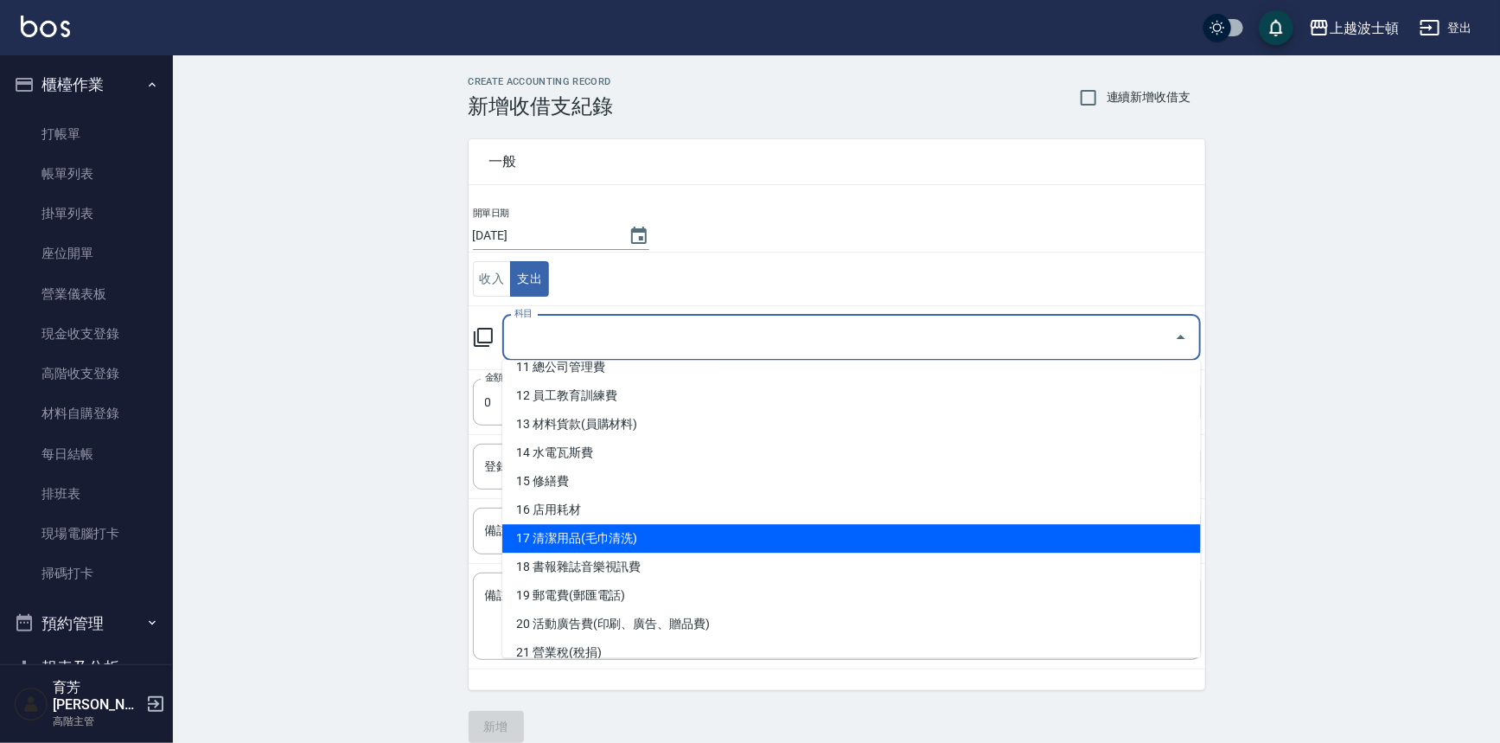
click at [559, 536] on li "17 清潔用品(毛巾清洗)" at bounding box center [851, 538] width 699 height 29
type input "17 清潔用品(毛巾清洗)"
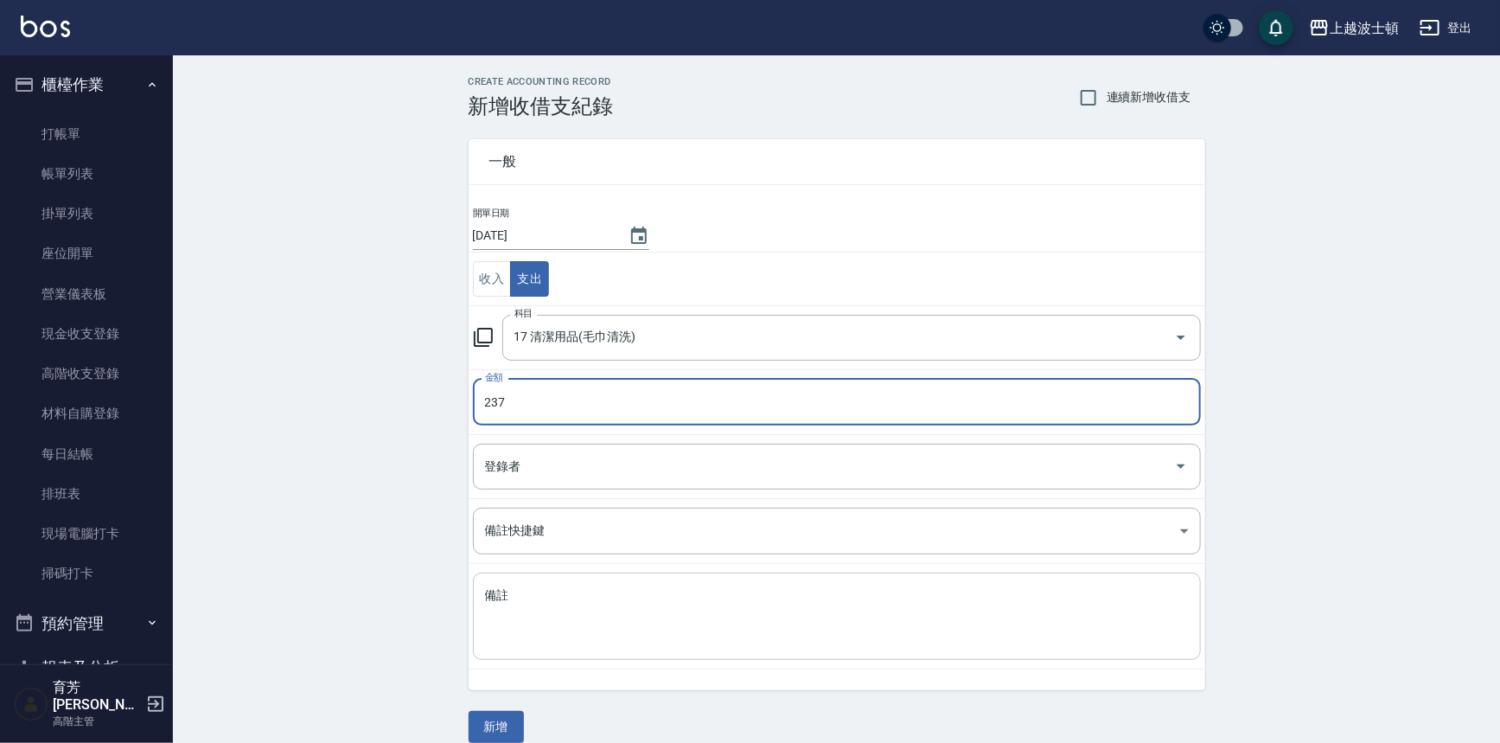
type input "237"
click at [555, 623] on textarea "備註" at bounding box center [837, 616] width 704 height 59
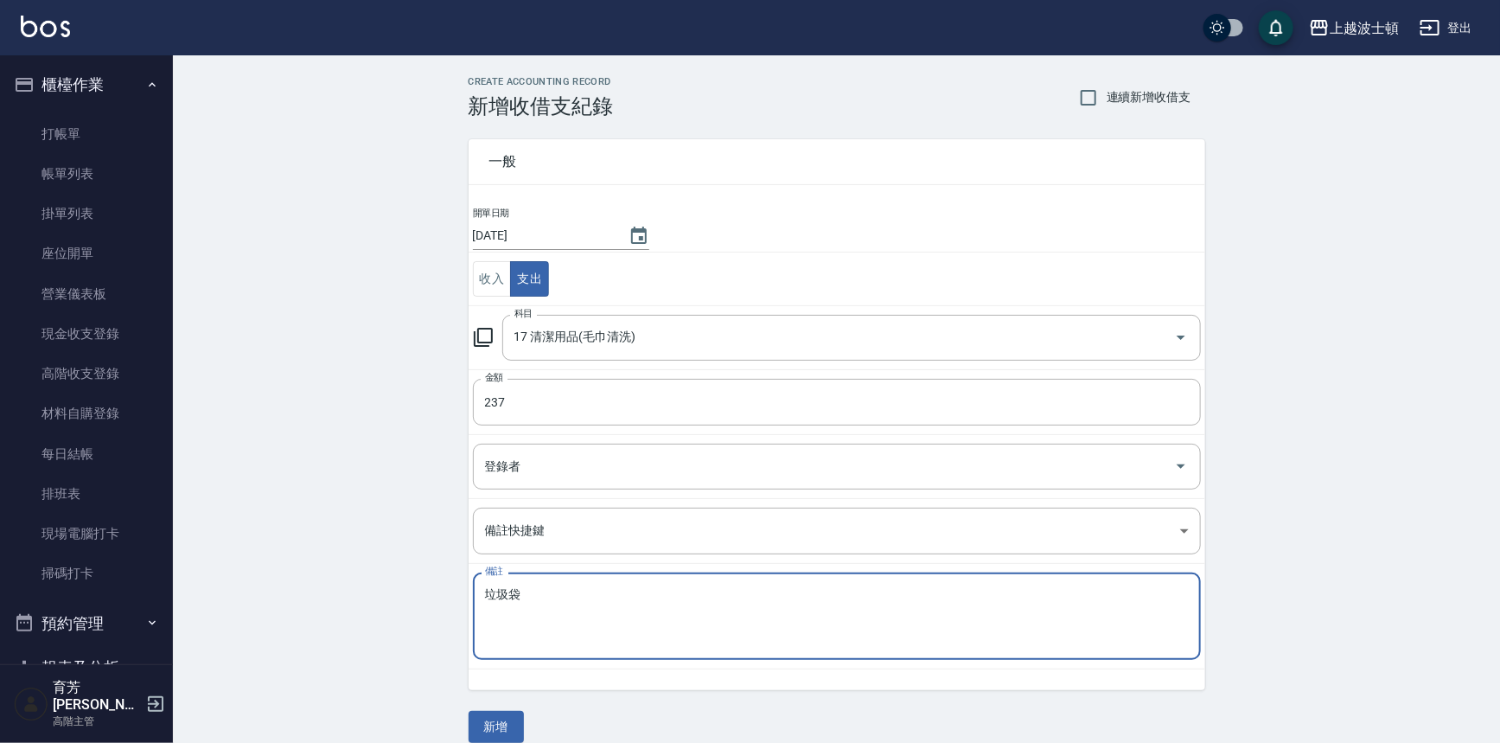
click at [501, 614] on textarea "垃圾袋" at bounding box center [837, 616] width 704 height 59
type textarea "垃圾袋"
click at [503, 718] on button "新增" at bounding box center [496, 727] width 55 height 32
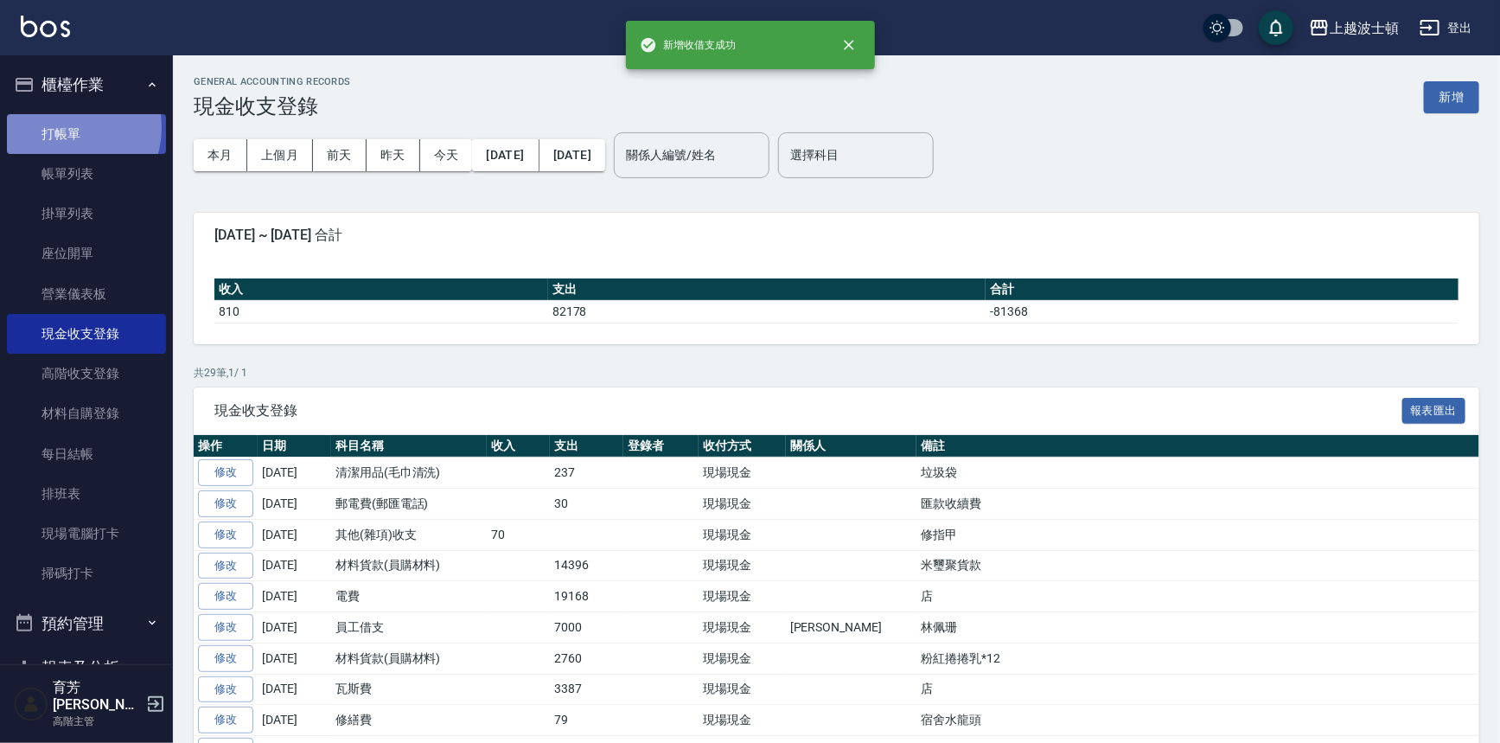
click at [66, 127] on link "打帳單" at bounding box center [86, 134] width 159 height 40
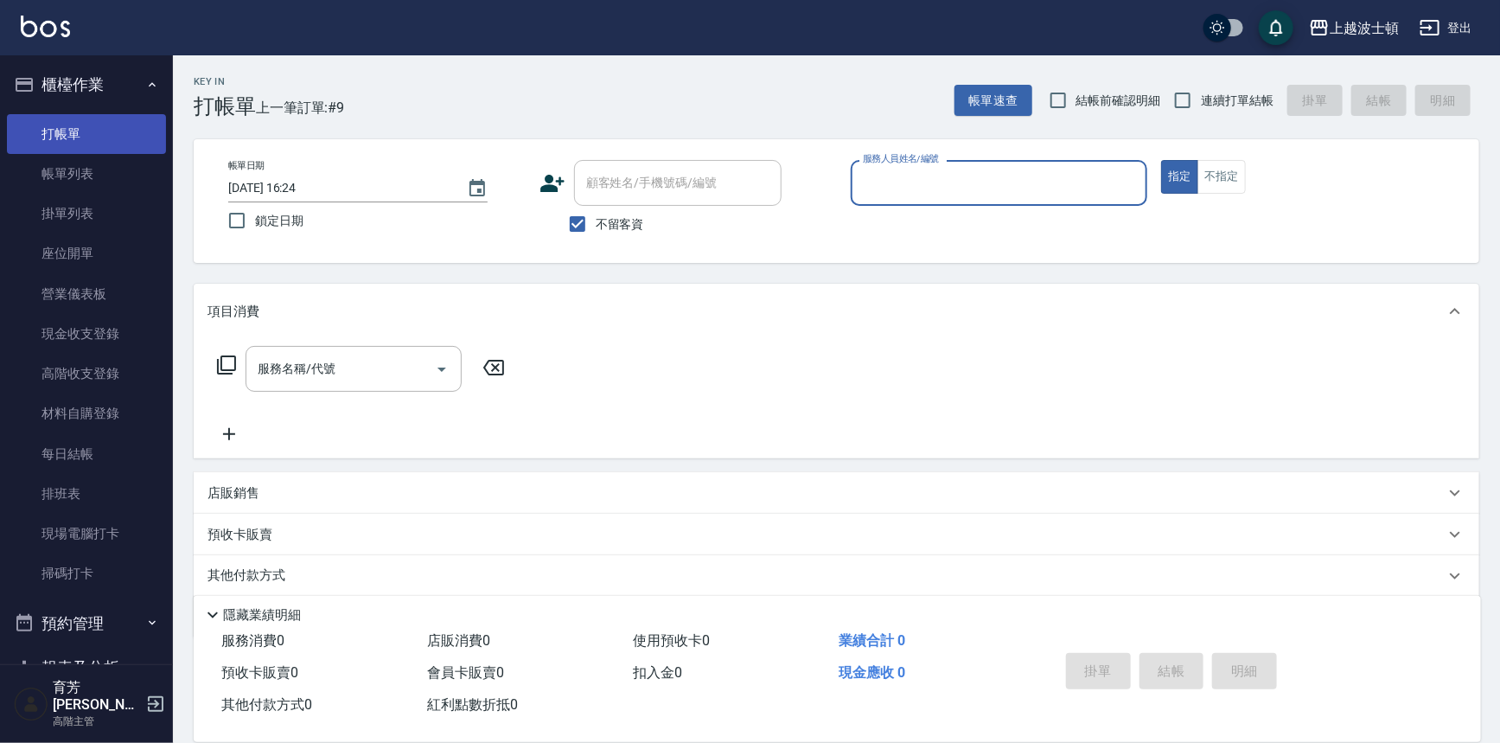
click at [1161, 160] on button "指定" at bounding box center [1179, 177] width 37 height 34
type button "true"
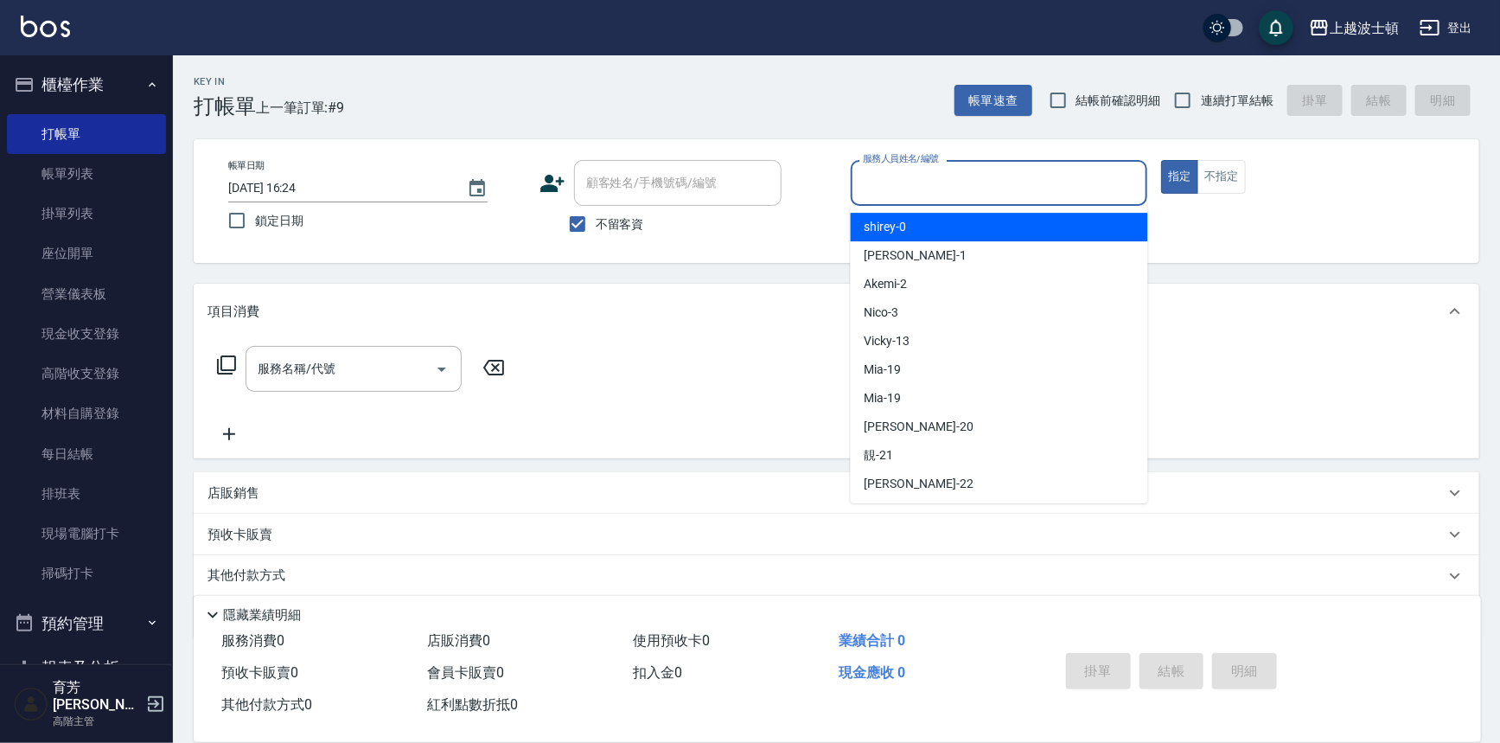
click at [917, 188] on input "服務人員姓名/編號" at bounding box center [1000, 183] width 282 height 30
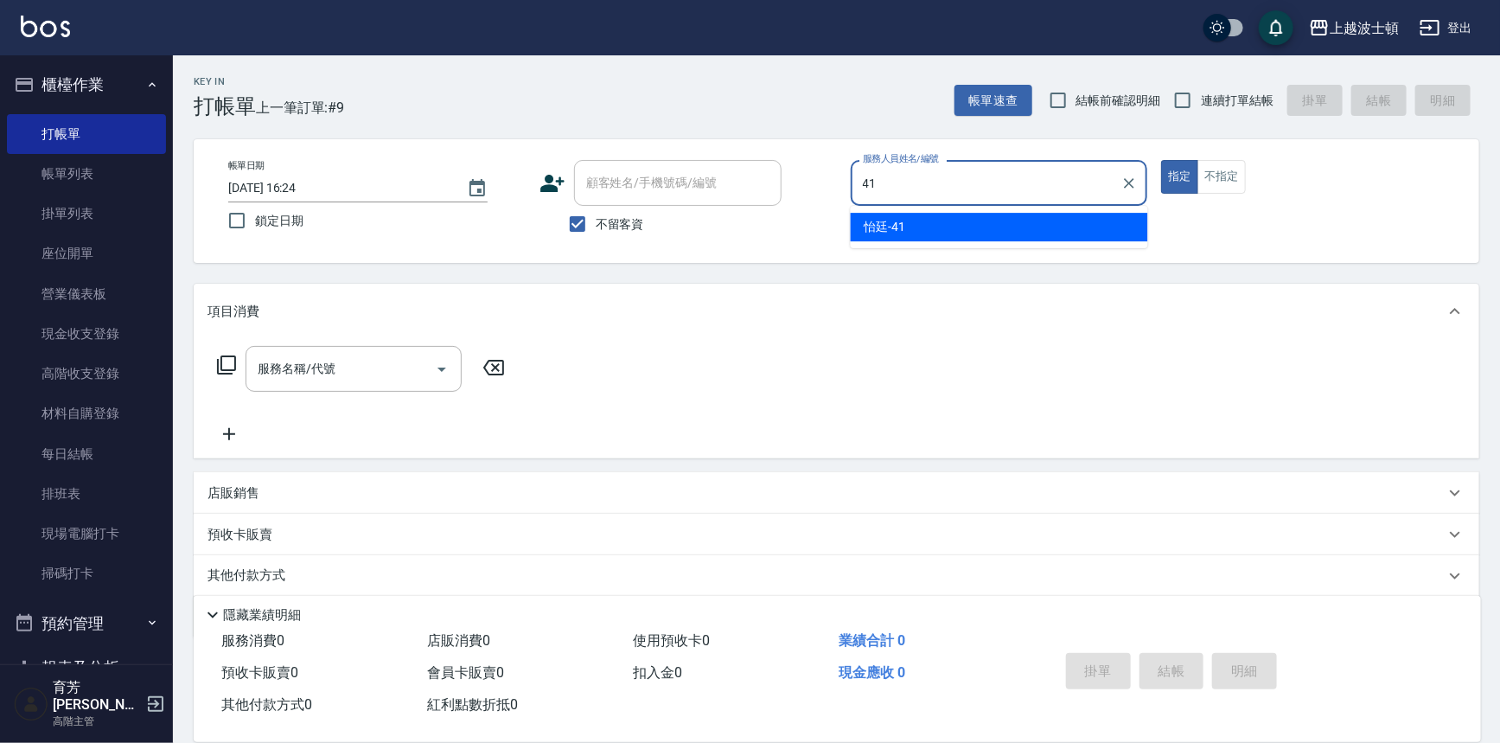
type input "怡廷-41"
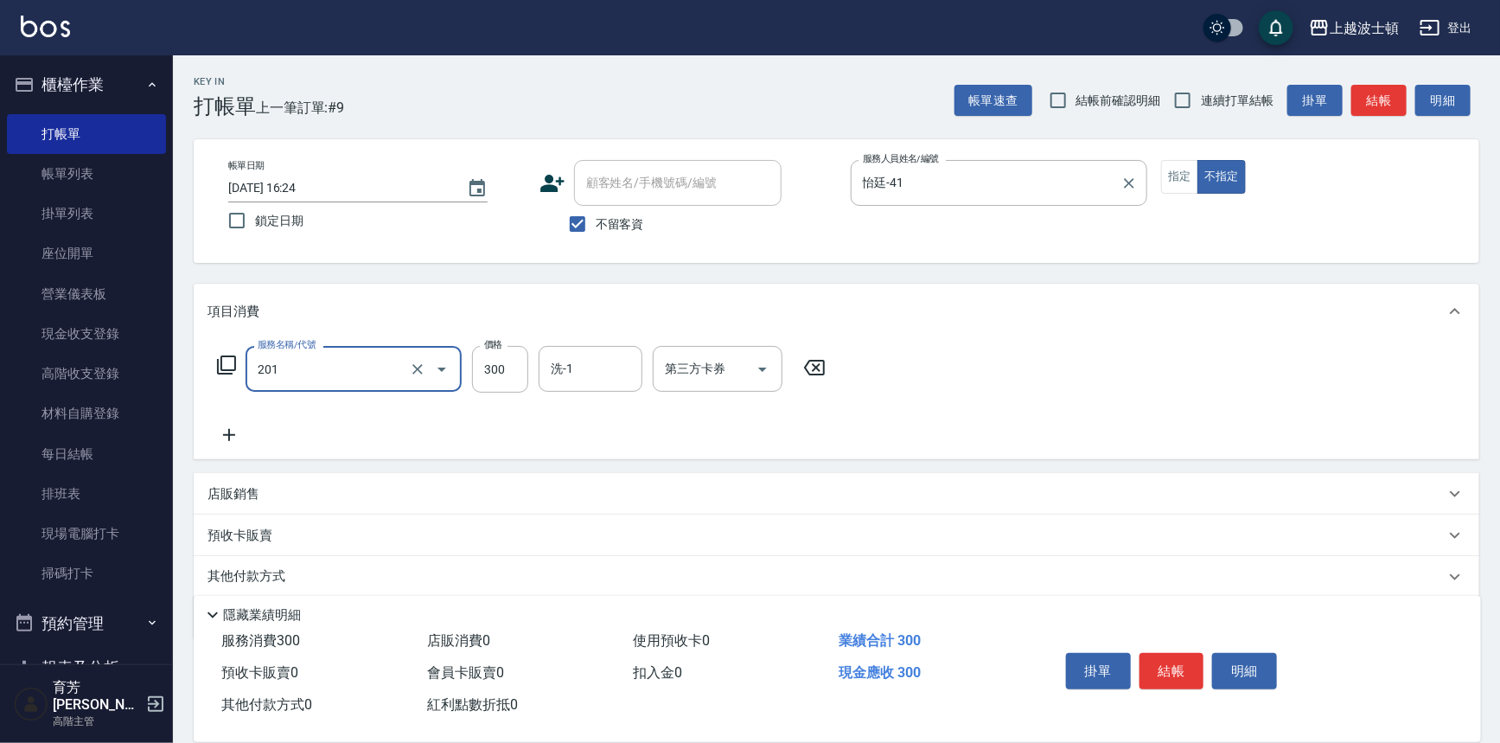
type input "洗髮(201)"
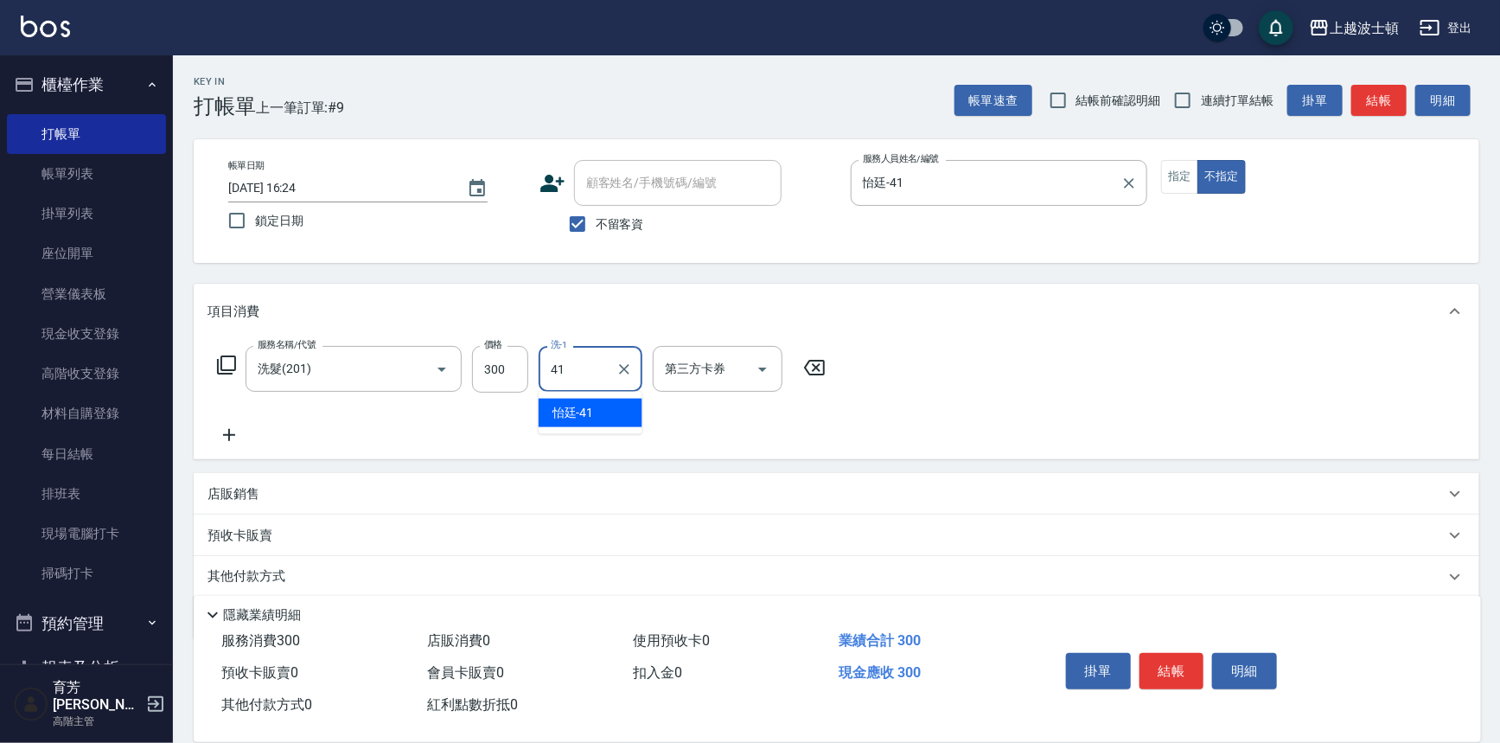
type input "怡廷-41"
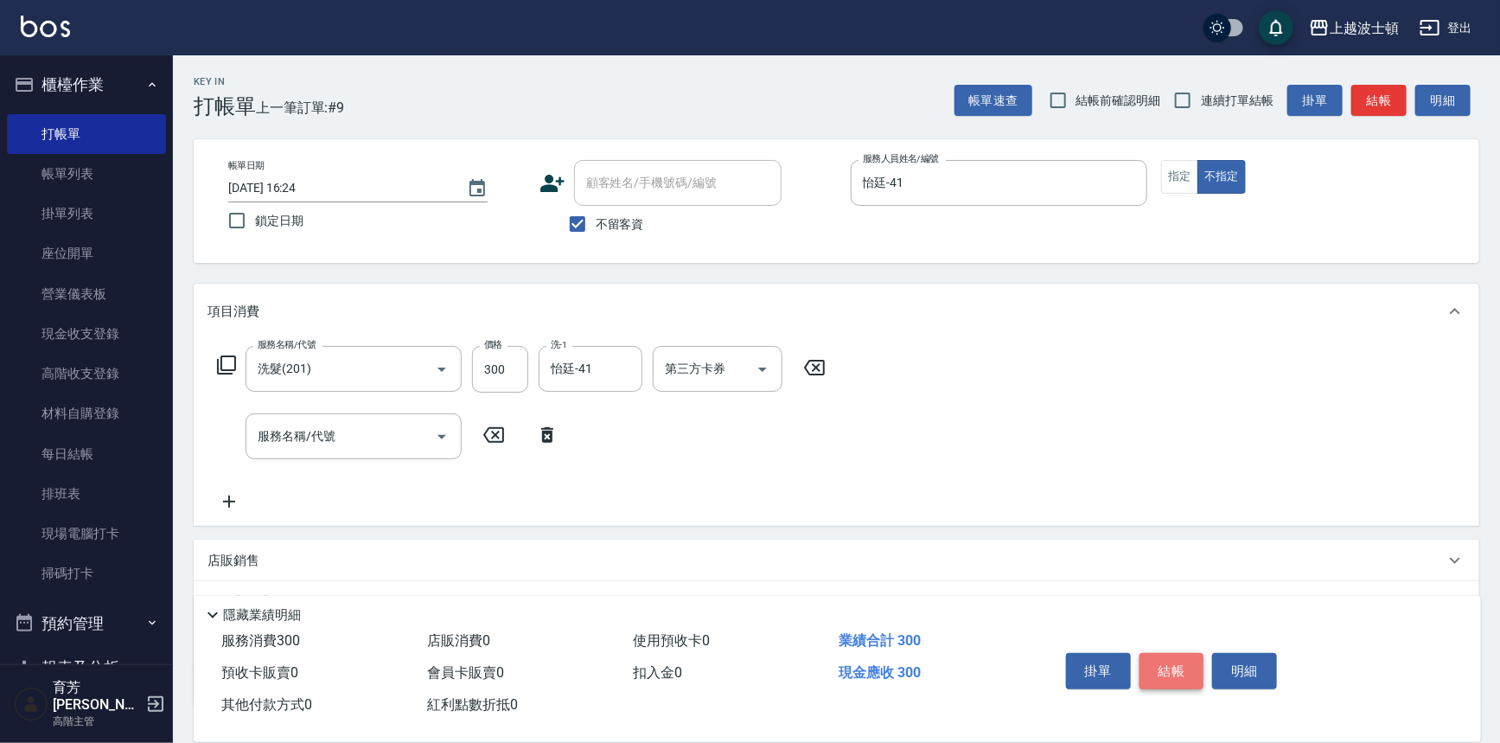
click at [1166, 673] on button "結帳" at bounding box center [1172, 671] width 65 height 36
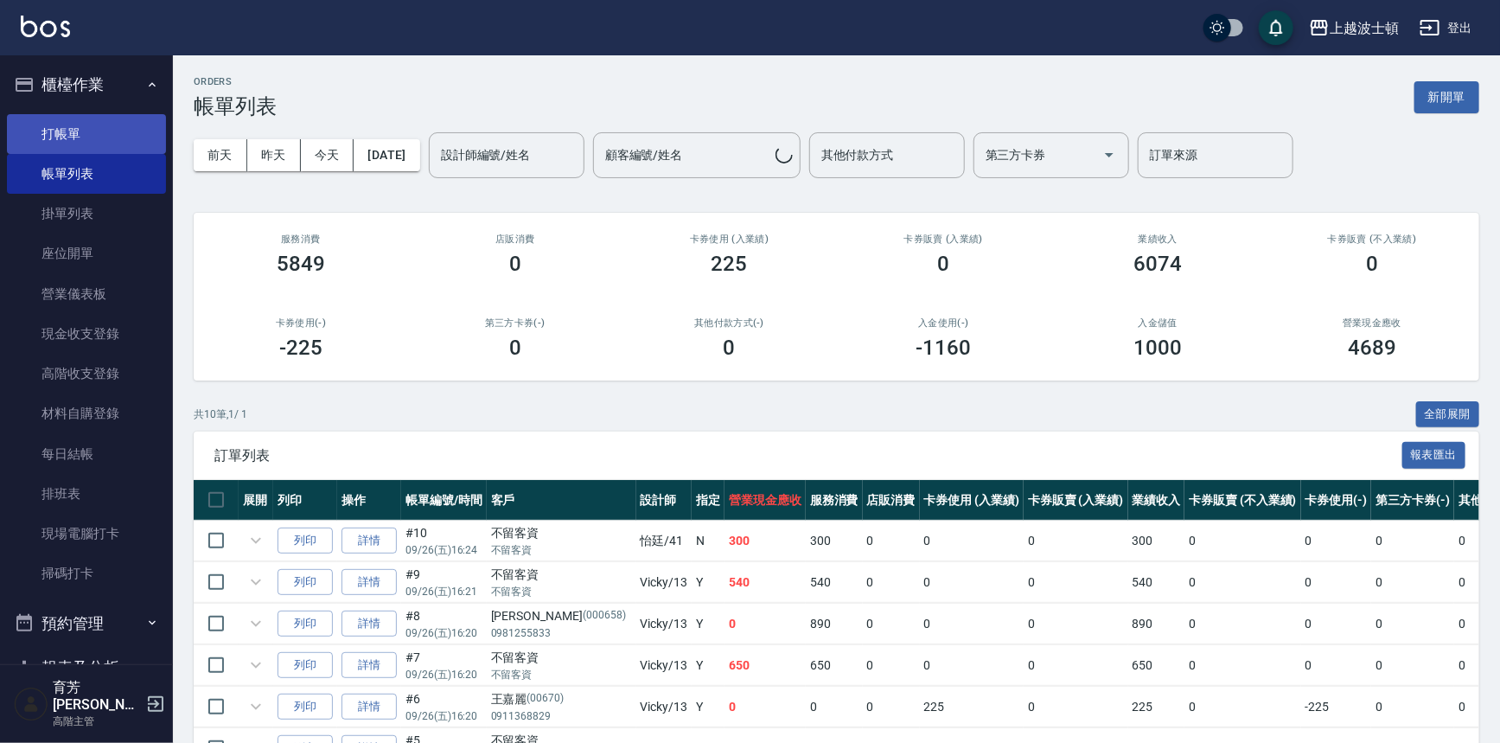
click at [97, 124] on link "打帳單" at bounding box center [86, 134] width 159 height 40
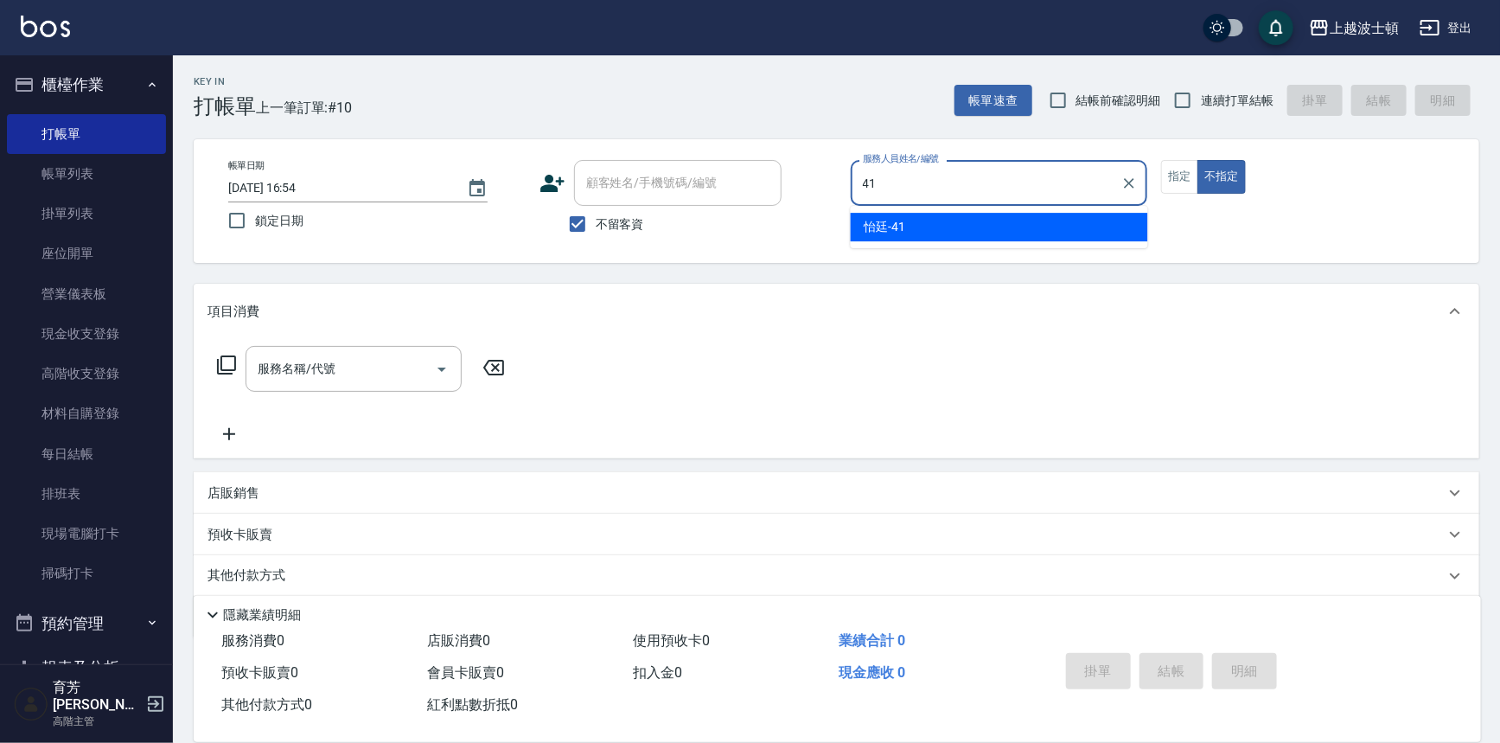
type input "怡廷-41"
type button "false"
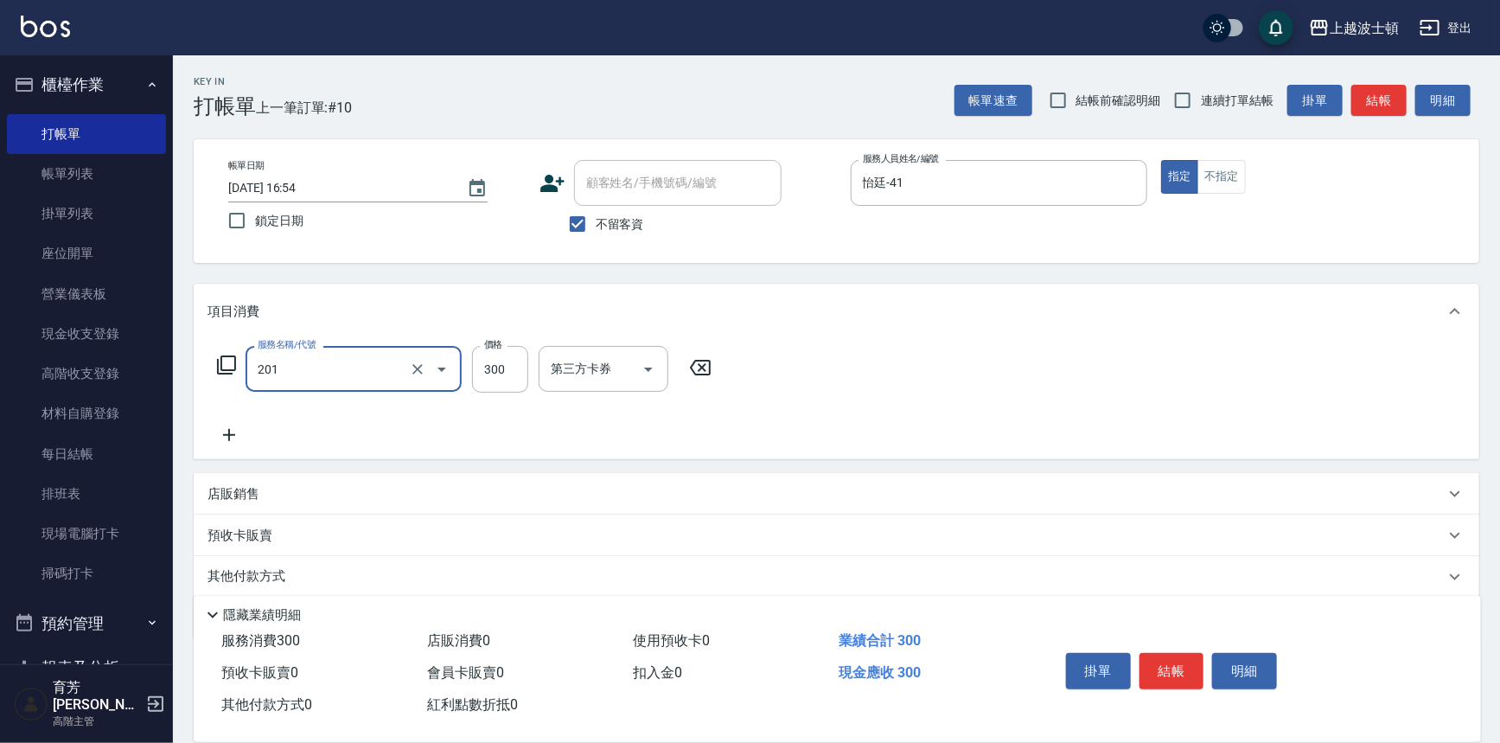
type input "洗髮(201)"
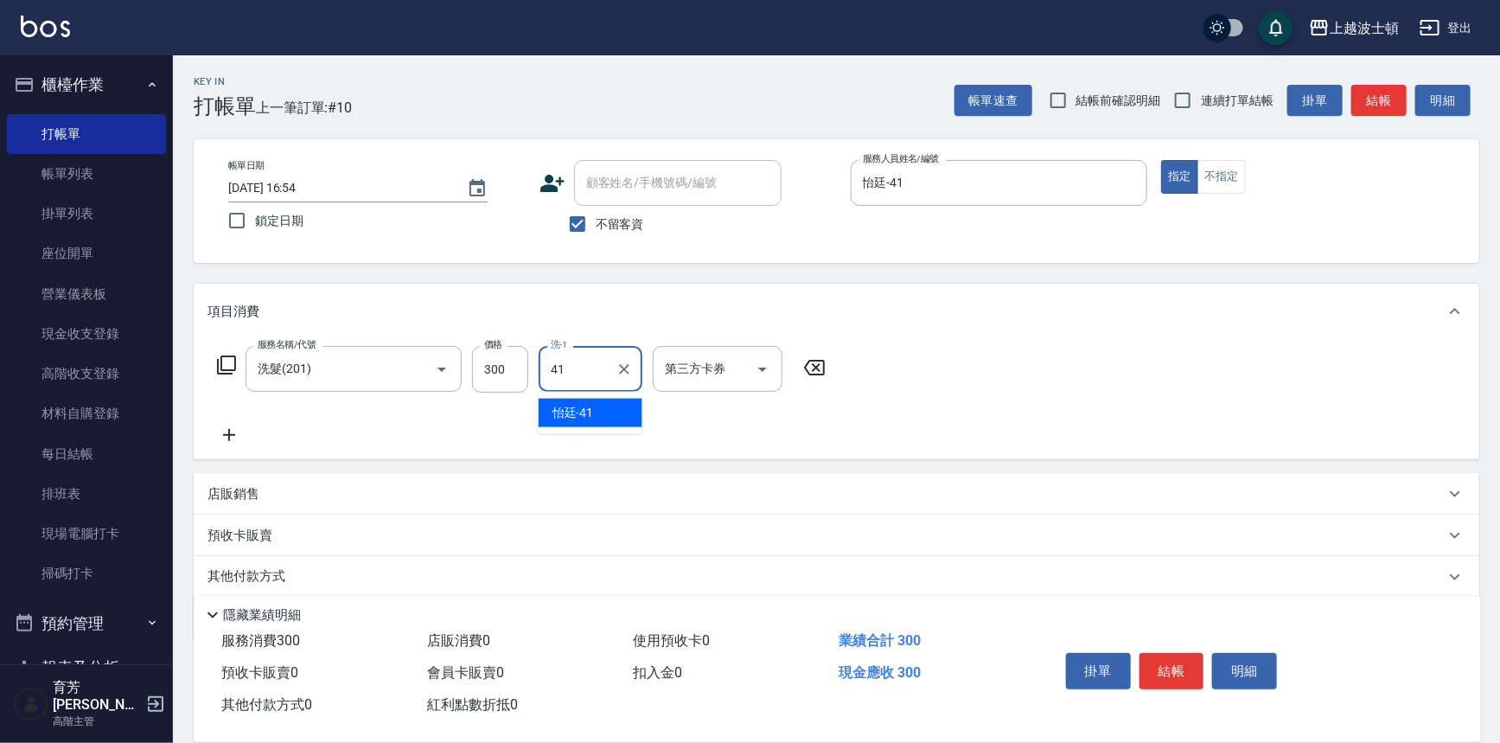
type input "怡廷-41"
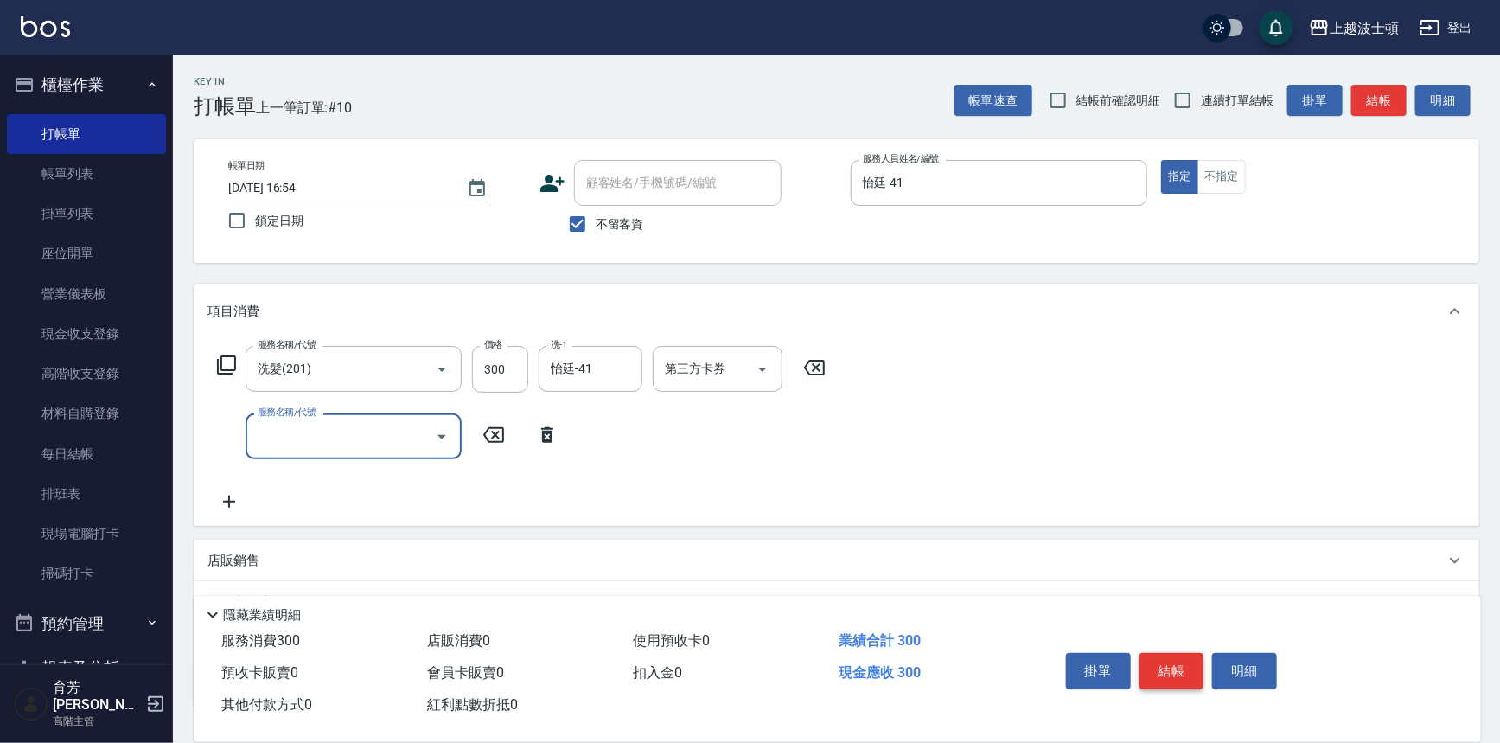
click at [1180, 677] on button "結帳" at bounding box center [1172, 671] width 65 height 36
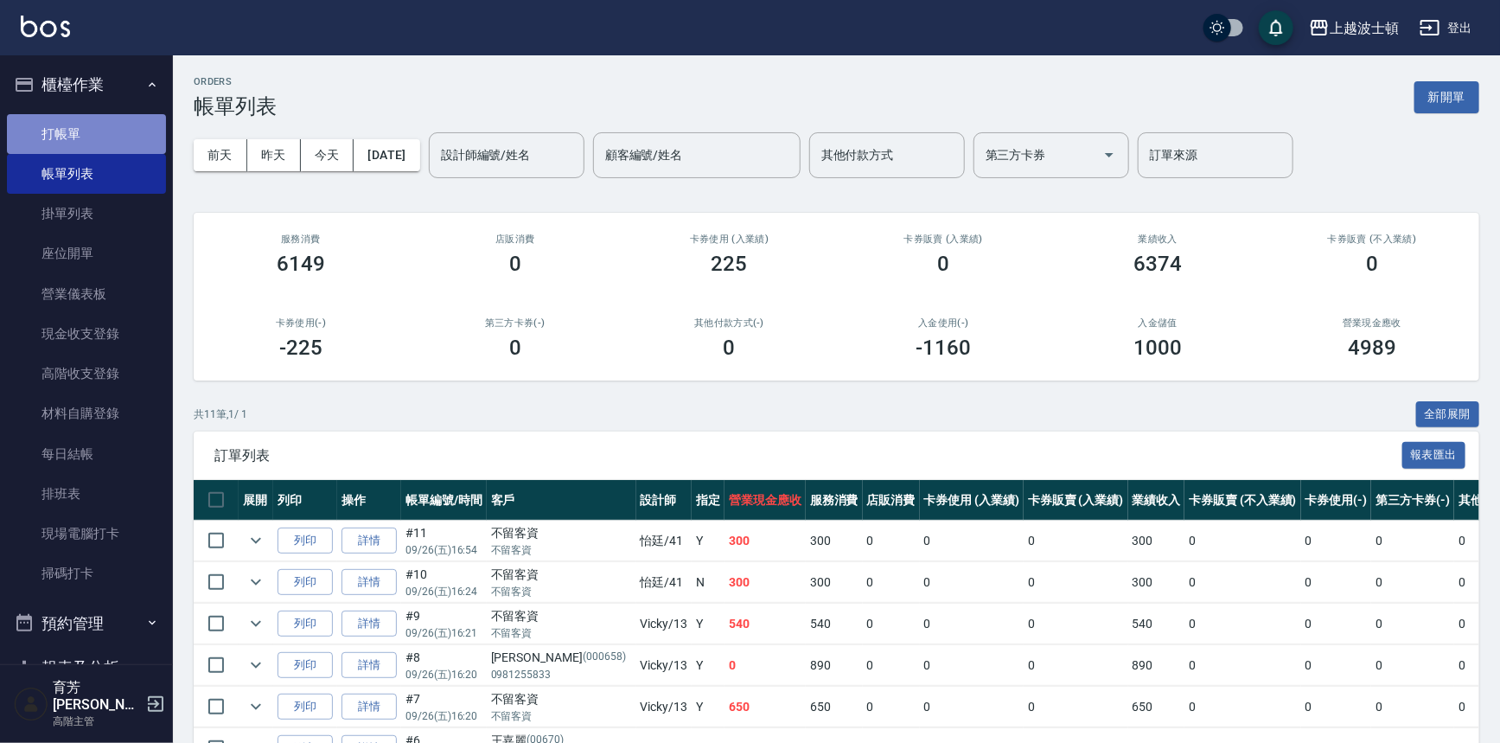
click at [144, 129] on link "打帳單" at bounding box center [86, 134] width 159 height 40
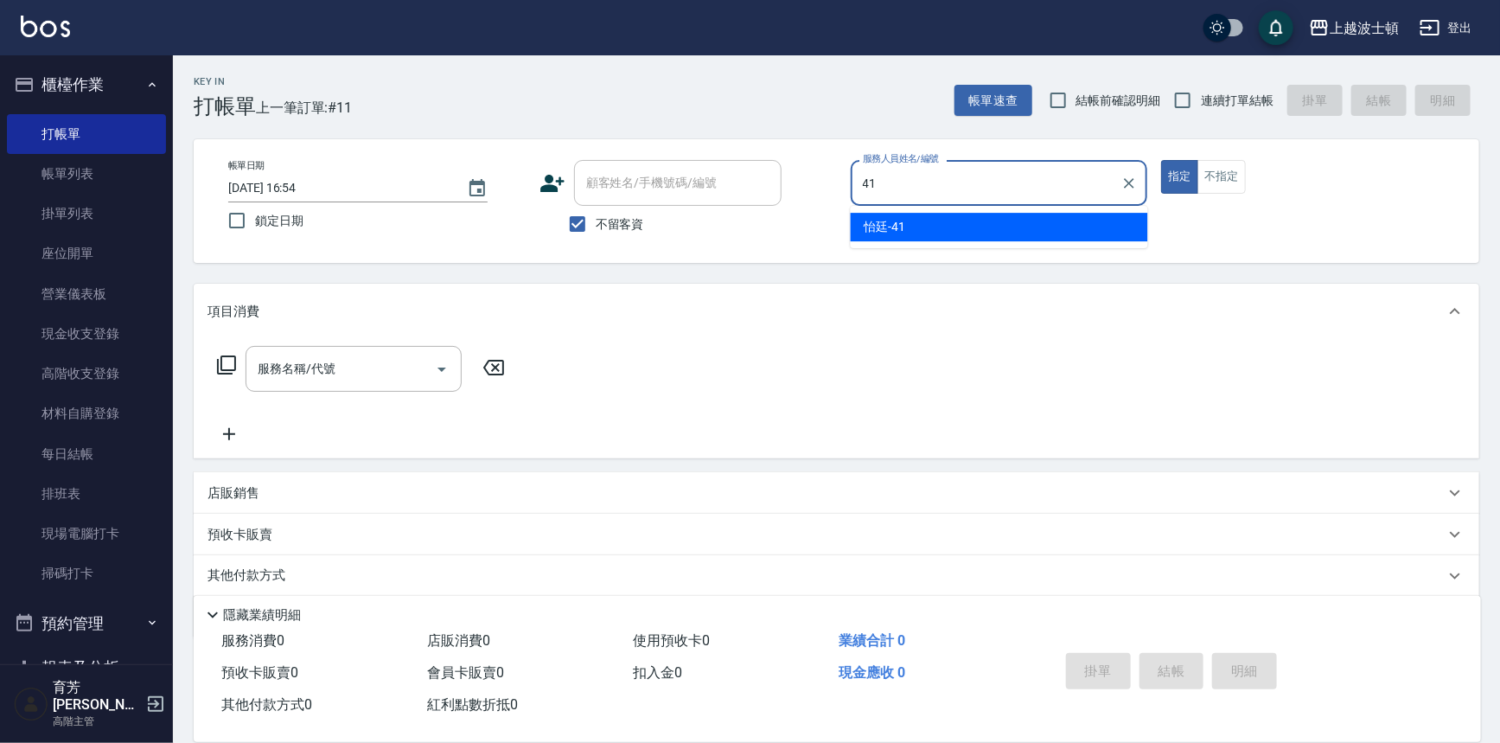
type input "怡廷-41"
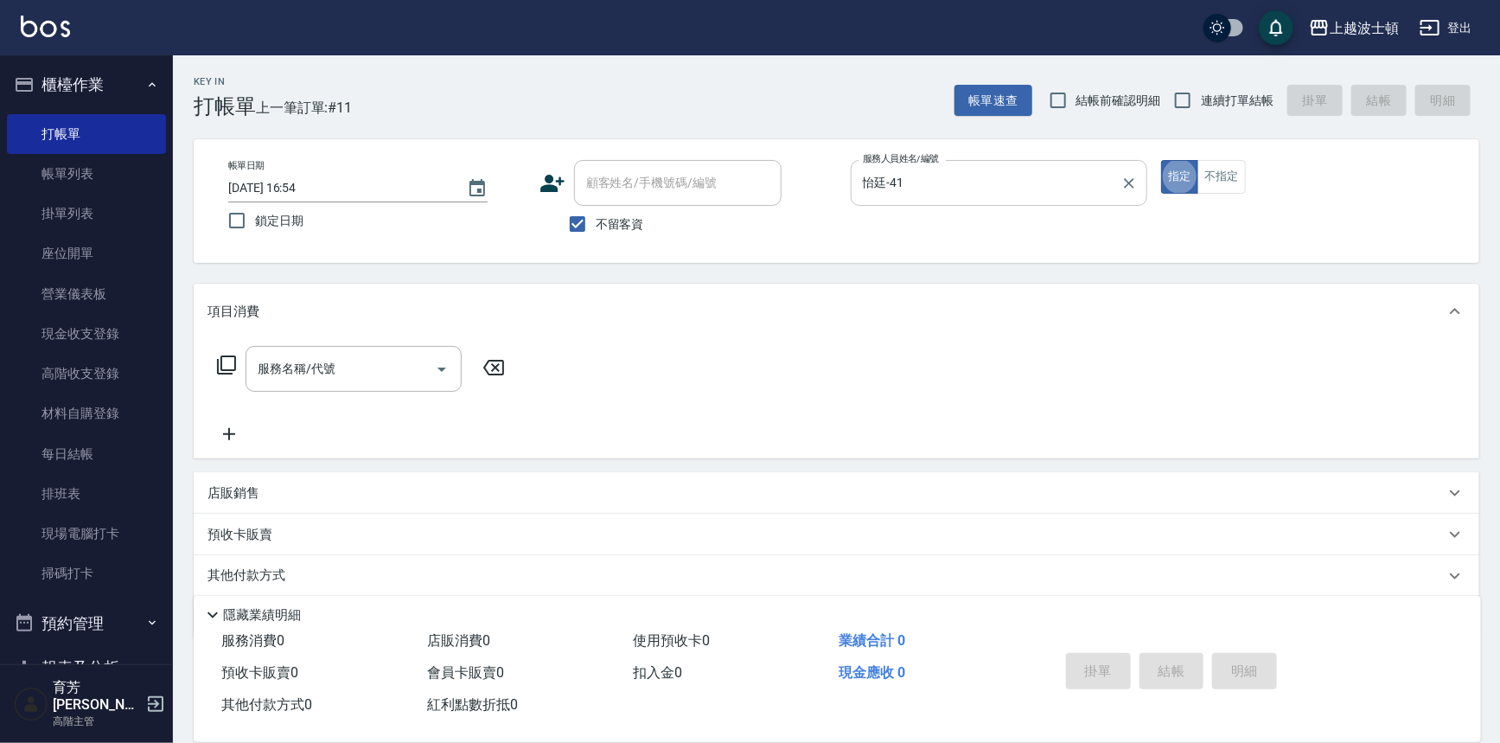
type button "true"
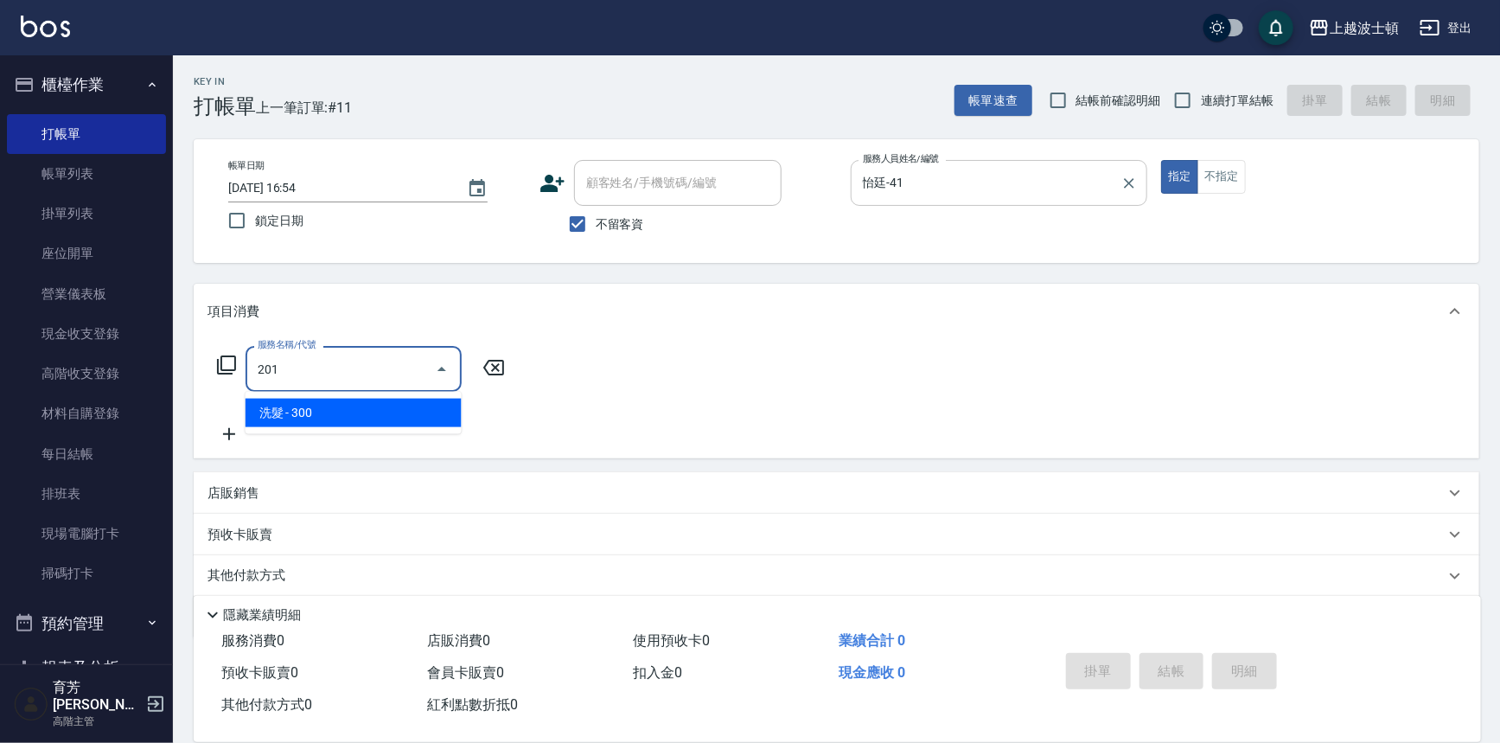
type input "洗髮(201)"
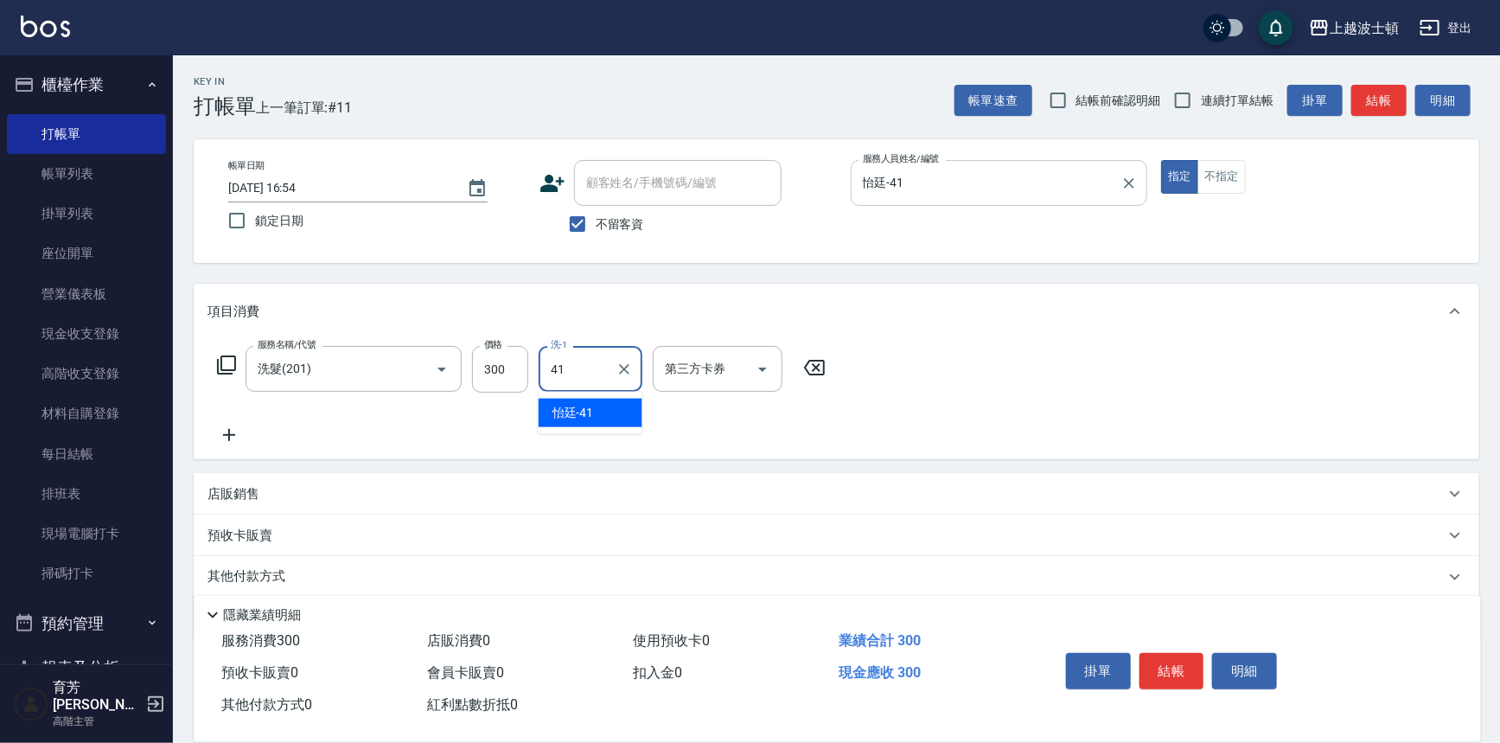
type input "怡廷-41"
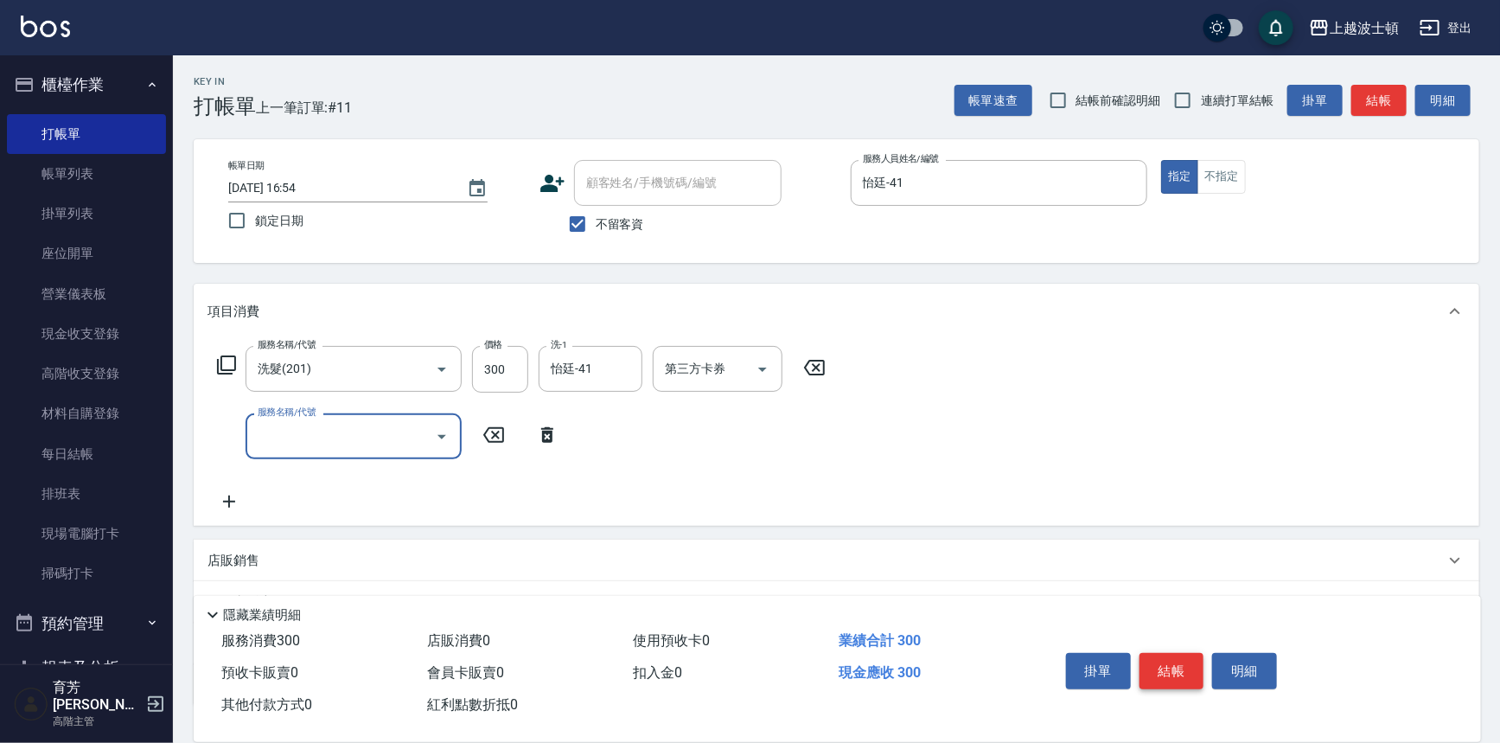
click at [1167, 664] on button "結帳" at bounding box center [1172, 671] width 65 height 36
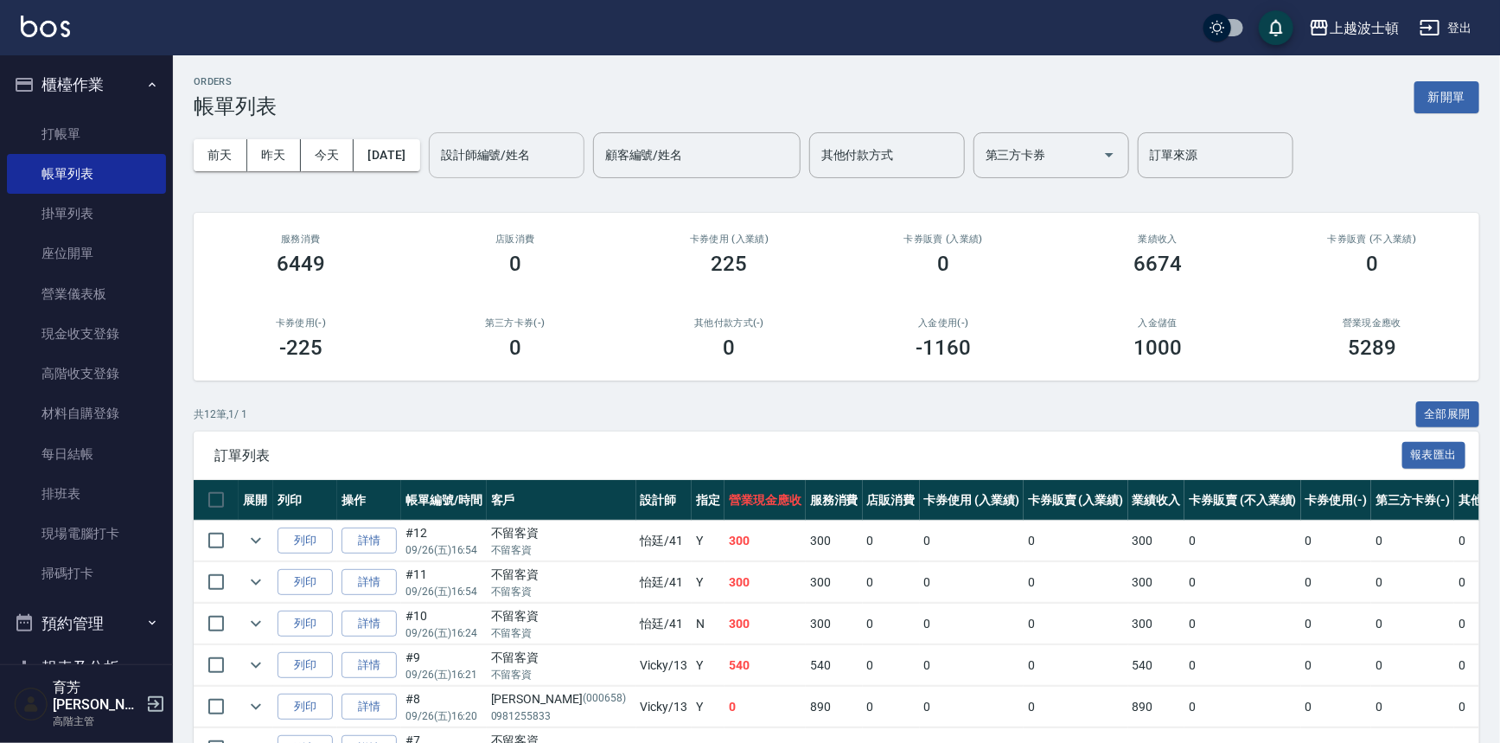
click at [495, 169] on input "設計師編號/姓名" at bounding box center [507, 155] width 140 height 30
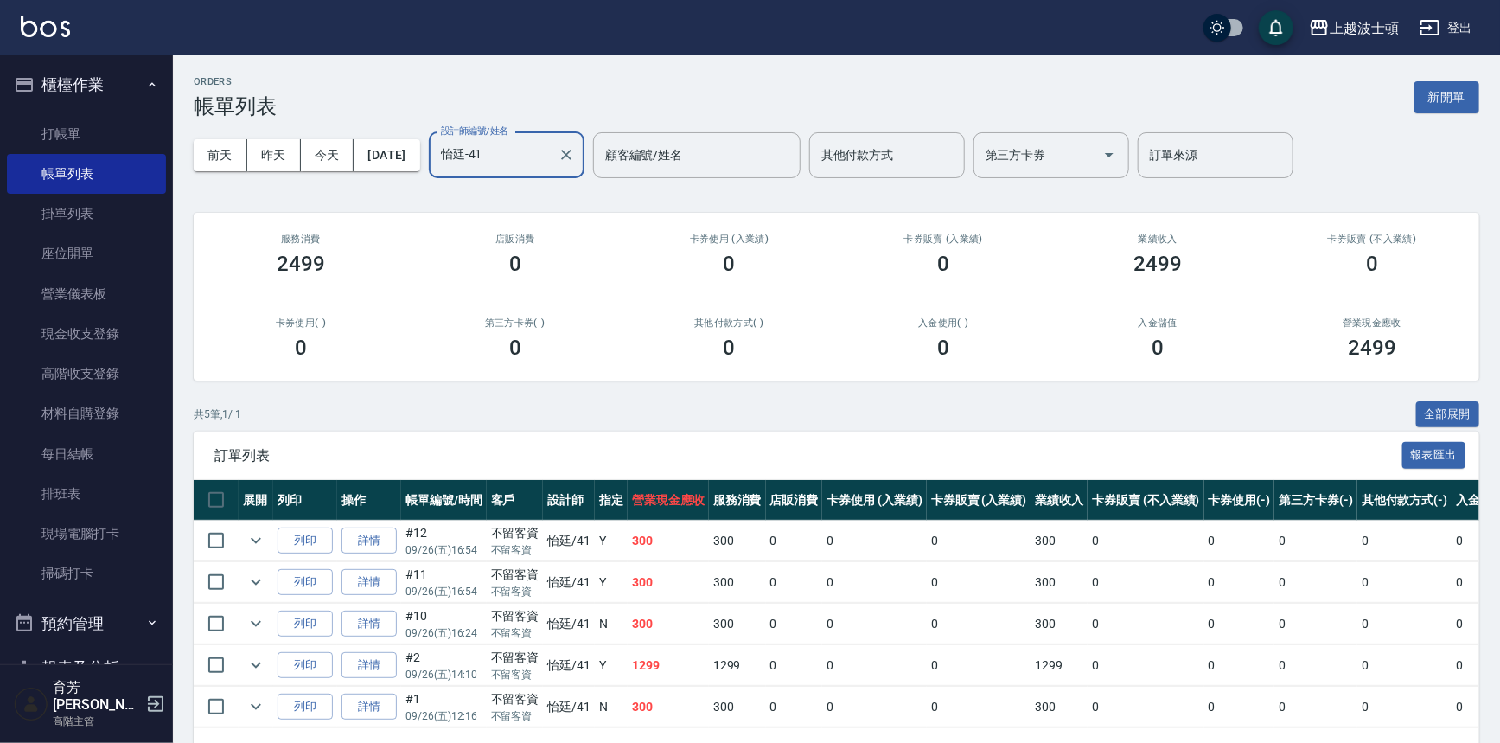
type input "怡廷-41"
click at [55, 104] on button "櫃檯作業" at bounding box center [86, 84] width 159 height 45
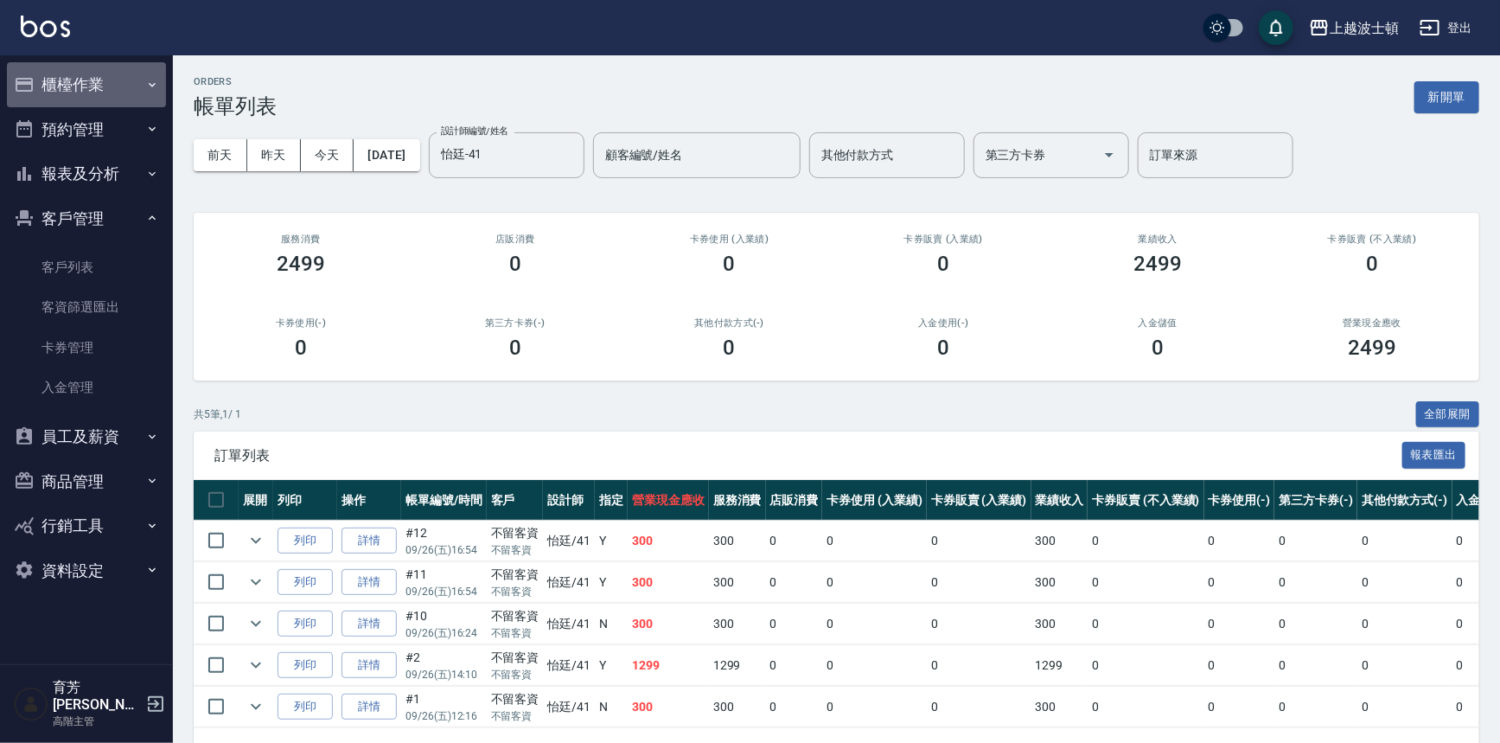
click at [69, 100] on button "櫃檯作業" at bounding box center [86, 84] width 159 height 45
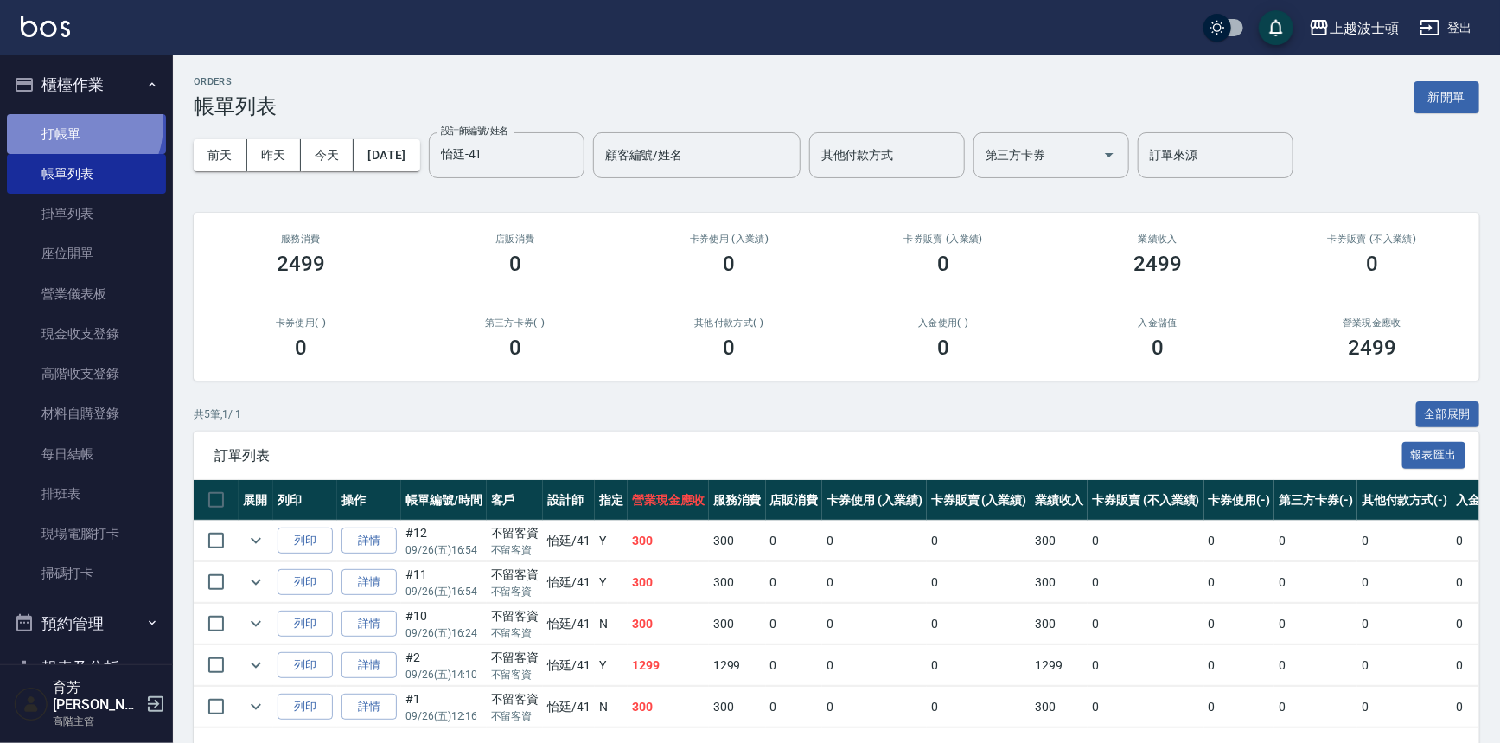
click at [73, 125] on link "打帳單" at bounding box center [86, 134] width 159 height 40
